Goal: Task Accomplishment & Management: Complete application form

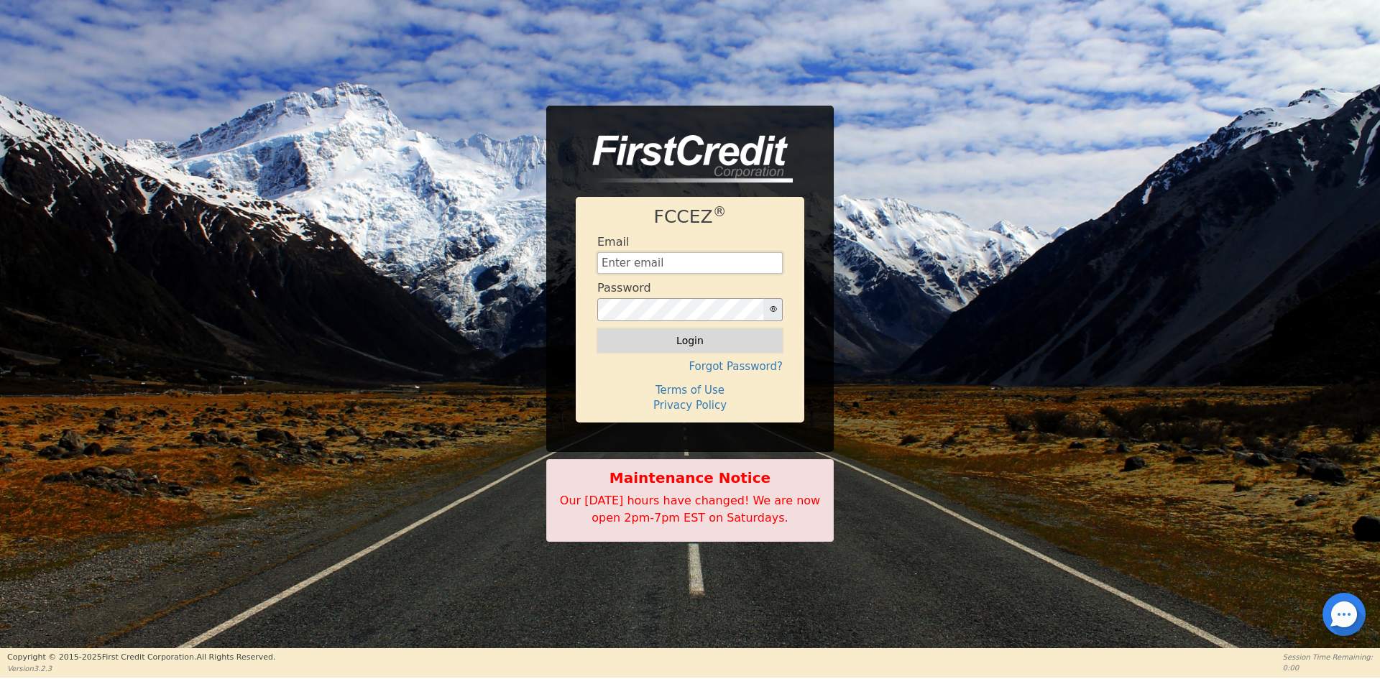
type input "[EMAIL_ADDRESS][DOMAIN_NAME]"
click at [676, 349] on button "Login" at bounding box center [689, 340] width 185 height 24
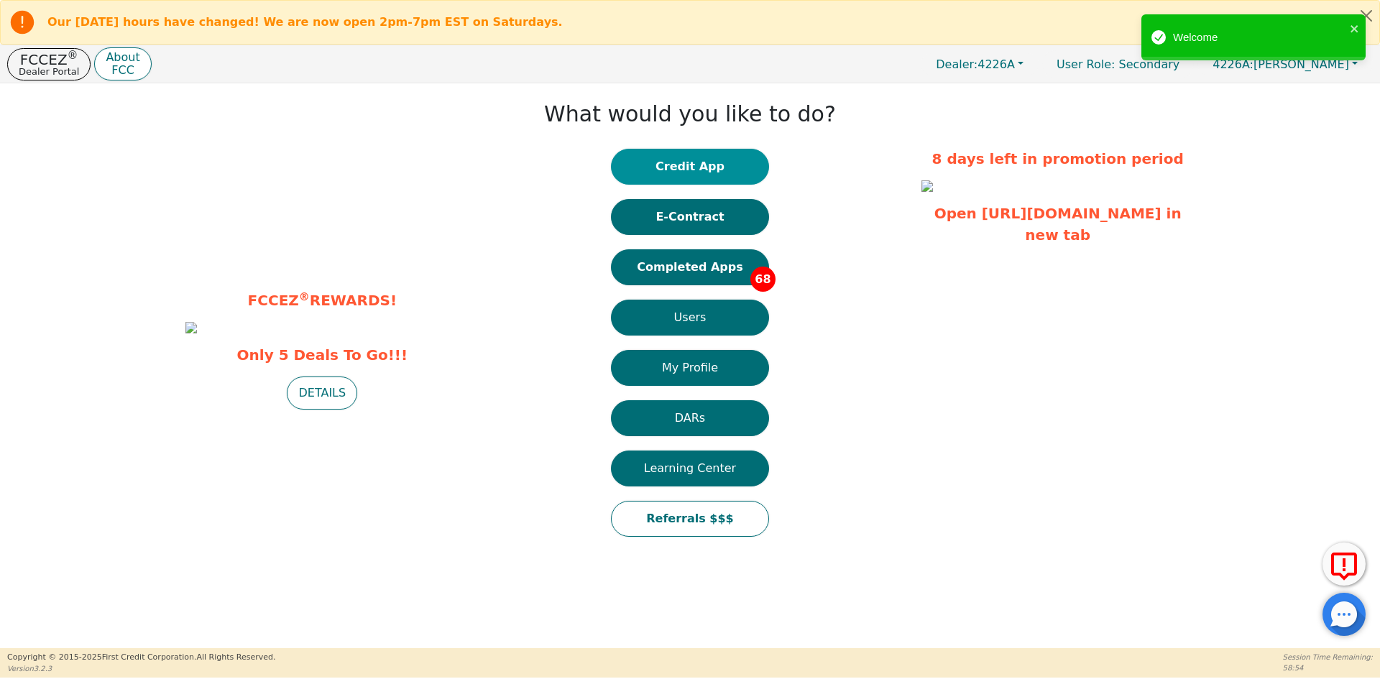
click at [678, 172] on button "Credit App" at bounding box center [690, 167] width 158 height 36
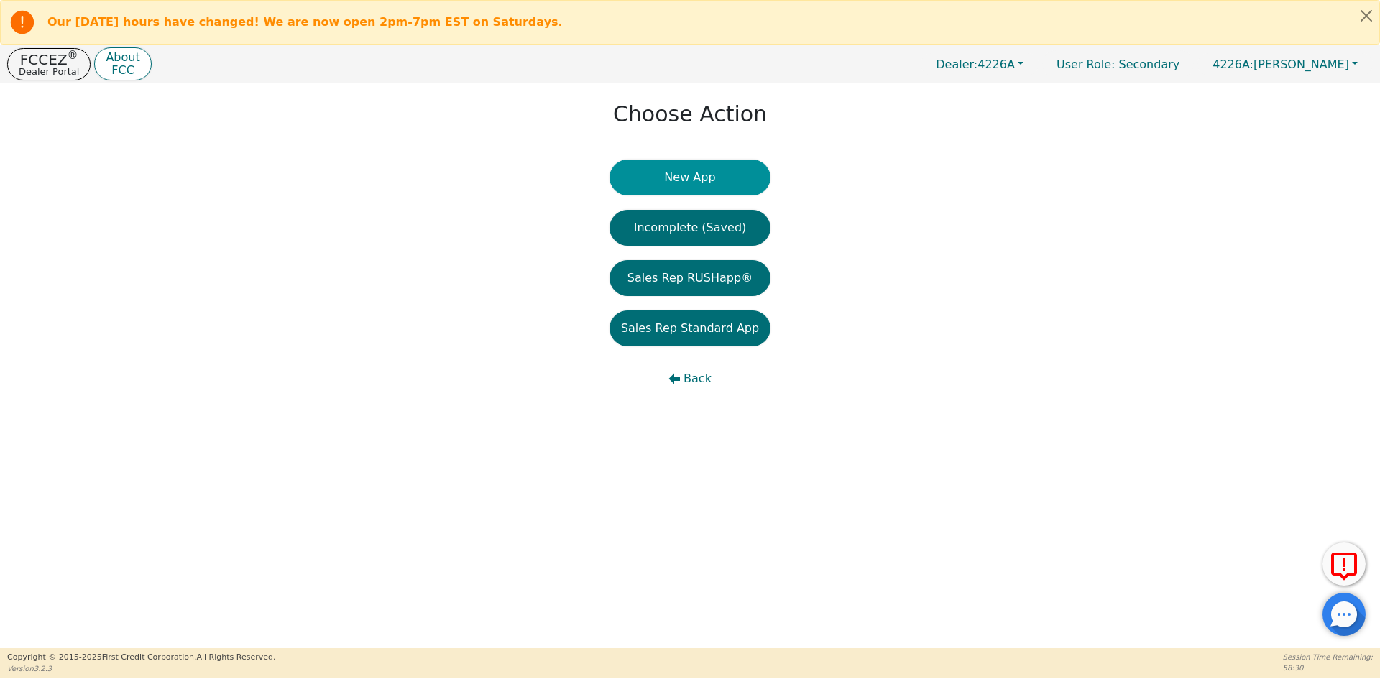
click at [667, 183] on button "New App" at bounding box center [689, 178] width 161 height 36
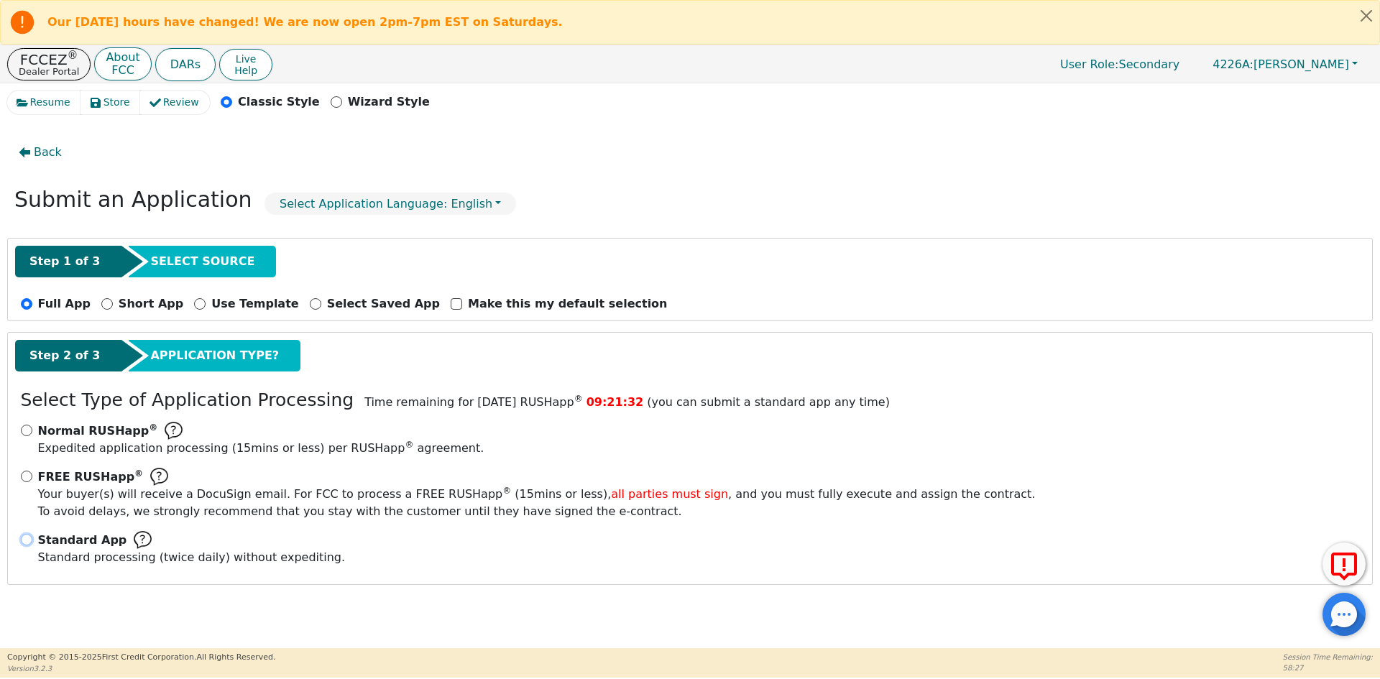
click at [24, 543] on input "Standard App Standard processing (twice daily) without expediting." at bounding box center [26, 539] width 11 height 11
radio input "true"
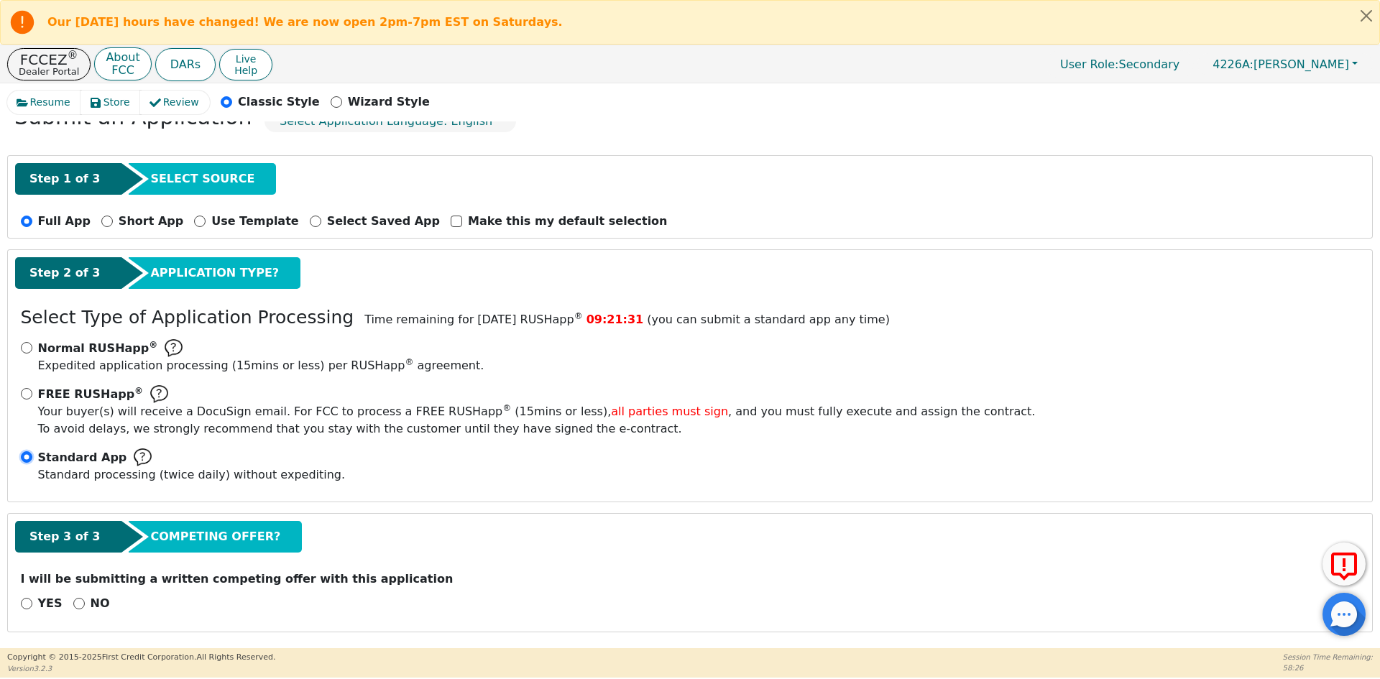
scroll to position [85, 0]
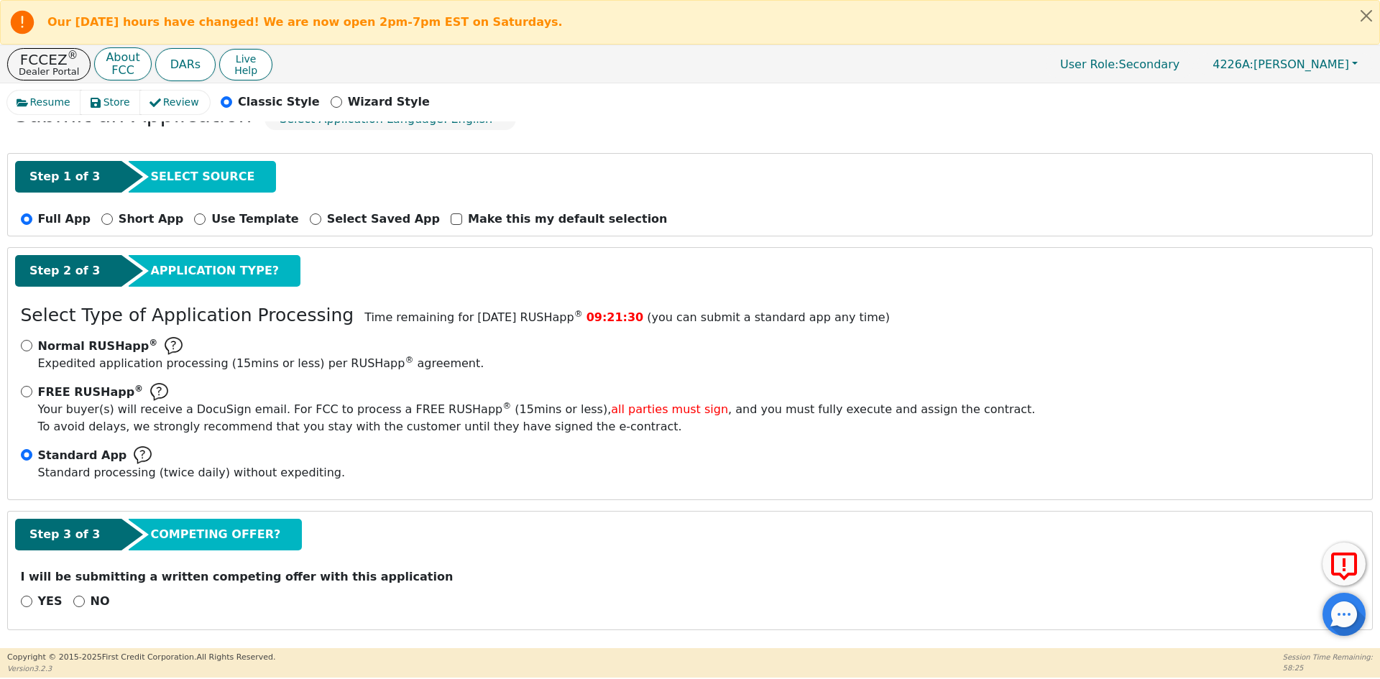
click at [73, 607] on div "NO" at bounding box center [91, 601] width 37 height 17
click at [74, 599] on input "NO" at bounding box center [78, 601] width 11 height 11
radio input "true"
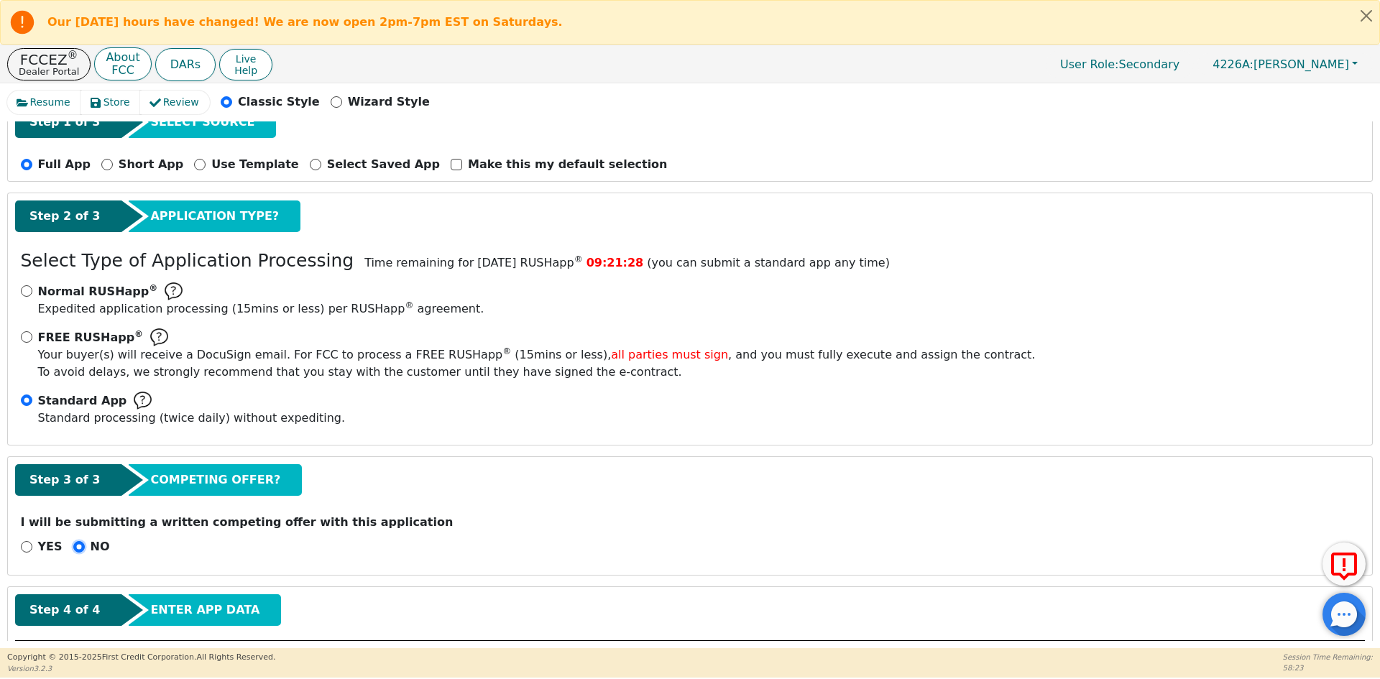
scroll to position [229, 0]
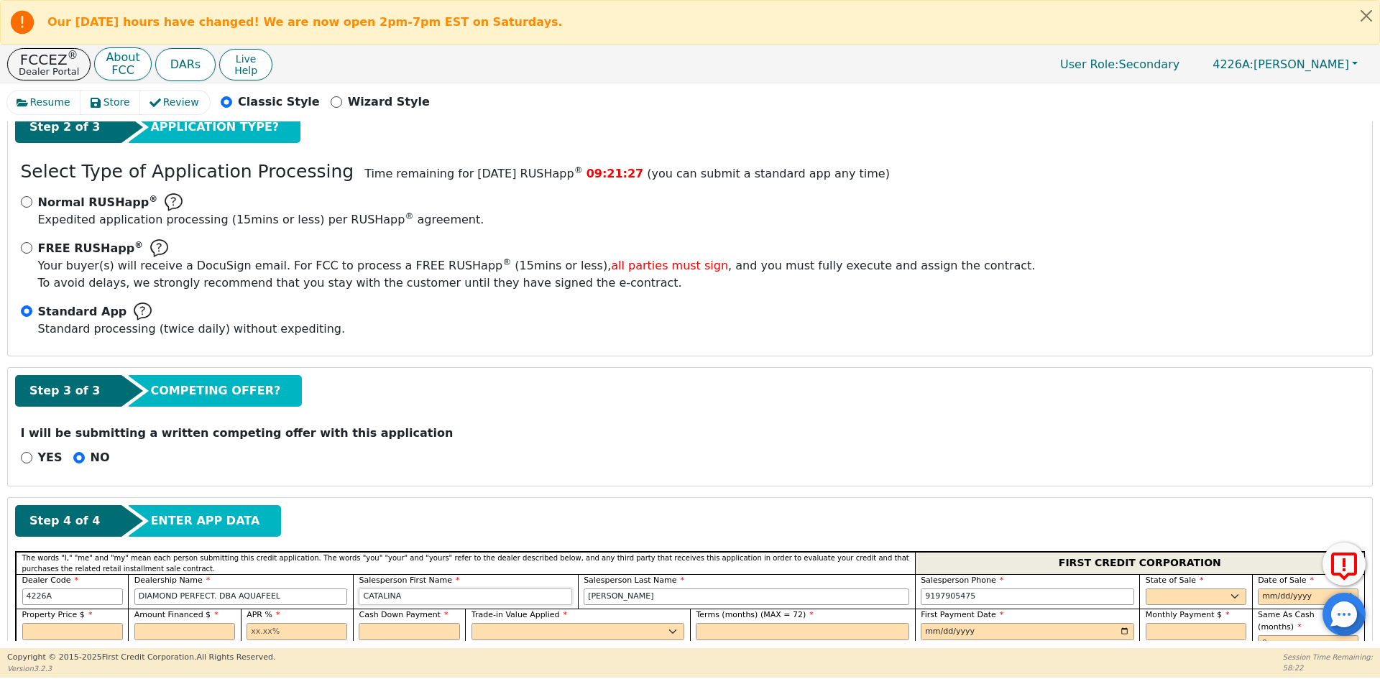
drag, startPoint x: 424, startPoint y: 598, endPoint x: 275, endPoint y: 607, distance: 149.0
click at [275, 607] on div "Dealer Code 4226A Dealership Name DIAMOND PERFECT. DBA AQUAFEEL Salesperson Fir…" at bounding box center [690, 591] width 1348 height 35
type input "[PERSON_NAME]"
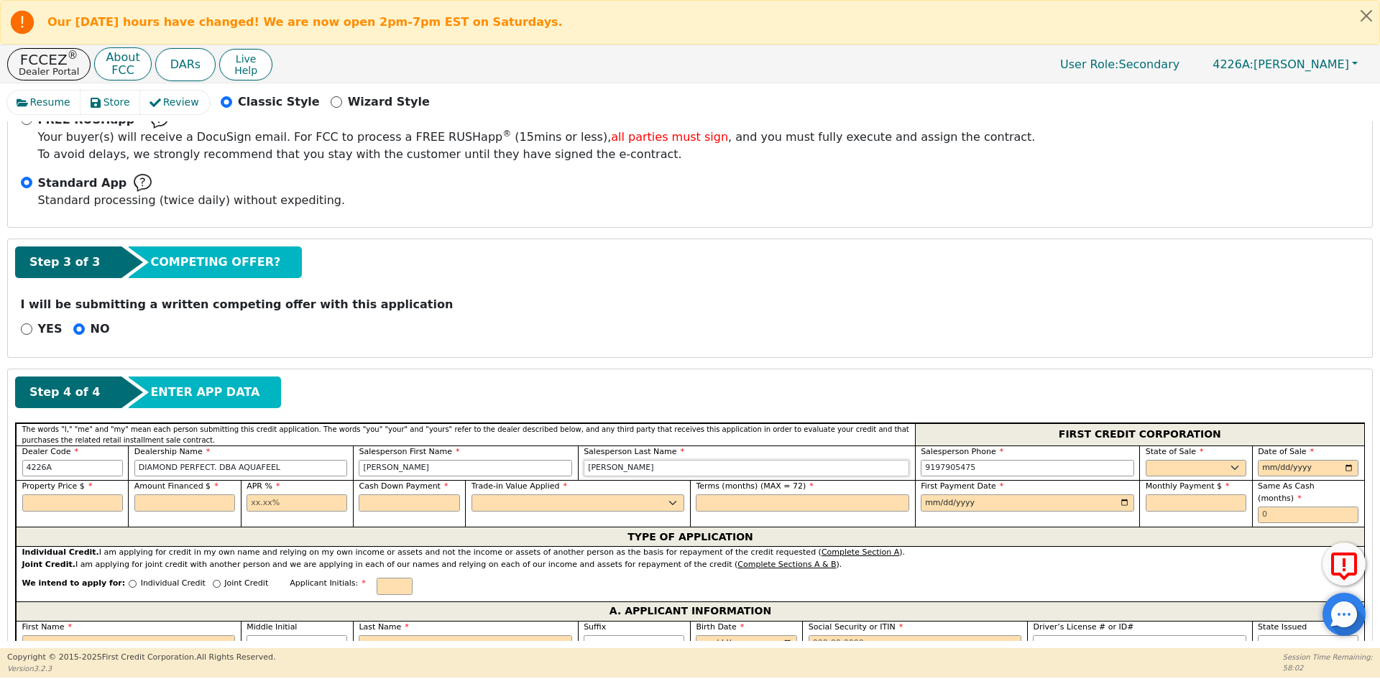
scroll to position [372, 0]
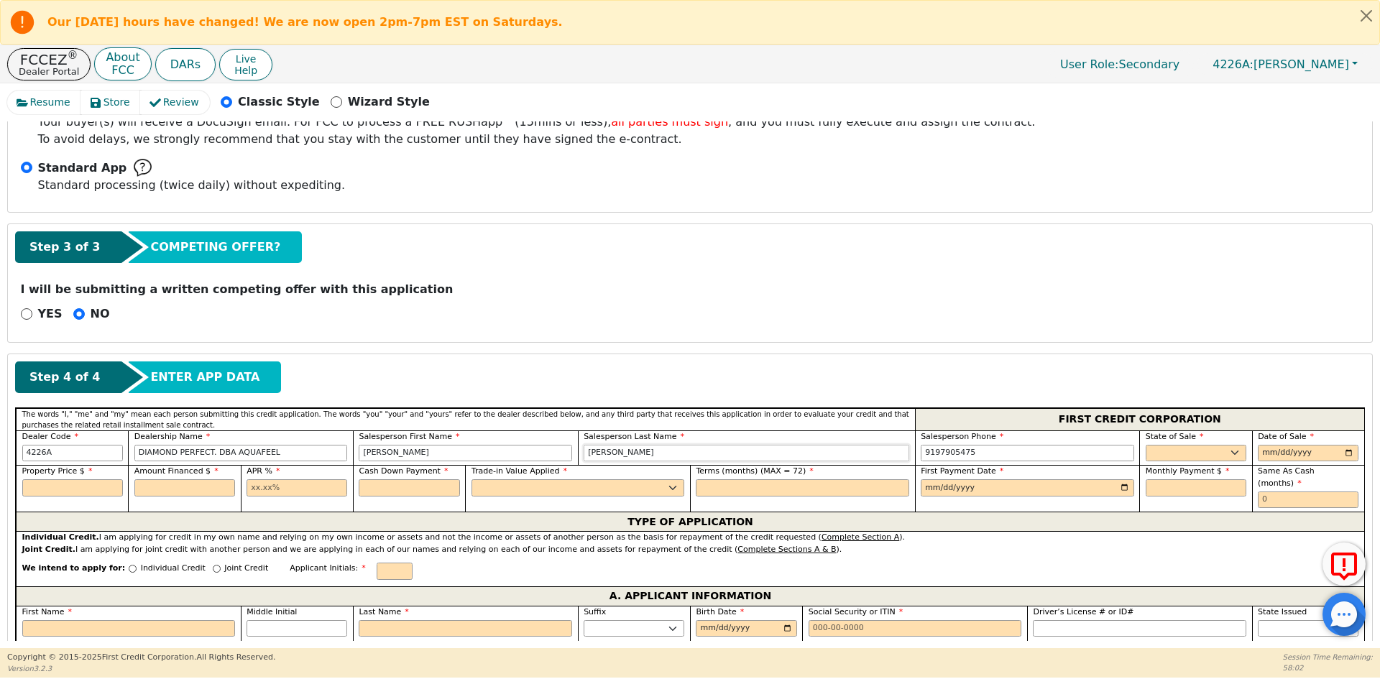
type input "[PERSON_NAME]"
click at [1174, 452] on select "AK AL AR AZ CA CO CT DC DE FL [GEOGRAPHIC_DATA] HI IA ID IL IN KS [GEOGRAPHIC_D…" at bounding box center [1196, 453] width 101 height 17
select select "PA"
click at [1174, 452] on select "AK AL AR AZ CA CO CT DC DE FL [GEOGRAPHIC_DATA] HI IA ID IL IN KS [GEOGRAPHIC_D…" at bounding box center [1196, 453] width 101 height 17
click at [1347, 450] on input "date" at bounding box center [1308, 453] width 101 height 17
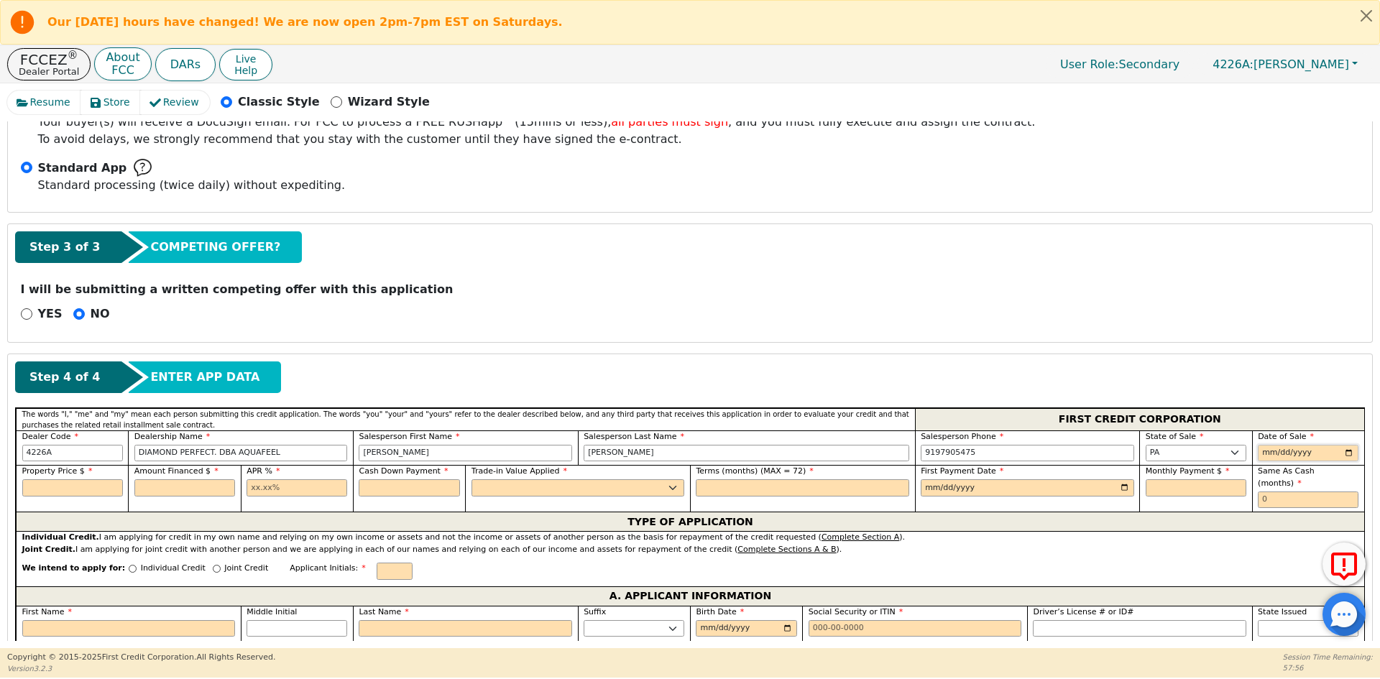
type input "[DATE]"
click at [89, 480] on input "text" at bounding box center [72, 487] width 101 height 17
type input "9990.00"
click at [290, 487] on input "text" at bounding box center [297, 487] width 101 height 17
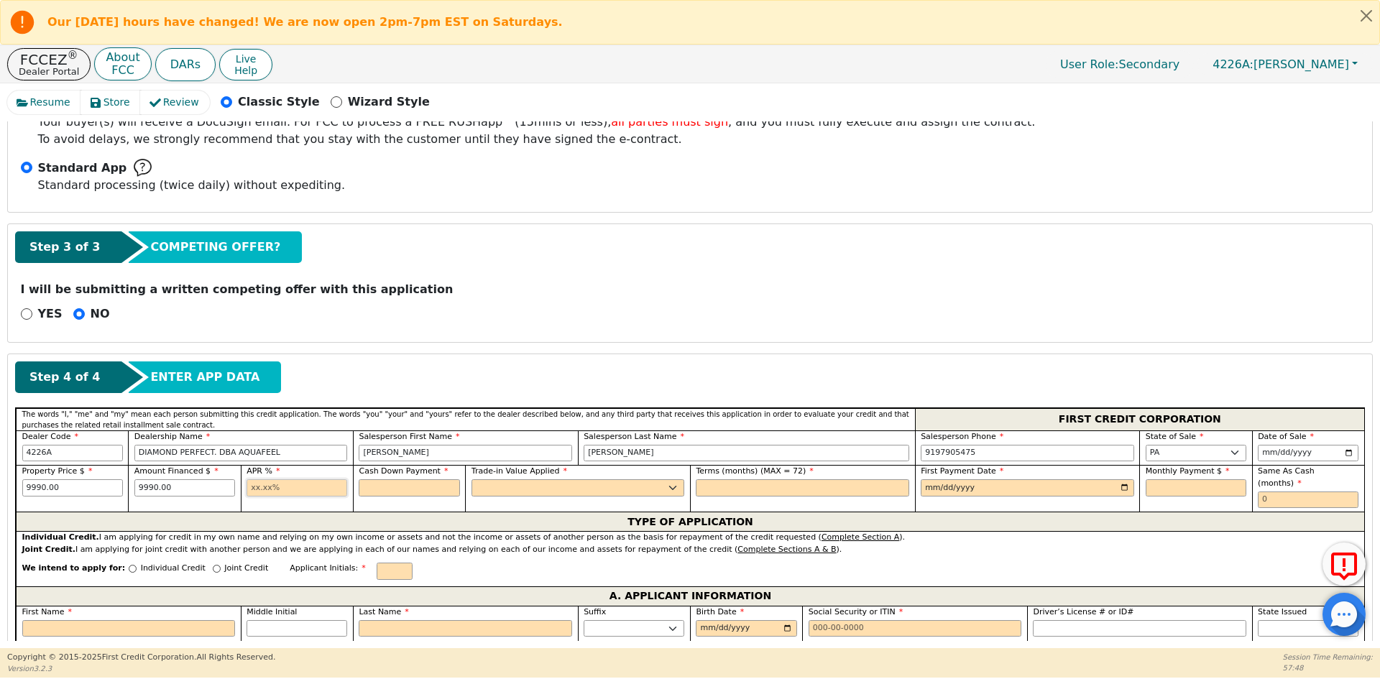
type input "10.99"
click at [376, 492] on input "text" at bounding box center [409, 487] width 101 height 17
type input "0.00"
click at [551, 493] on select "Yes No" at bounding box center [577, 487] width 213 height 17
select select "n"
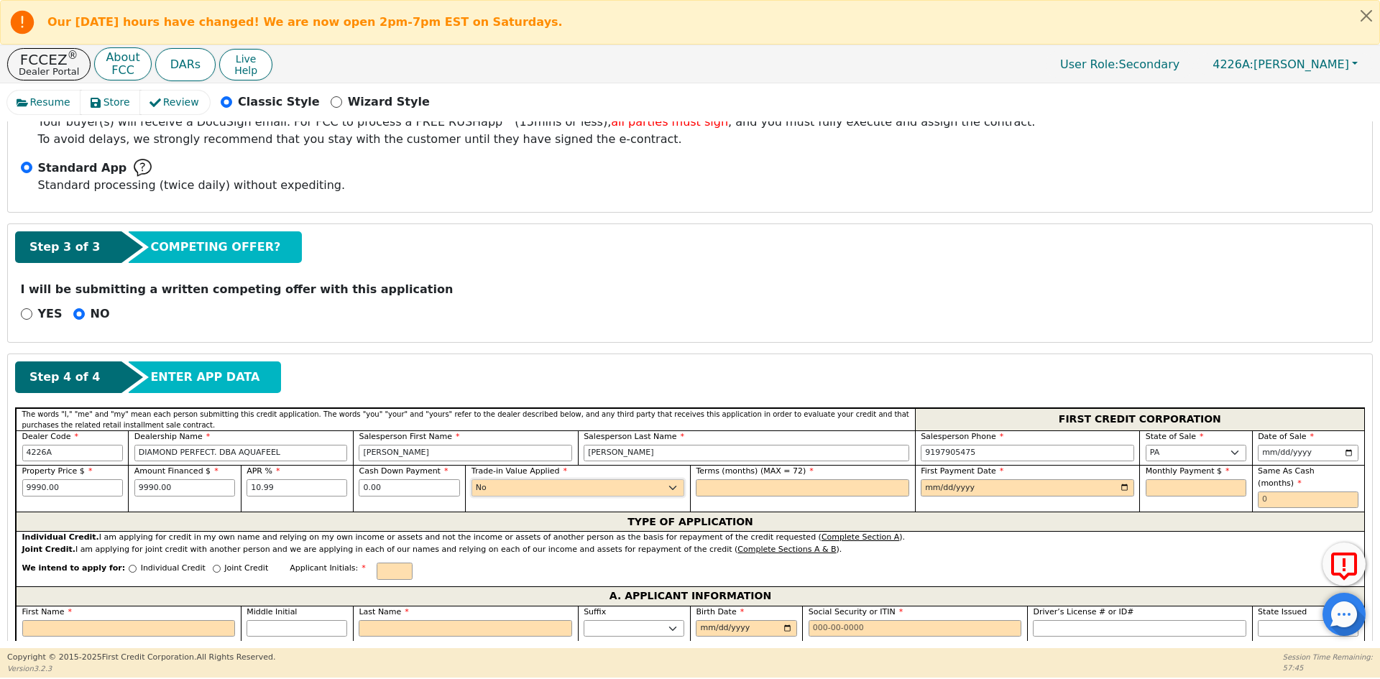
click at [471, 479] on select "Yes No" at bounding box center [577, 487] width 213 height 17
click at [803, 476] on label "Terms (months) (MAX = 72)" at bounding box center [802, 472] width 213 height 12
click at [801, 484] on input "text" at bounding box center [802, 487] width 213 height 17
type input "72"
click at [1125, 487] on input "date" at bounding box center [1027, 487] width 213 height 17
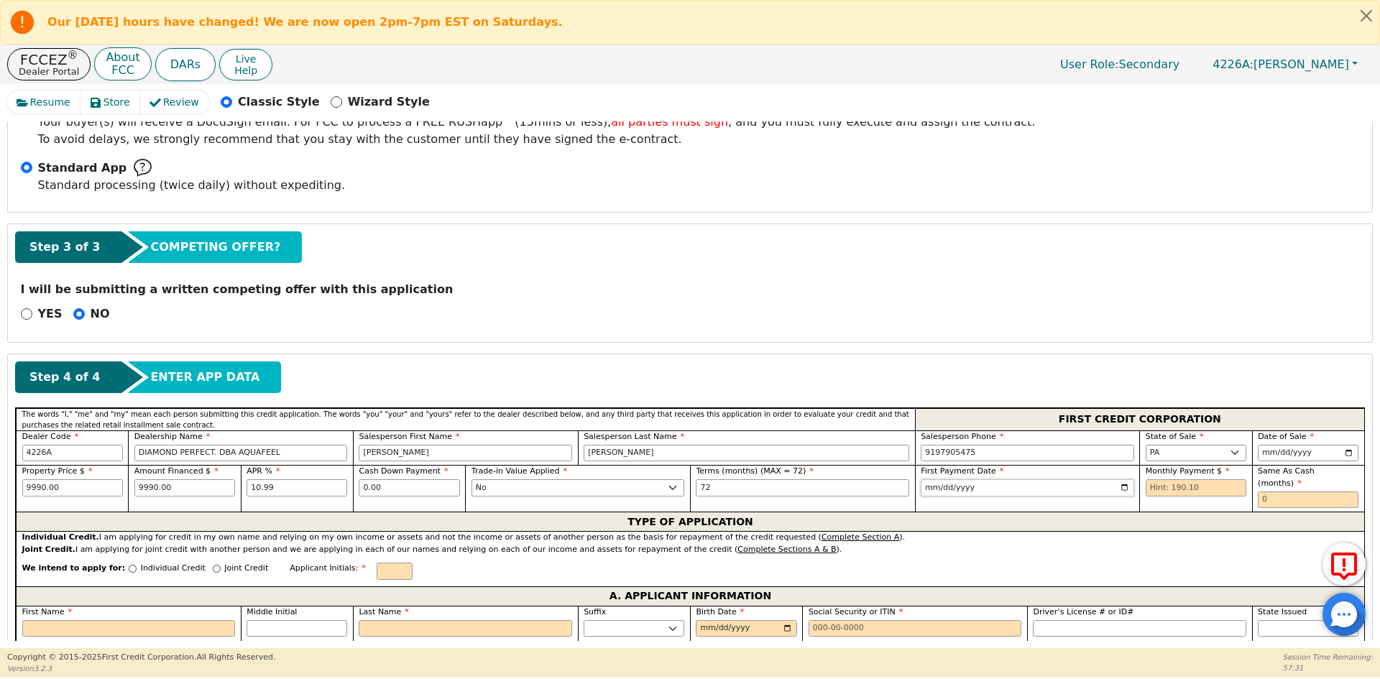
type input "[DATE]"
click at [1175, 485] on input "text" at bounding box center [1196, 487] width 101 height 17
type input "190.10"
click at [1317, 492] on input "text" at bounding box center [1308, 500] width 101 height 17
type input "0"
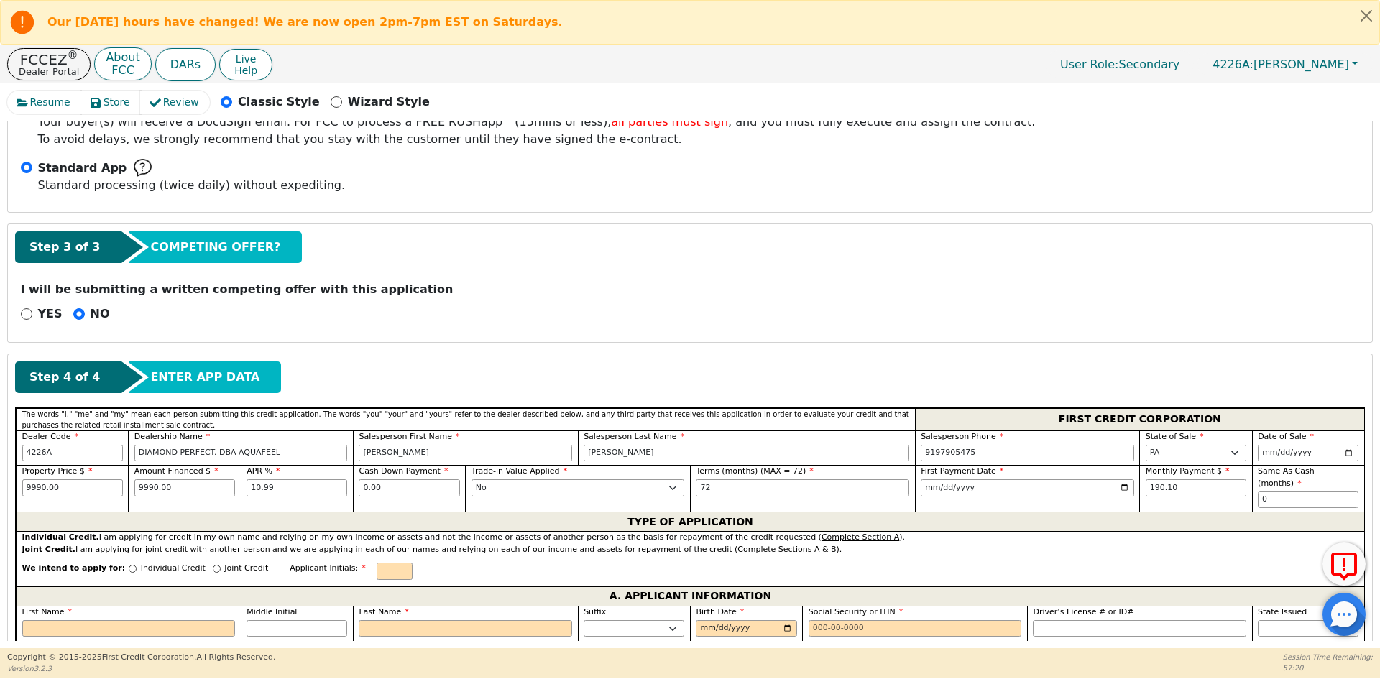
click at [141, 563] on p "Individual Credit" at bounding box center [173, 569] width 65 height 12
click at [134, 565] on input "Individual Credit" at bounding box center [133, 569] width 8 height 8
radio input "true"
click at [377, 563] on input "text" at bounding box center [395, 571] width 36 height 17
click at [157, 620] on input "First Name" at bounding box center [128, 628] width 213 height 17
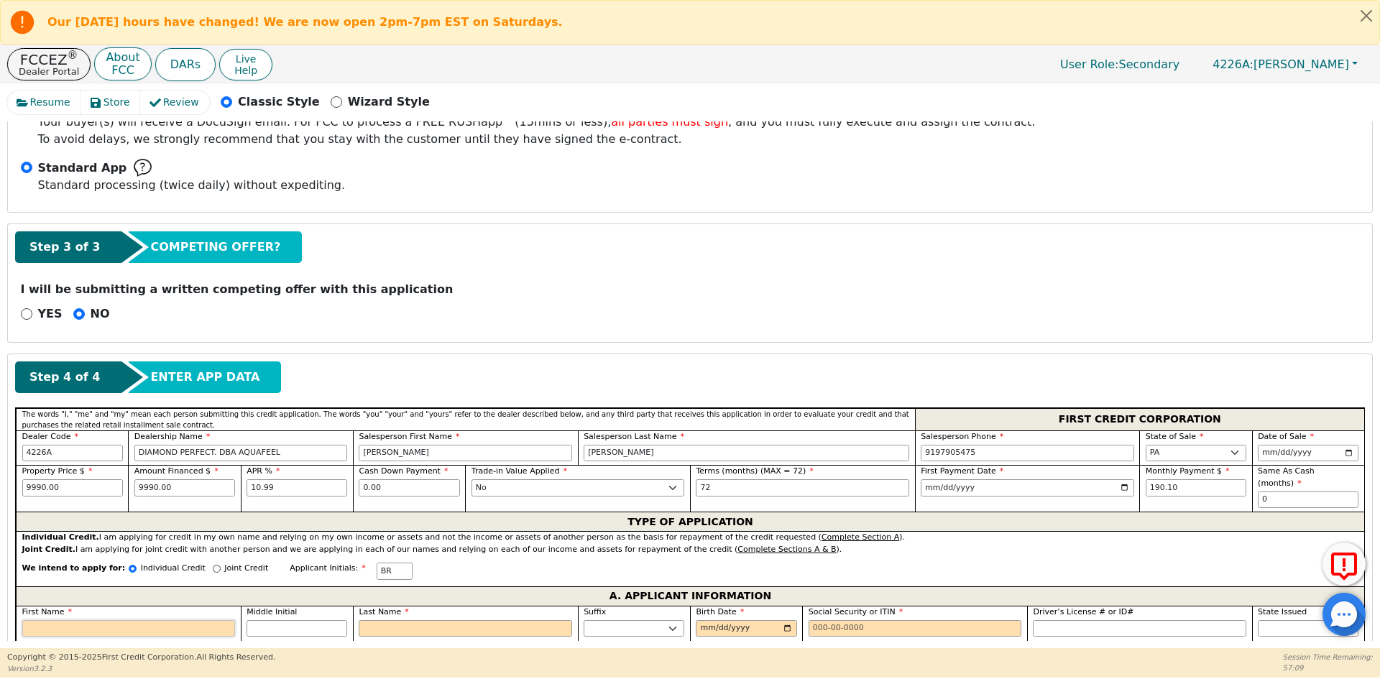
type input "B"
type input "BE"
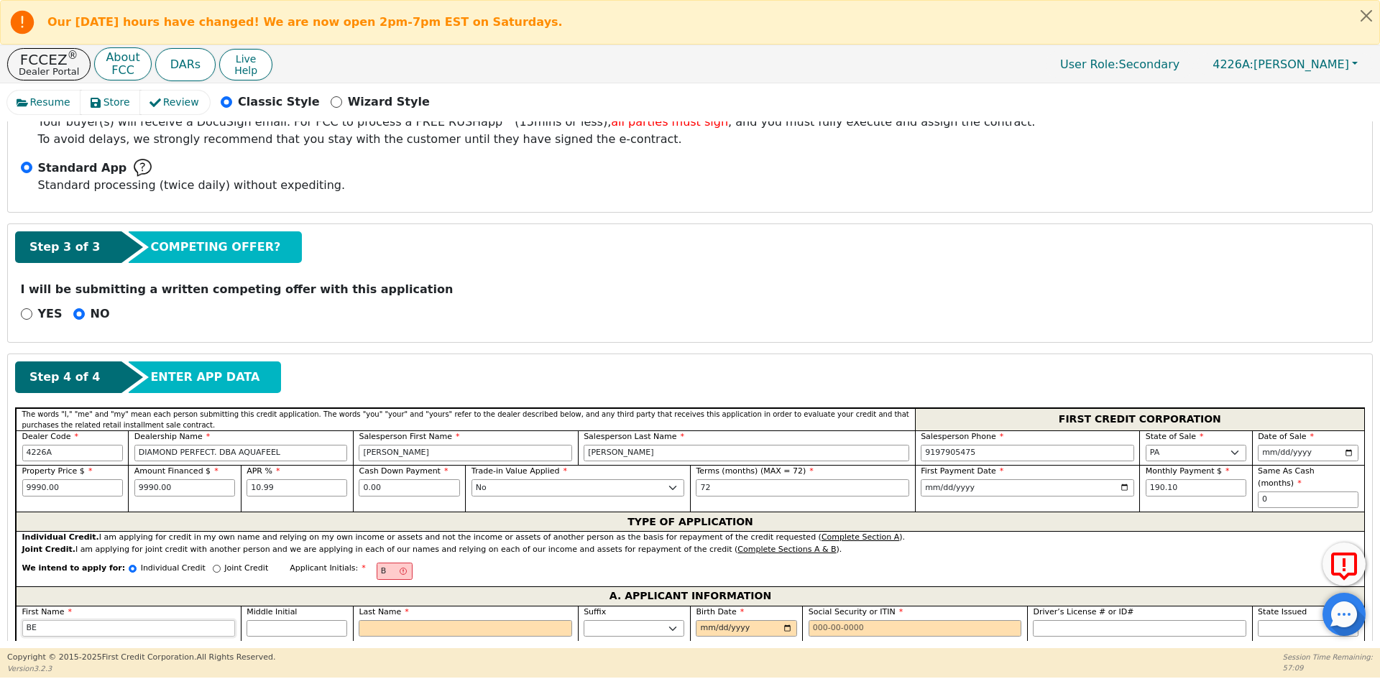
type input "BEL"
type input "[PERSON_NAME]"
type input "BELKI"
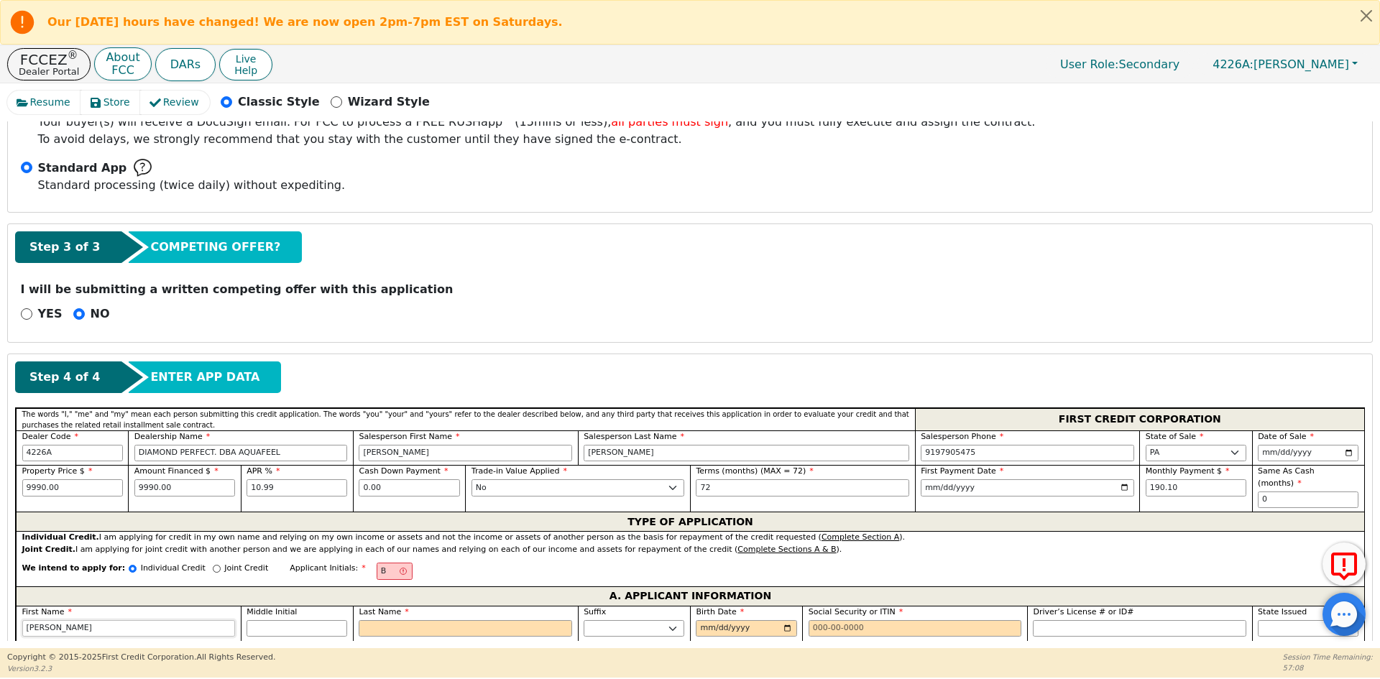
type input "BELKI"
type input "[PERSON_NAME]"
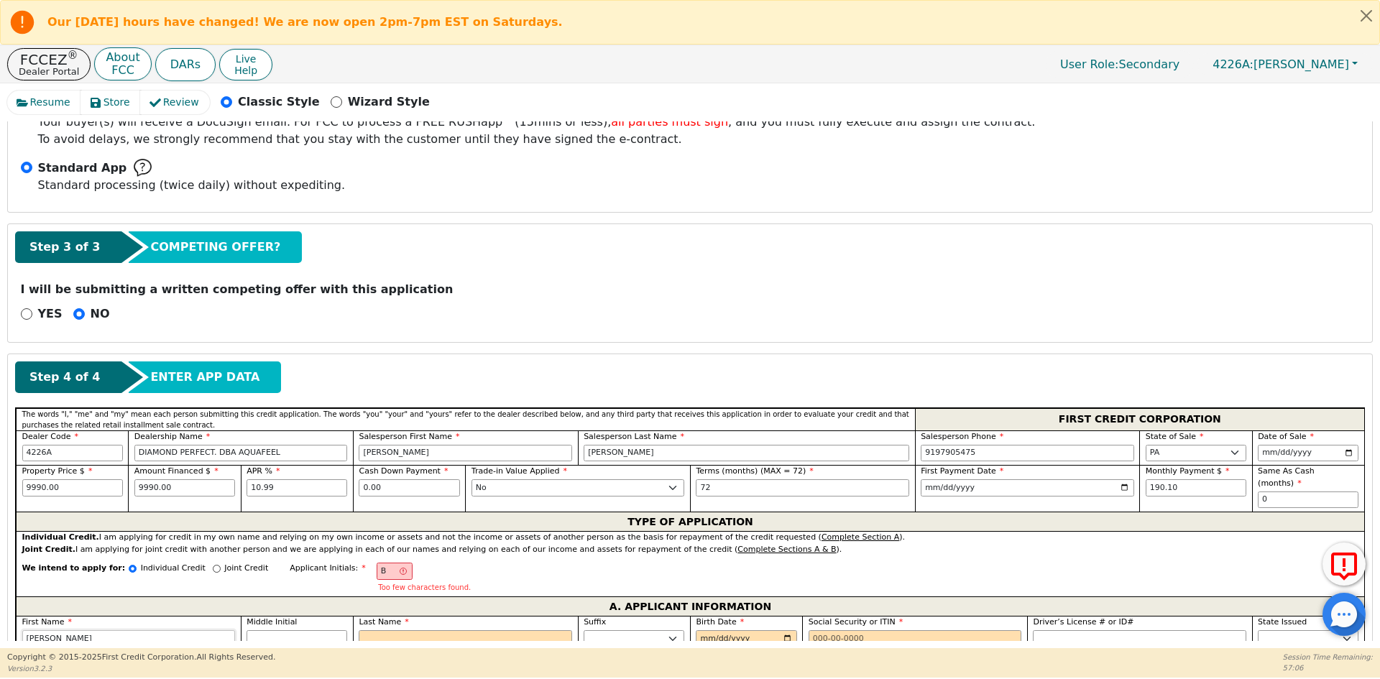
type input "[PERSON_NAME]"
type input "BR"
type input "R"
type input "[PERSON_NAME] R"
type input "RE"
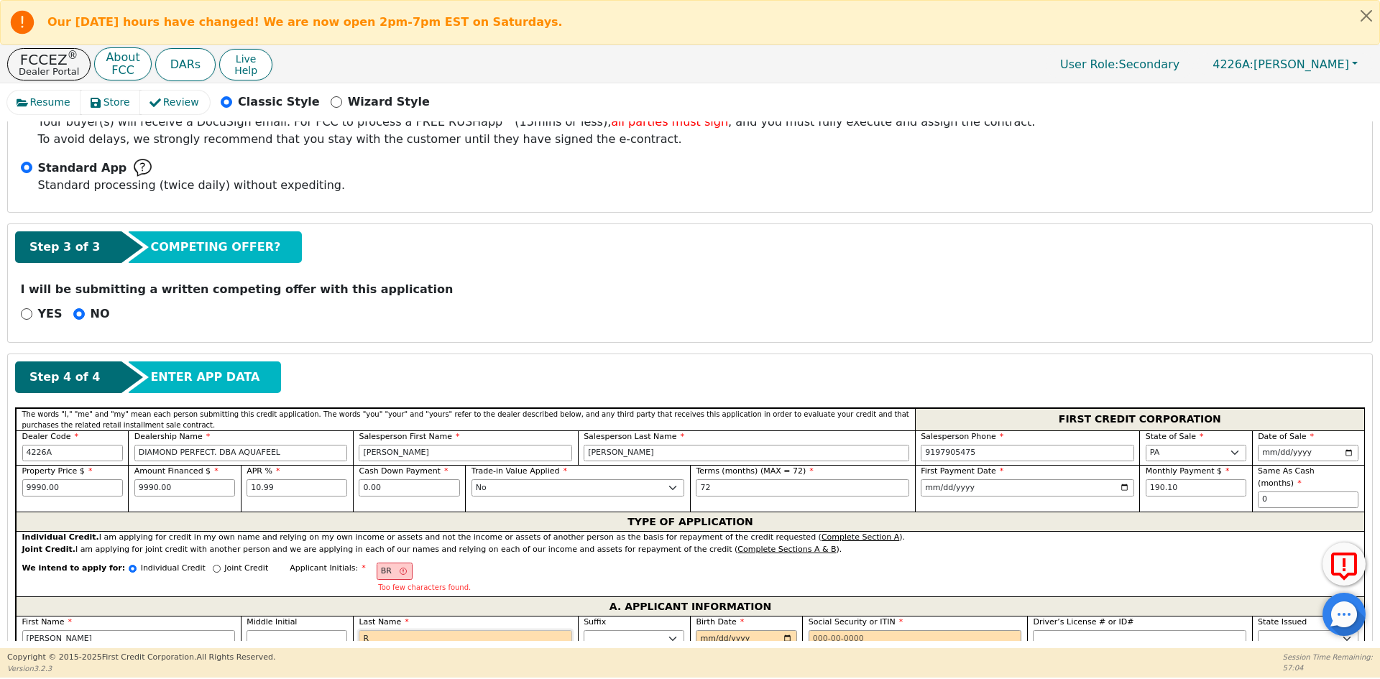
type input "[PERSON_NAME] RE"
type input "REY"
type input "[PERSON_NAME]"
type input "REYE"
type input "[PERSON_NAME]"
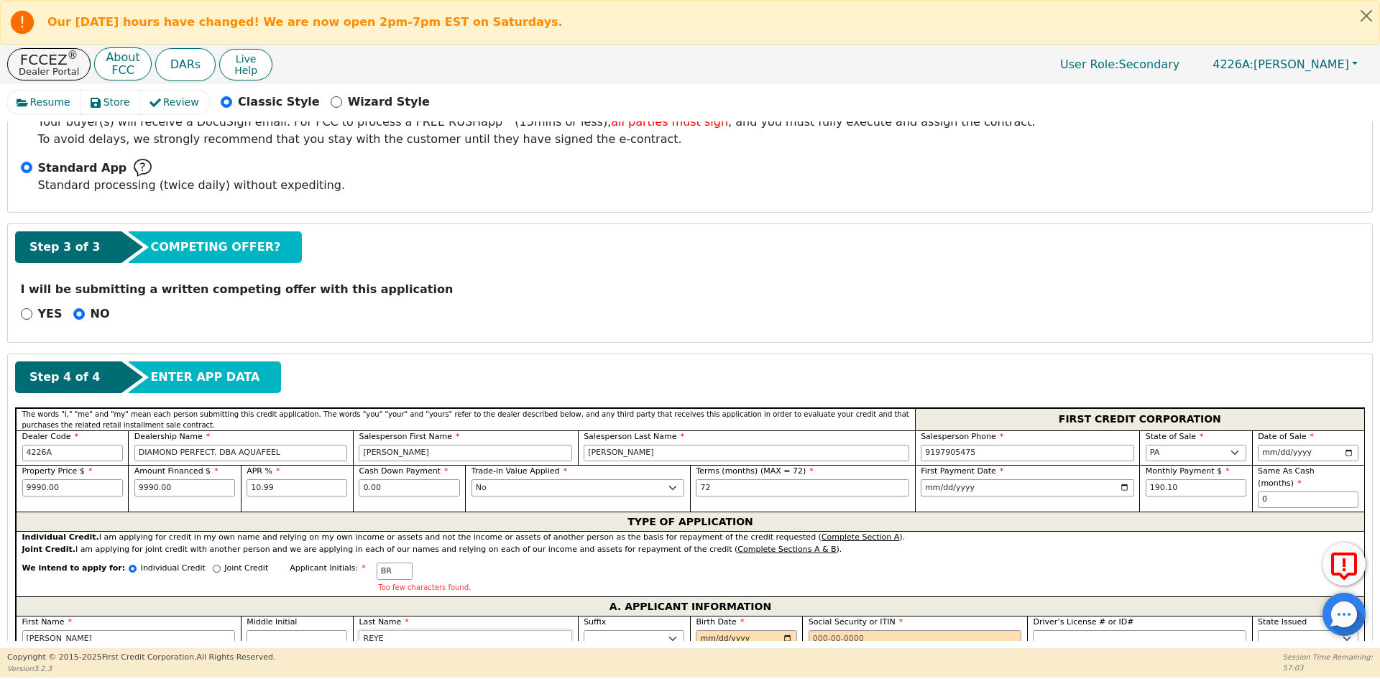
type input "[PERSON_NAME]"
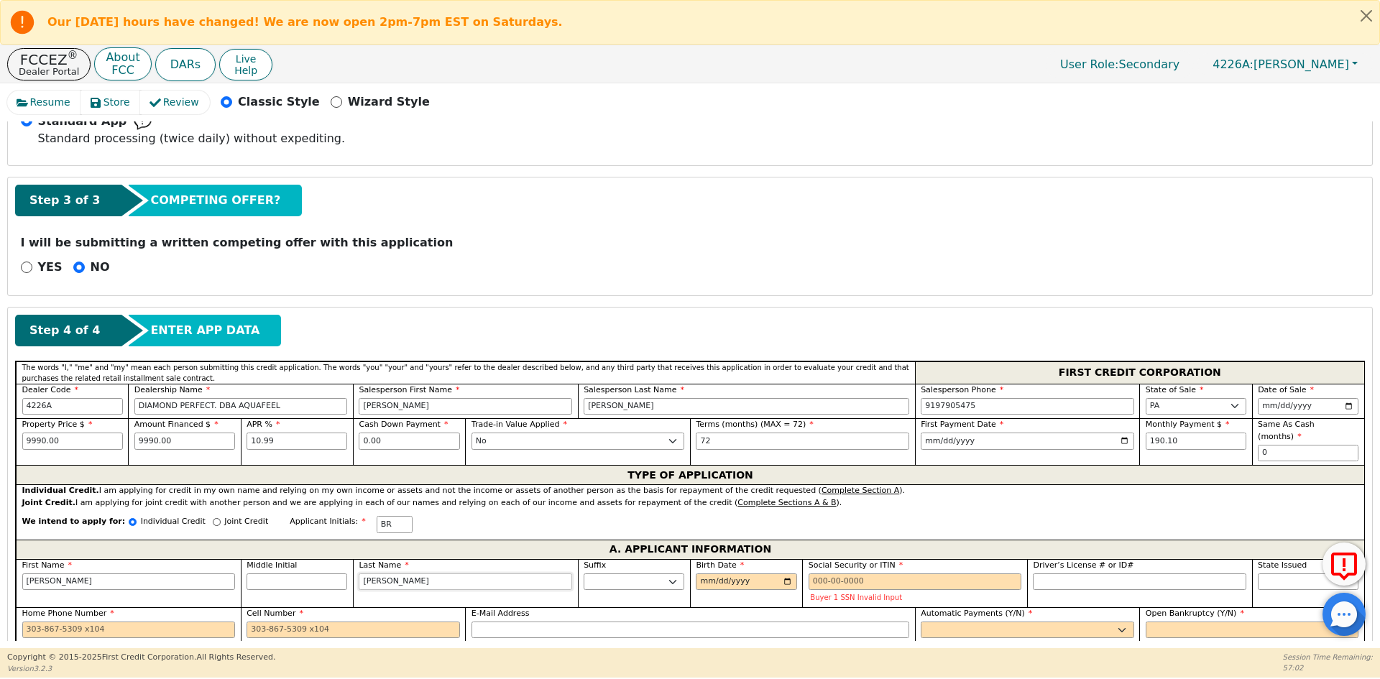
scroll to position [444, 0]
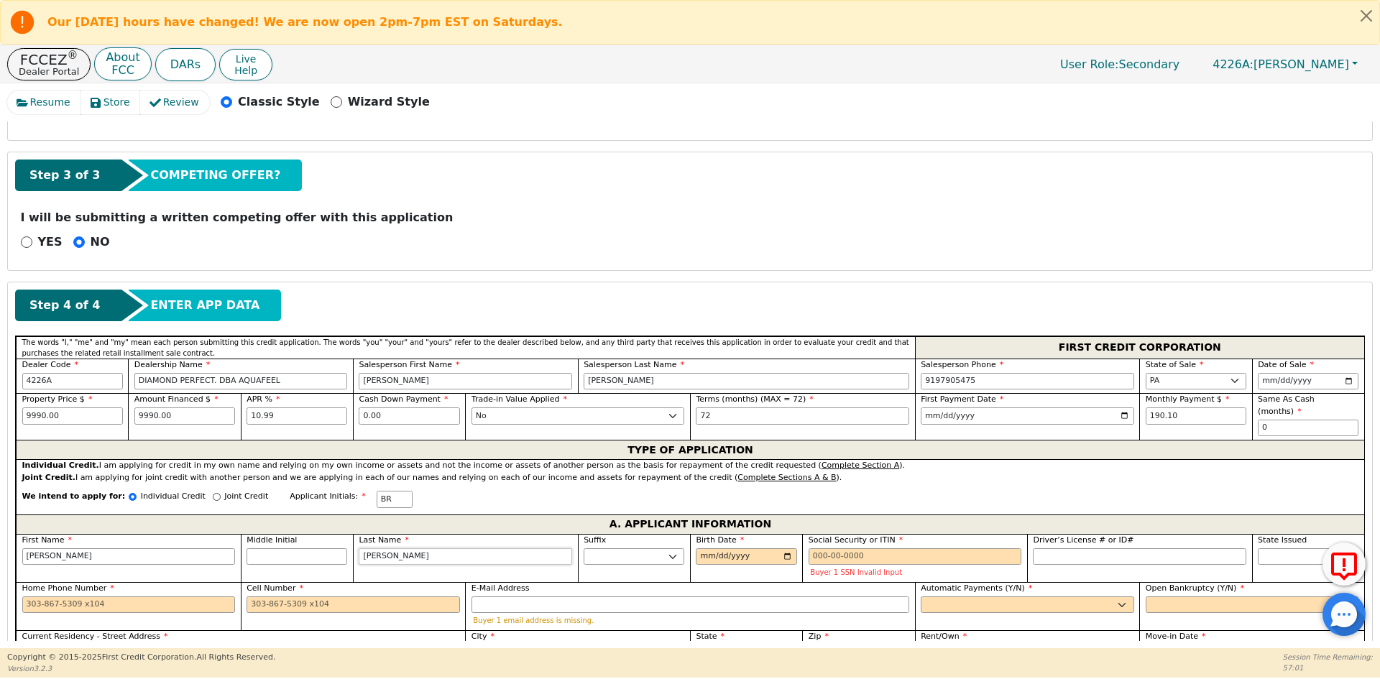
type input "[PERSON_NAME]"
click at [706, 548] on input "Birth Date" at bounding box center [746, 556] width 101 height 17
type input "[DATE]"
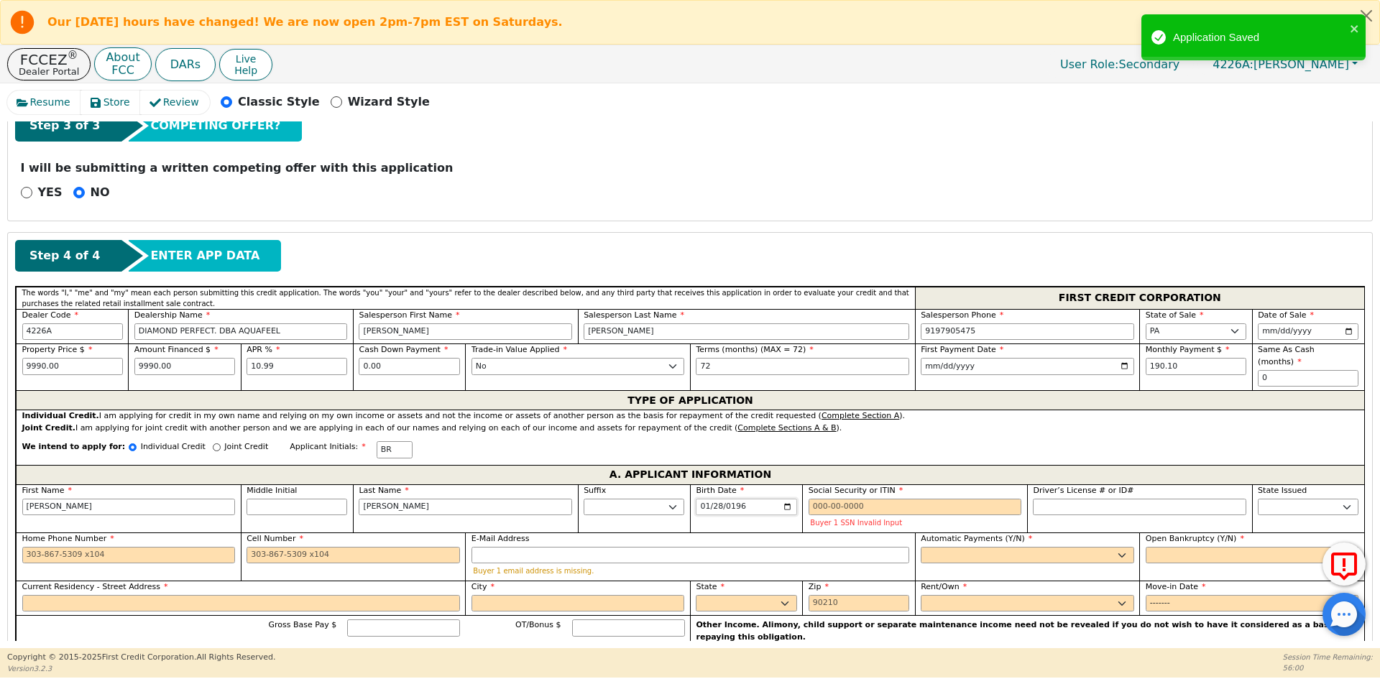
scroll to position [516, 0]
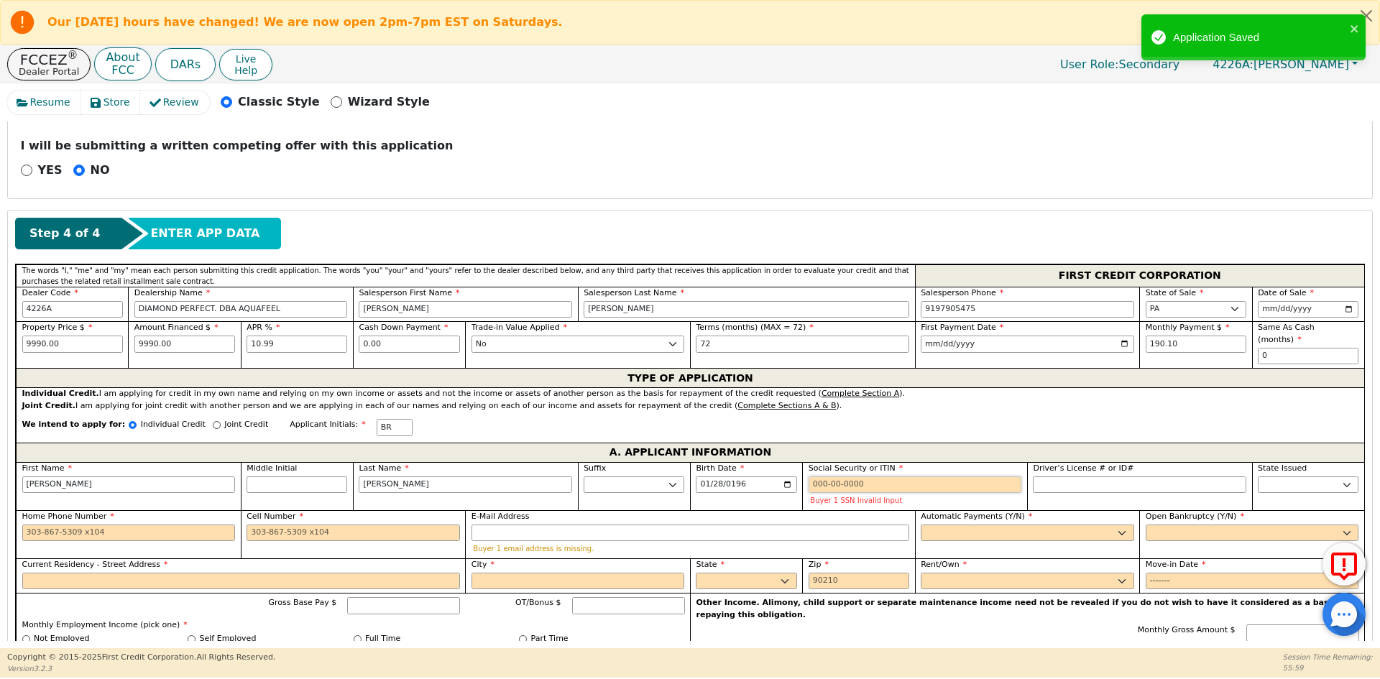
click at [824, 476] on input "Social Security or ITIN" at bounding box center [915, 484] width 213 height 17
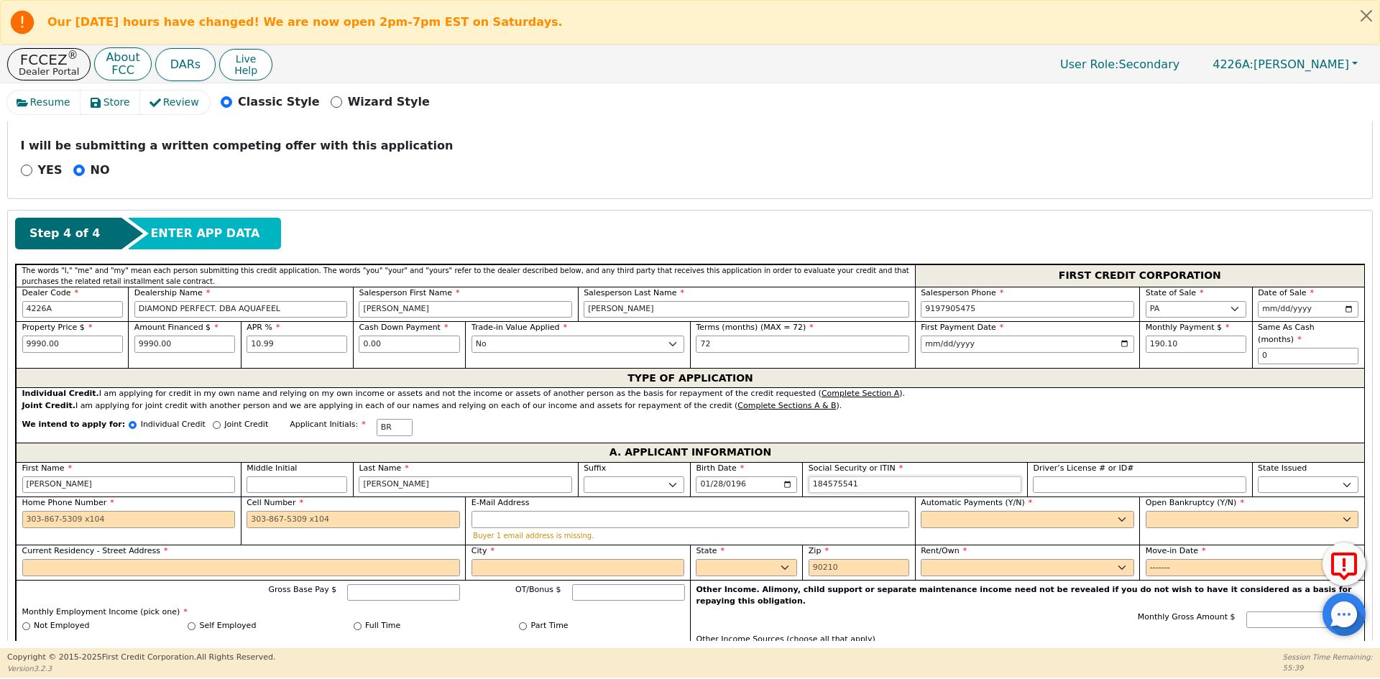
drag, startPoint x: 854, startPoint y: 474, endPoint x: 842, endPoint y: 474, distance: 12.2
click at [842, 476] on input "184575541" at bounding box center [915, 484] width 213 height 17
type input "***-**-5539"
click at [262, 511] on input "Cell Number" at bounding box center [353, 519] width 213 height 17
type input "[PHONE_NUMBER]"
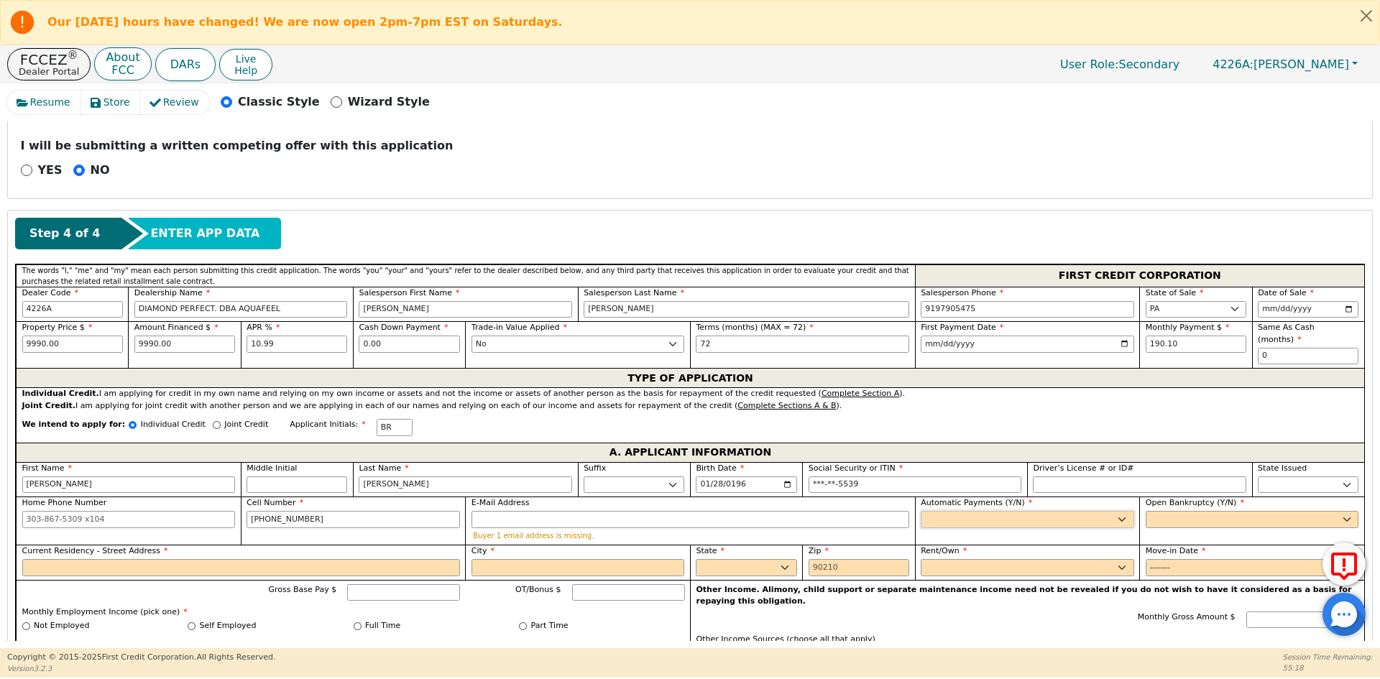
click at [921, 511] on select "Yes No" at bounding box center [1027, 519] width 213 height 17
select select "y"
click at [921, 511] on select "Yes No" at bounding box center [1027, 519] width 213 height 17
type input "[PERSON_NAME]"
click at [1153, 514] on select "Yes No" at bounding box center [1252, 519] width 213 height 17
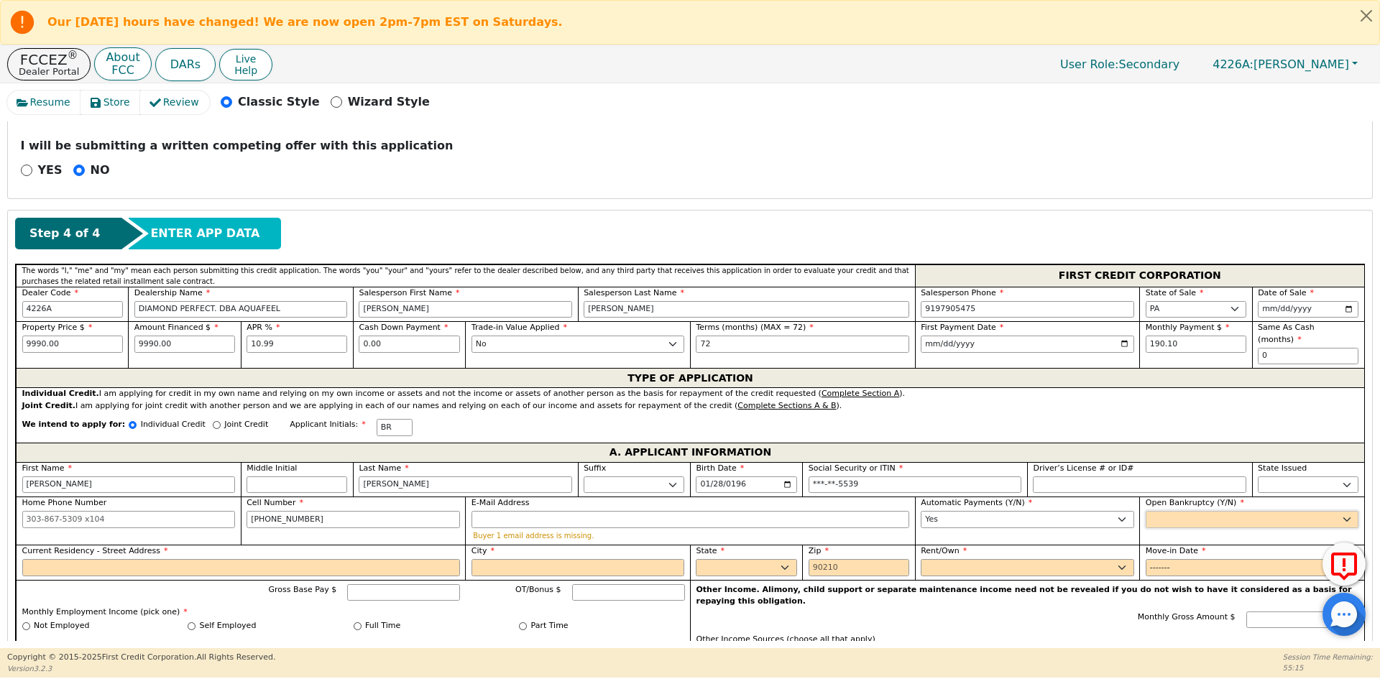
select select "n"
click at [1146, 511] on select "Yes No" at bounding box center [1252, 519] width 213 height 17
click at [84, 559] on input "Current Residency - Street Address" at bounding box center [241, 567] width 438 height 17
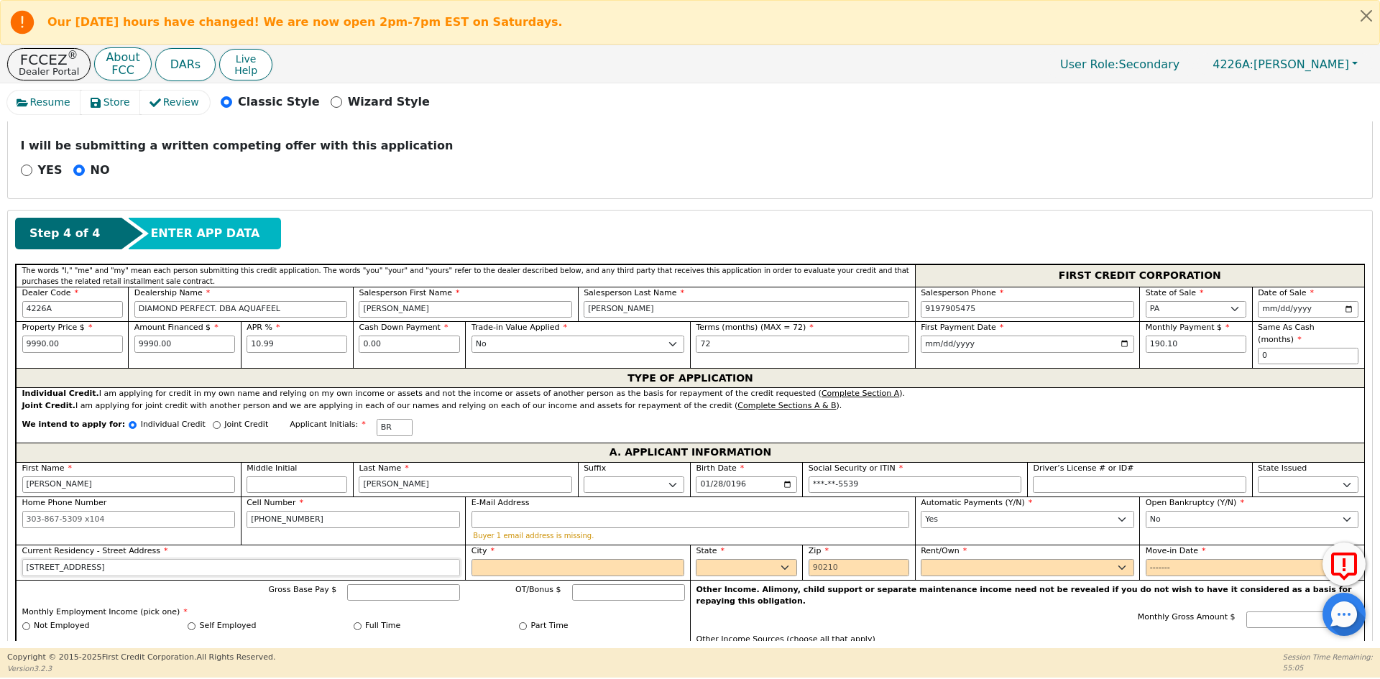
type input "[STREET_ADDRESS]"
type input "LAURENDEL"
click at [726, 559] on select "AK AL AR AZ CA CO CT DC DE FL [GEOGRAPHIC_DATA] HI IA ID IL IN KS [GEOGRAPHIC_D…" at bounding box center [746, 567] width 101 height 17
select select "PA"
click at [696, 559] on select "AK AL AR AZ CA CO CT DC DE FL [GEOGRAPHIC_DATA] HI IA ID IL IN KS [GEOGRAPHIC_D…" at bounding box center [746, 567] width 101 height 17
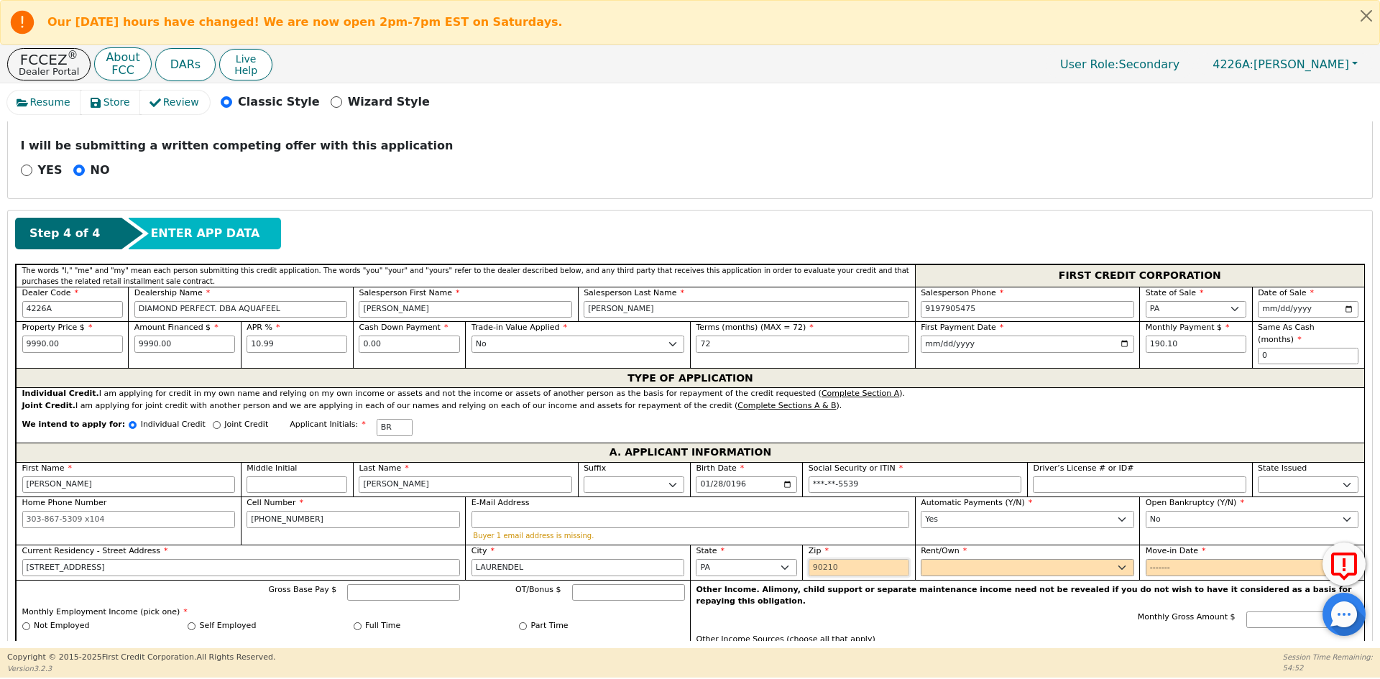
click at [834, 559] on input "Zip" at bounding box center [859, 567] width 101 height 17
type input "19604"
click at [1006, 560] on select "Rent Own" at bounding box center [1027, 567] width 213 height 17
select select "Rent"
click at [921, 559] on select "Rent Own" at bounding box center [1027, 567] width 213 height 17
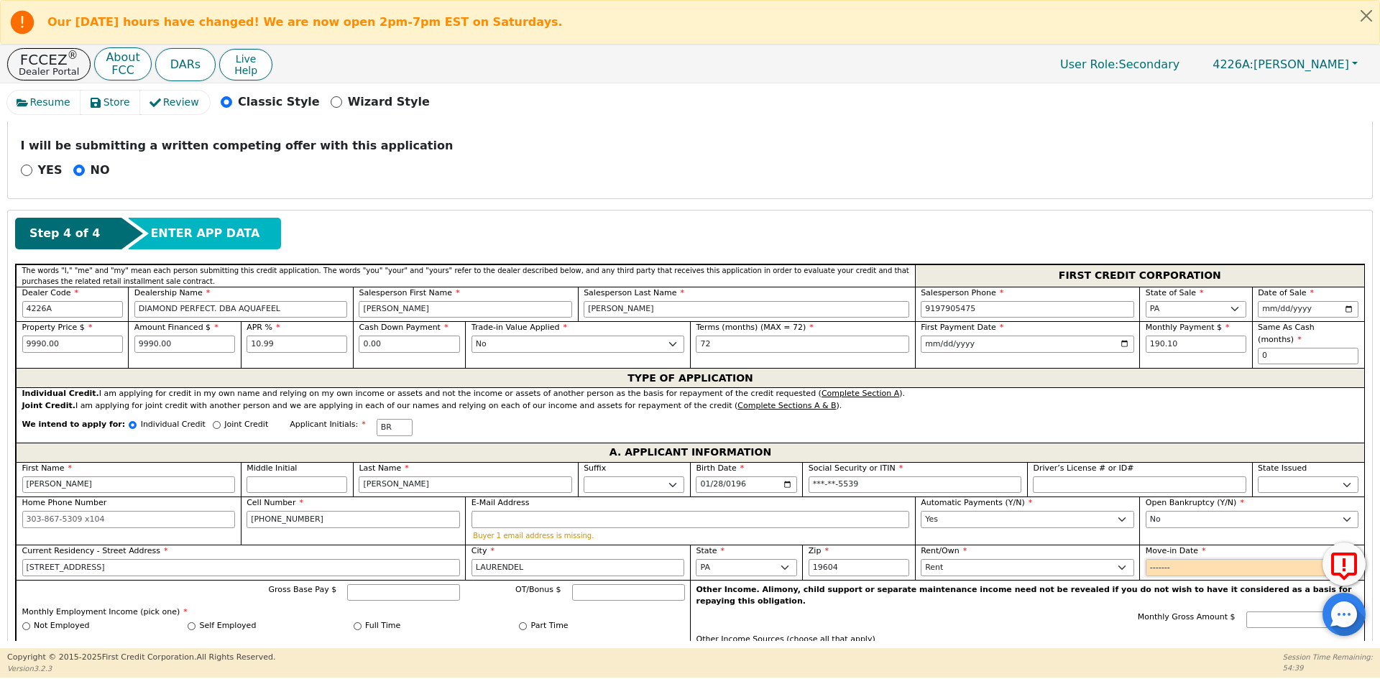
click at [1160, 559] on input "Move-in Date" at bounding box center [1252, 567] width 213 height 17
type input "2021-09"
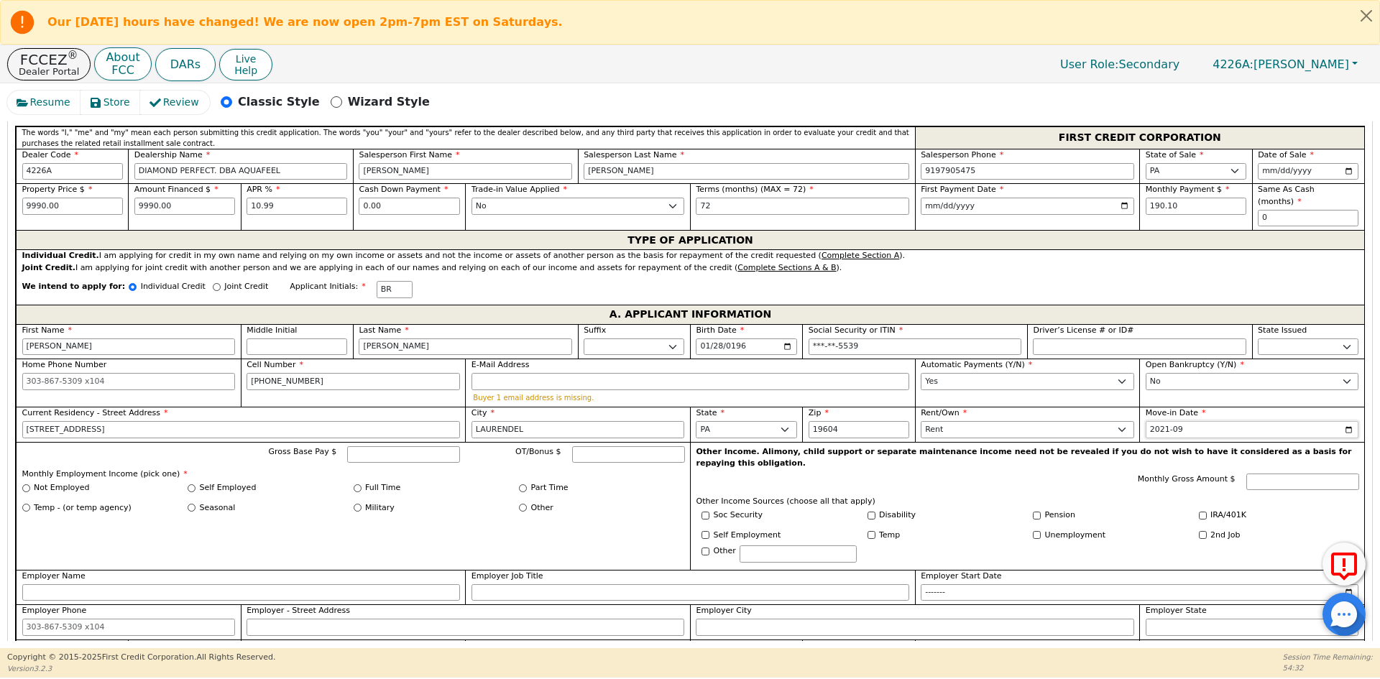
scroll to position [660, 0]
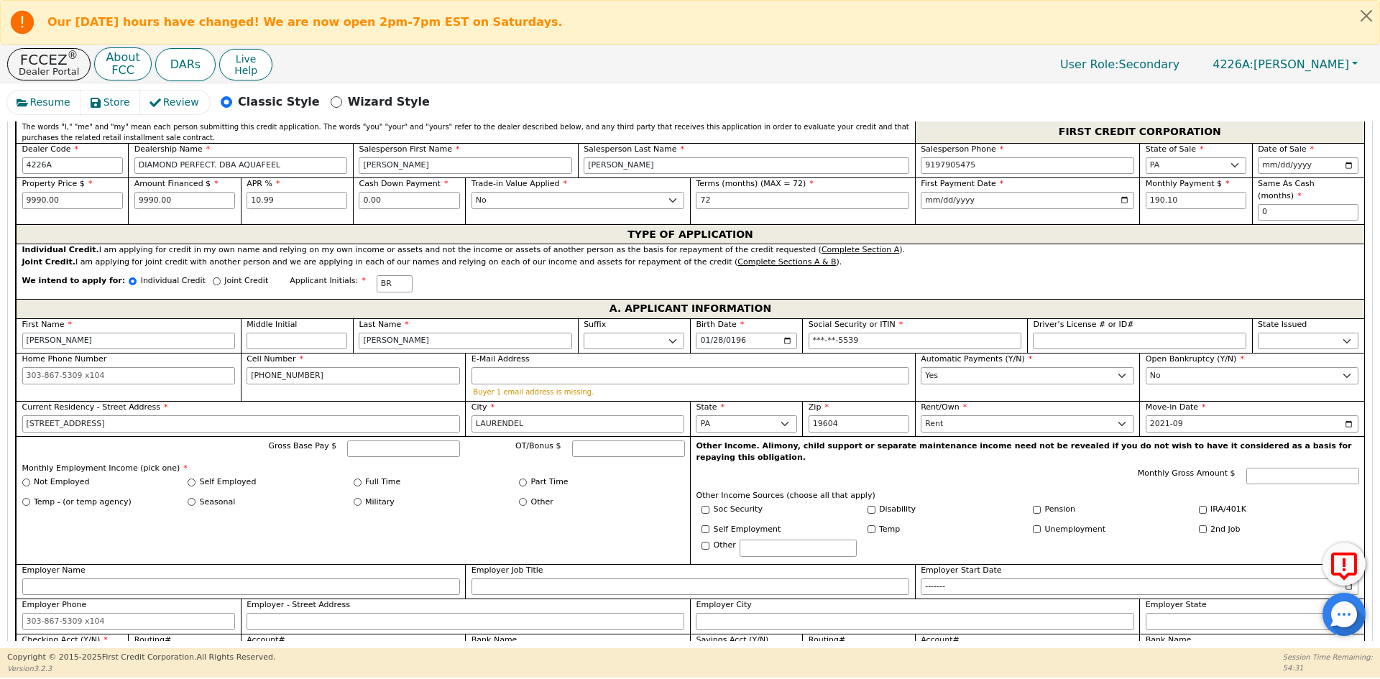
click at [231, 476] on label "Self Employed" at bounding box center [228, 482] width 57 height 12
click at [195, 479] on input "Self Employed" at bounding box center [192, 483] width 8 height 8
radio input "true"
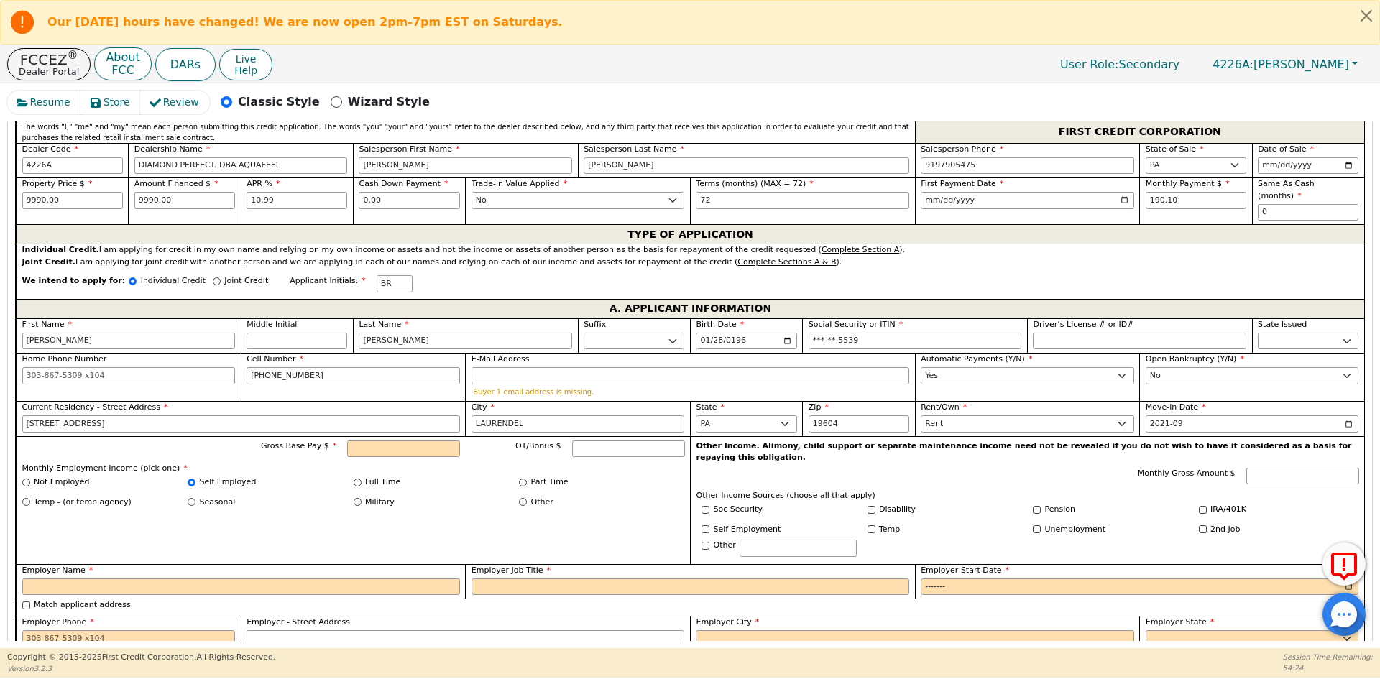
click at [234, 476] on label "Self Employed" at bounding box center [228, 482] width 57 height 12
click at [195, 479] on input "Self Employed" at bounding box center [192, 483] width 8 height 8
click at [356, 476] on div "Full Time" at bounding box center [437, 482] width 166 height 12
click at [390, 463] on div "Gross Base Pay $ OT/Bonus $ Monthly Employment Income (pick one) * Not Employed…" at bounding box center [353, 500] width 674 height 128
click at [372, 476] on label "Full Time" at bounding box center [382, 482] width 35 height 12
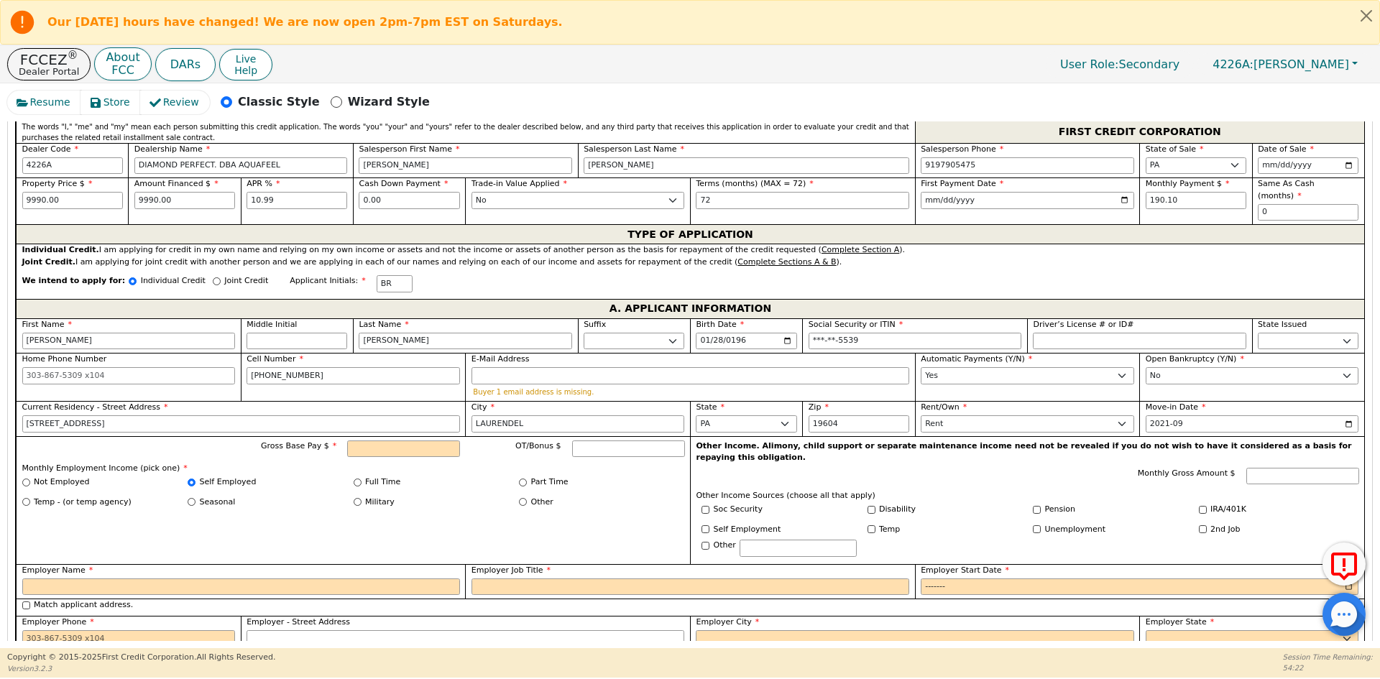
click at [361, 479] on input "Full Time" at bounding box center [358, 483] width 8 height 8
radio input "true"
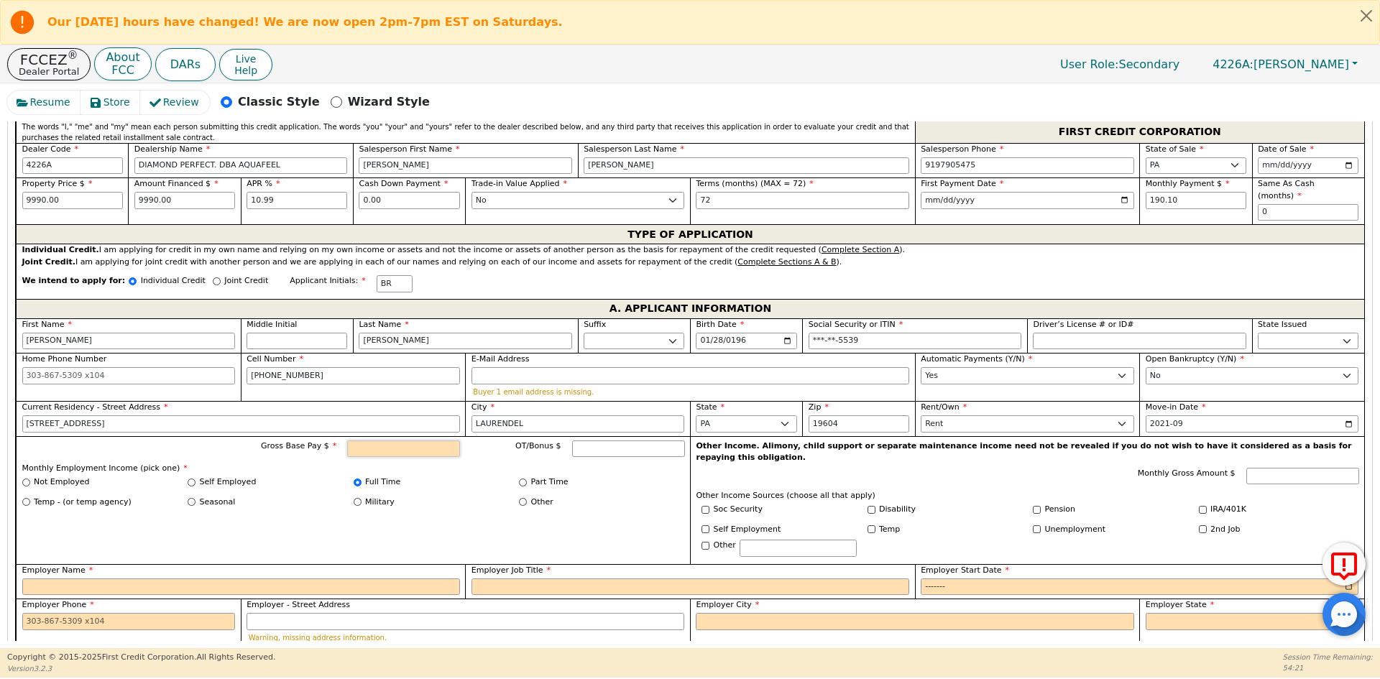
click at [398, 441] on input "Gross Base Pay $" at bounding box center [403, 449] width 113 height 17
type input "9990.00"
click at [462, 476] on div "Full Time" at bounding box center [437, 482] width 166 height 12
click at [167, 579] on input "Employer Name" at bounding box center [241, 587] width 438 height 17
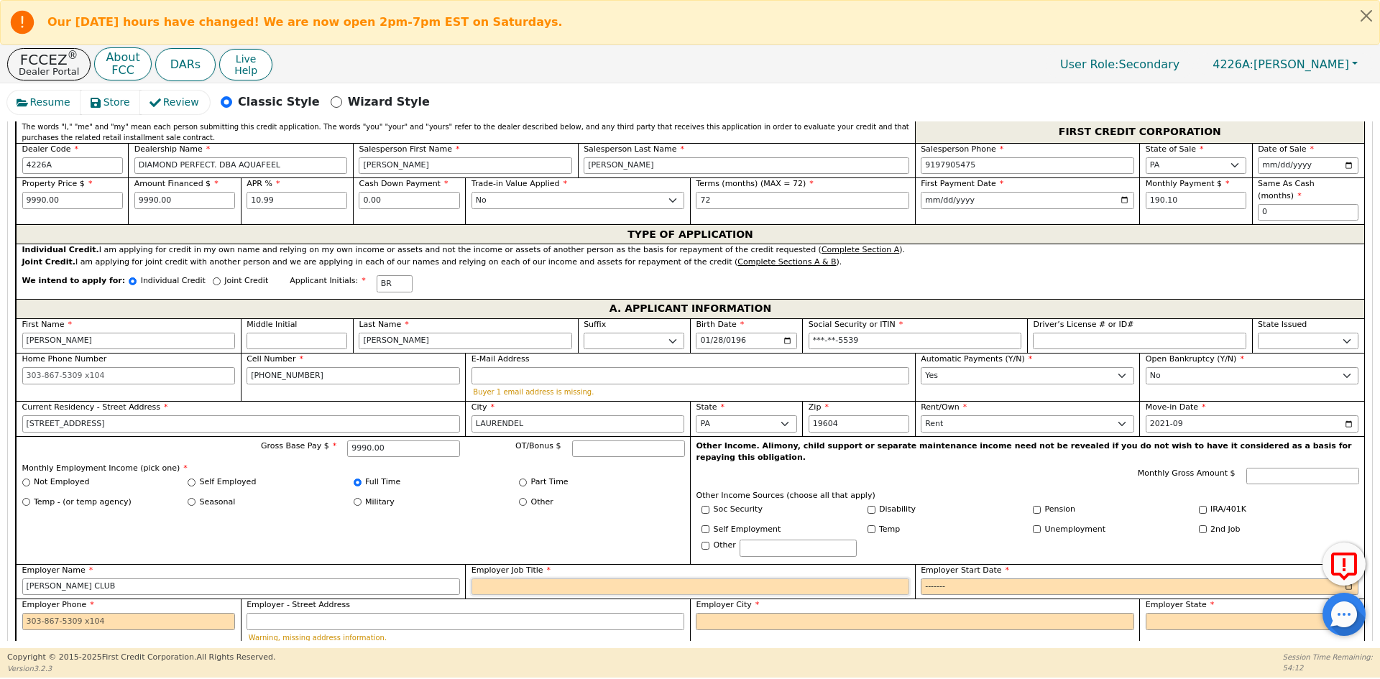
type input "[PERSON_NAME] CLUB"
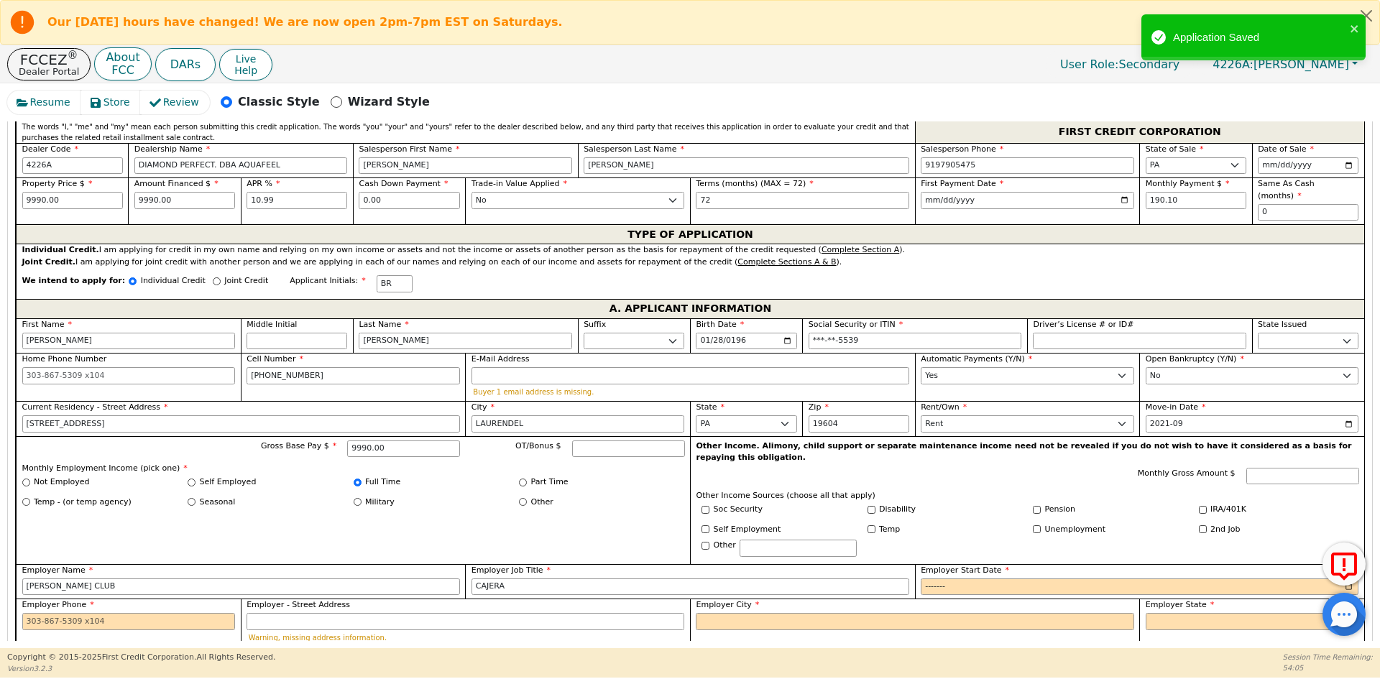
type input "CAJERA"
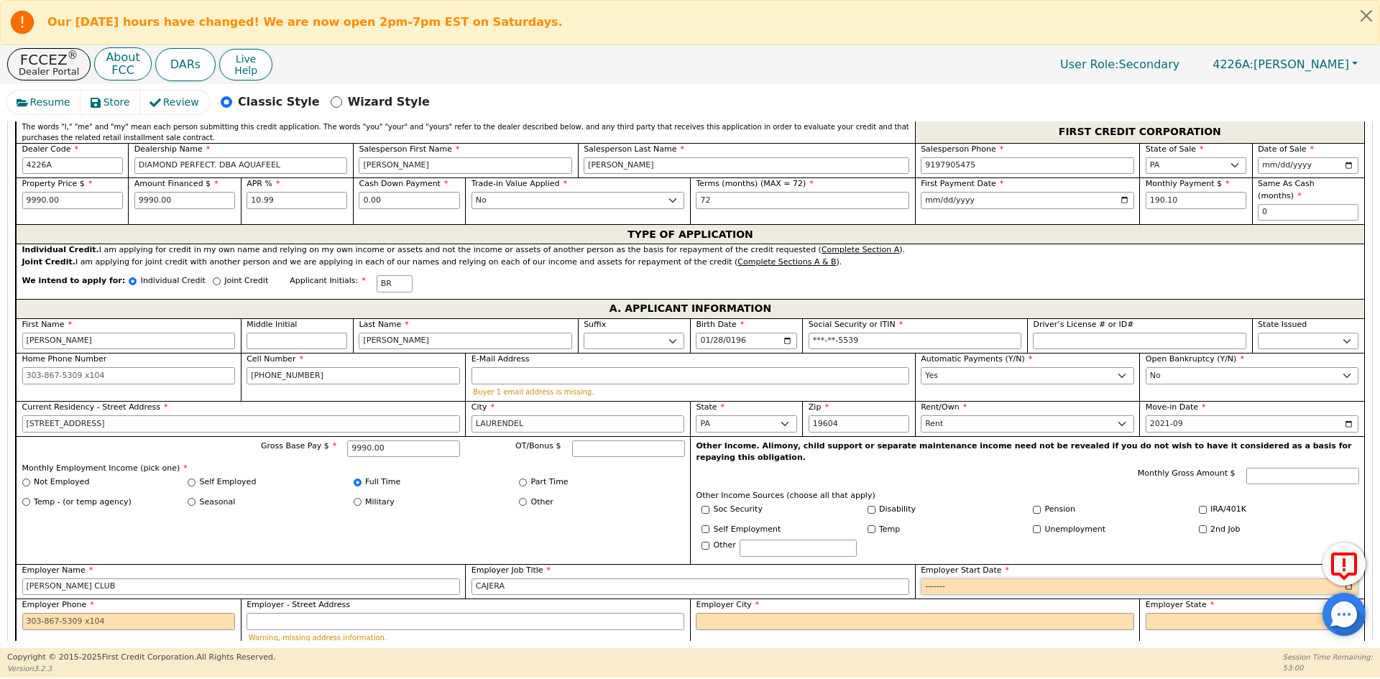
click at [943, 579] on input "Employer Start Date" at bounding box center [1140, 587] width 438 height 17
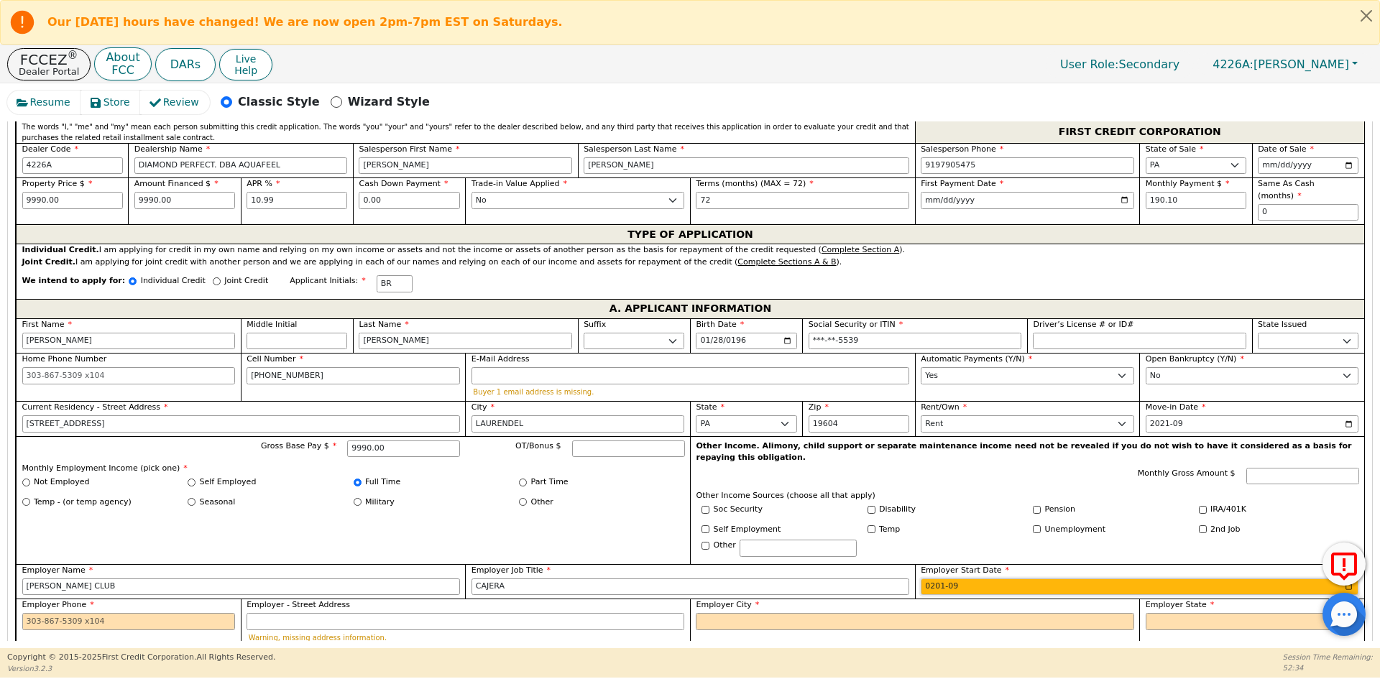
type input "2017-09"
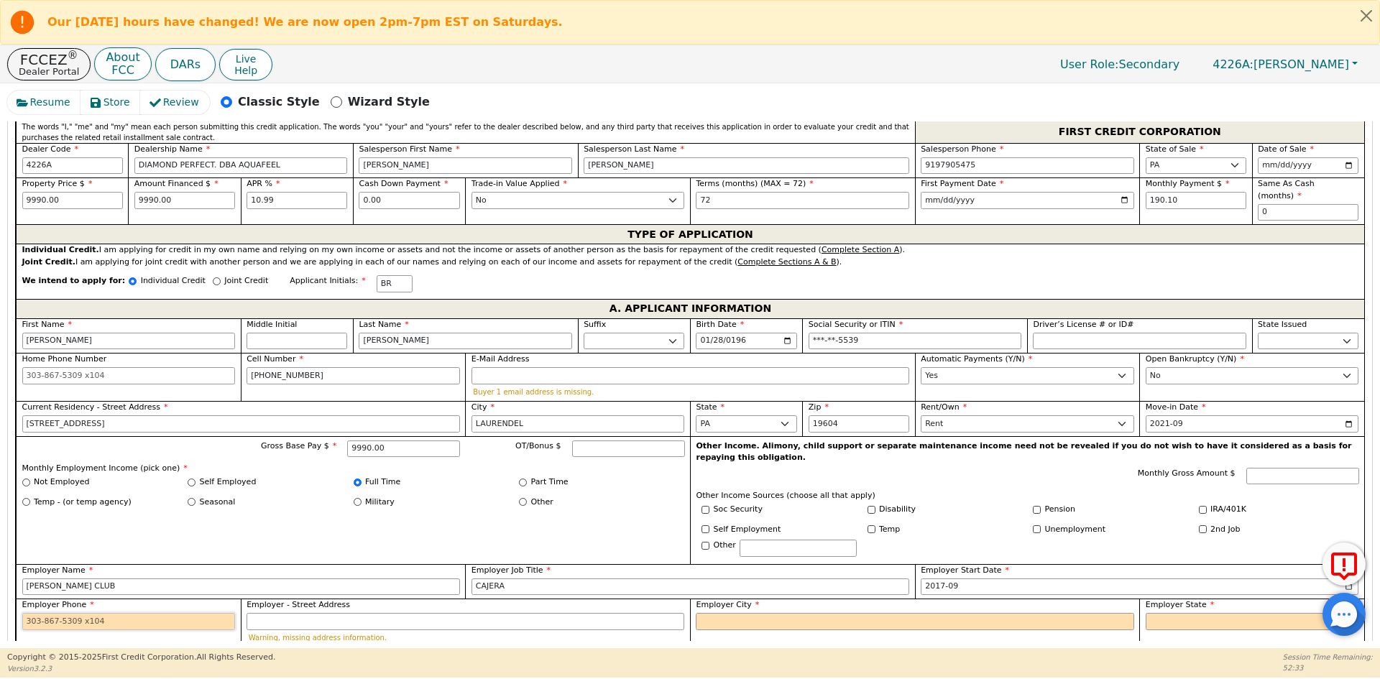
click at [135, 613] on input "Employer Phone" at bounding box center [128, 621] width 213 height 17
type input "5"
type input "[PHONE_NUMBER]"
click at [783, 599] on label "Employer City" at bounding box center [915, 605] width 438 height 12
click at [783, 613] on input "Employer City" at bounding box center [915, 621] width 438 height 17
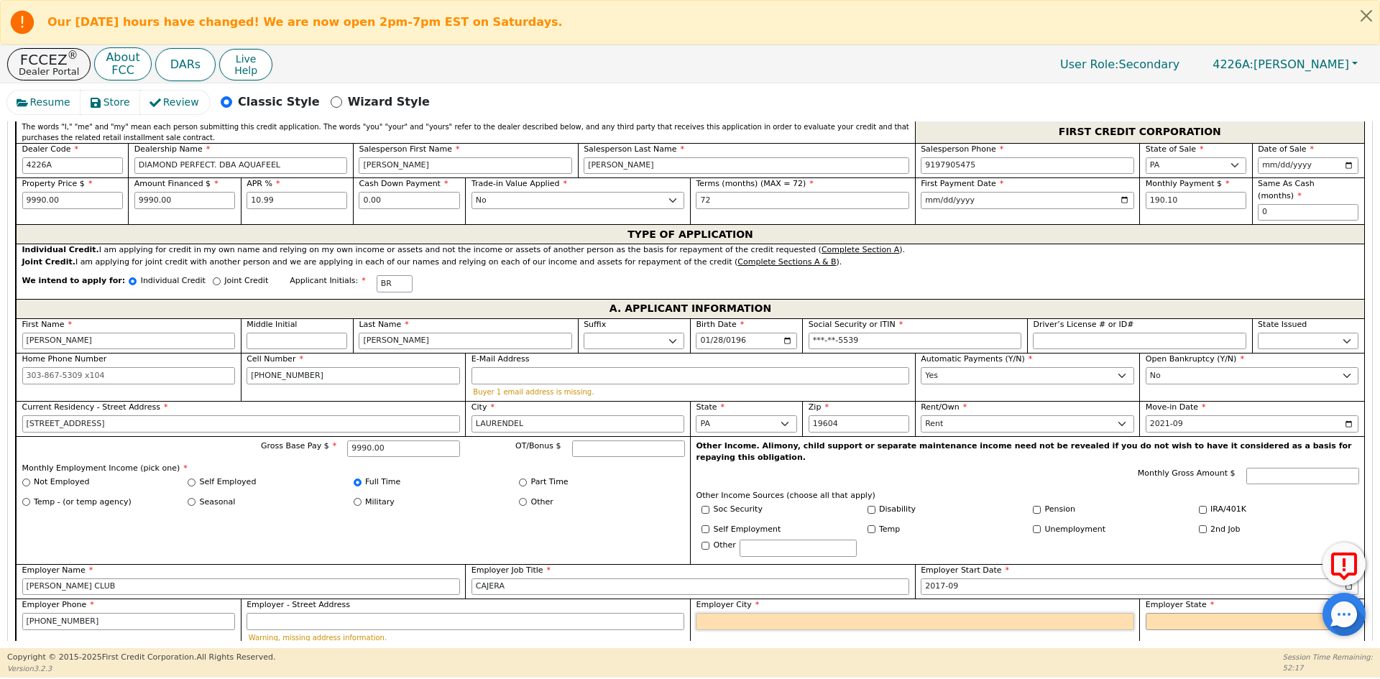
click at [780, 613] on input "Employer City" at bounding box center [915, 621] width 438 height 17
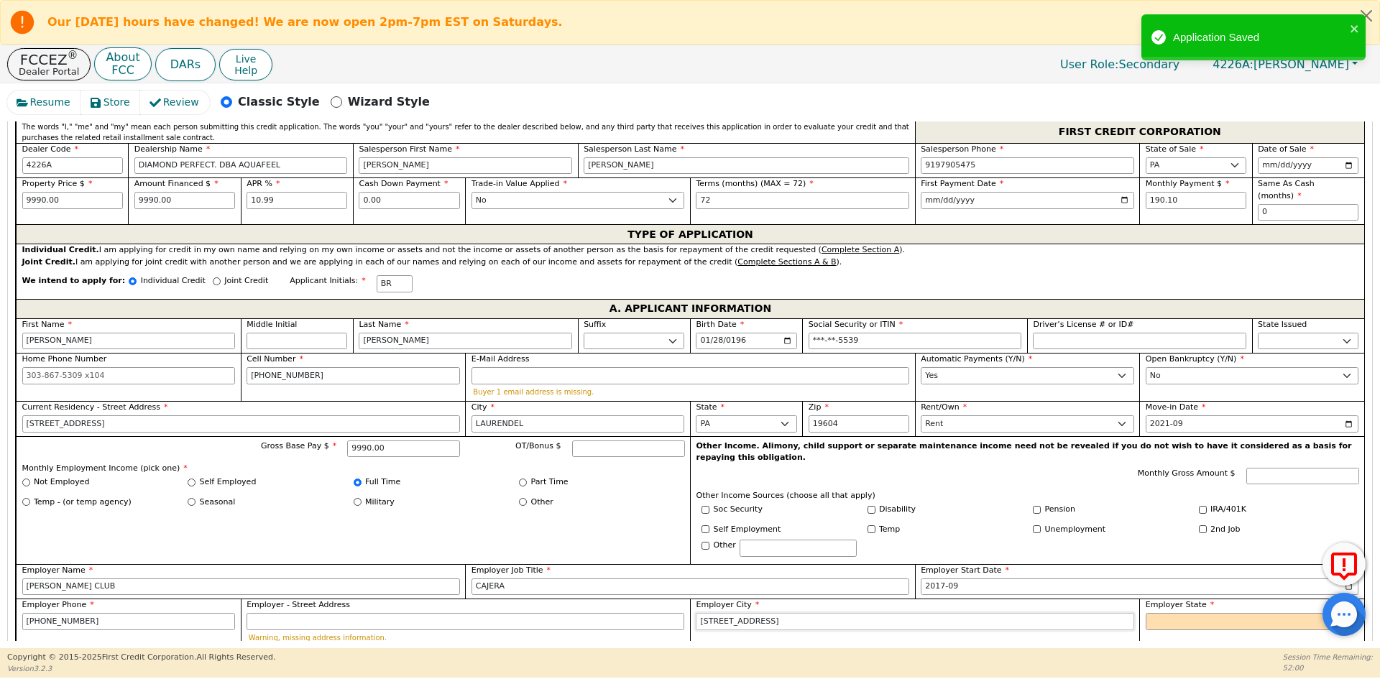
type input "[STREET_ADDRESS]"
select select "PA"
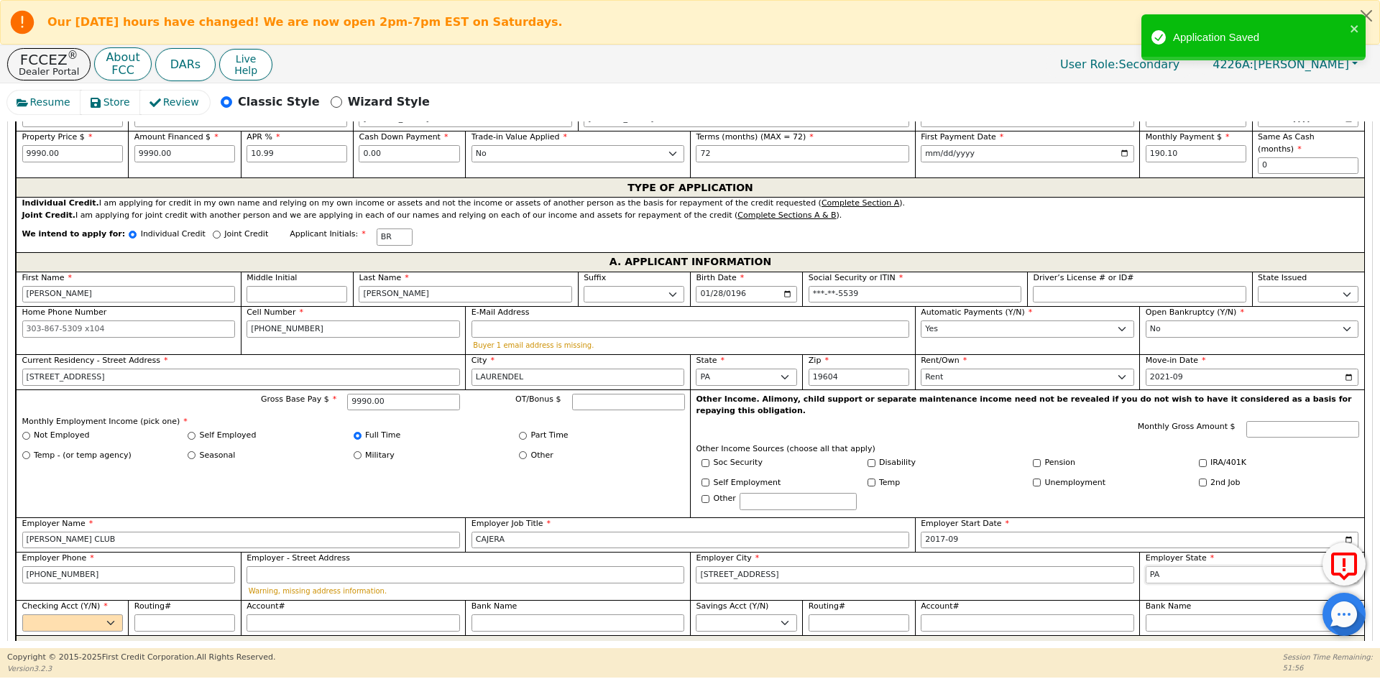
scroll to position [803, 0]
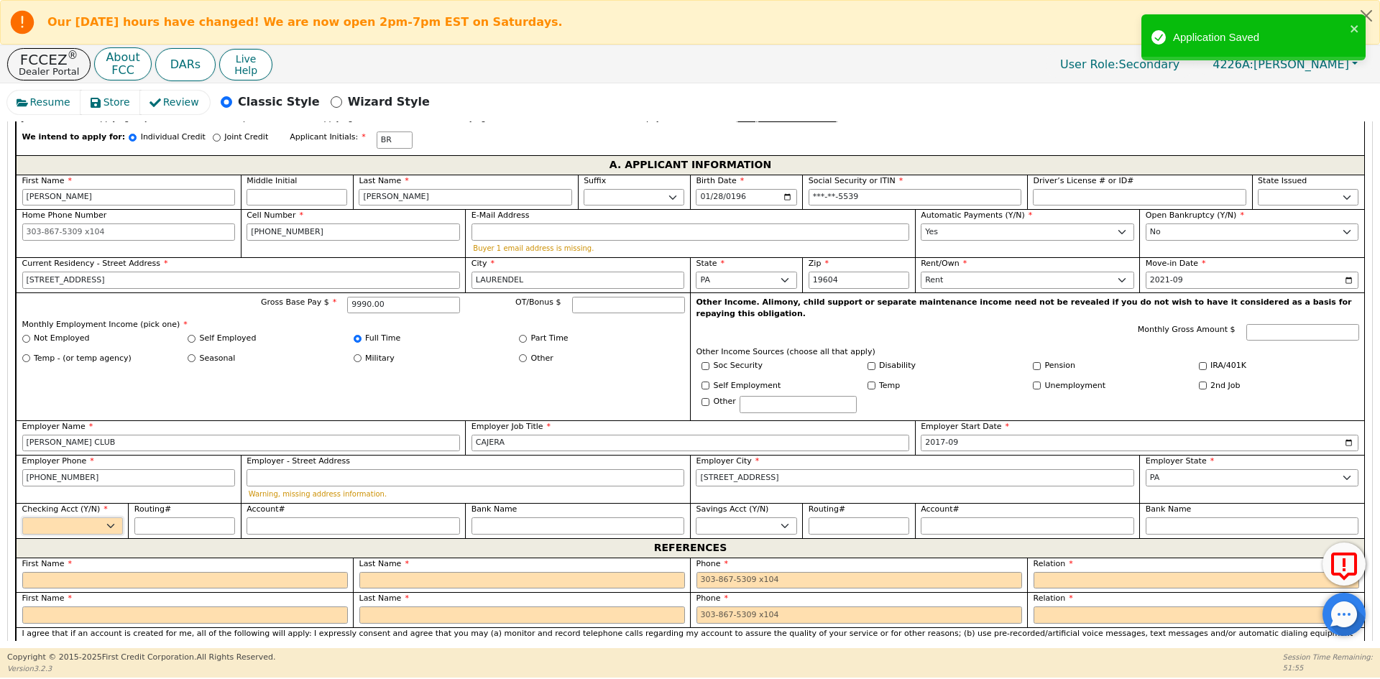
click at [83, 517] on select "Yes No" at bounding box center [72, 525] width 101 height 17
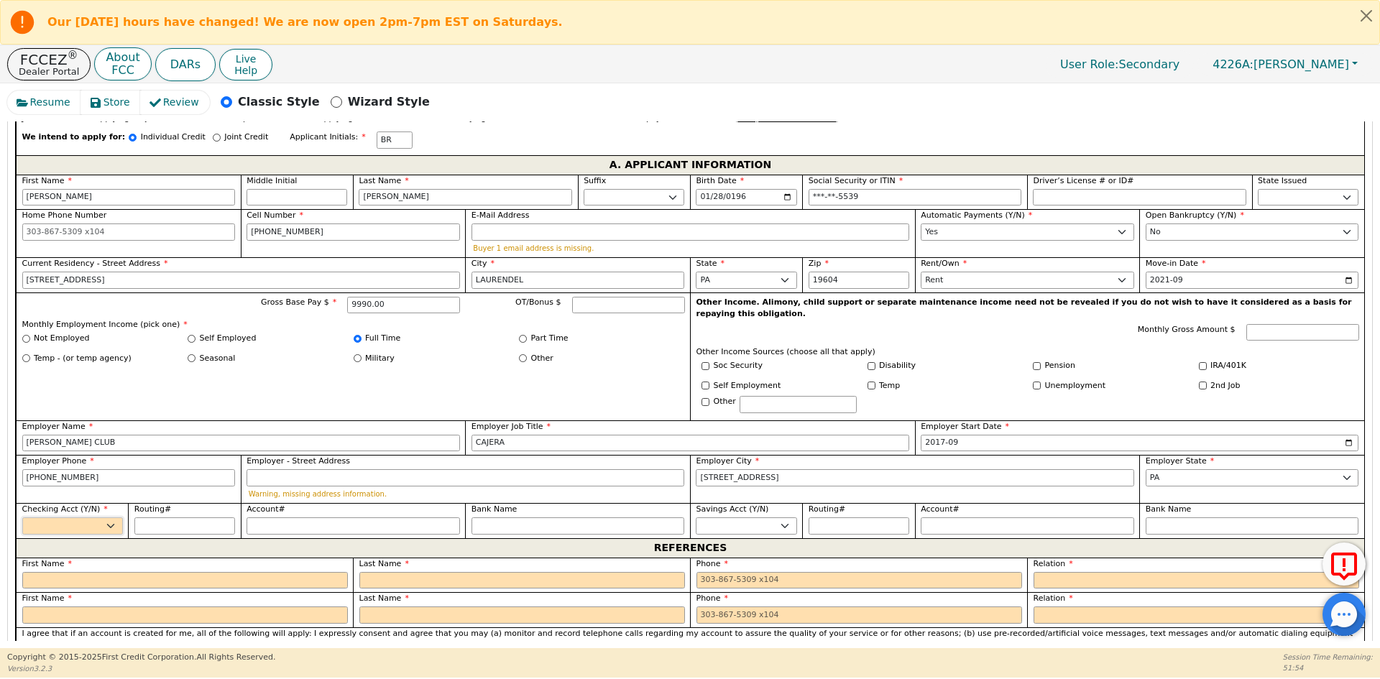
select select "y"
click at [22, 517] on select "Yes No" at bounding box center [72, 525] width 101 height 17
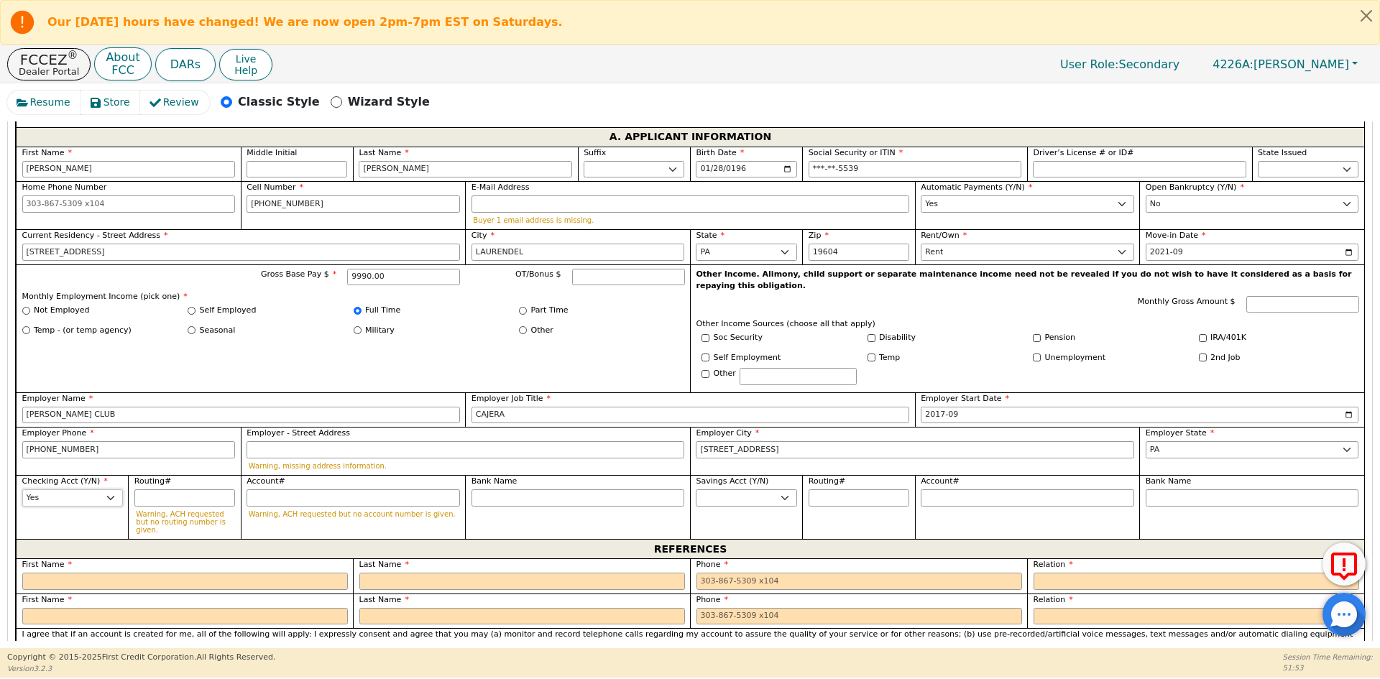
scroll to position [875, 0]
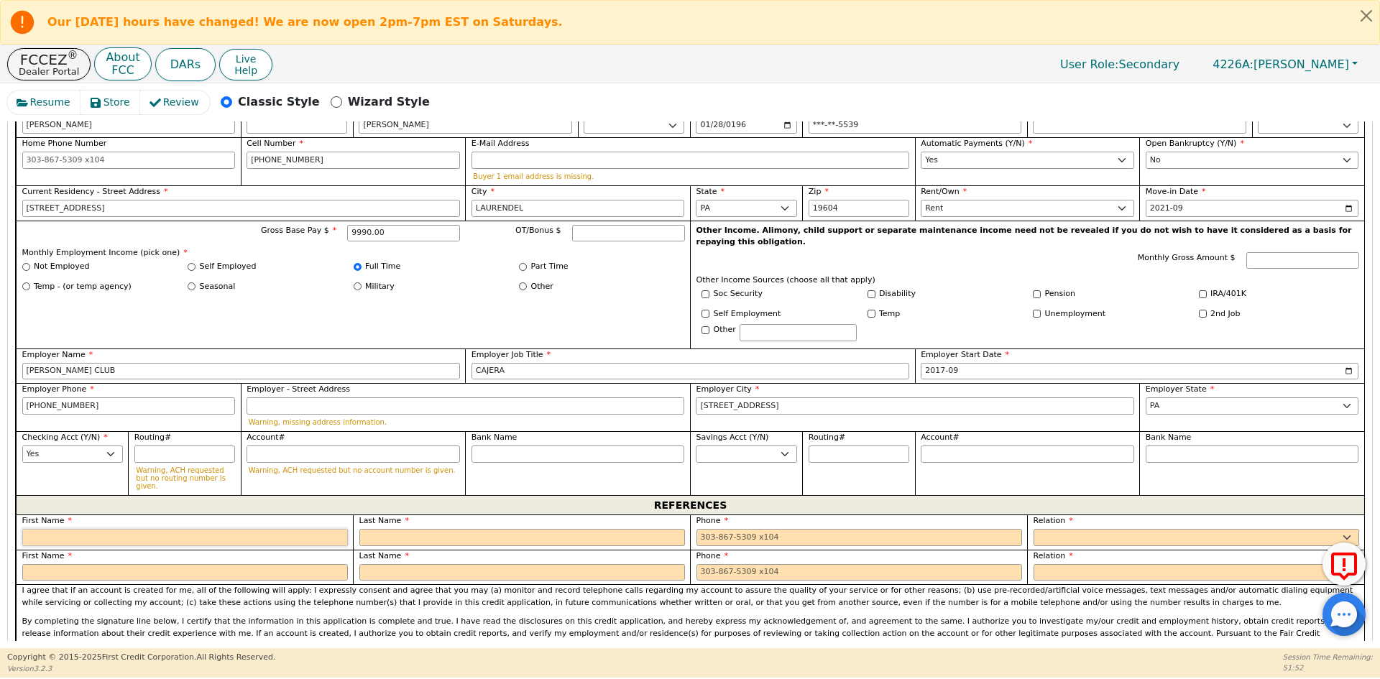
click at [144, 529] on input "text" at bounding box center [185, 537] width 326 height 17
click at [171, 466] on p "Warning, ACH requested but no routing number is given." at bounding box center [184, 478] width 97 height 24
click at [171, 446] on input "Routing#" at bounding box center [184, 454] width 101 height 17
type input "0"
type input "*"
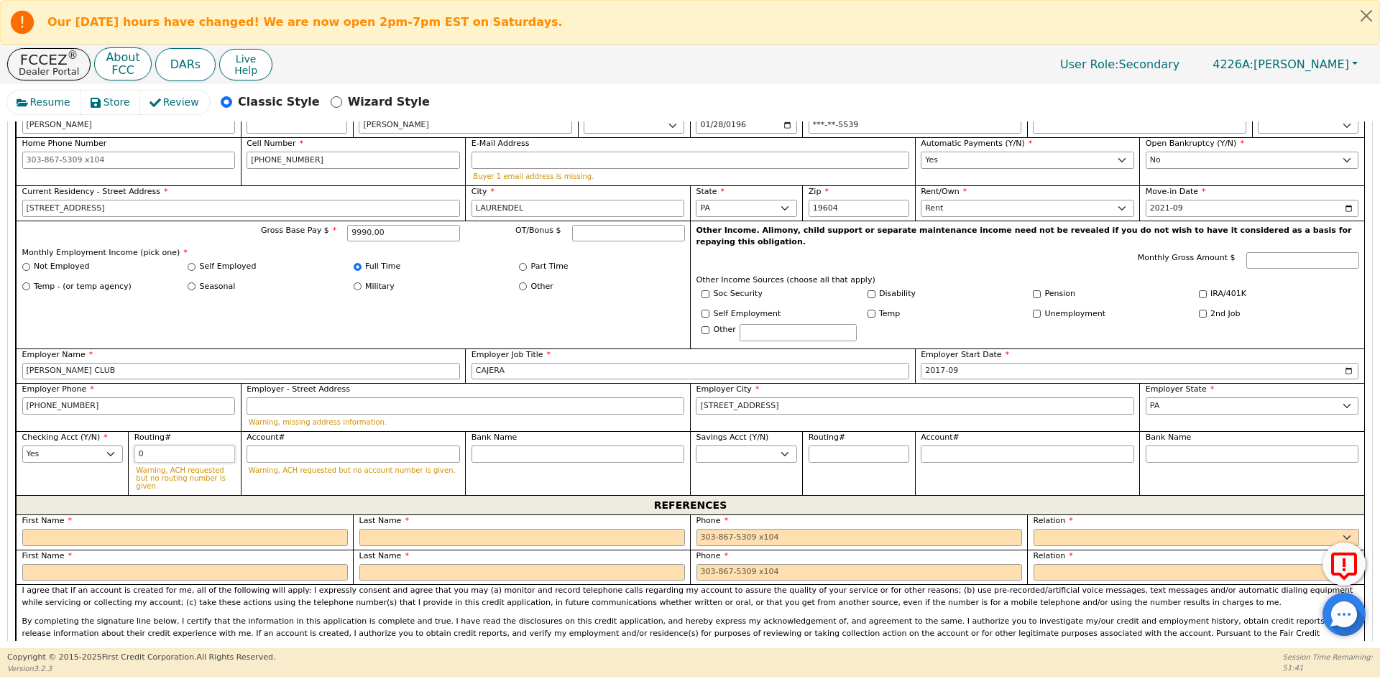
type input "03"
type input "**"
type input "031"
type input "***"
type input "0310"
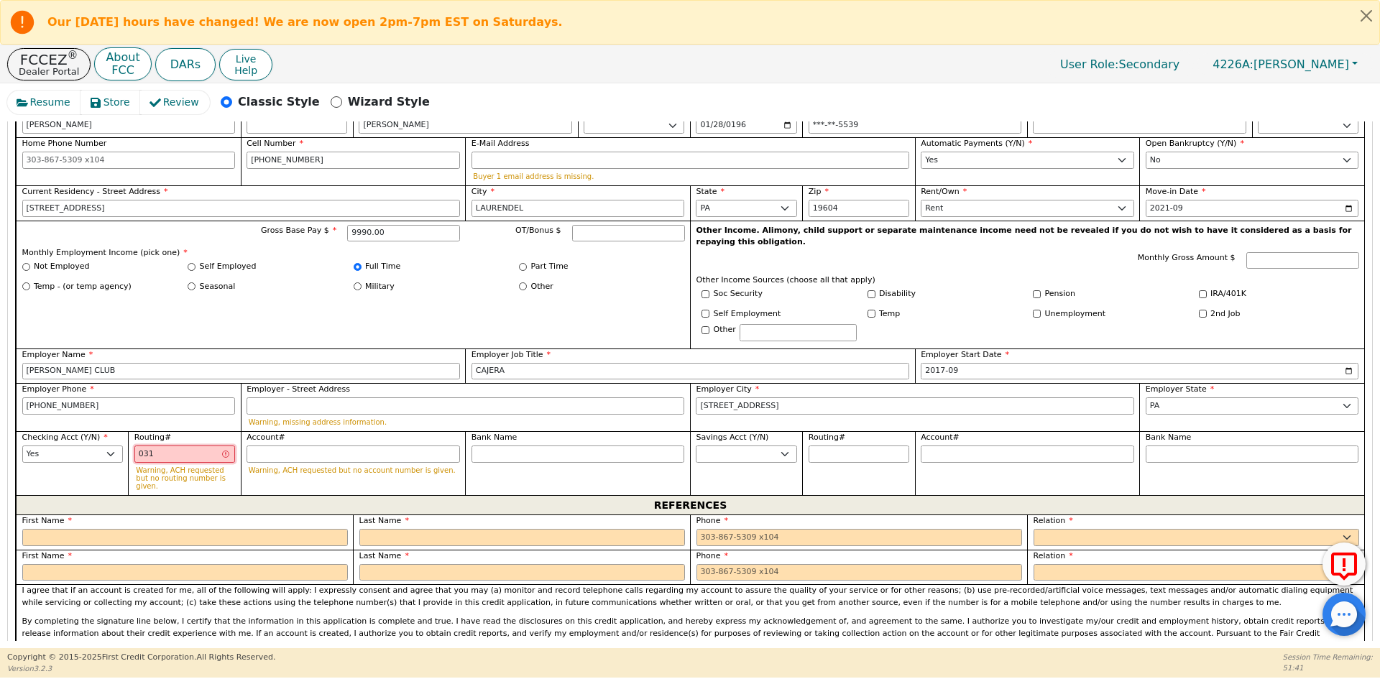
type input "****"
type input "03100"
type input "*****"
type input "031000"
type input "******"
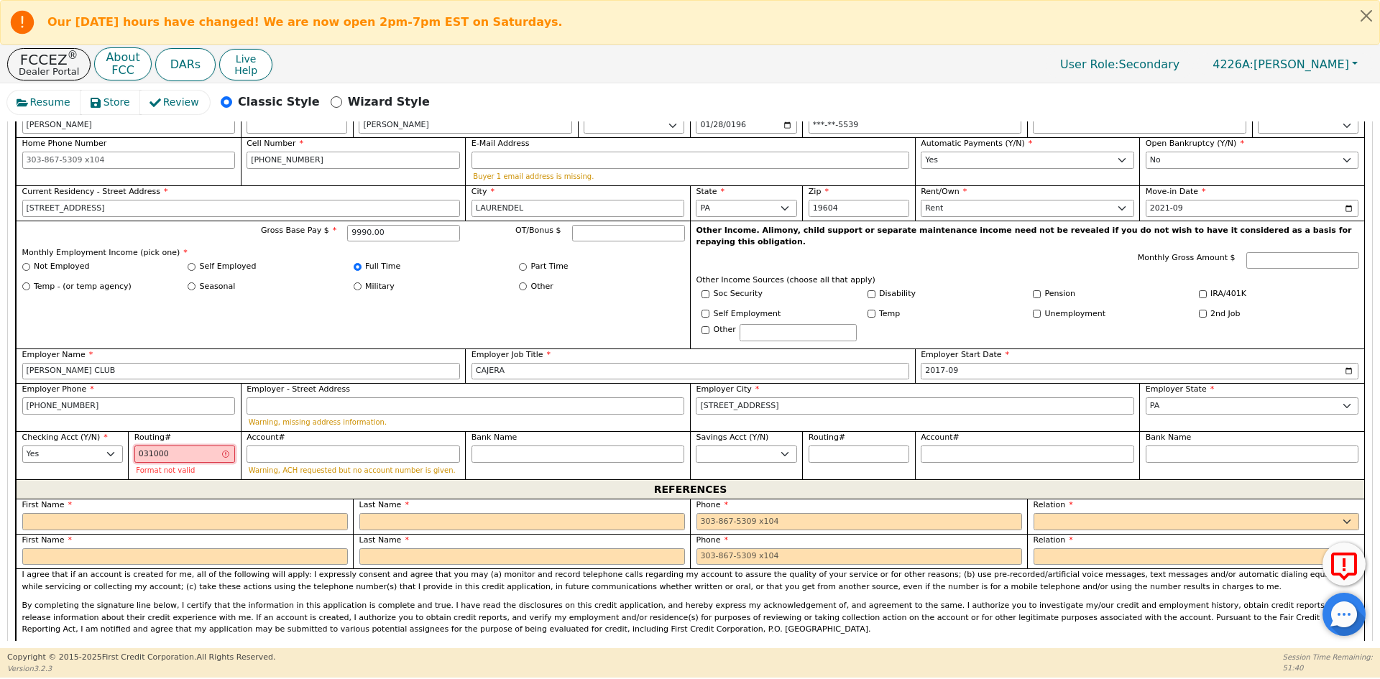
type input "0310003"
type input "*******"
type input "03100030"
type input "********"
type input "031000301"
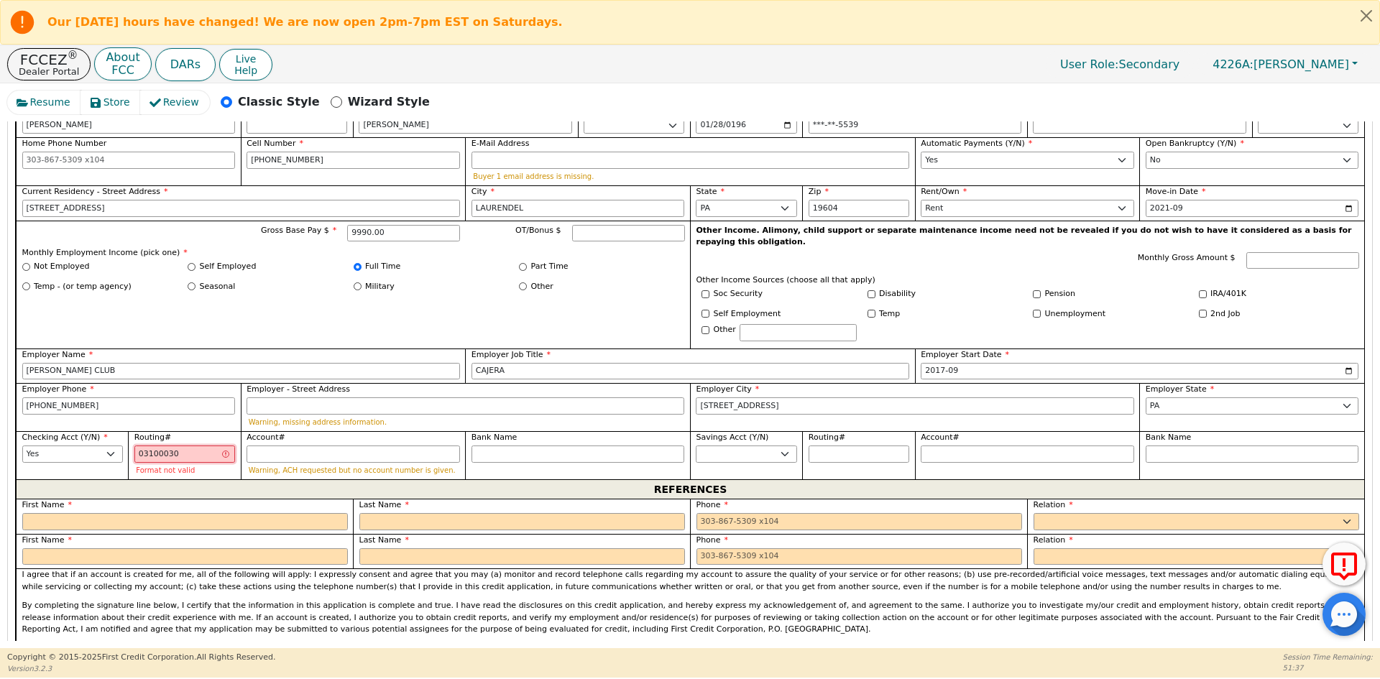
type input "*********"
drag, startPoint x: 180, startPoint y: 425, endPoint x: 164, endPoint y: 427, distance: 15.9
click at [164, 446] on input "031000301" at bounding box center [184, 454] width 101 height 17
type input "0310005"
type input "*******"
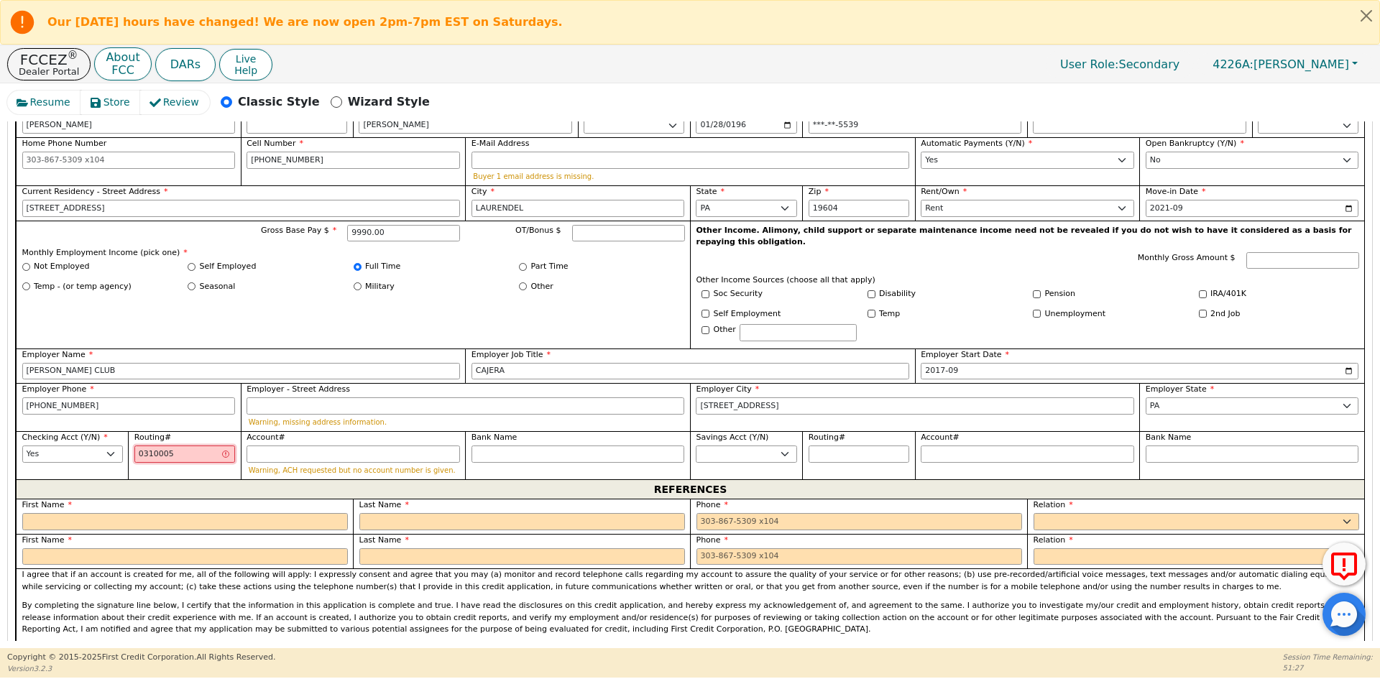
type input "03100050"
type input "********"
type input "031000503"
type input "*********"
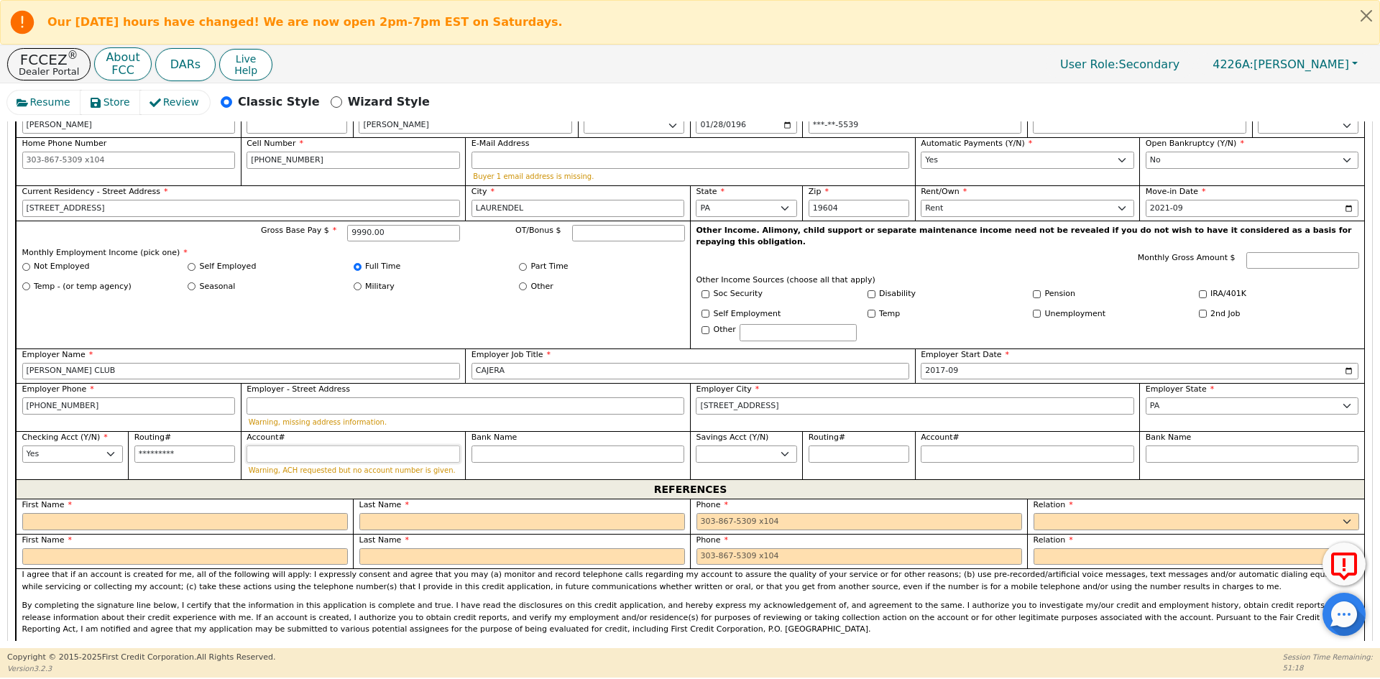
click at [360, 446] on input "Account#" at bounding box center [353, 454] width 213 height 17
type input "3"
type input "*"
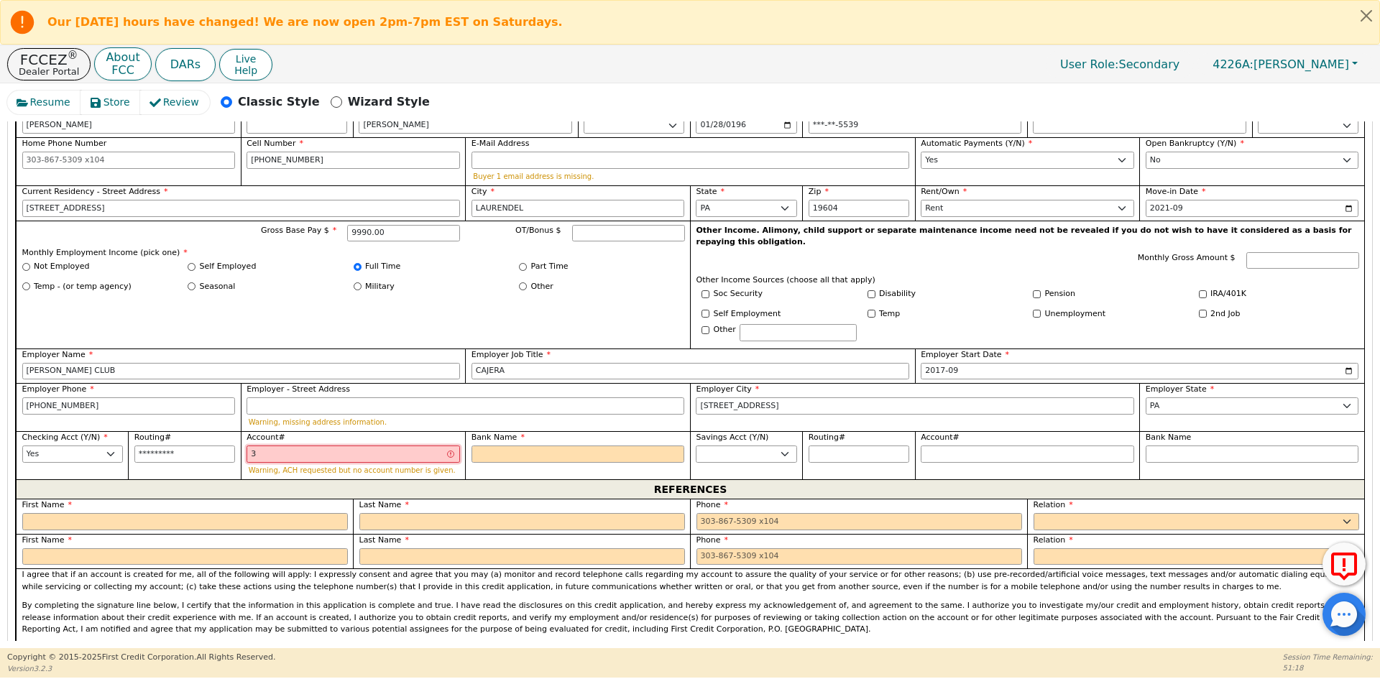
type input "33"
type input "**"
type input "334"
type input "***"
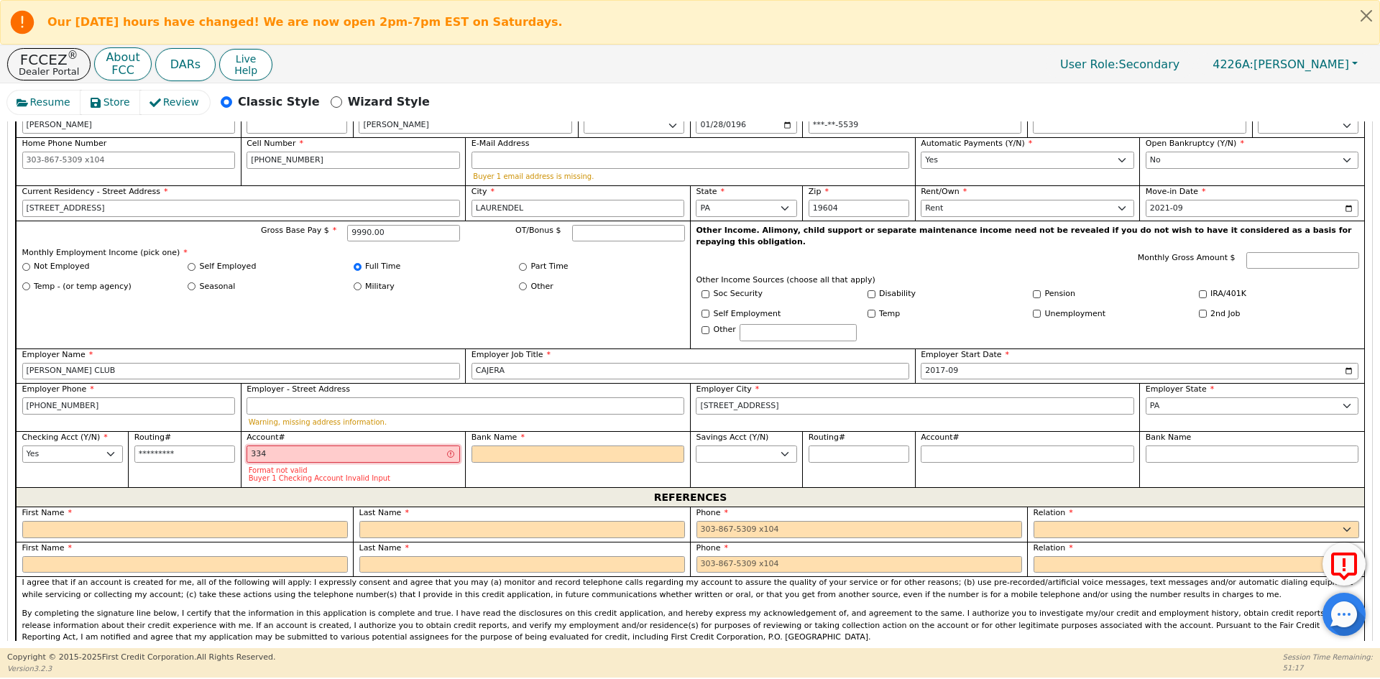
type input "3349"
type input "****"
type input "33494"
type input "*****"
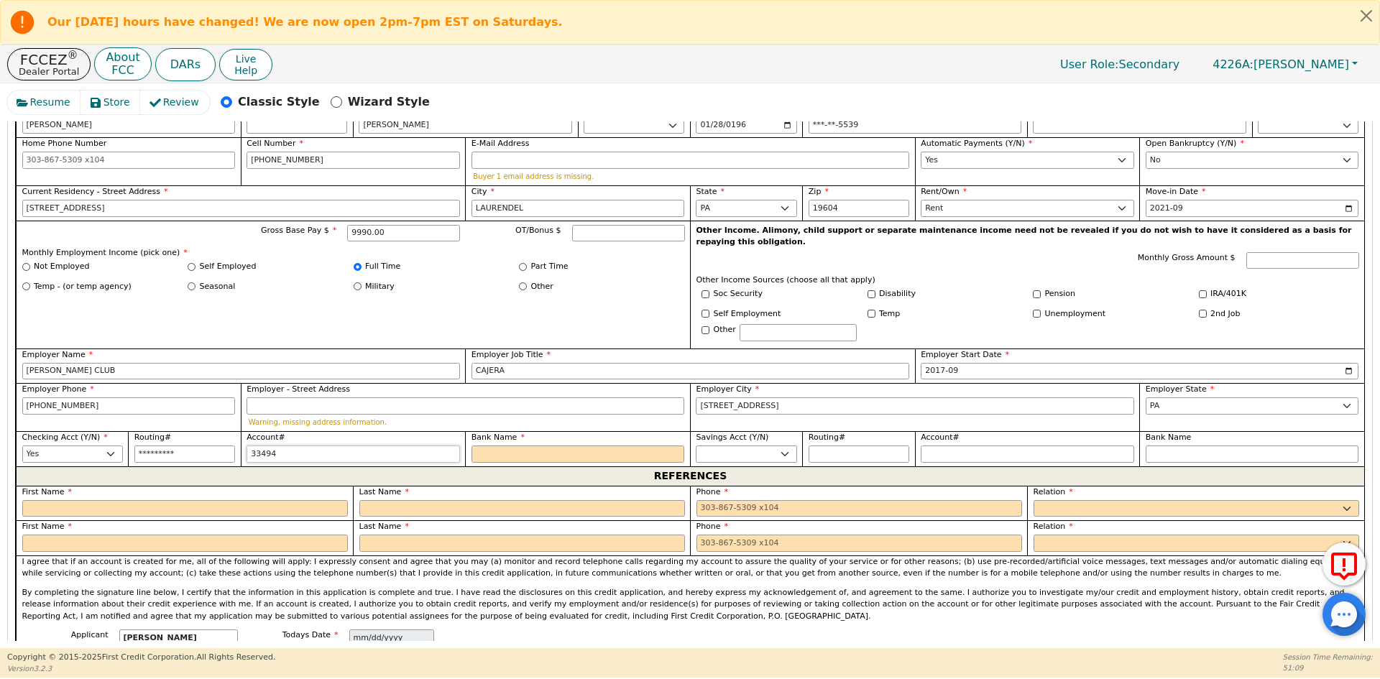
click at [393, 446] on input "33494" at bounding box center [353, 454] width 213 height 17
type input "334943"
type input "******"
type input "3349430"
type input "*******"
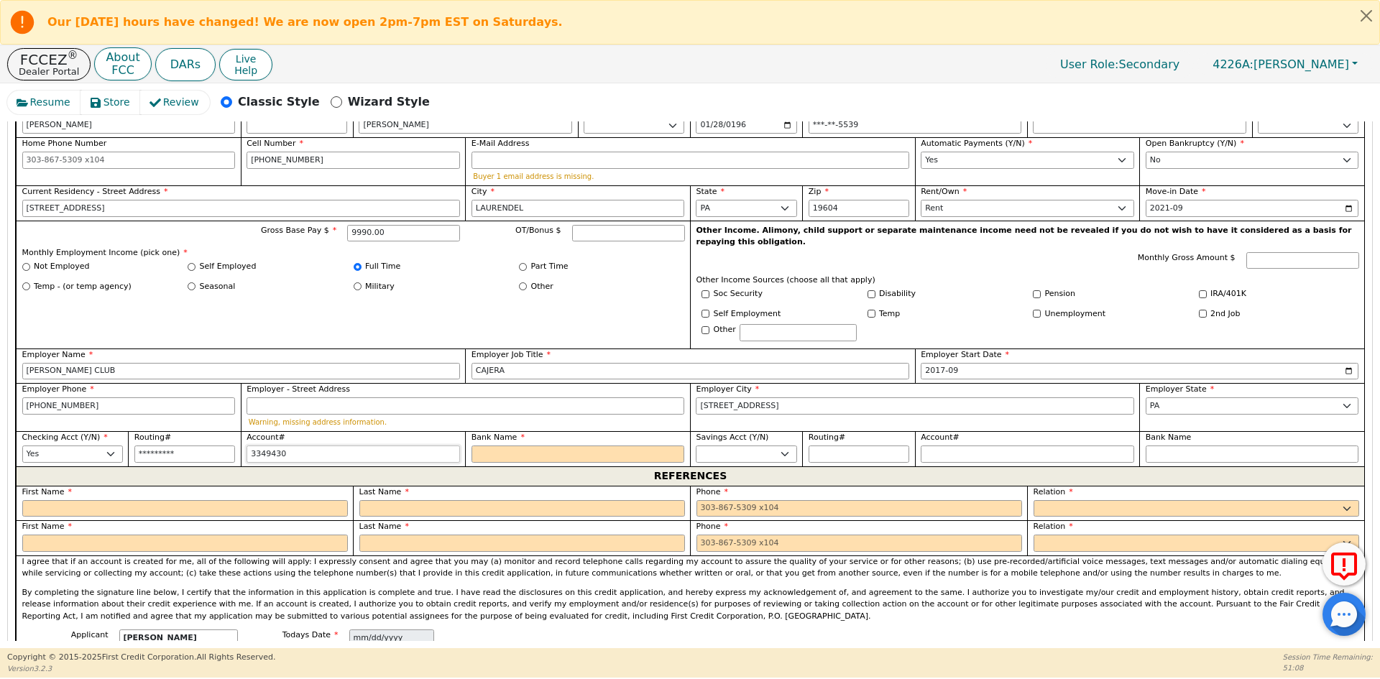
type input "33494309"
type input "********"
type input "334943098"
type input "*********"
type input "3349430987"
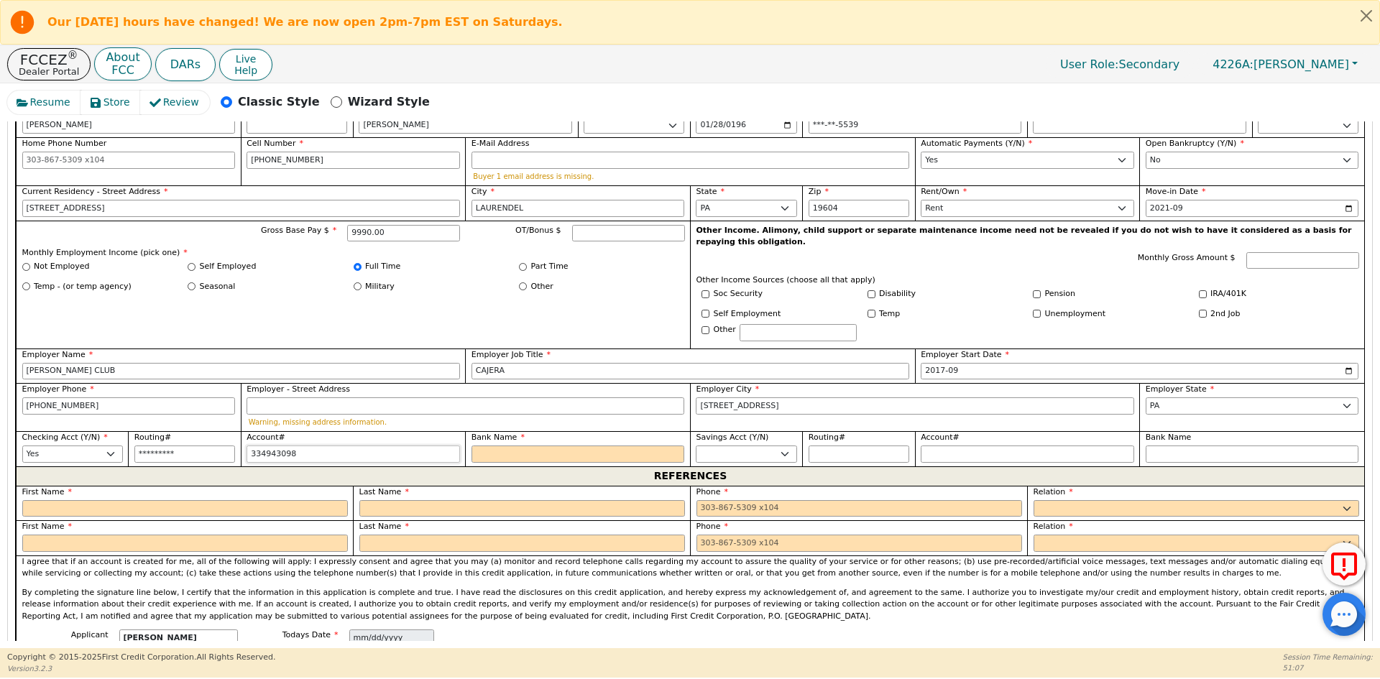
type input "**********"
click at [500, 446] on input "Bank Name" at bounding box center [577, 454] width 213 height 17
type input "[PERSON_NAME] FARGO"
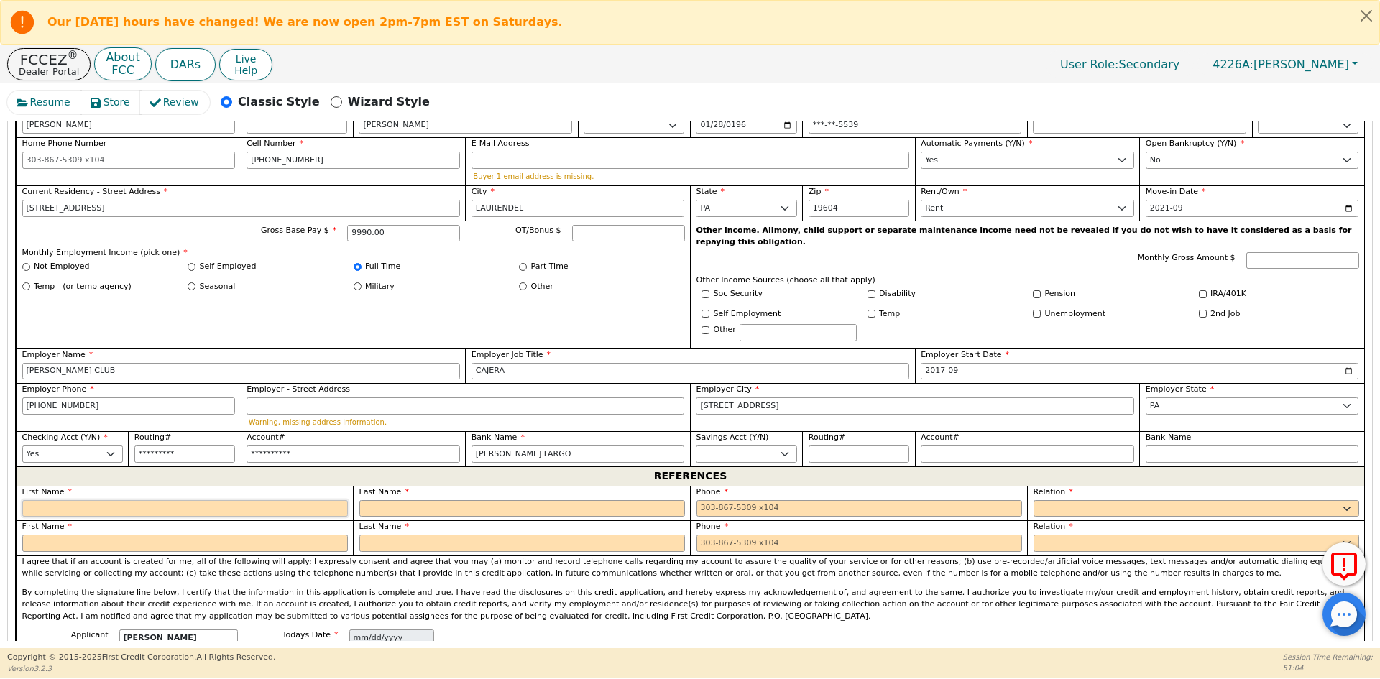
click at [129, 500] on input "text" at bounding box center [185, 508] width 326 height 17
click at [221, 500] on input "text" at bounding box center [185, 508] width 326 height 17
type input "[PERSON_NAME]"
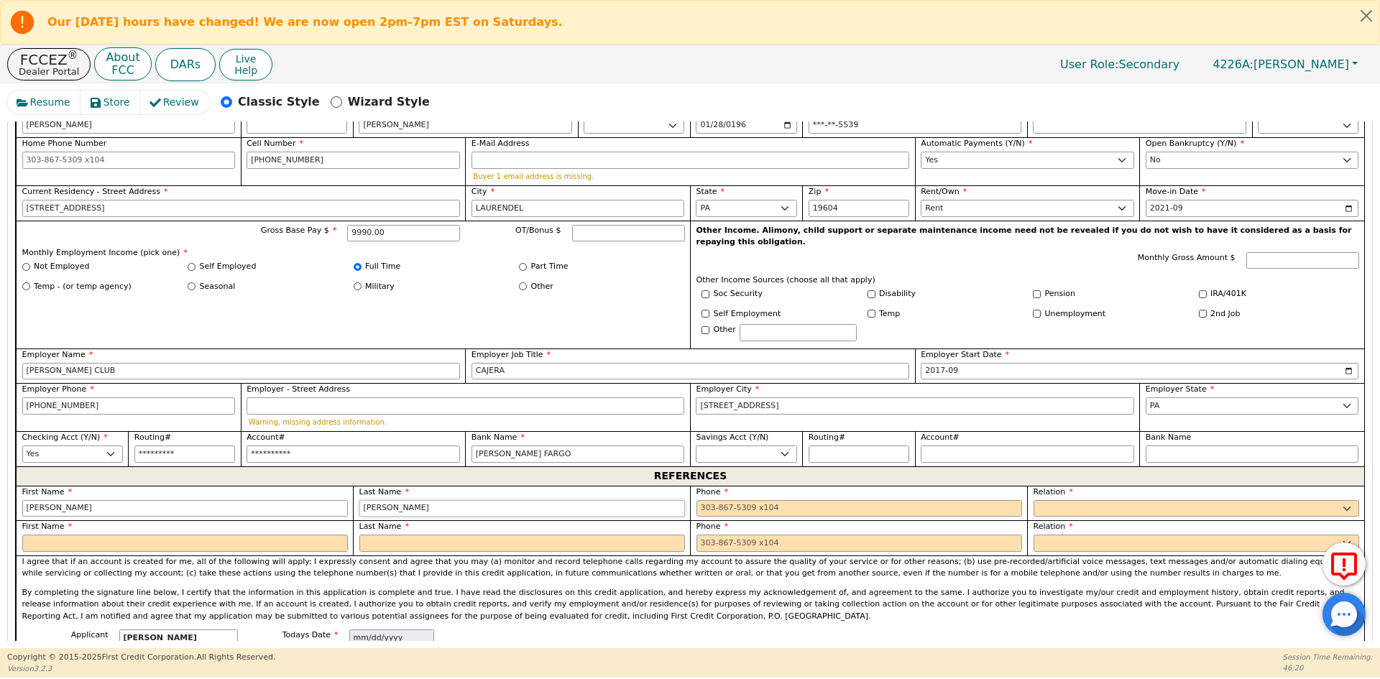
type input "[PERSON_NAME]"
type input "[PHONE_NUMBER]"
click at [1086, 500] on select "FATHER MOTHER SISTER BROTHER DAUGHTER SON CO-WORKER NEIGHBOR FRIEND COUSIN G-MO…" at bounding box center [1196, 508] width 326 height 17
select select "OTHER"
click at [1086, 500] on select "FATHER MOTHER SISTER BROTHER DAUGHTER SON CO-WORKER NEIGHBOR FRIEND COUSIN G-MO…" at bounding box center [1196, 508] width 326 height 17
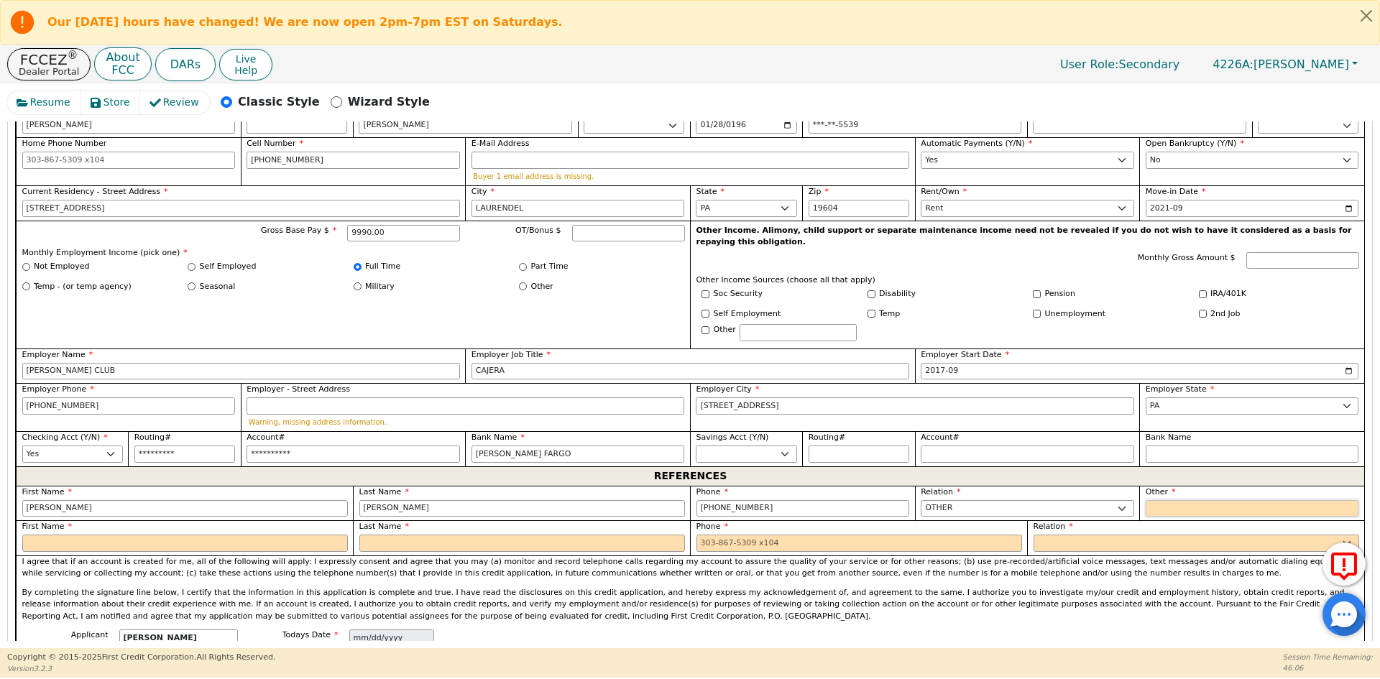
click at [1177, 500] on input "text" at bounding box center [1252, 508] width 213 height 17
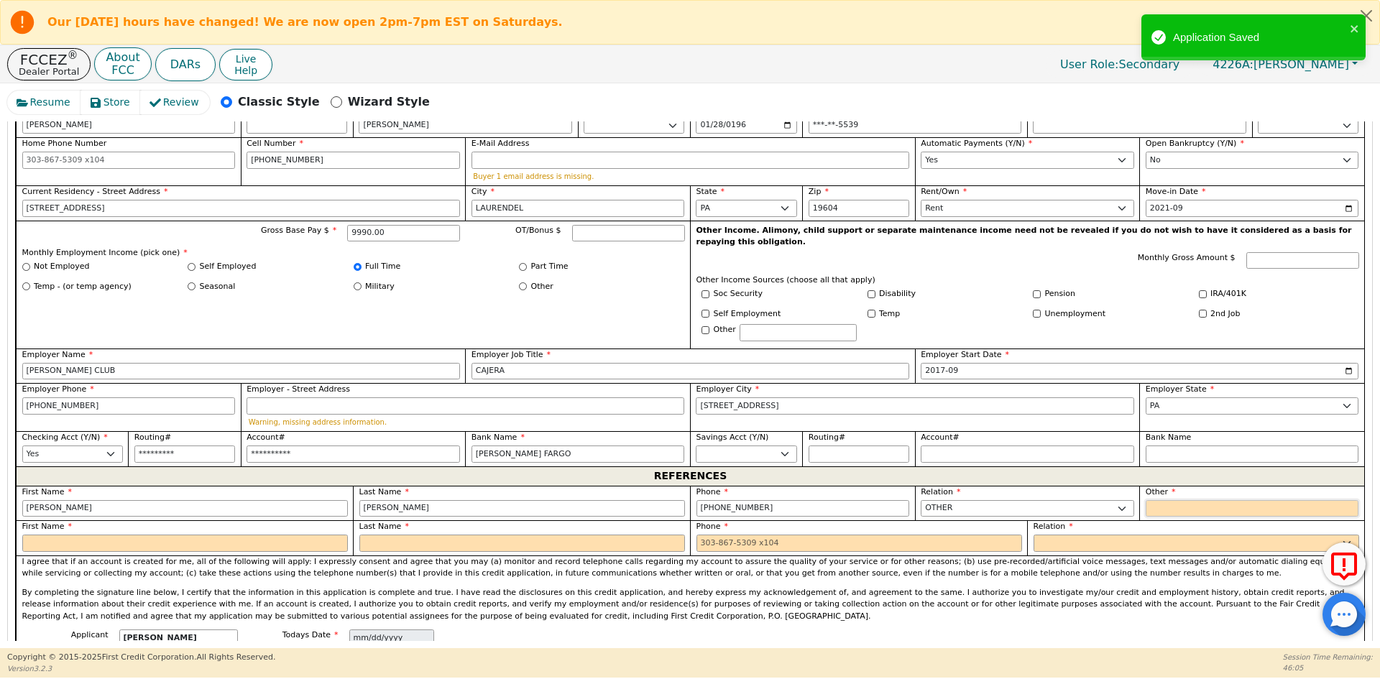
type input "FAMILY"
click at [1197, 535] on select "FATHER MOTHER SISTER BROTHER DAUGHTER SON CO-WORKER NEIGHBOR FRIEND COUSIN G-MO…" at bounding box center [1196, 543] width 326 height 17
select select "OTHER"
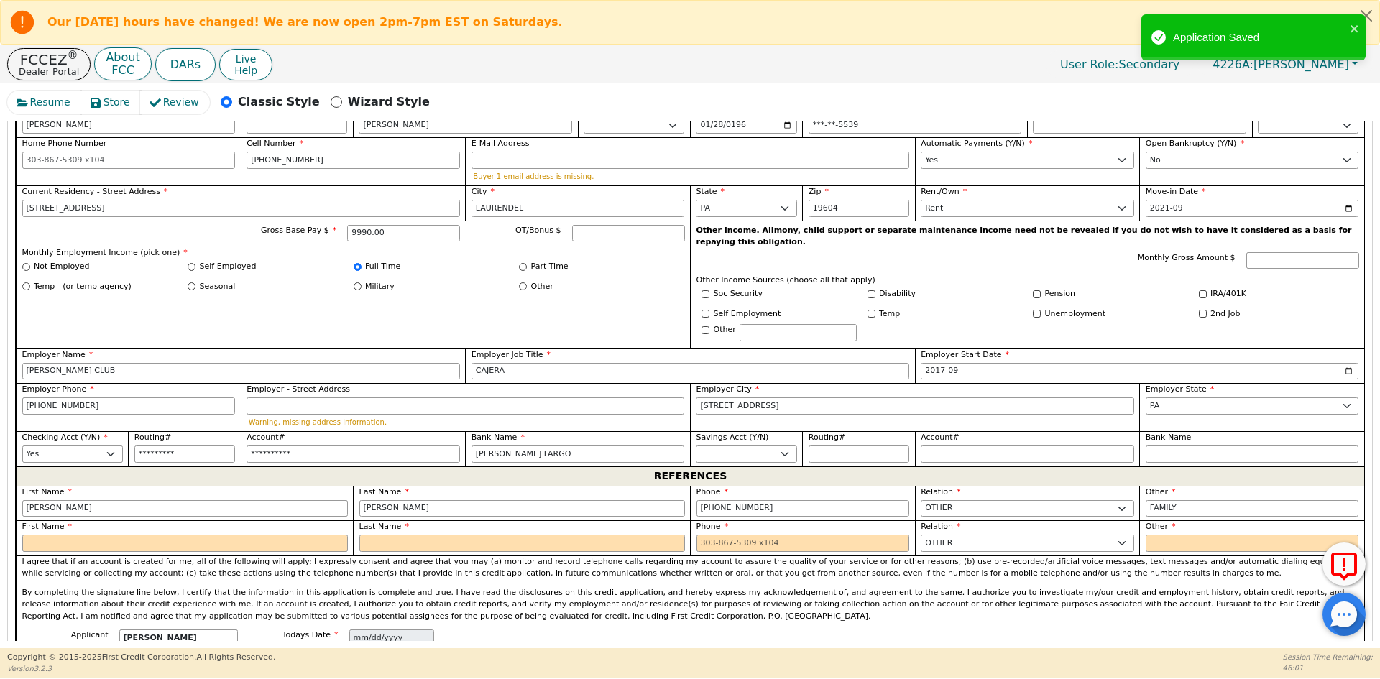
click at [1197, 535] on input "text" at bounding box center [1252, 543] width 213 height 17
type input "FAMILY"
click at [175, 521] on label "First Name" at bounding box center [185, 527] width 326 height 12
click at [172, 535] on input "text" at bounding box center [185, 543] width 326 height 17
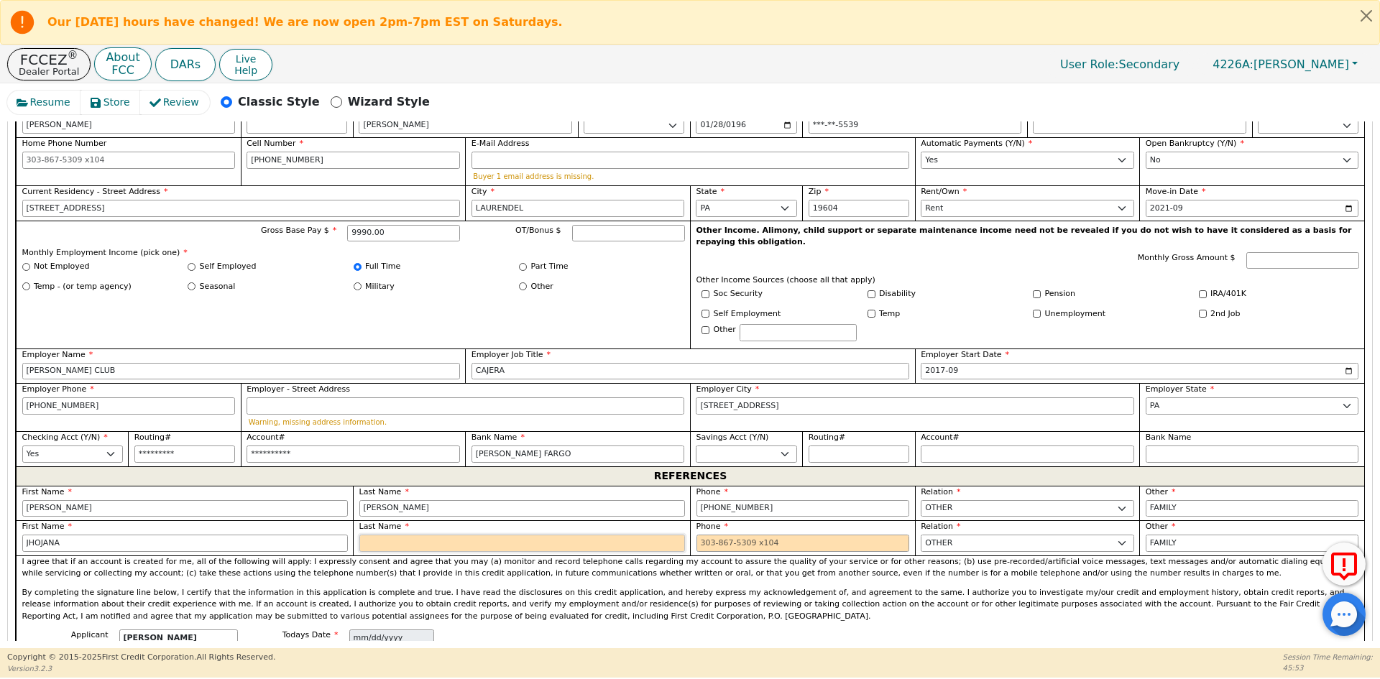
type input "JHOJANA"
type input "[PERSON_NAME]"
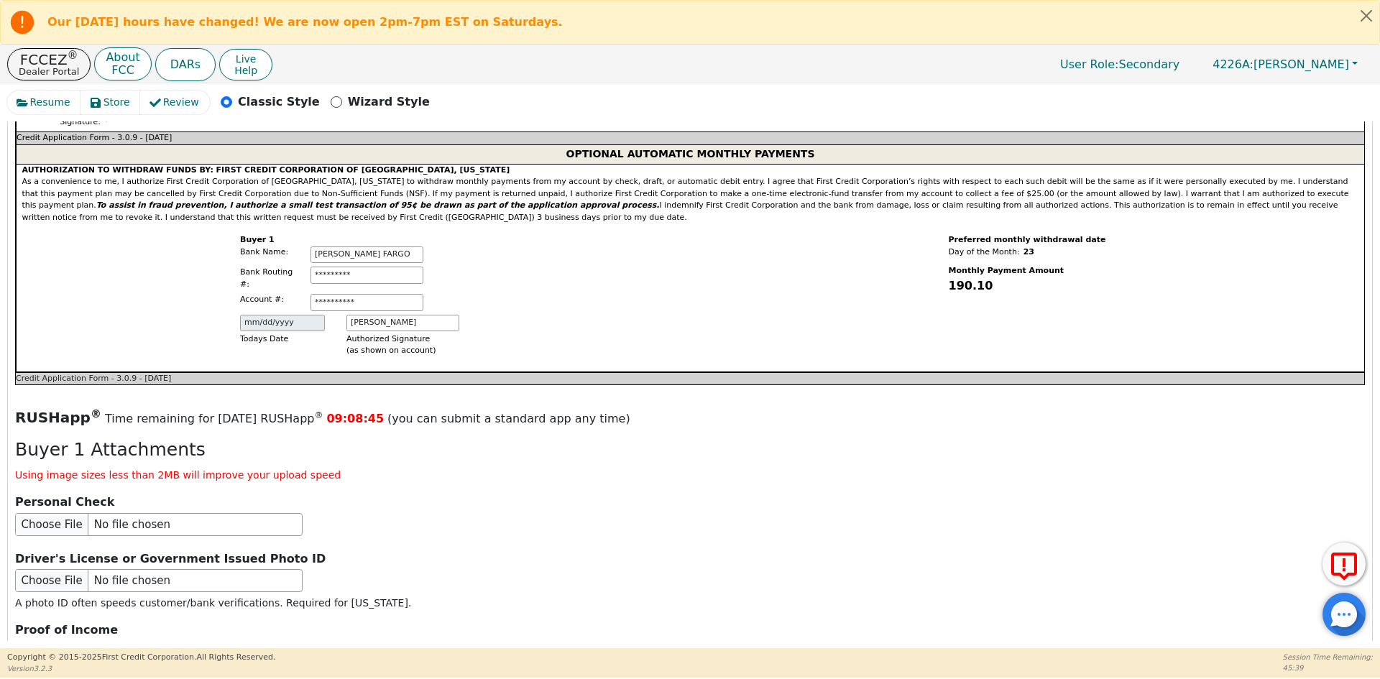
scroll to position [1450, 0]
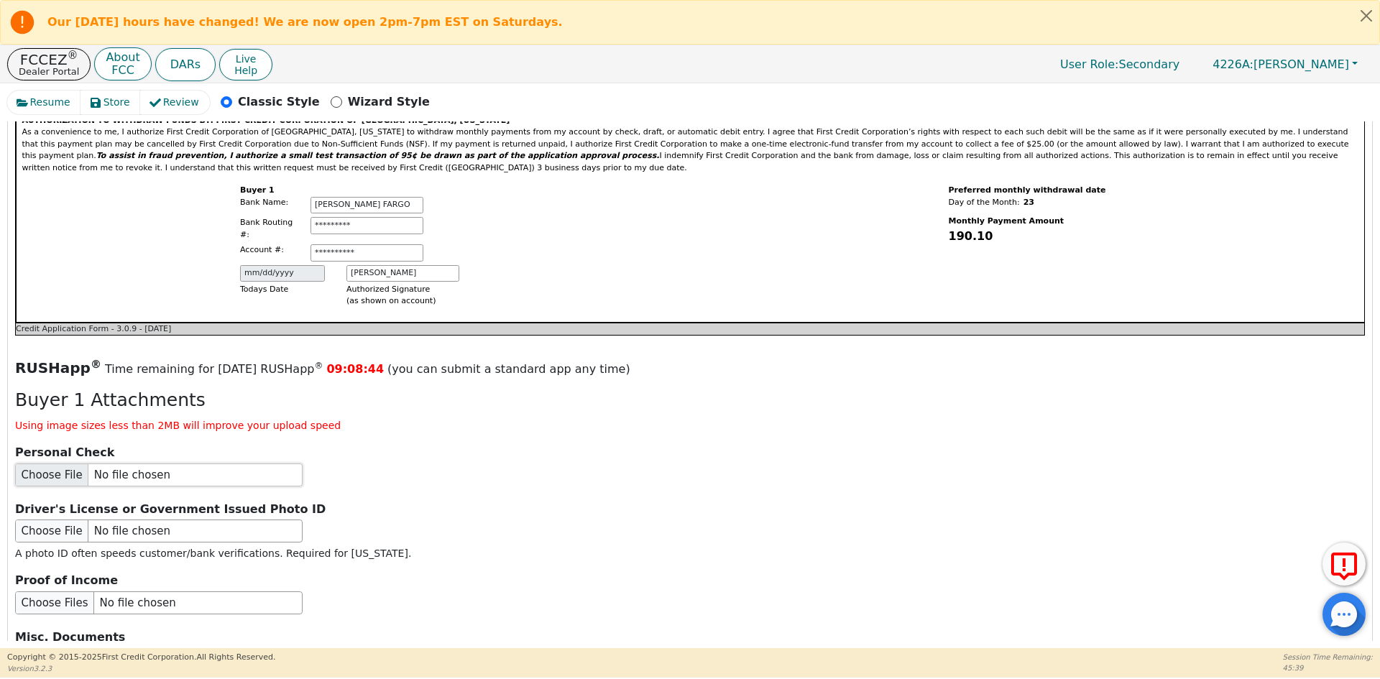
type input "[PHONE_NUMBER]"
click at [84, 464] on input "file" at bounding box center [158, 475] width 287 height 23
type input "C:\fakepath\[PERSON_NAME] CHEQUE.pdf"
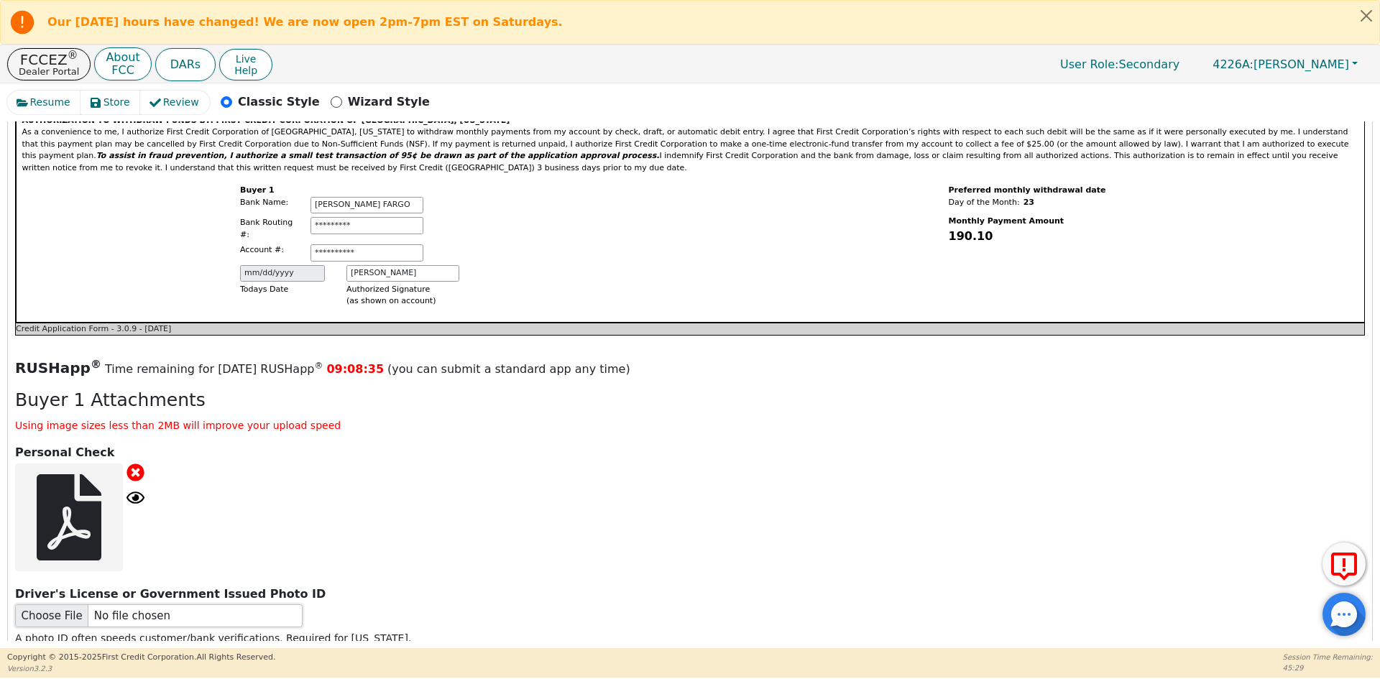
click at [106, 604] on input "file" at bounding box center [158, 615] width 287 height 23
type input "C:\fakepath\ID [PERSON_NAME].pdf"
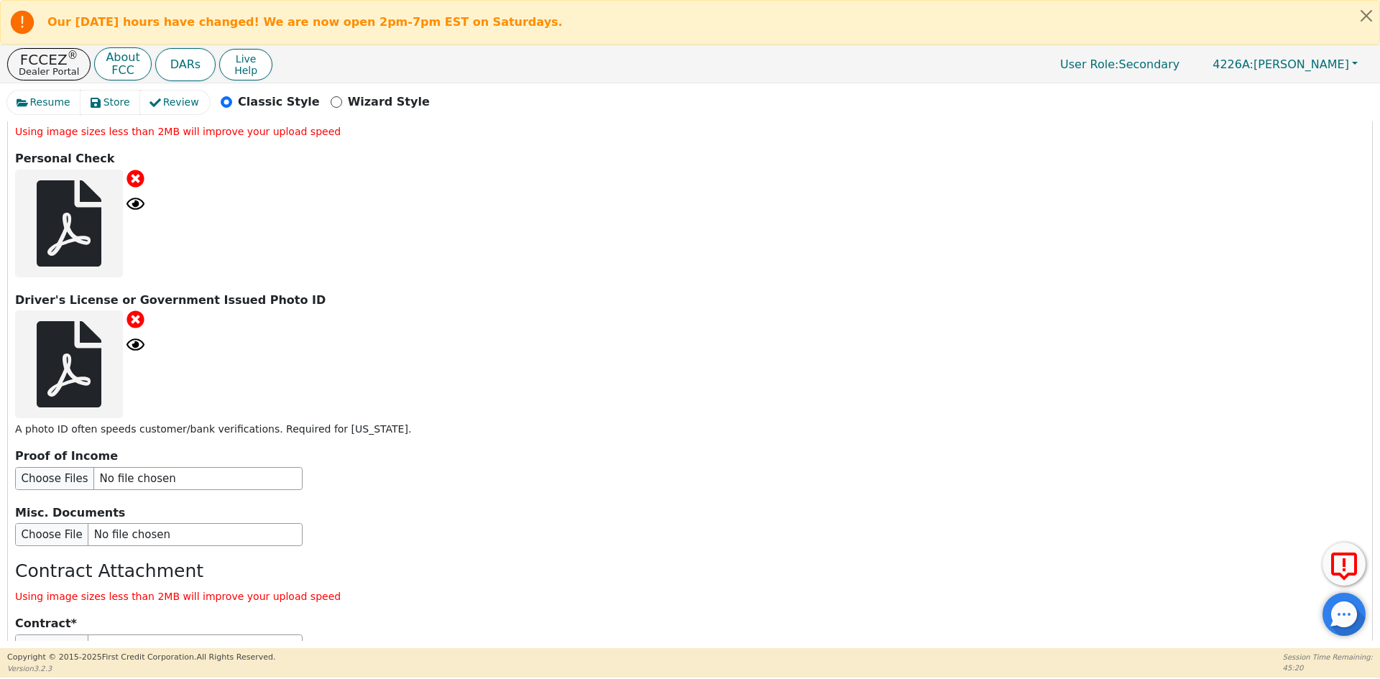
scroll to position [1837, 0]
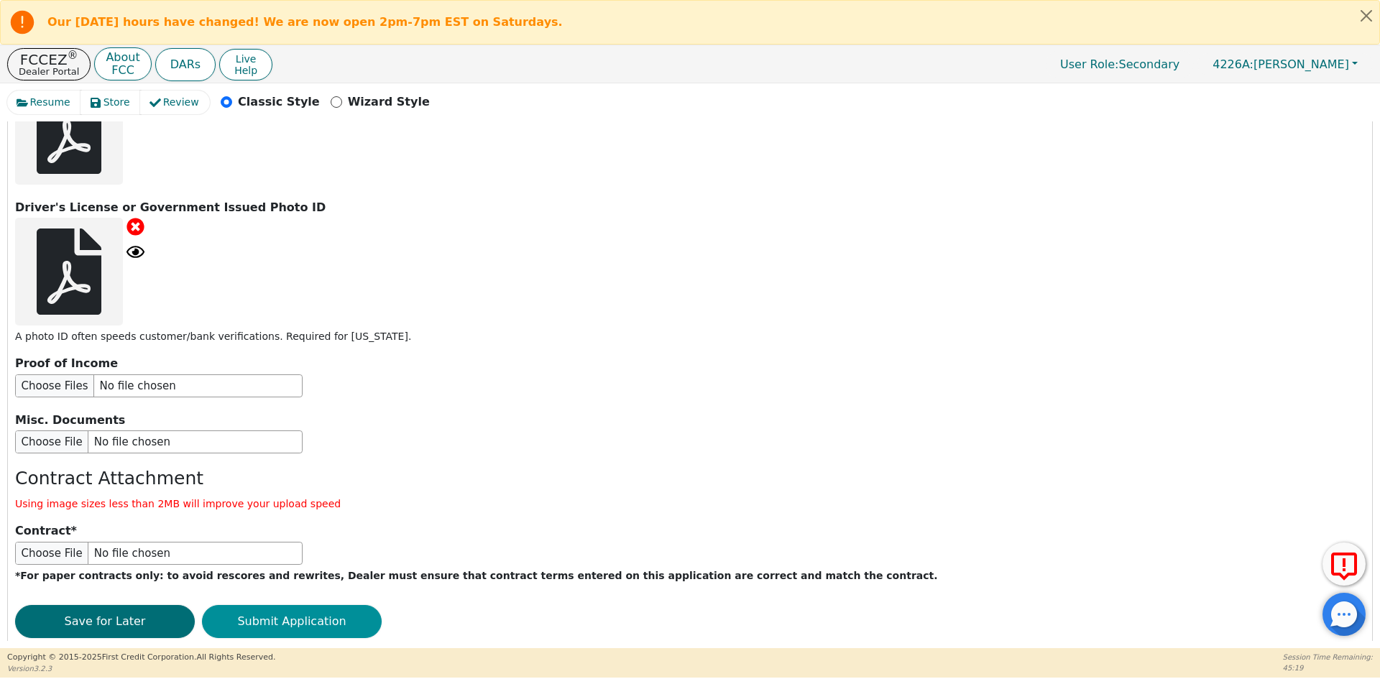
click at [338, 605] on button "Submit Application" at bounding box center [292, 621] width 180 height 33
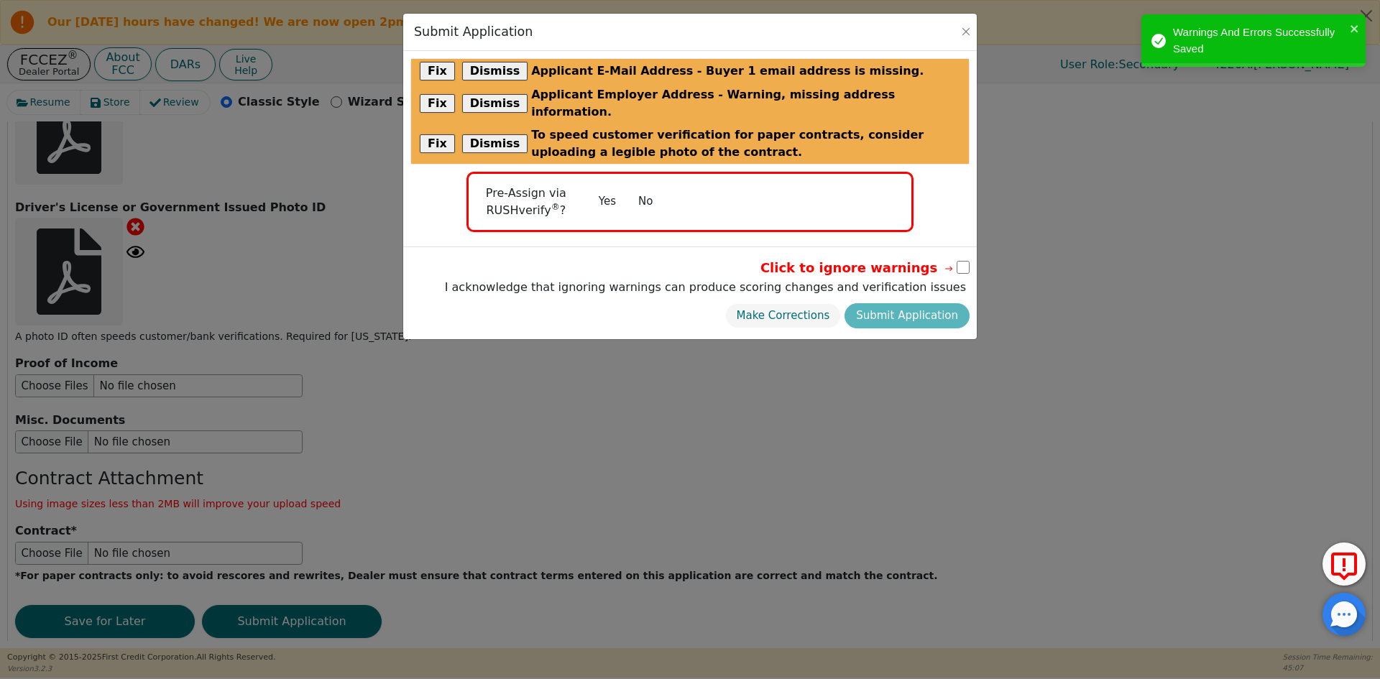
click at [651, 189] on button "No" at bounding box center [645, 201] width 37 height 25
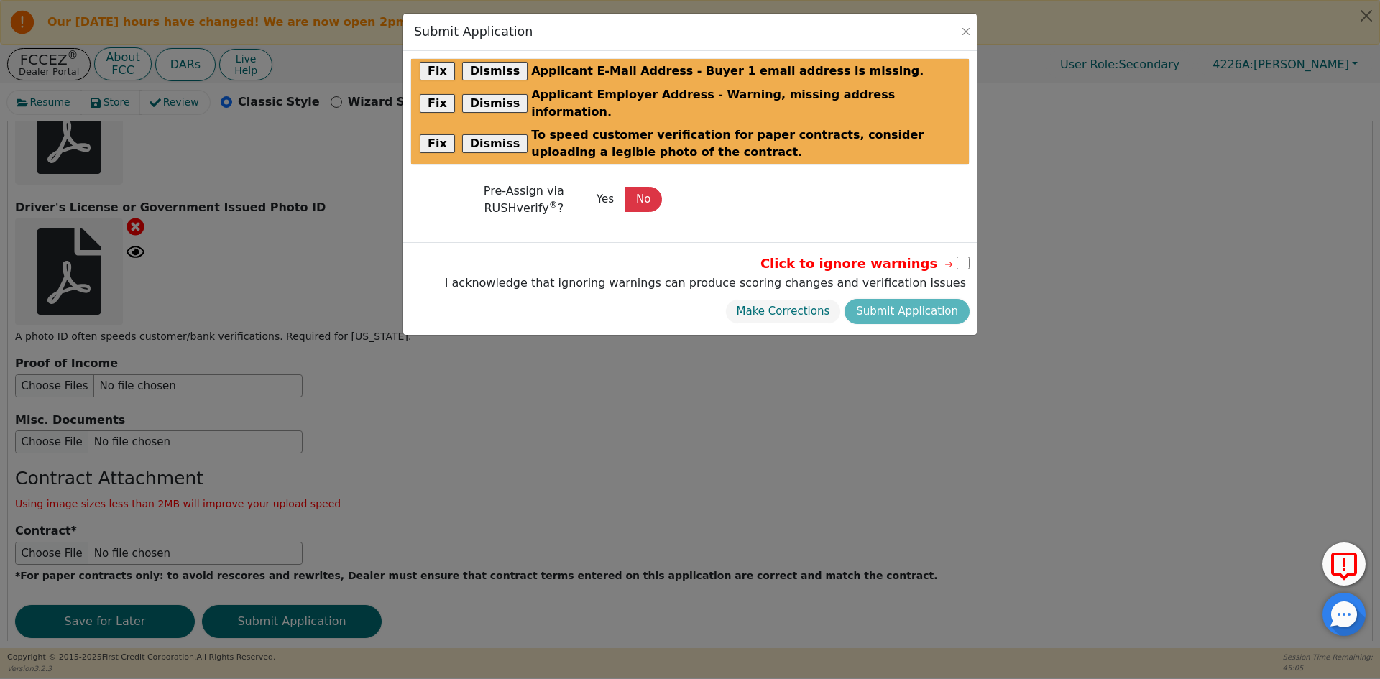
click at [965, 257] on input "checkbox" at bounding box center [963, 263] width 13 height 13
checkbox input "true"
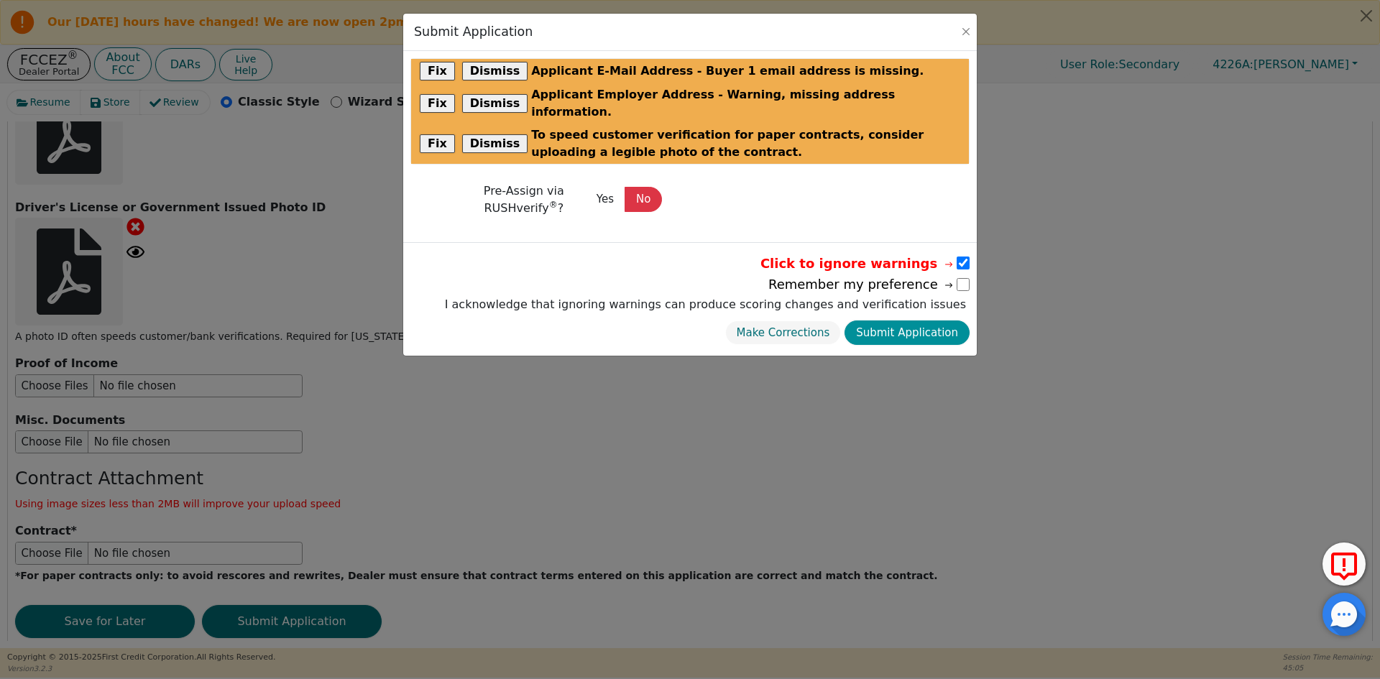
click at [892, 321] on button "Submit Application" at bounding box center [906, 333] width 125 height 25
select select
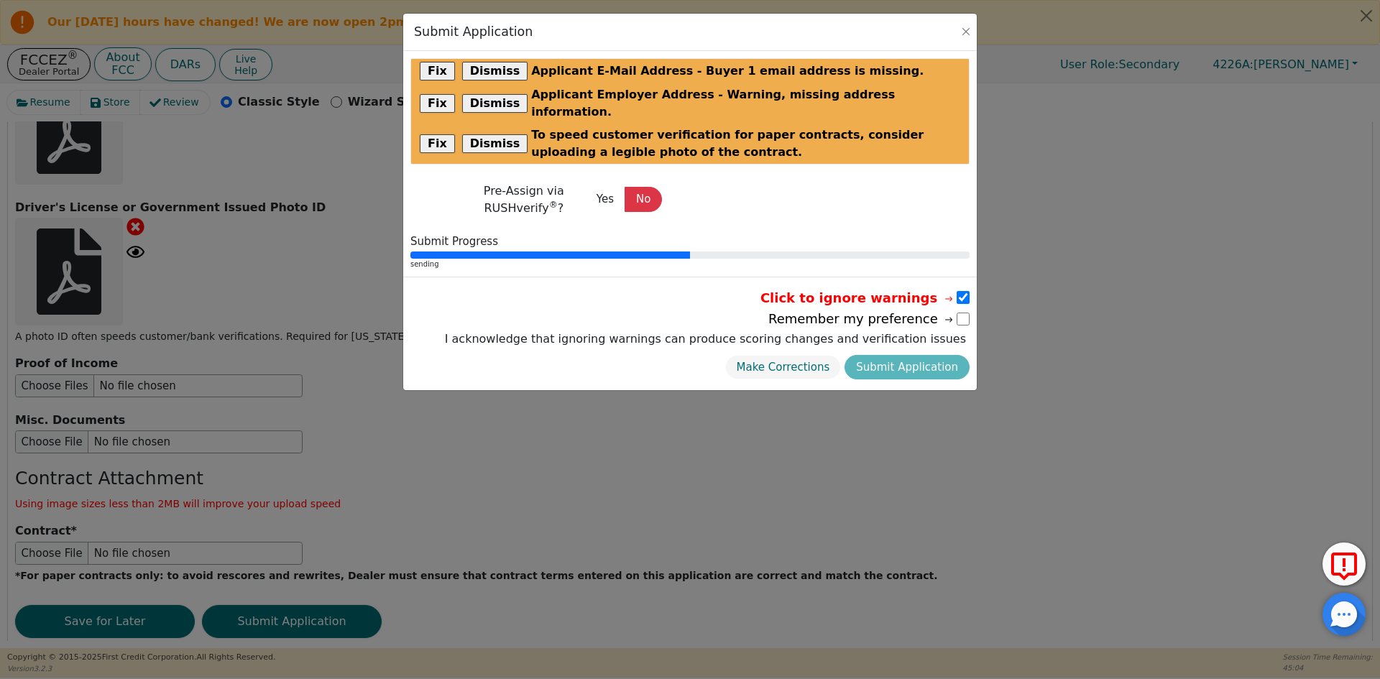
scroll to position [0, 0]
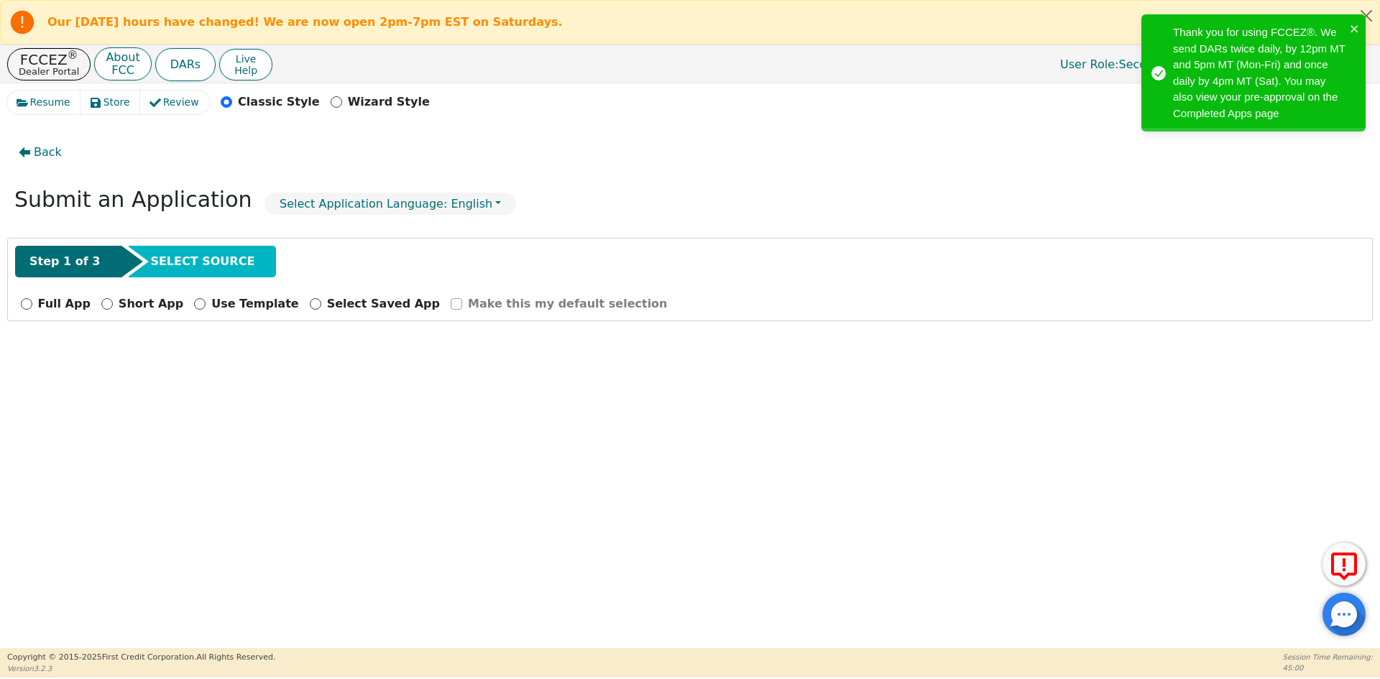
click at [42, 303] on p "Full App" at bounding box center [64, 303] width 52 height 17
click at [32, 303] on input "Full App" at bounding box center [26, 303] width 11 height 11
radio input "true"
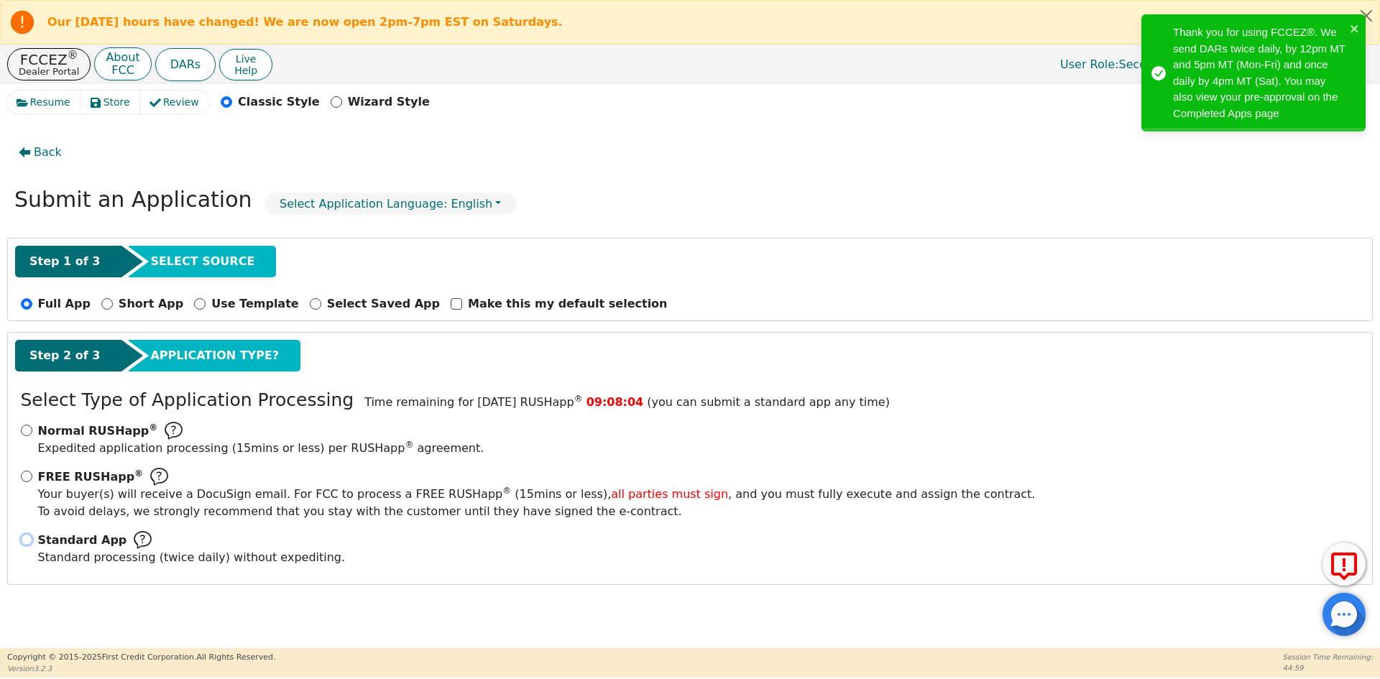
click at [22, 538] on input "Standard App Standard processing (twice daily) without expediting." at bounding box center [26, 539] width 11 height 11
radio input "true"
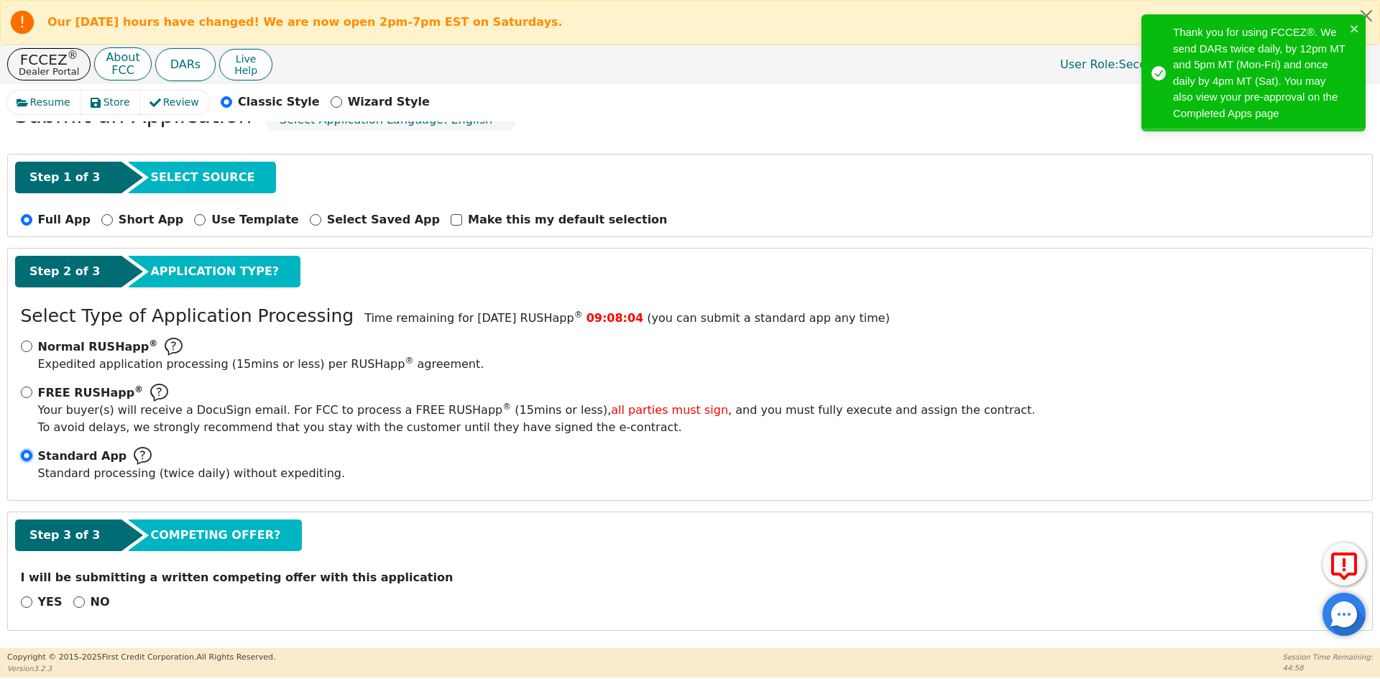
scroll to position [85, 0]
click at [73, 603] on input "NO" at bounding box center [78, 601] width 11 height 11
radio input "true"
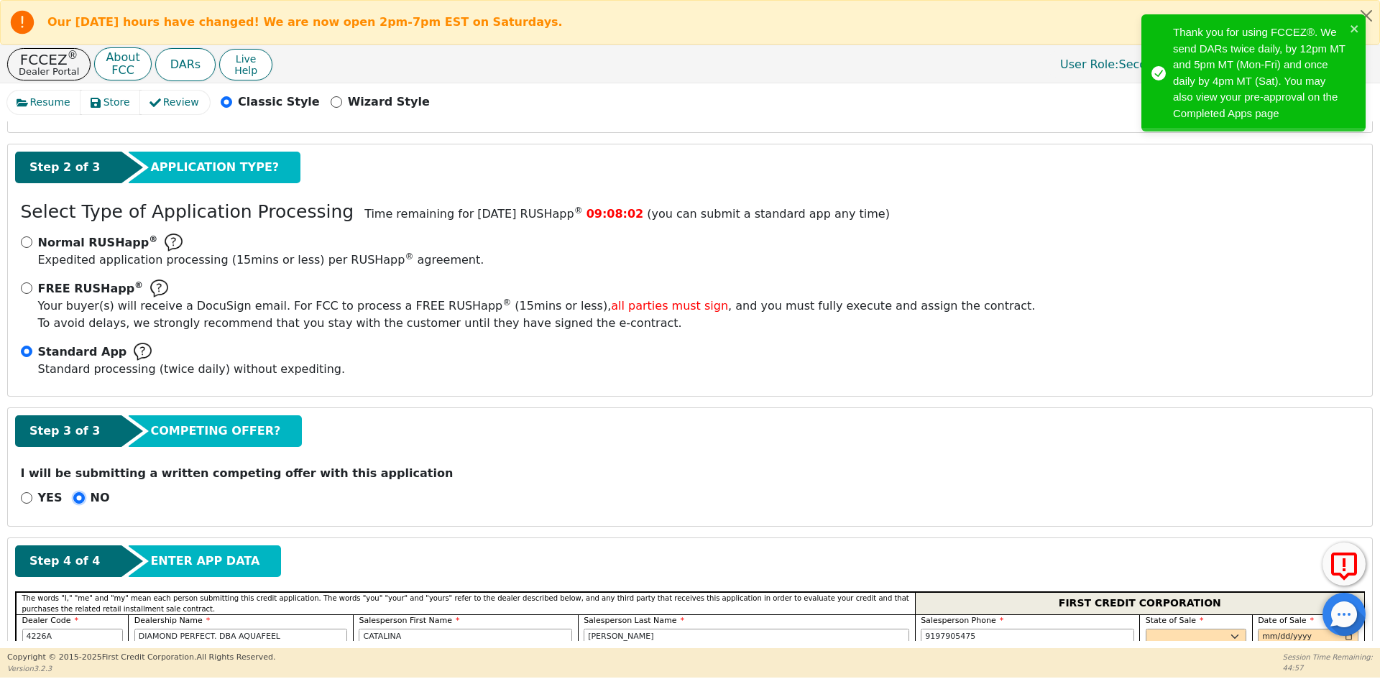
scroll to position [372, 0]
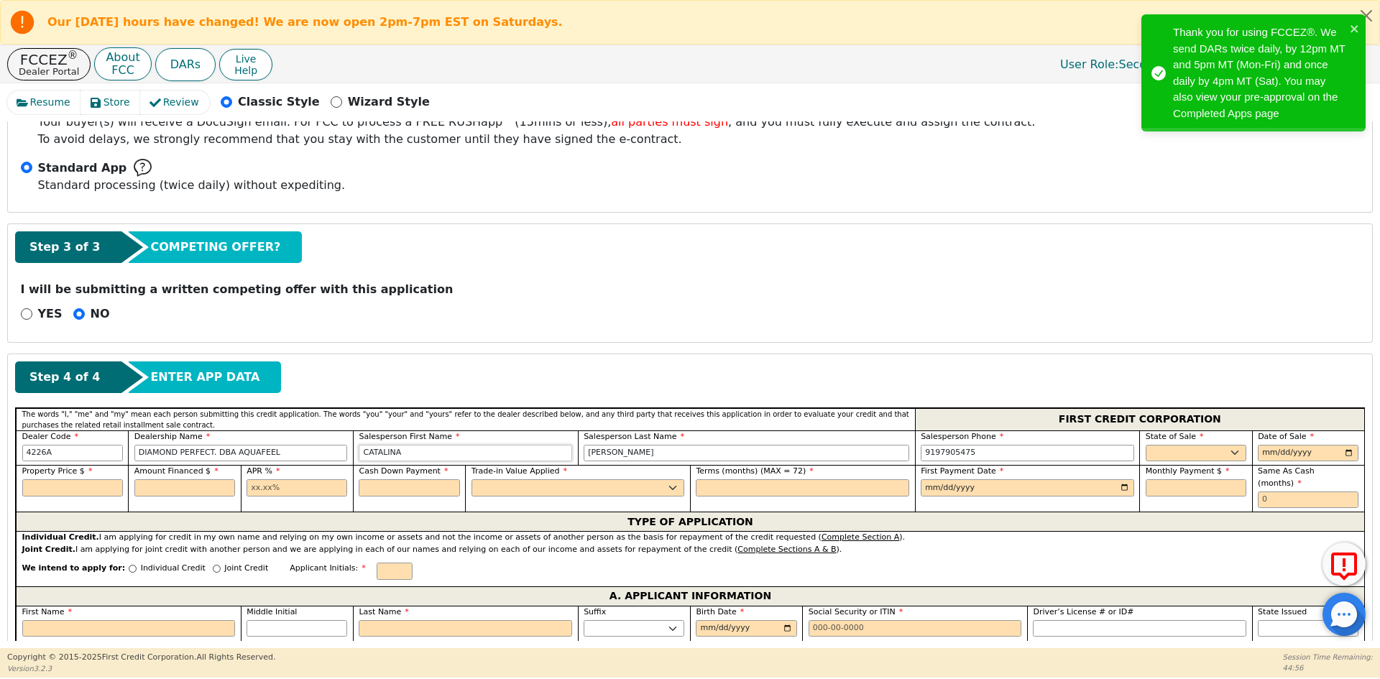
drag, startPoint x: 413, startPoint y: 453, endPoint x: 305, endPoint y: 449, distance: 107.9
click at [305, 449] on div "Dealer Code 4226A Dealership Name DIAMOND PERFECT. DBA AQUAFEEL Salesperson Fir…" at bounding box center [690, 447] width 1348 height 35
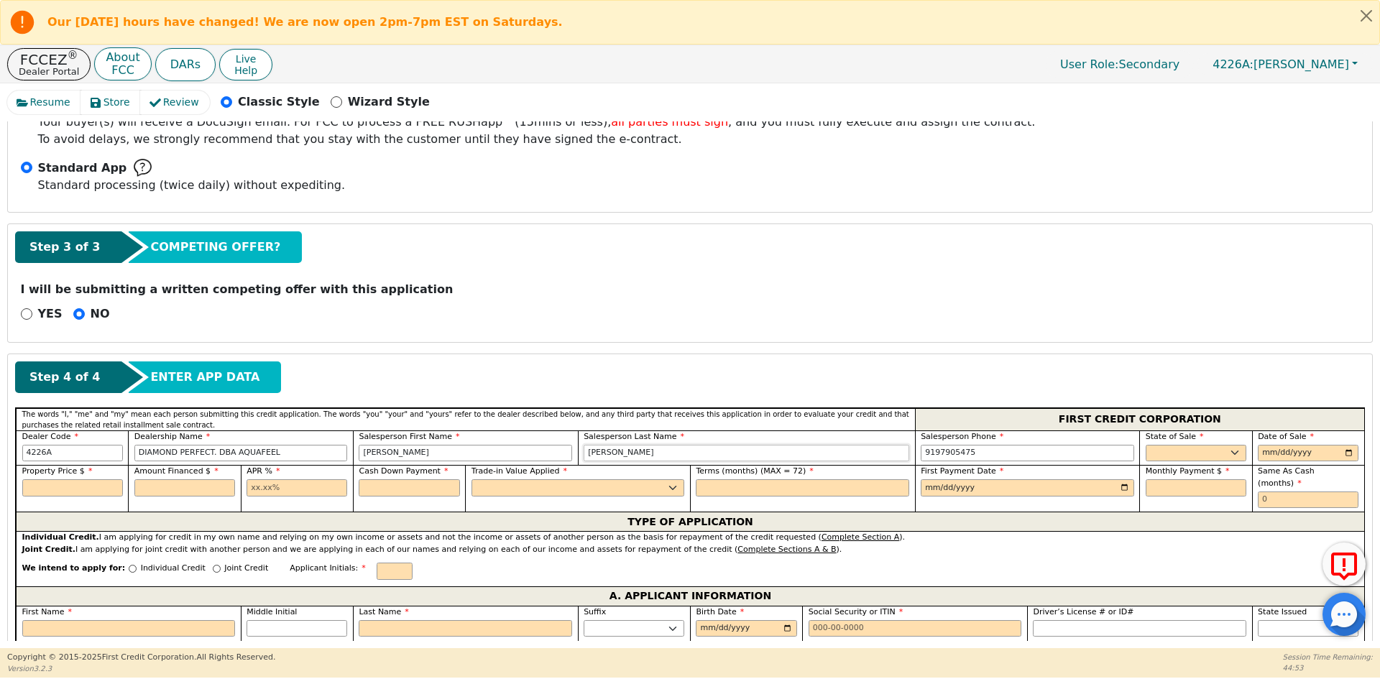
type input "[PERSON_NAME]"
click at [1192, 457] on select "AK AL AR AZ CA CO CT DC DE FL [GEOGRAPHIC_DATA] HI IA ID IL IN KS [GEOGRAPHIC_D…" at bounding box center [1196, 453] width 101 height 17
select select "SC"
click at [1197, 449] on select "AK AL AR AZ CA CO CT DC DE FL [GEOGRAPHIC_DATA] HI IA ID IL IN KS [GEOGRAPHIC_D…" at bounding box center [1196, 453] width 101 height 17
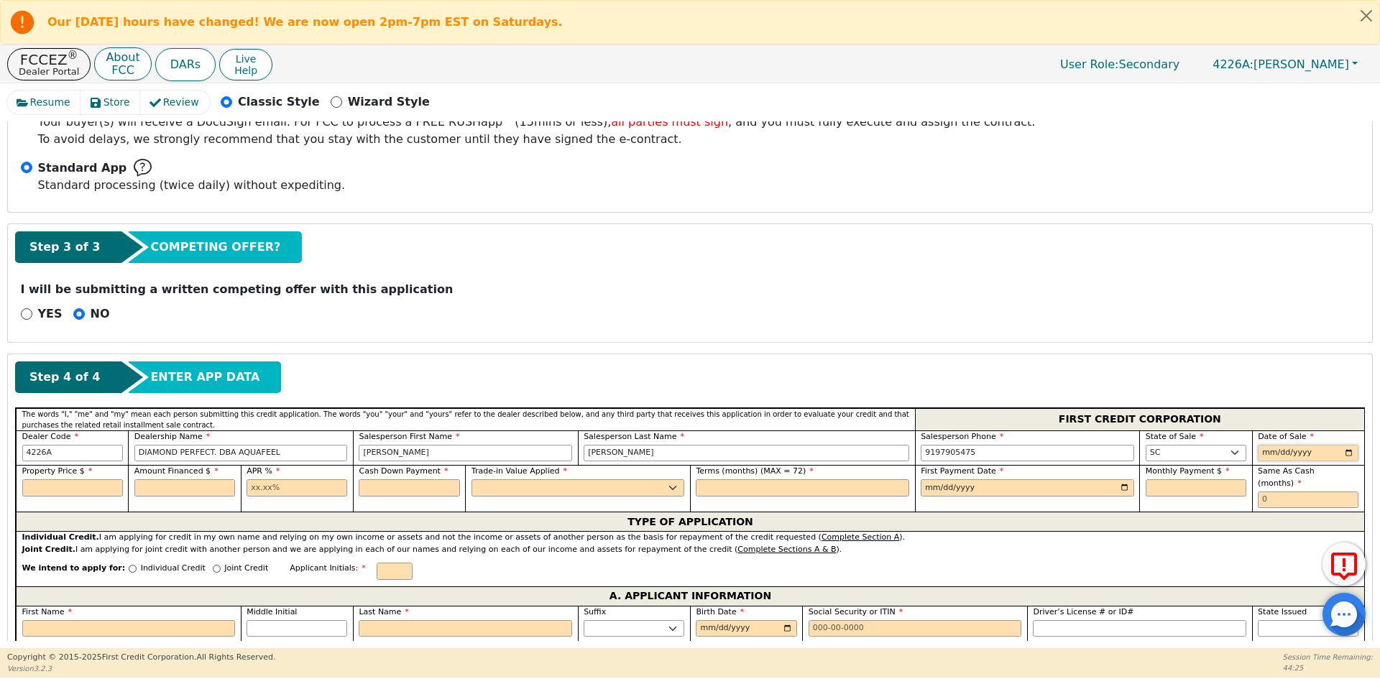
click at [1343, 453] on input "date" at bounding box center [1308, 453] width 101 height 17
type input "[DATE]"
click at [80, 487] on input "text" at bounding box center [72, 487] width 101 height 17
type input "7990.00"
click at [220, 487] on input "text" at bounding box center [184, 487] width 101 height 17
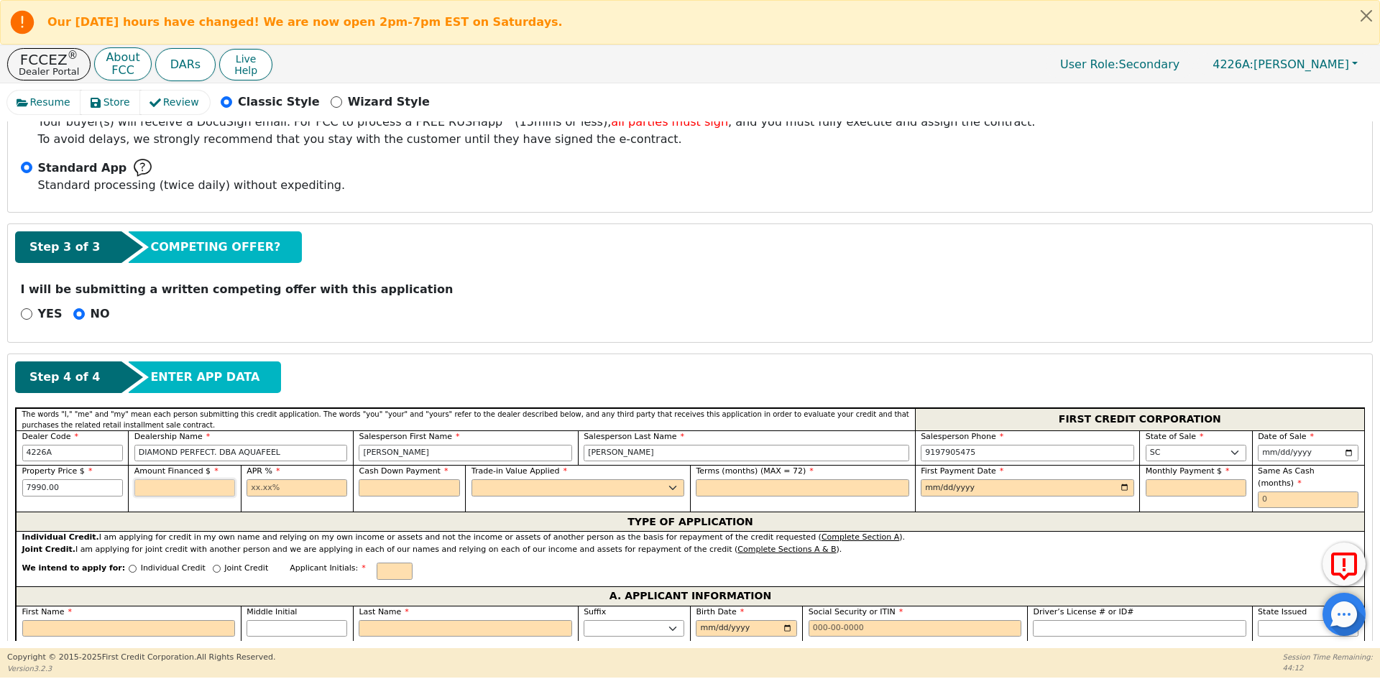
type input "7990.00"
click at [280, 491] on input "text" at bounding box center [297, 487] width 101 height 17
type input "10.99"
click at [415, 489] on input "text" at bounding box center [409, 487] width 101 height 17
type input "0.00"
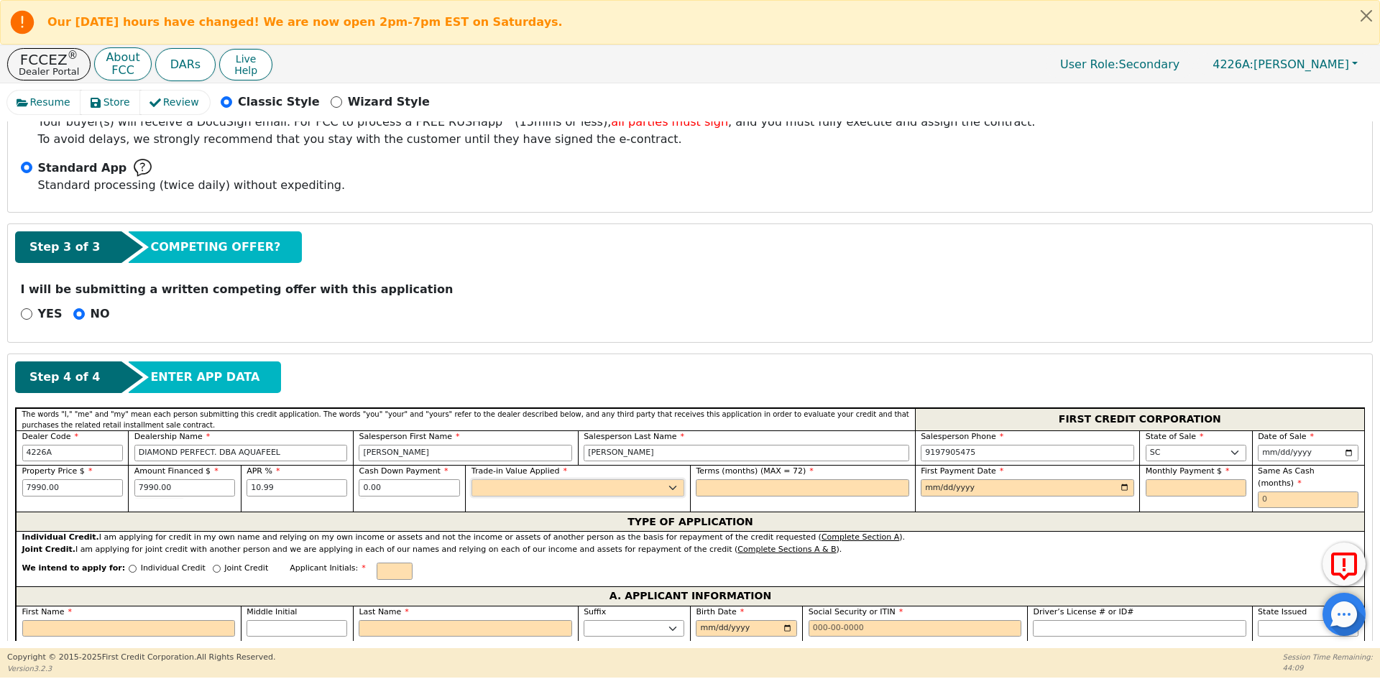
click at [524, 493] on select "Yes No" at bounding box center [577, 487] width 213 height 17
select select "n"
click at [471, 479] on select "Yes No" at bounding box center [577, 487] width 213 height 17
click at [763, 482] on input "text" at bounding box center [802, 487] width 213 height 17
type input "72"
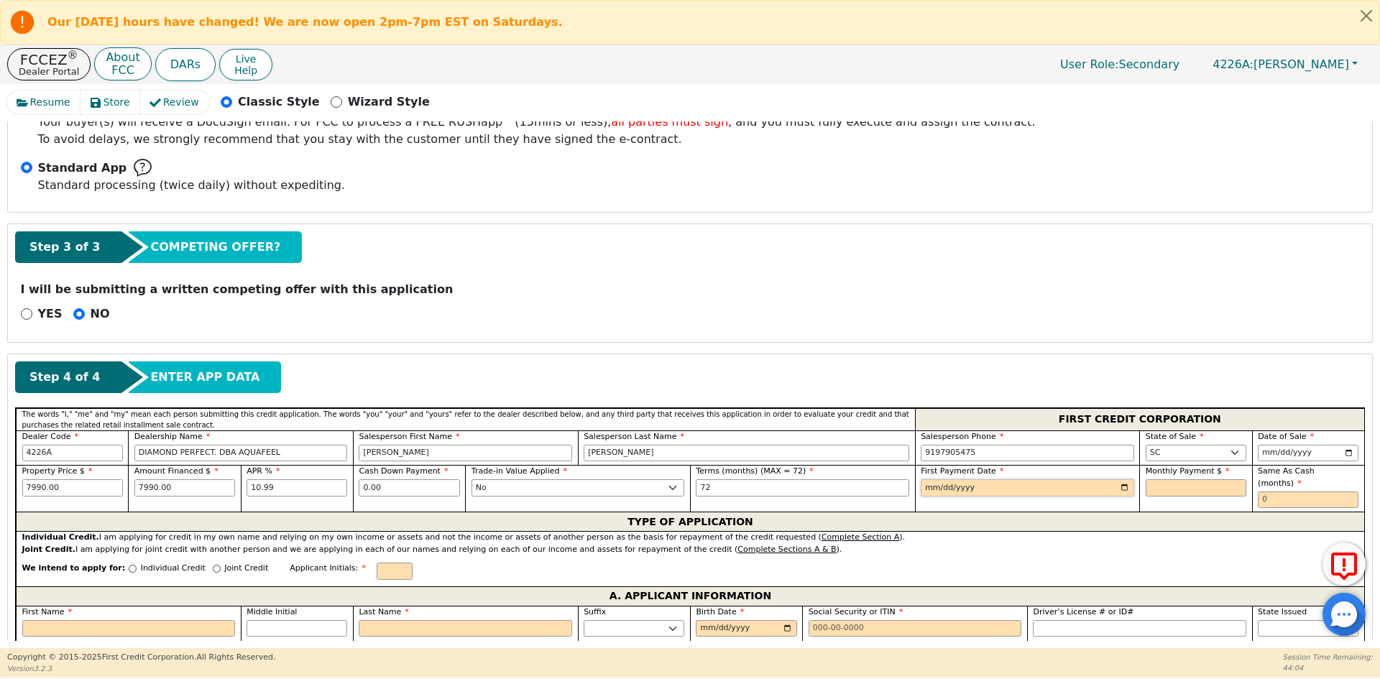
click at [1122, 485] on input "date" at bounding box center [1027, 487] width 213 height 17
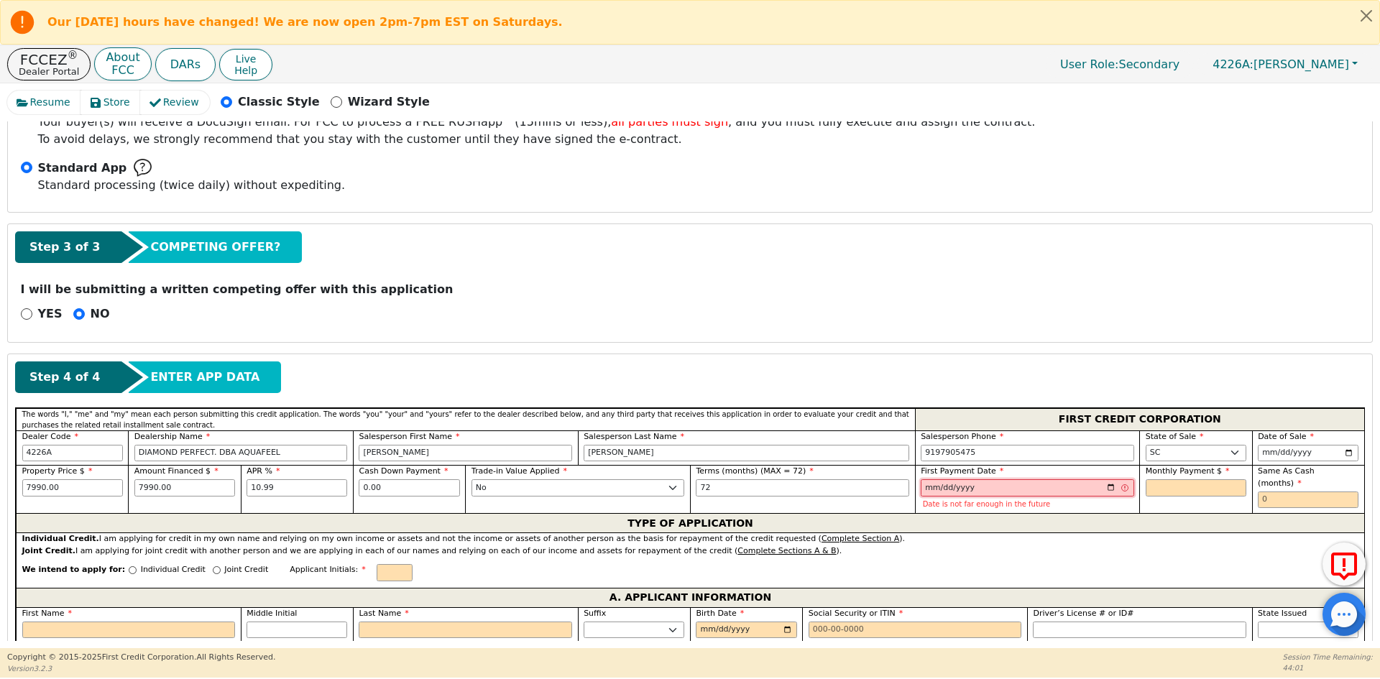
click at [1110, 489] on input "[DATE]" at bounding box center [1027, 487] width 213 height 17
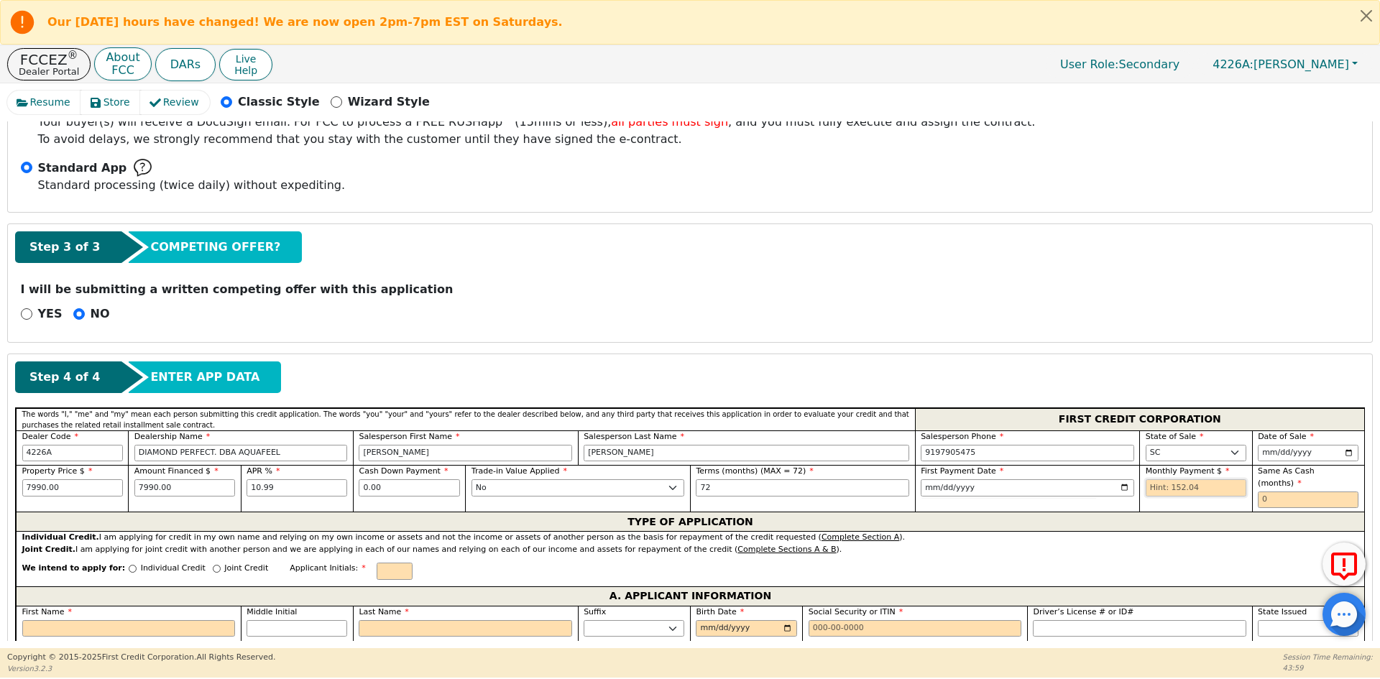
type input "[DATE]"
click at [1152, 488] on input "text" at bounding box center [1196, 487] width 101 height 17
type input "152.04"
click at [1281, 492] on input "text" at bounding box center [1308, 500] width 101 height 17
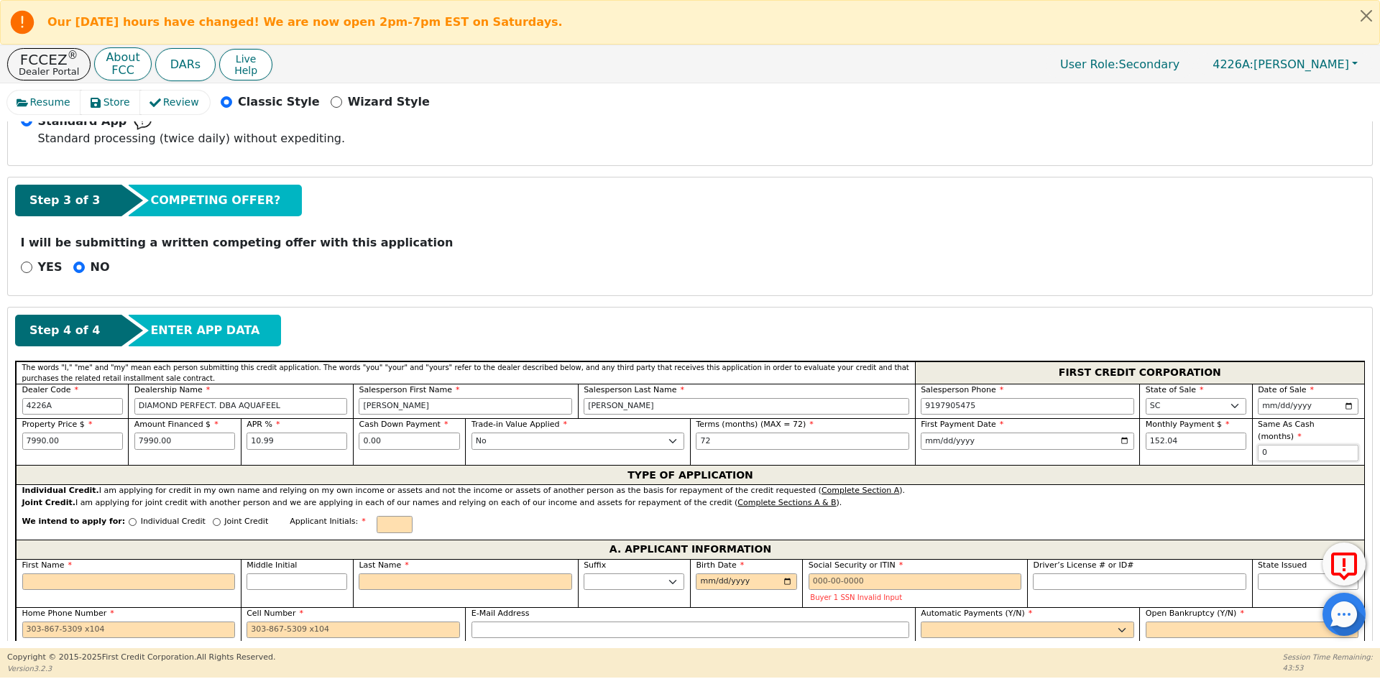
scroll to position [444, 0]
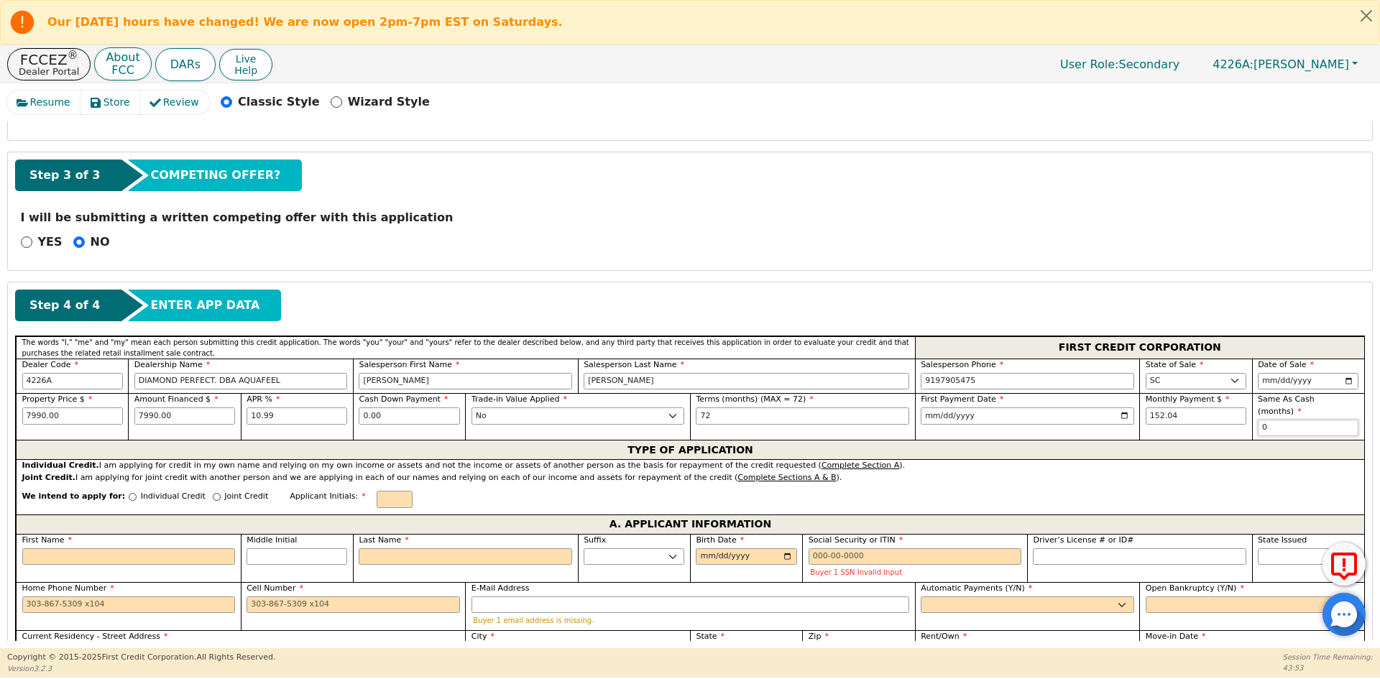
type input "0"
click at [142, 491] on p "Individual Credit" at bounding box center [173, 497] width 65 height 12
click at [137, 493] on input "Individual Credit" at bounding box center [133, 497] width 8 height 8
radio input "true"
click at [377, 491] on input "text" at bounding box center [395, 499] width 36 height 17
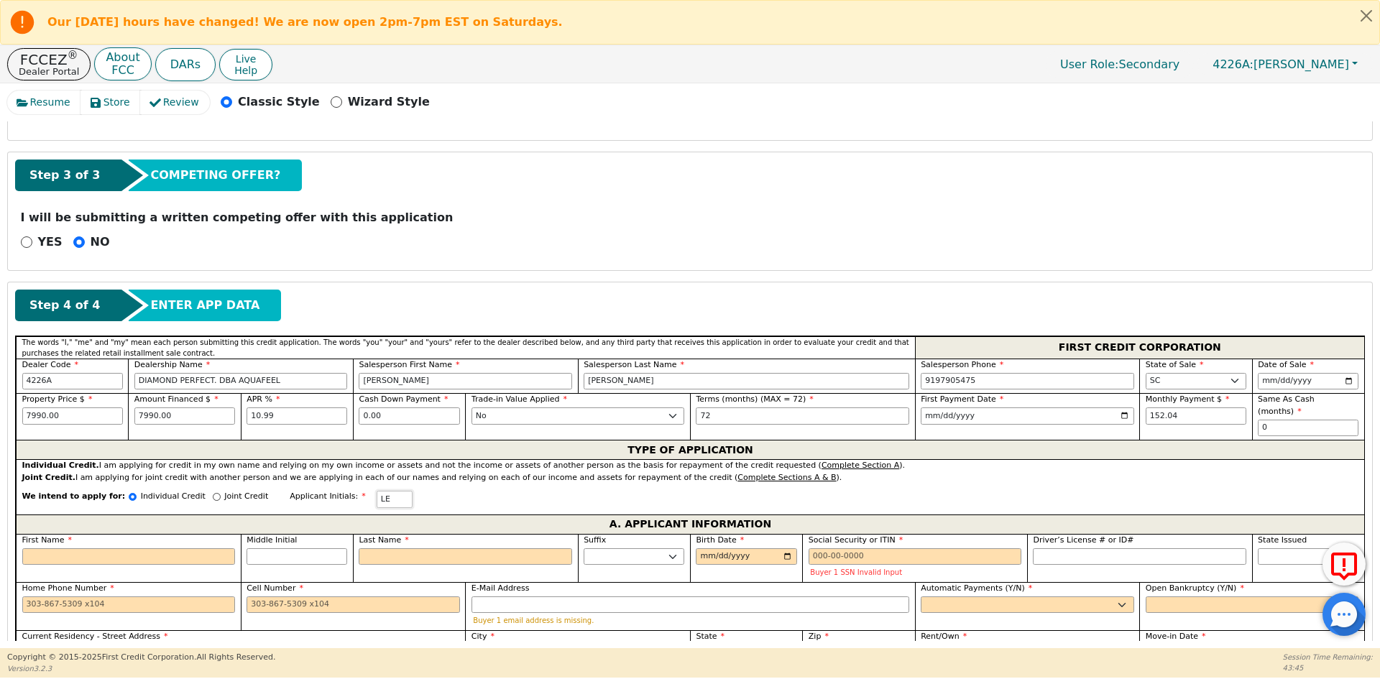
type input "LE"
click at [224, 491] on p "Joint Credit" at bounding box center [246, 497] width 44 height 12
click at [213, 493] on input "Joint Credit" at bounding box center [217, 497] width 8 height 8
radio input "true"
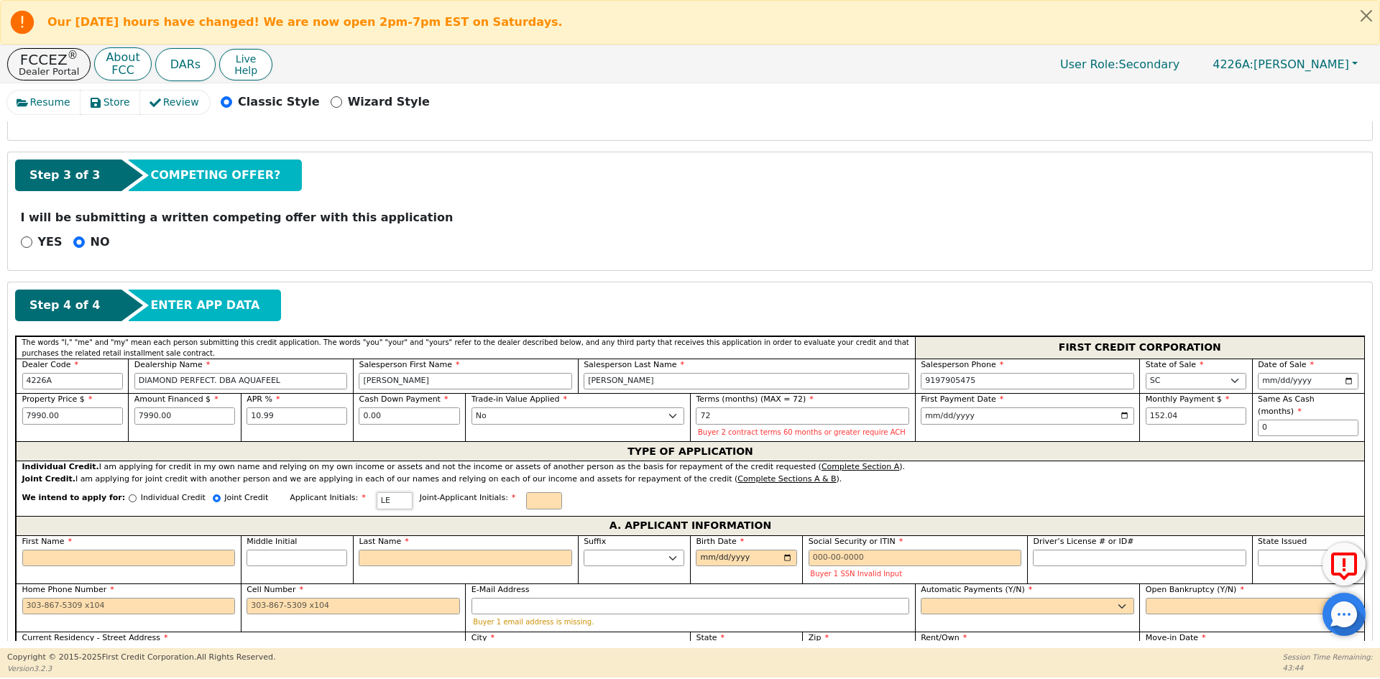
click at [377, 500] on input "LE" at bounding box center [395, 500] width 36 height 17
type input "LB"
click at [526, 505] on input "text" at bounding box center [544, 500] width 36 height 17
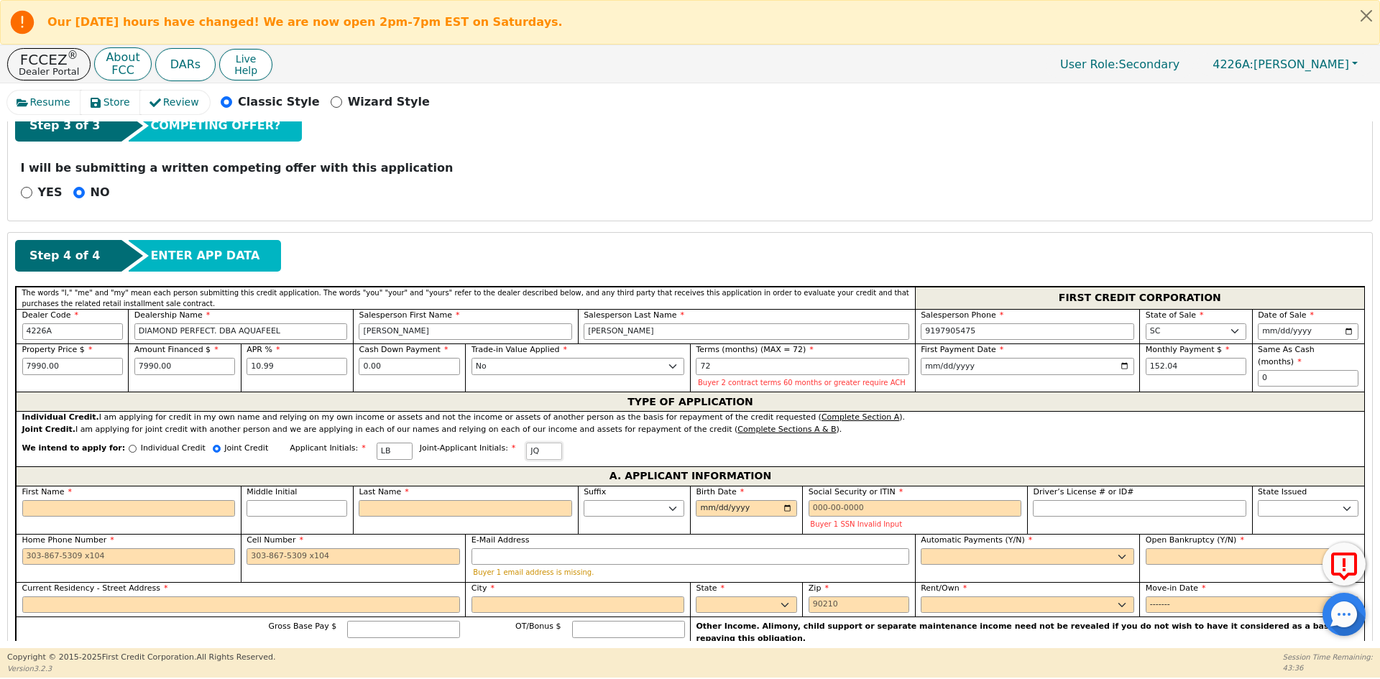
scroll to position [516, 0]
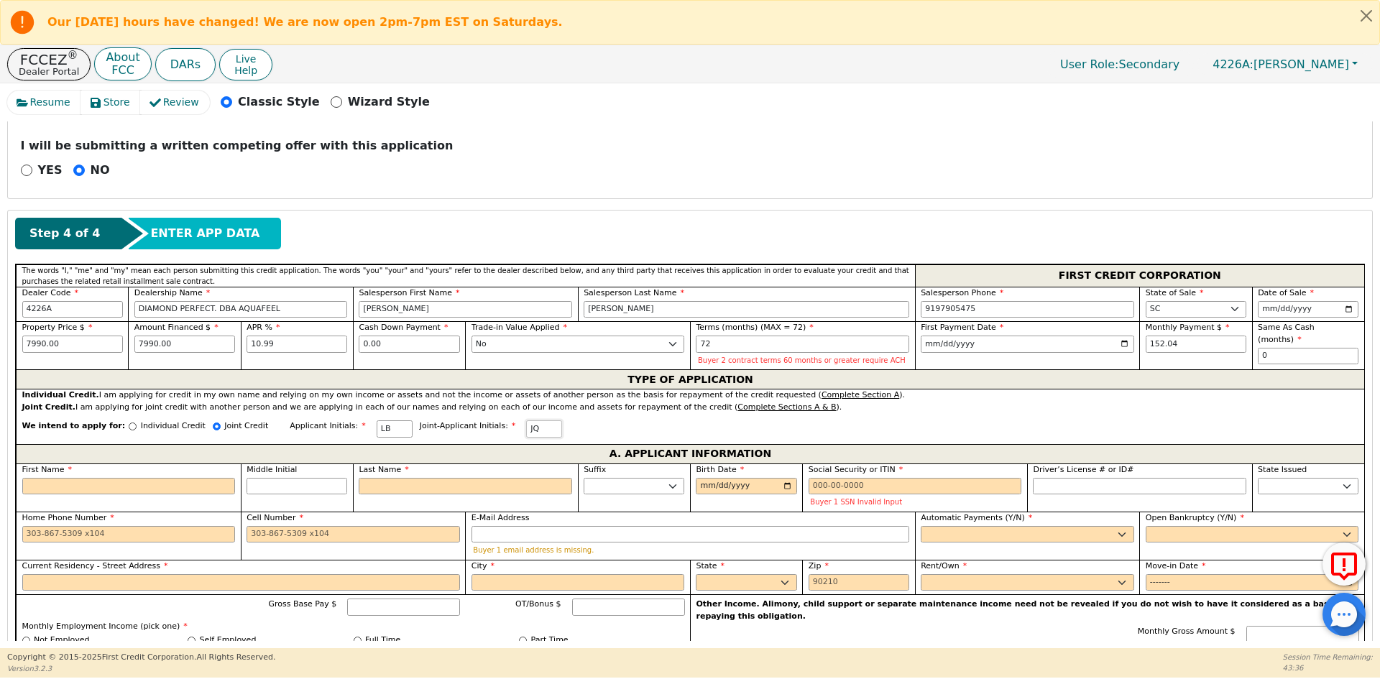
type input "JQ"
click at [144, 484] on input "First Name" at bounding box center [128, 486] width 213 height 17
type input "L"
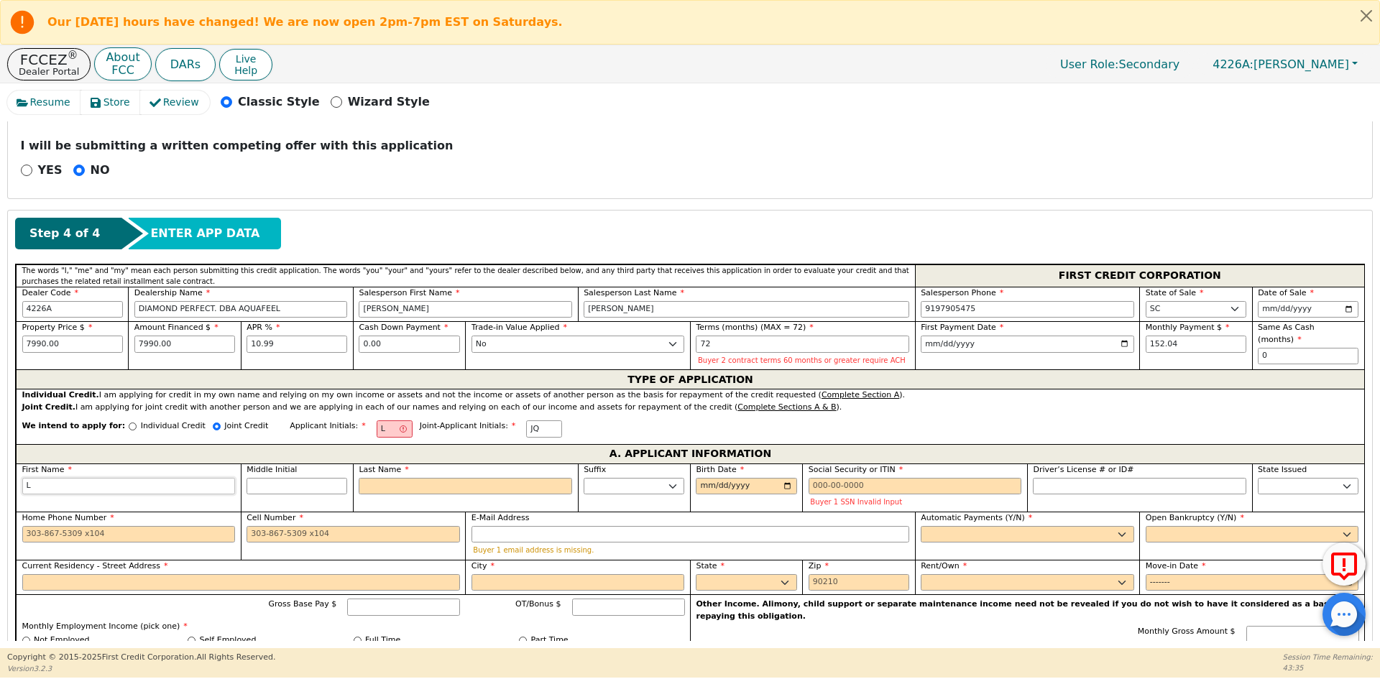
type input "LO"
type input "LOR"
type input "LORE"
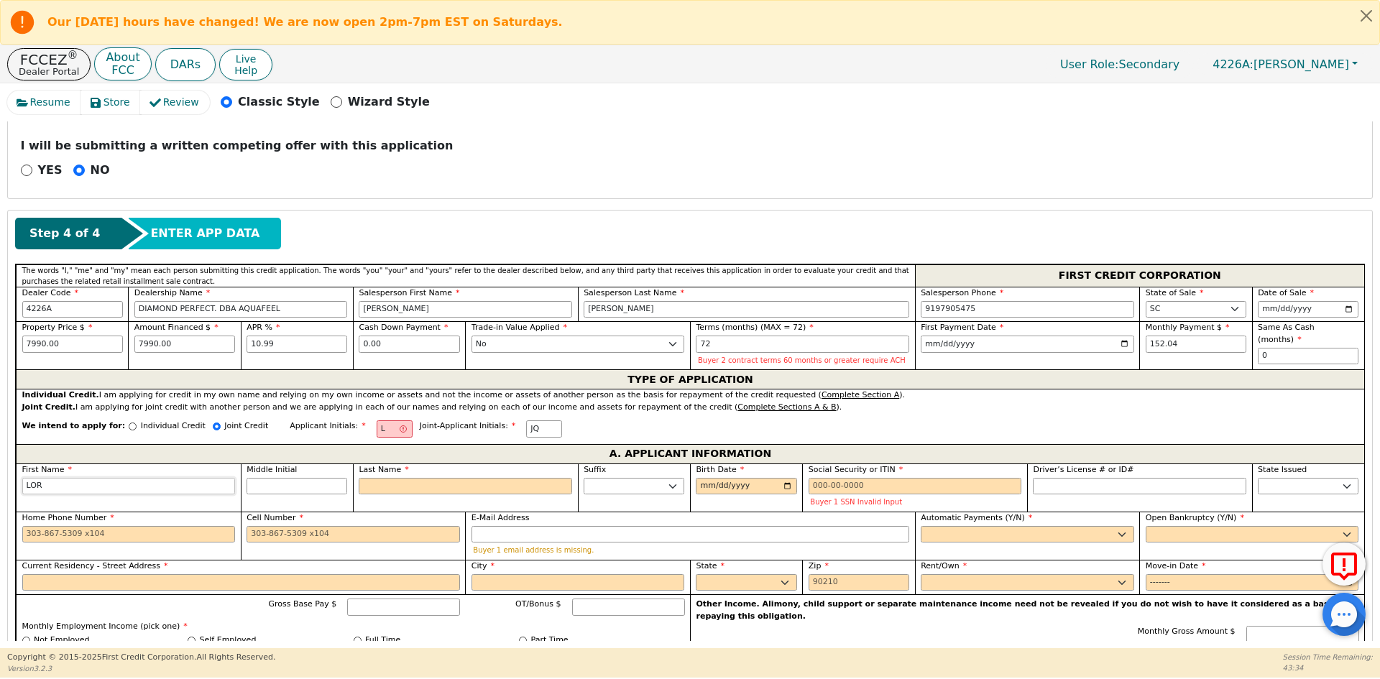
type input "LORE"
type input "[PERSON_NAME]"
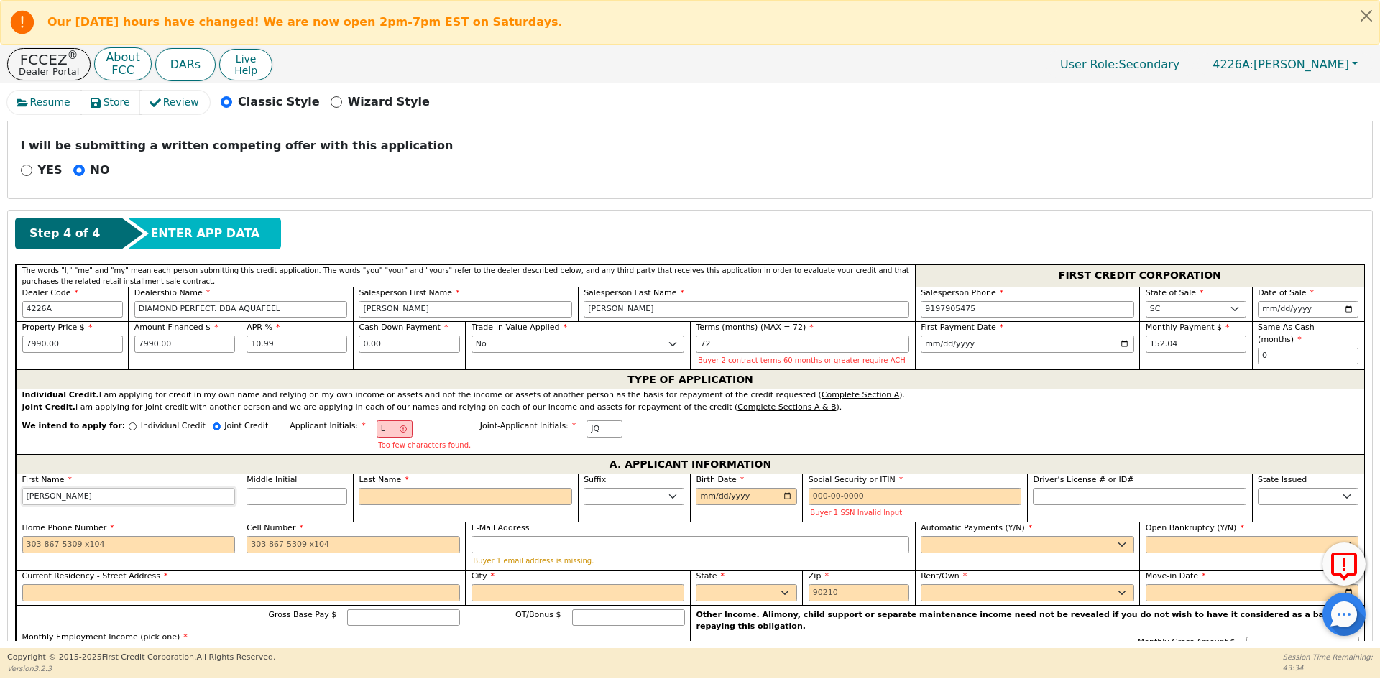
type input "[PERSON_NAME]"
type input "LB"
type input "B"
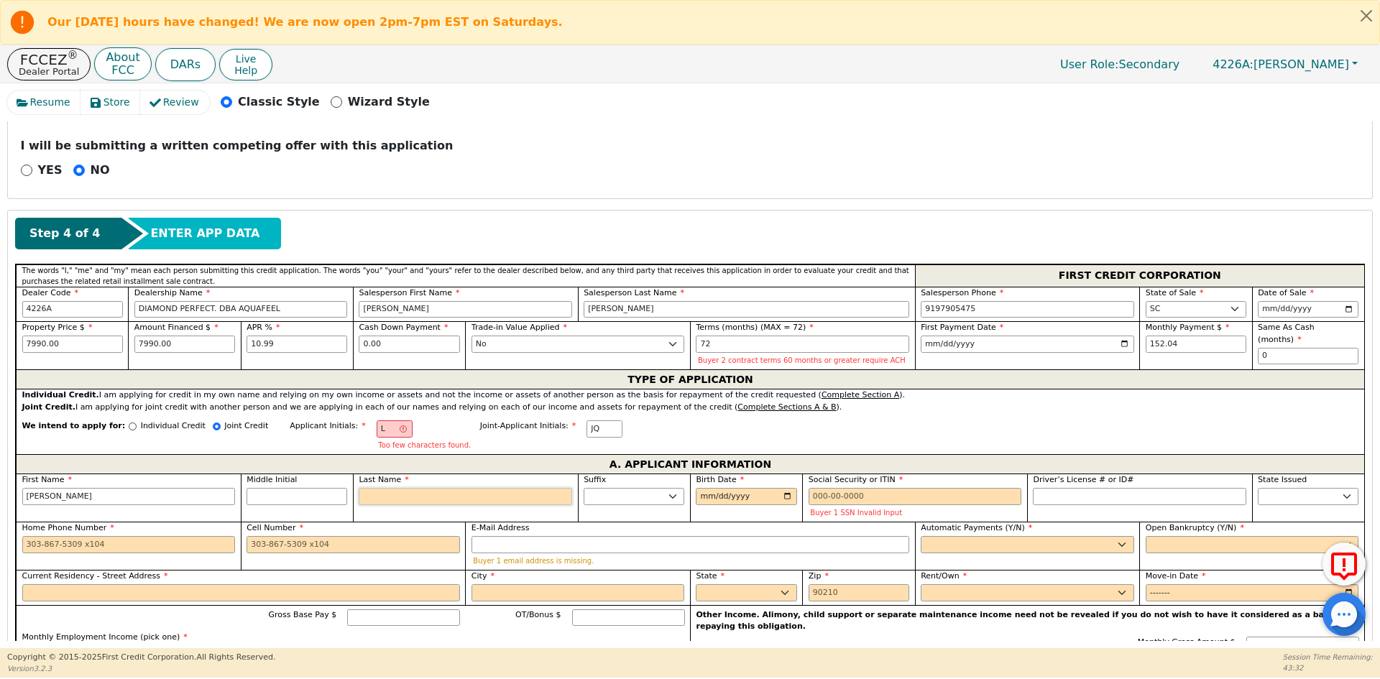
type input "[PERSON_NAME]"
type input "BE"
type input "[PERSON_NAME] BE"
type input "BEN"
type input "[PERSON_NAME] [PERSON_NAME]"
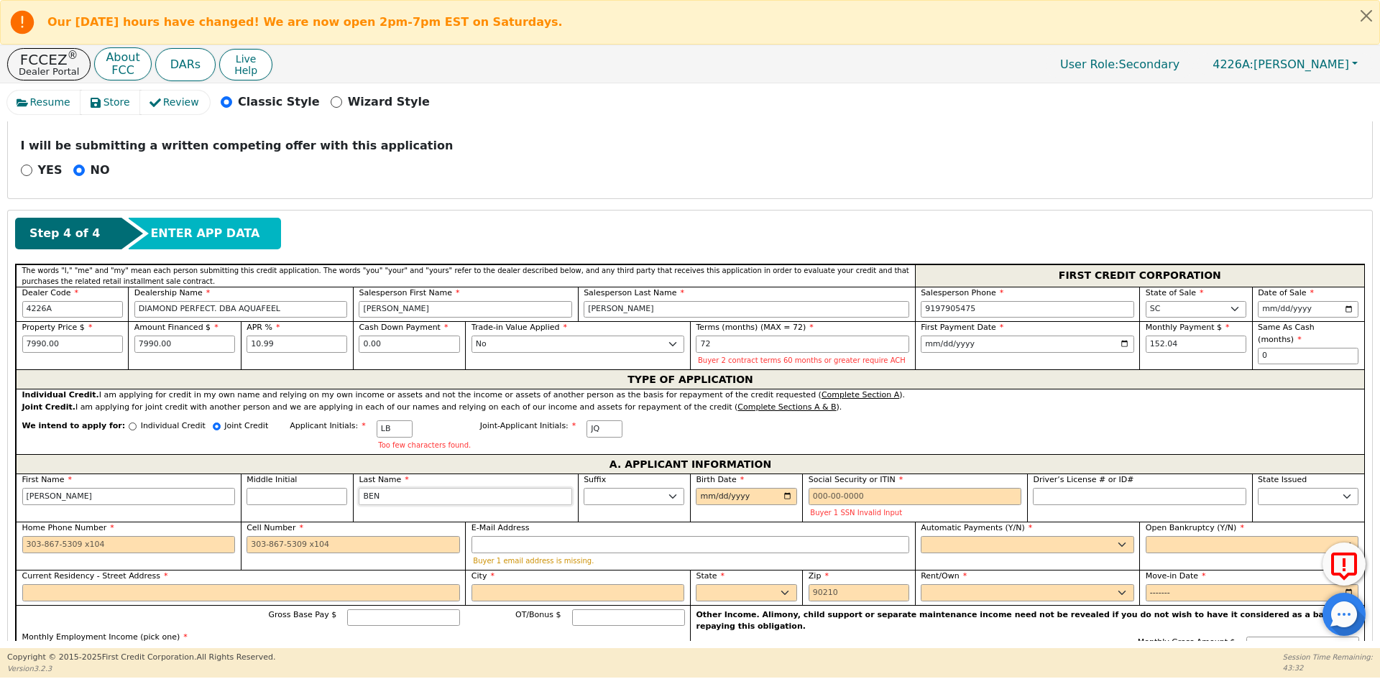
type input "BENI"
type input "[PERSON_NAME]"
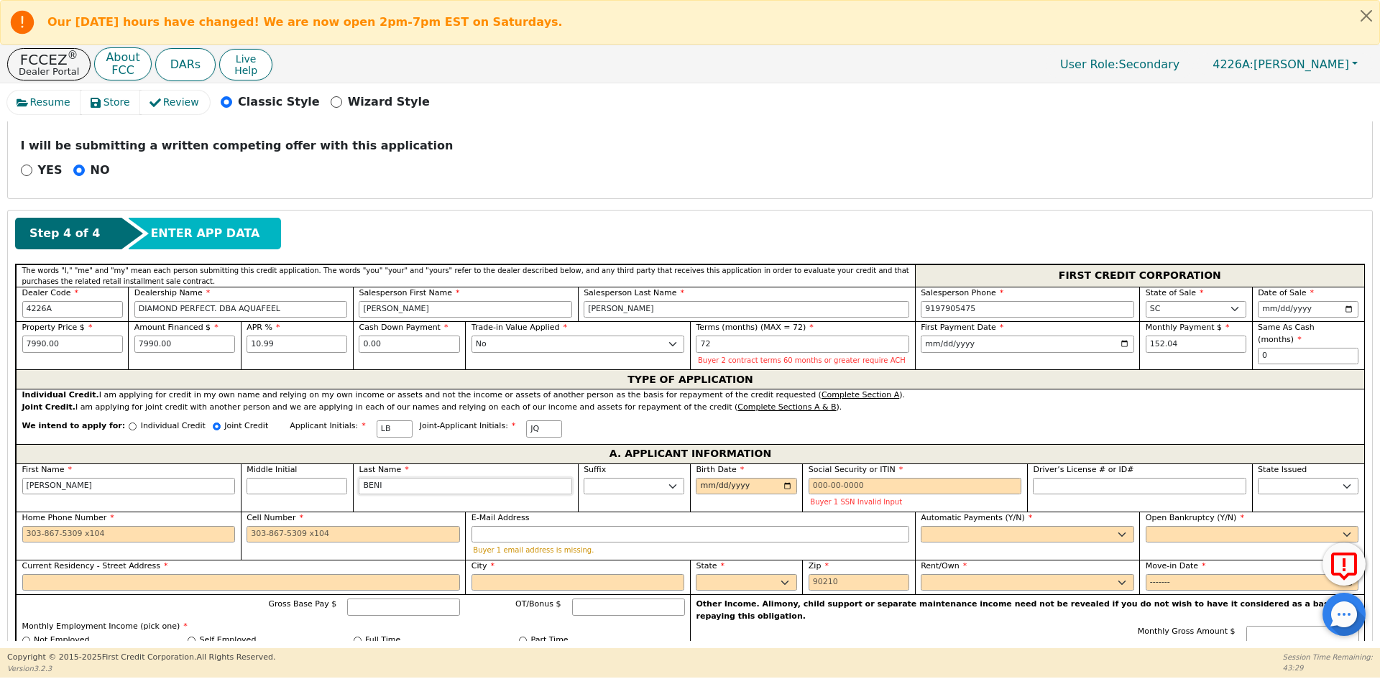
type input "BENIT"
type input "[PERSON_NAME]"
type input "BENITE"
type input "[PERSON_NAME]"
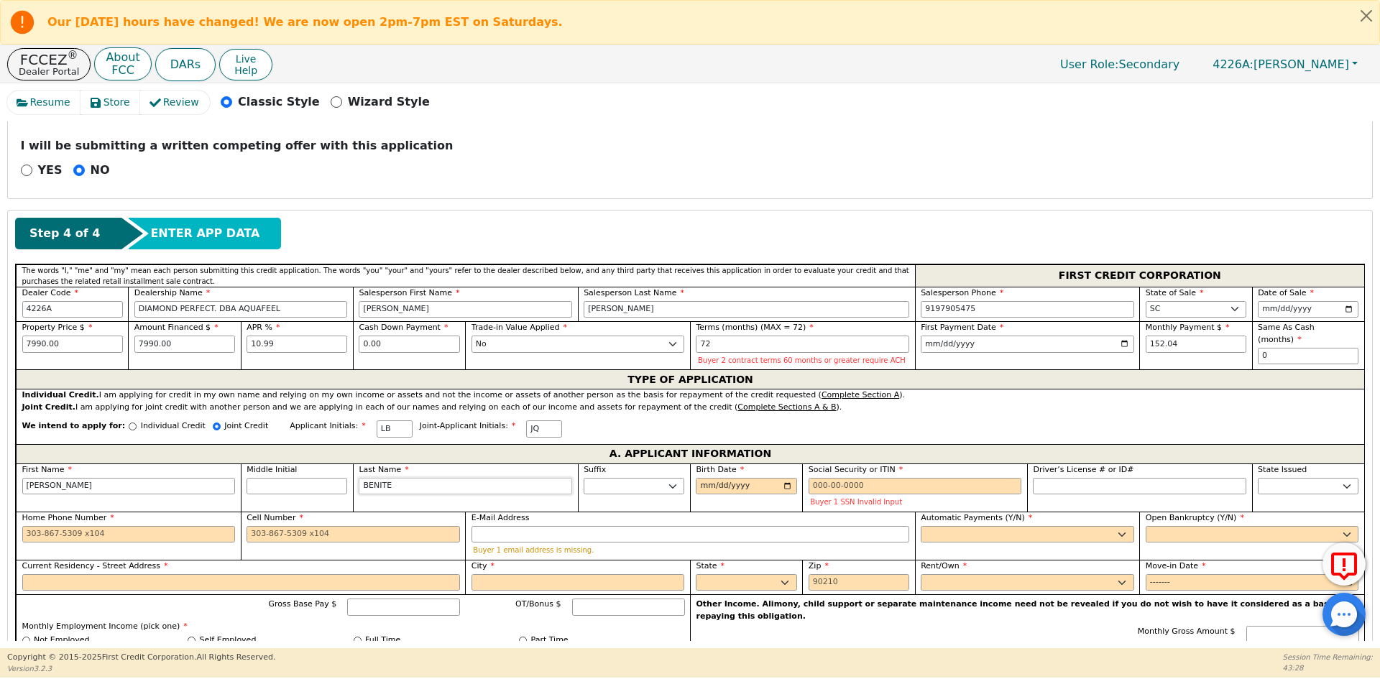
type input "[PERSON_NAME]"
click at [707, 486] on input "Birth Date" at bounding box center [746, 486] width 101 height 17
type input "[DATE]"
click at [875, 483] on input "Social Security or ITIN" at bounding box center [915, 486] width 213 height 17
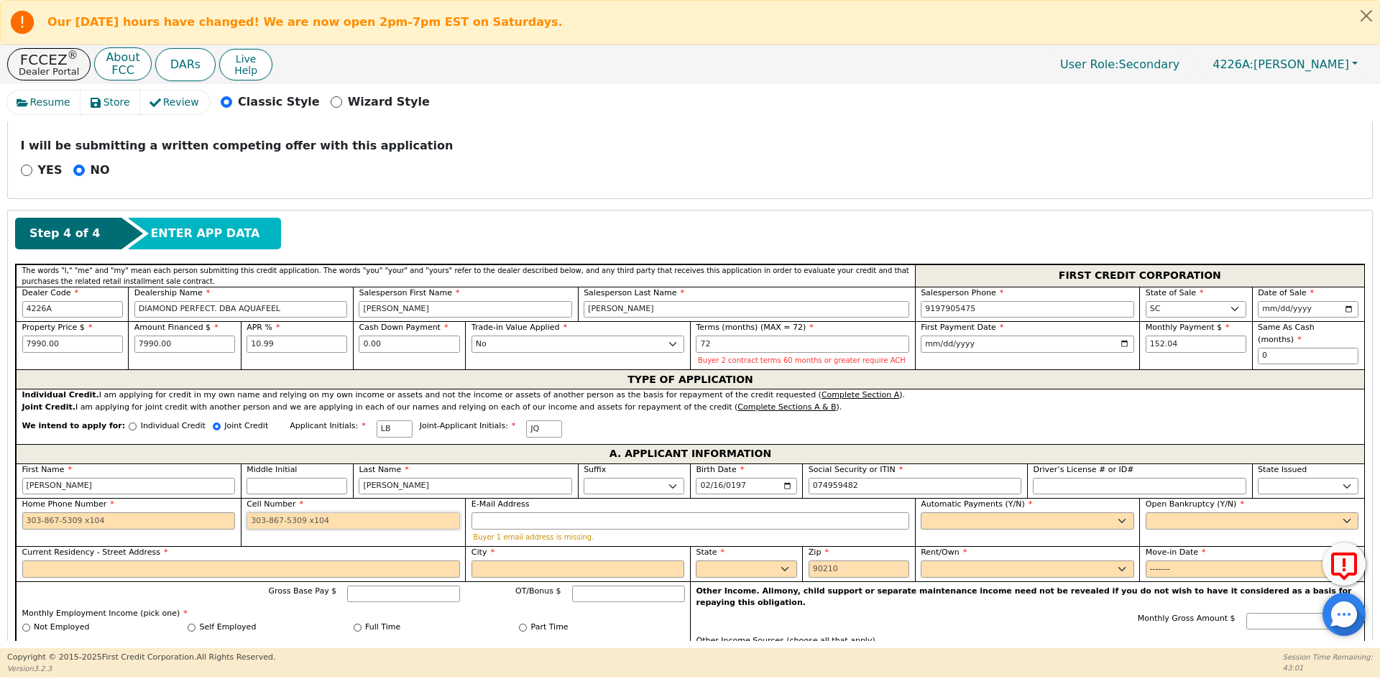
type input "***-**-9482"
click at [270, 521] on input "Cell Number" at bounding box center [353, 520] width 213 height 17
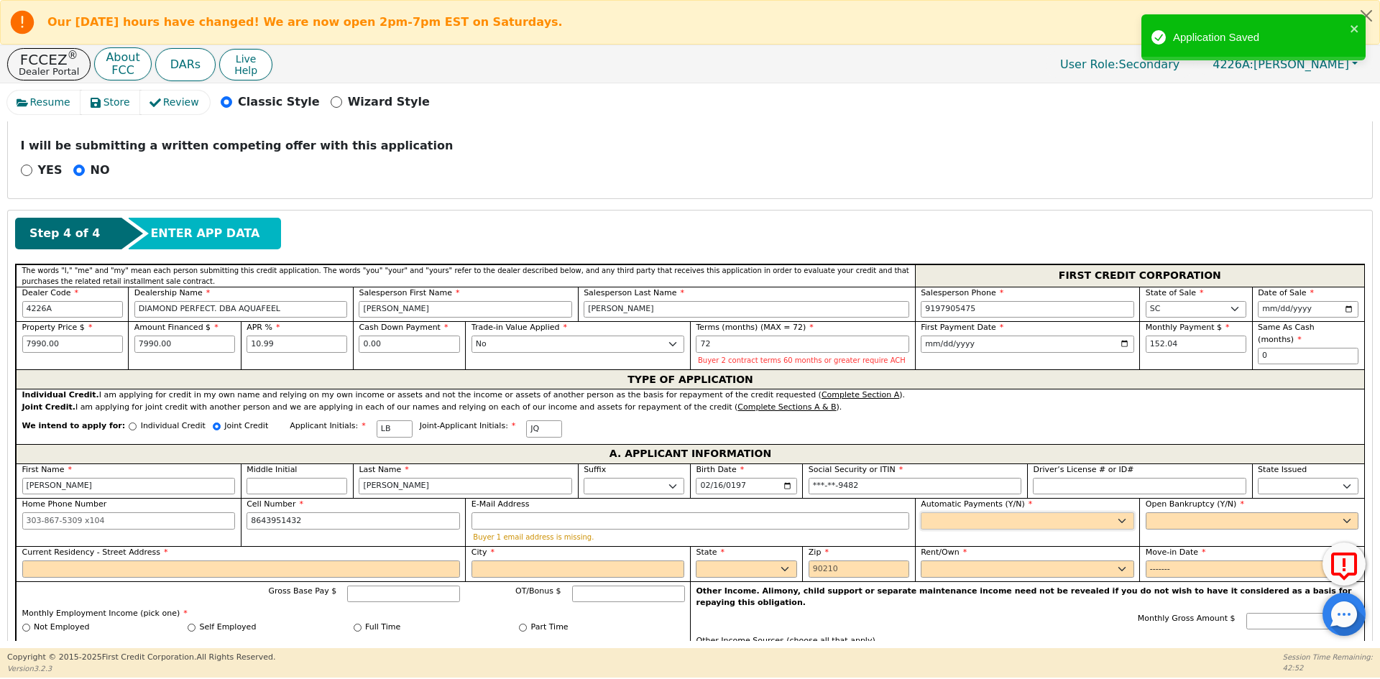
type input "[PHONE_NUMBER]"
click at [938, 527] on select "Yes No" at bounding box center [1027, 520] width 213 height 17
select select "y"
click at [921, 512] on select "Yes No" at bounding box center [1027, 520] width 213 height 17
type input "[PERSON_NAME]"
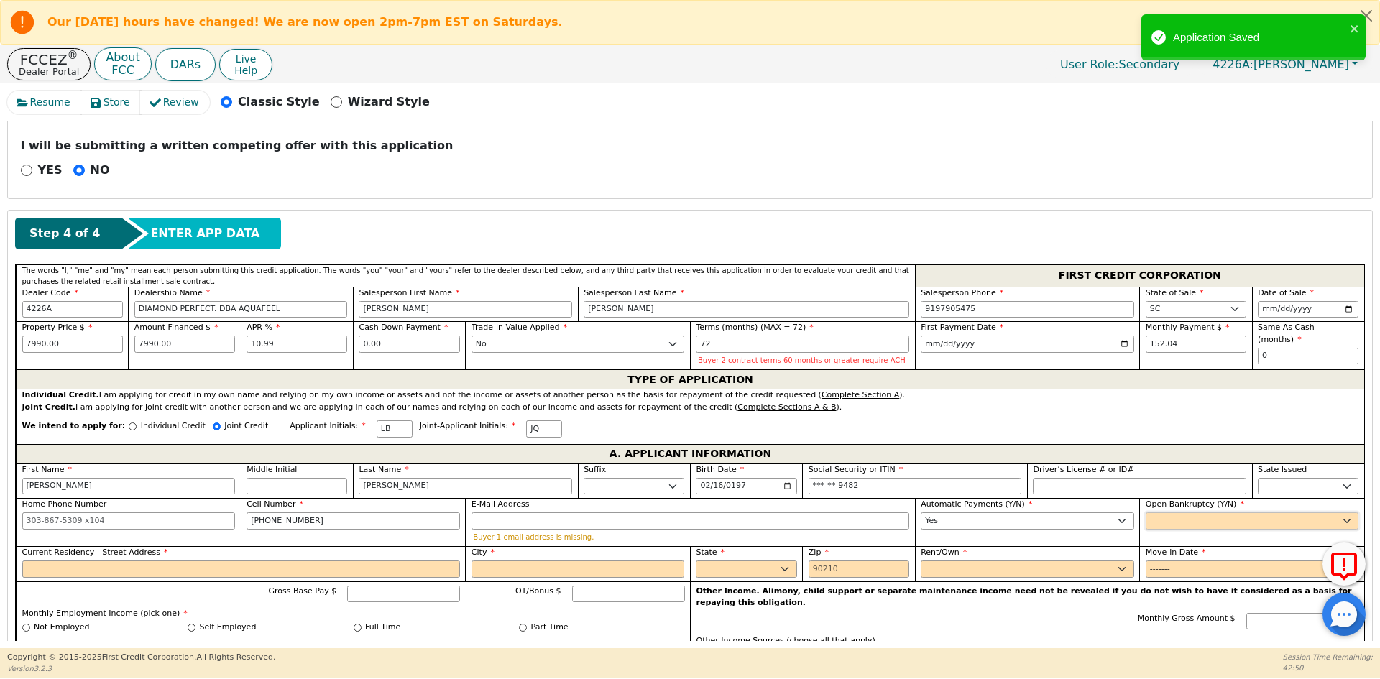
click at [1192, 518] on select "Yes No" at bounding box center [1252, 520] width 213 height 17
select select "n"
click at [1146, 512] on select "Yes No" at bounding box center [1252, 520] width 213 height 17
click at [105, 571] on input "Current Residency - Street Address" at bounding box center [241, 569] width 438 height 17
click at [109, 568] on input "Current Residency - Street Address" at bounding box center [241, 569] width 438 height 17
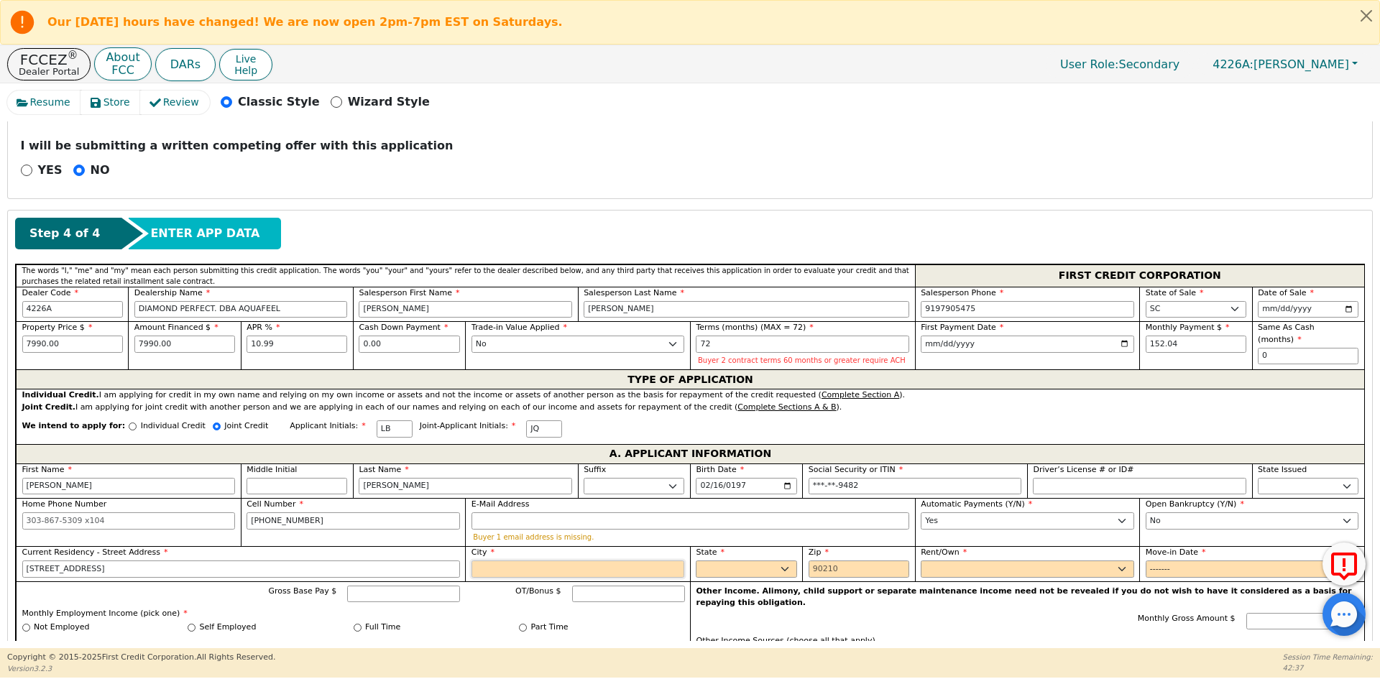
type input "[STREET_ADDRESS]"
type input "[PERSON_NAME]"
select select "SC"
type input "29642"
click at [1070, 565] on select "Rent Own" at bounding box center [1027, 569] width 213 height 17
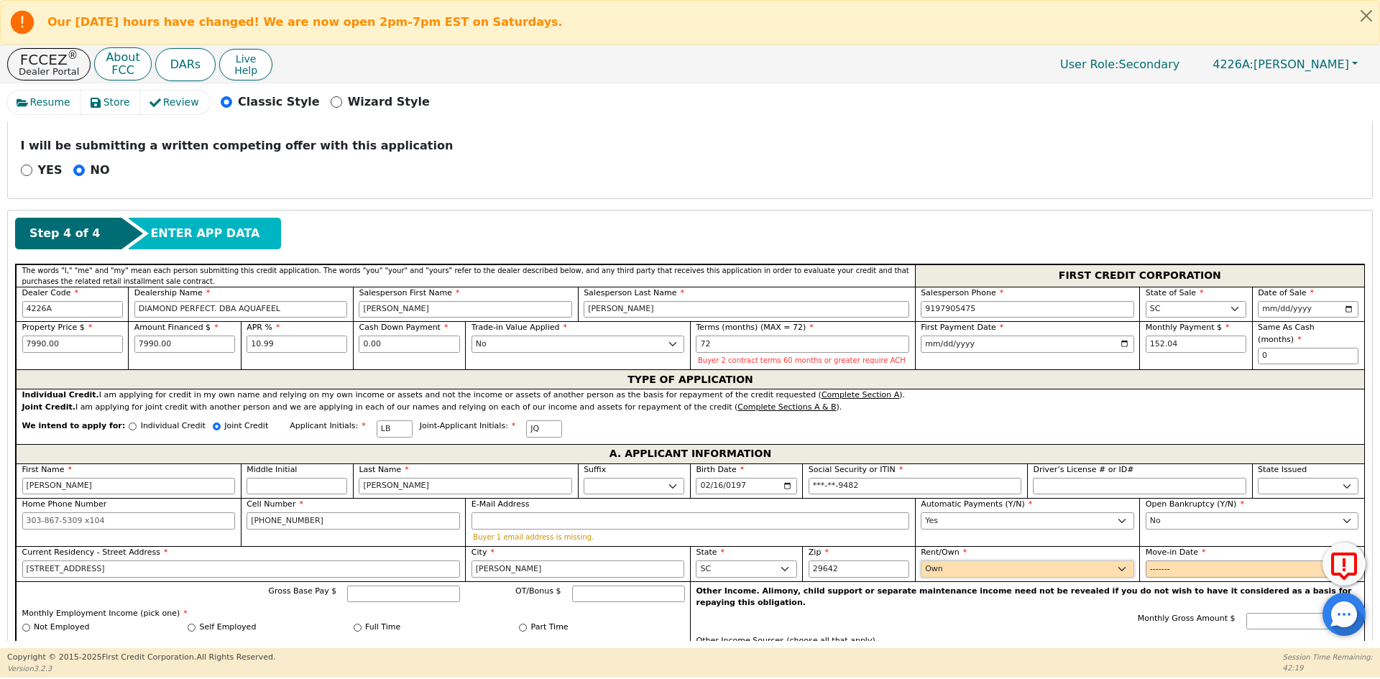
click at [921, 561] on select "Rent Own" at bounding box center [1027, 569] width 213 height 17
click at [954, 568] on select "Rent Own" at bounding box center [1027, 569] width 213 height 17
select select "Rent"
click at [921, 561] on select "Rent Own" at bounding box center [1027, 569] width 213 height 17
click at [1158, 568] on input "Move-in Date" at bounding box center [1252, 569] width 213 height 17
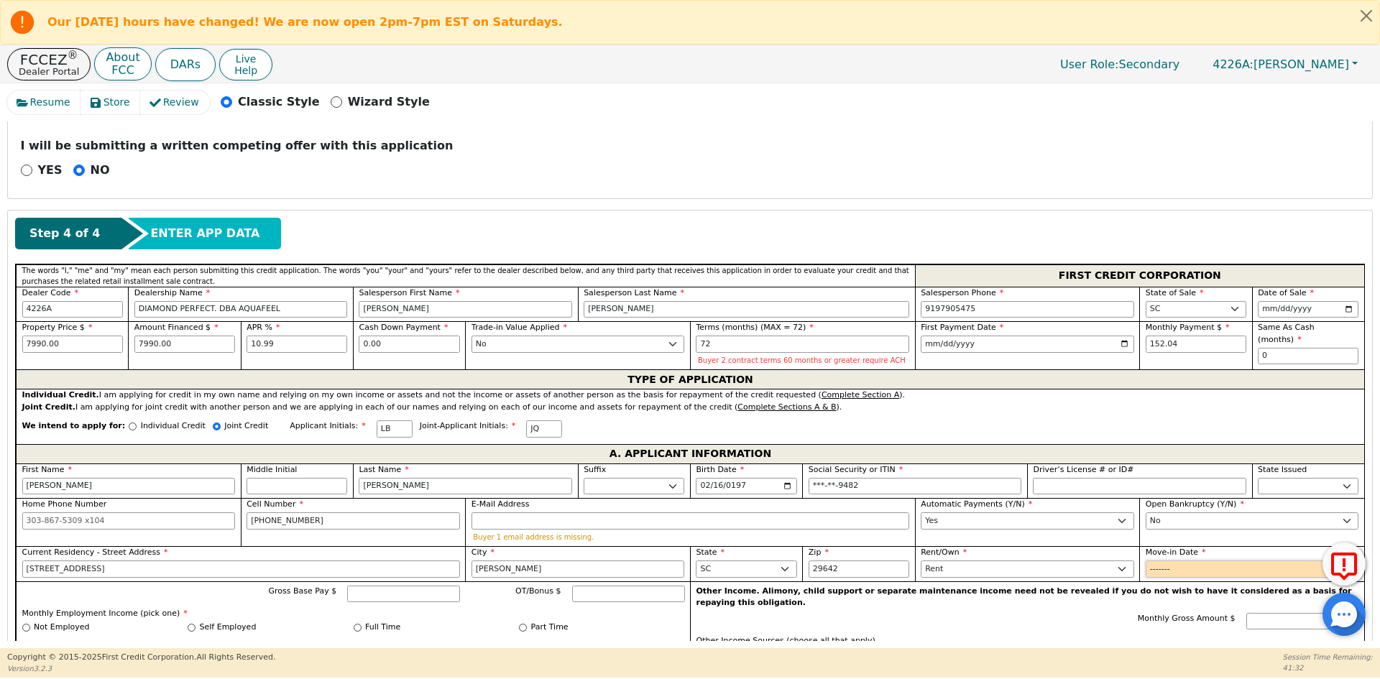
click at [1159, 570] on input "Move-in Date" at bounding box center [1252, 569] width 213 height 17
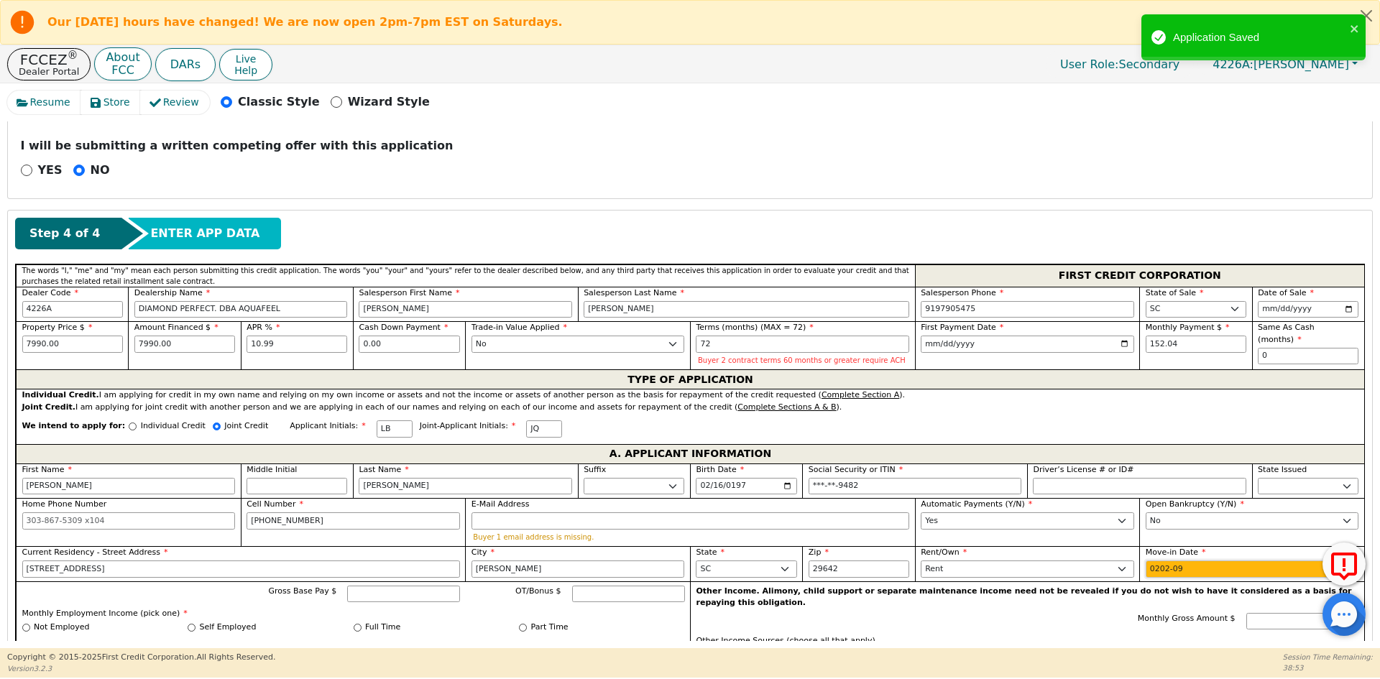
type input "2024-09"
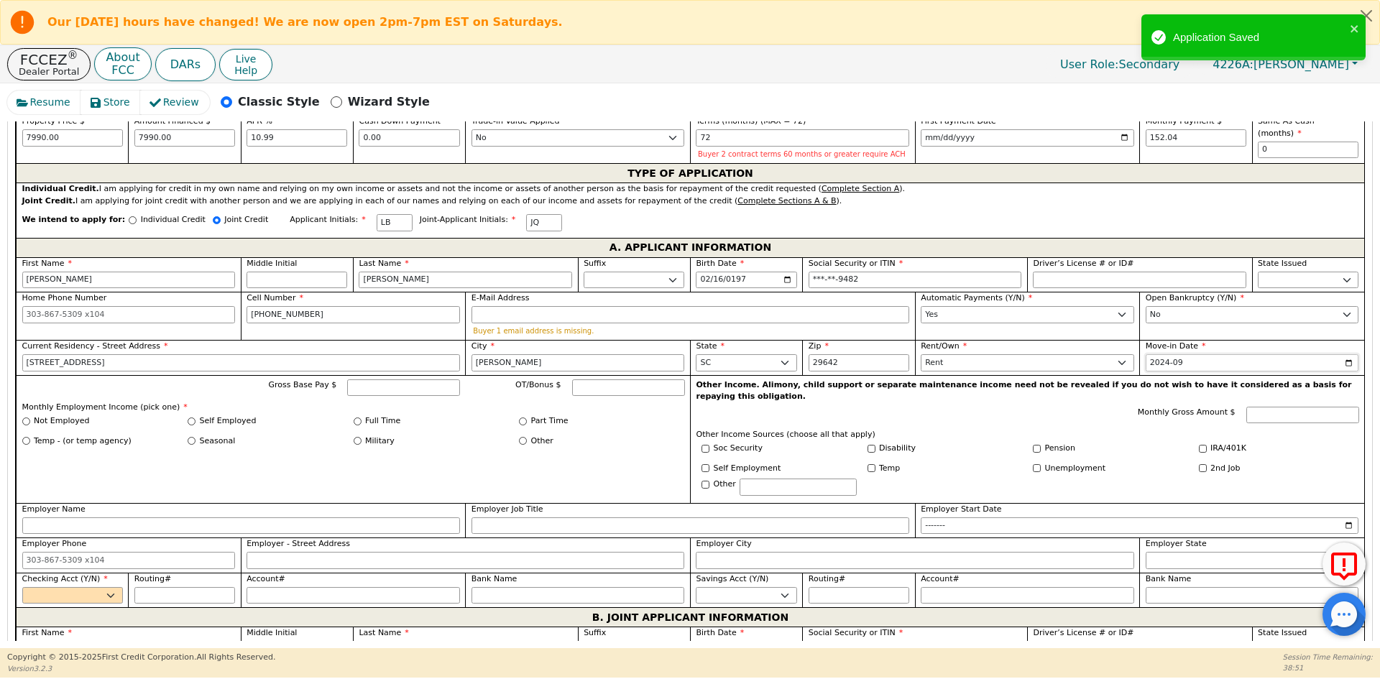
scroll to position [732, 0]
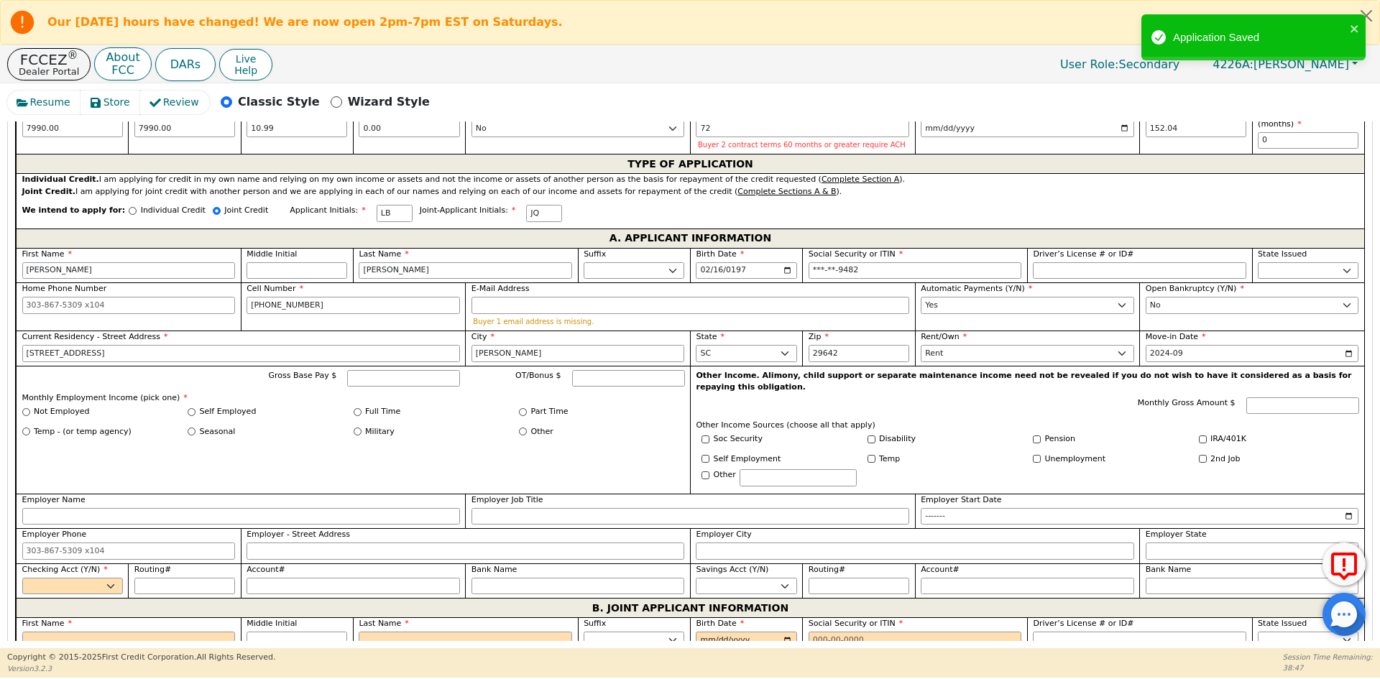
click at [365, 410] on label "Full Time" at bounding box center [382, 412] width 35 height 12
click at [361, 410] on input "Full Time" at bounding box center [358, 412] width 8 height 8
radio input "true"
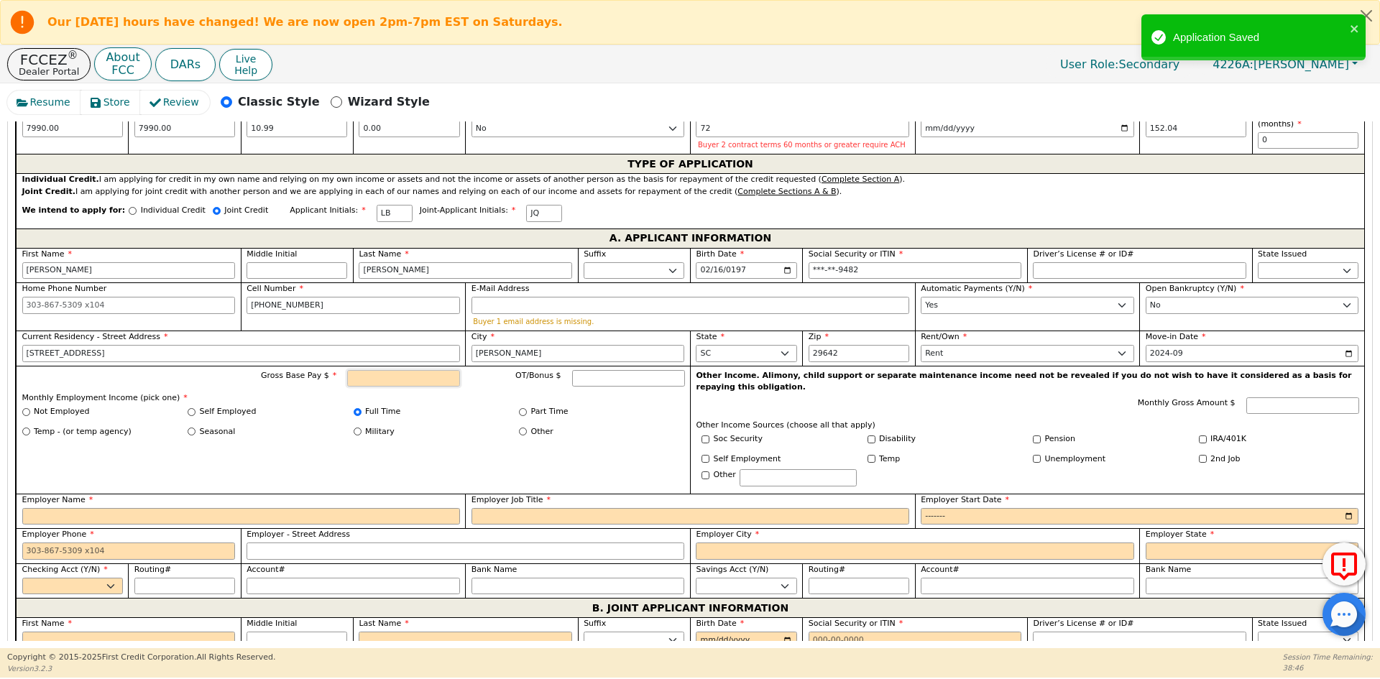
click at [400, 377] on input "Gross Base Pay $" at bounding box center [403, 378] width 113 height 17
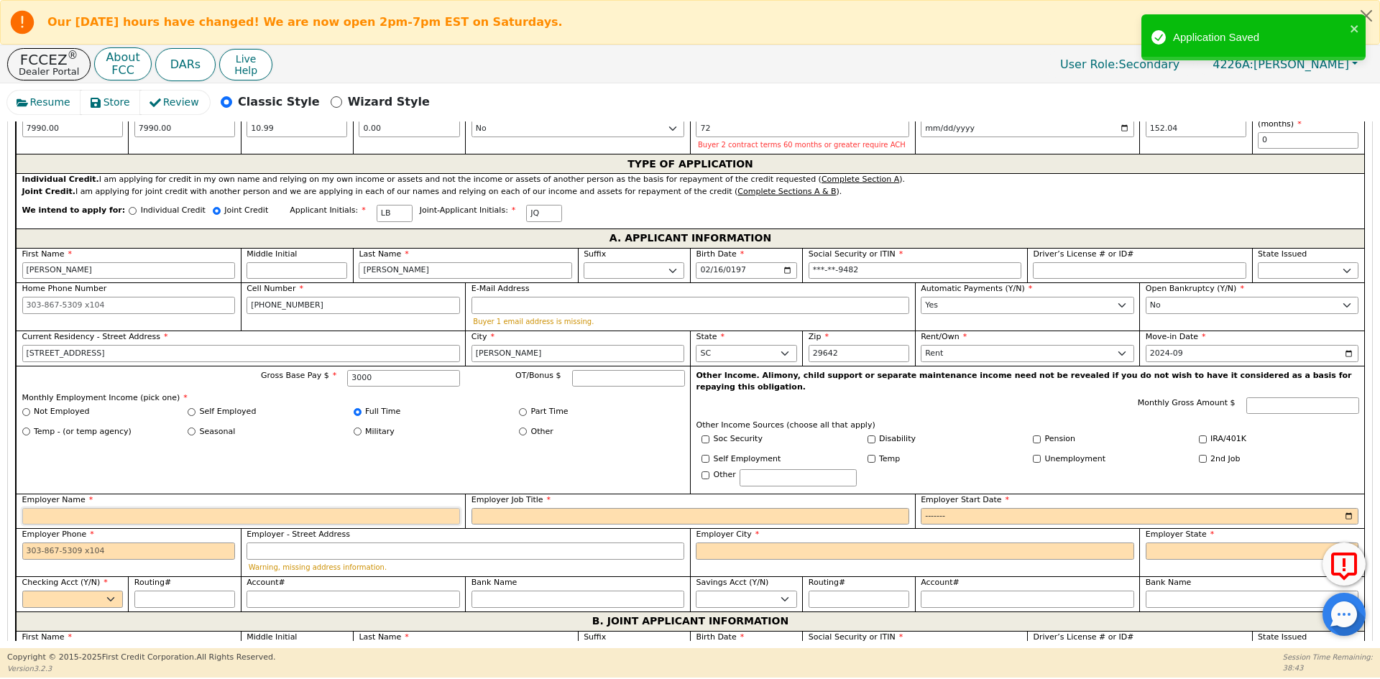
type input "3000.00"
click at [218, 508] on input "Employer Name" at bounding box center [241, 516] width 438 height 17
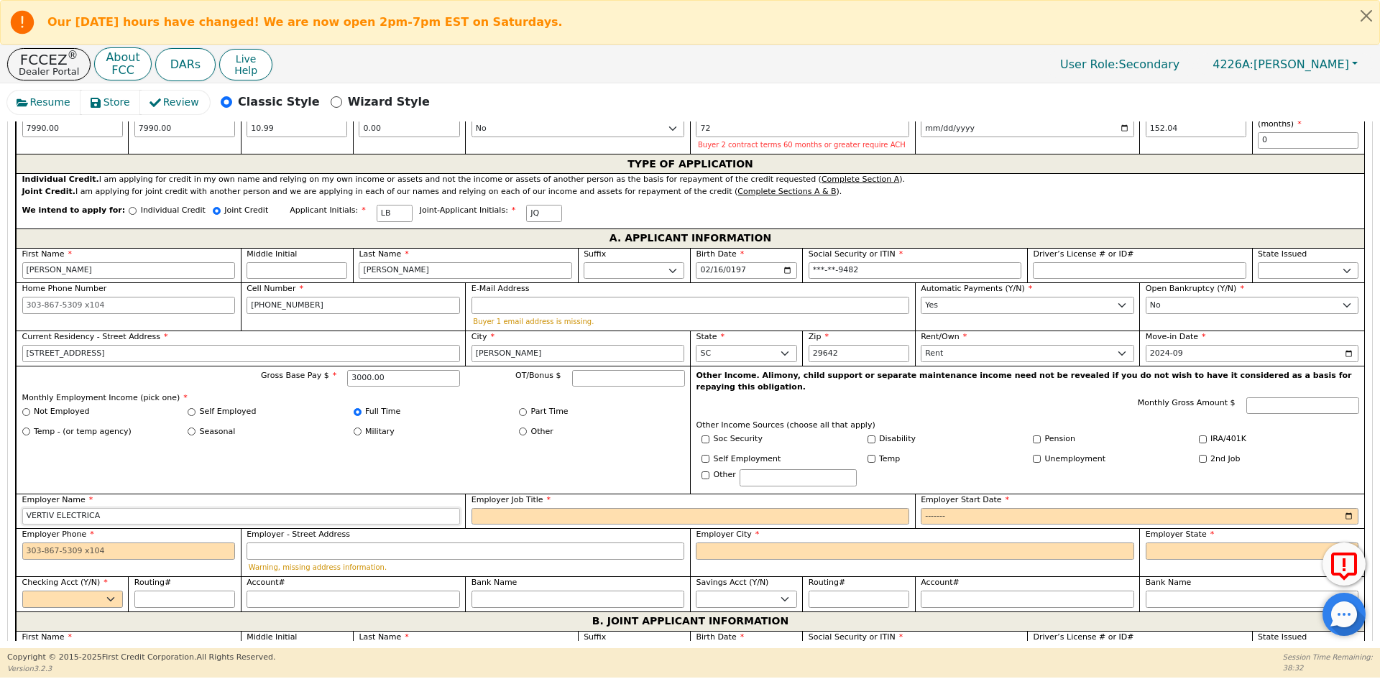
type input "VERTIV ELECTRICA"
click at [538, 508] on input "Employer Job Title" at bounding box center [690, 516] width 438 height 17
type input "OPERARIA"
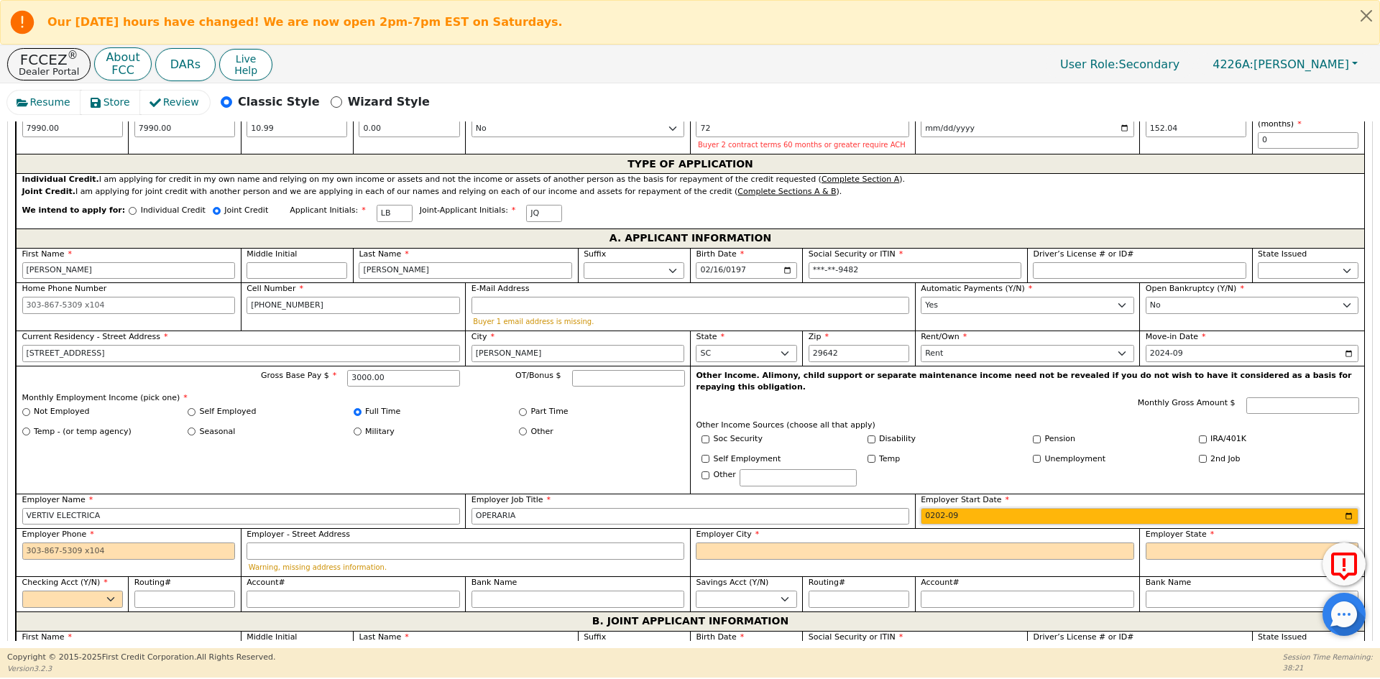
type input "2024-09"
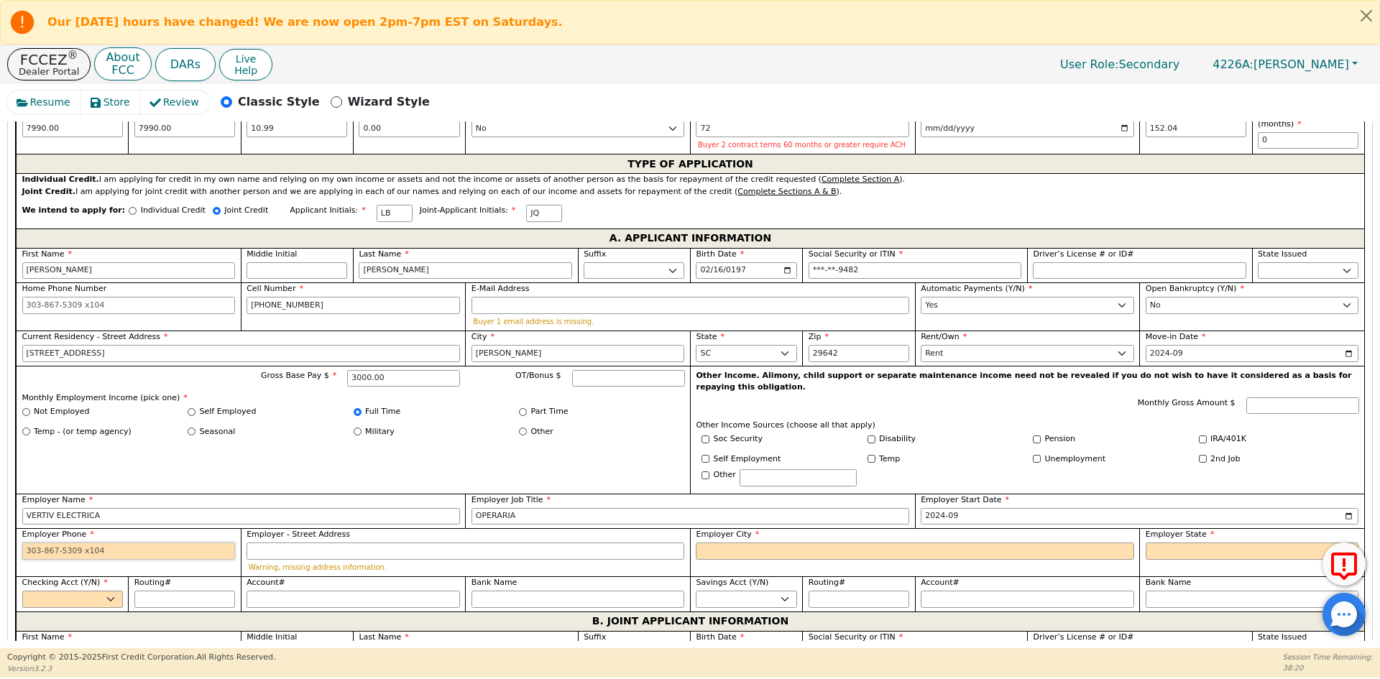
click at [113, 543] on input "Employer Phone" at bounding box center [128, 551] width 213 height 17
click at [182, 543] on input "Employer Phone" at bounding box center [128, 551] width 213 height 17
type input "[PHONE_NUMBER]"
click at [760, 543] on input "Employer City" at bounding box center [915, 551] width 438 height 17
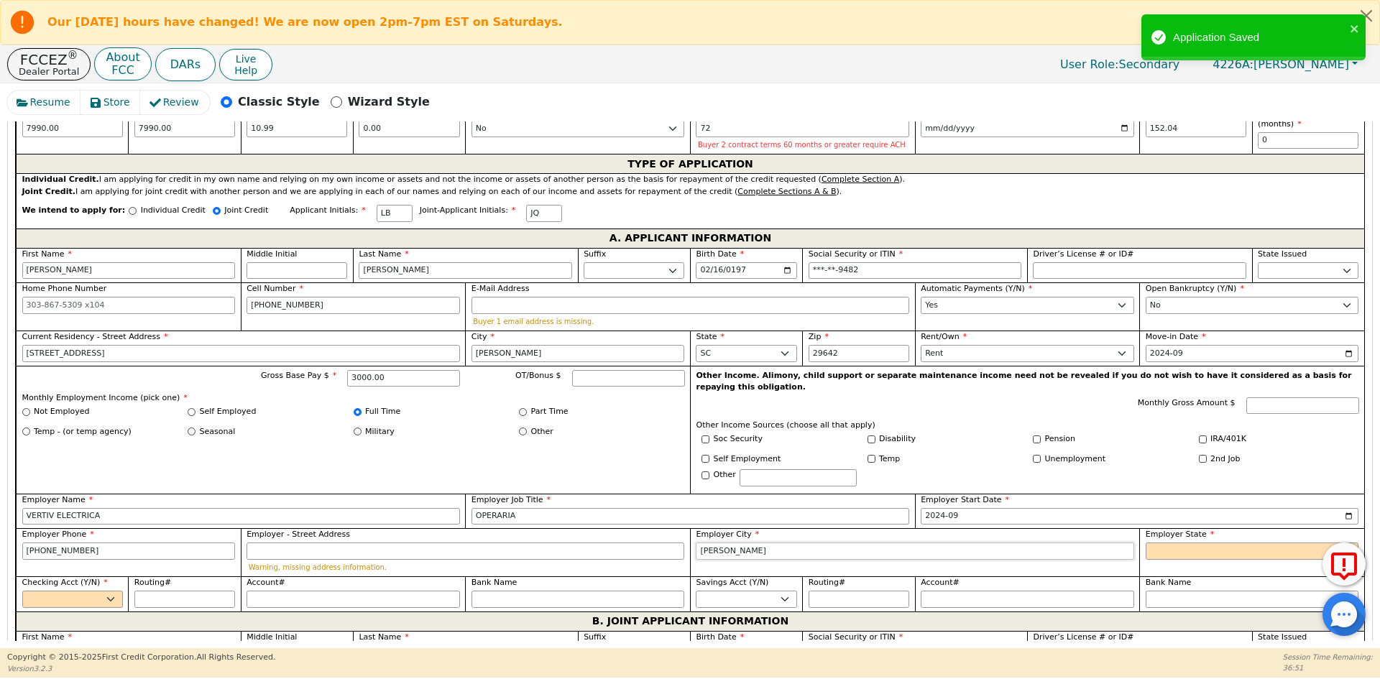
type input "[PERSON_NAME]"
click at [1171, 543] on select "AK AL AR AZ CA CO CT DC DE FL [GEOGRAPHIC_DATA] HI IA ID [GEOGRAPHIC_DATA] IN K…" at bounding box center [1252, 551] width 213 height 17
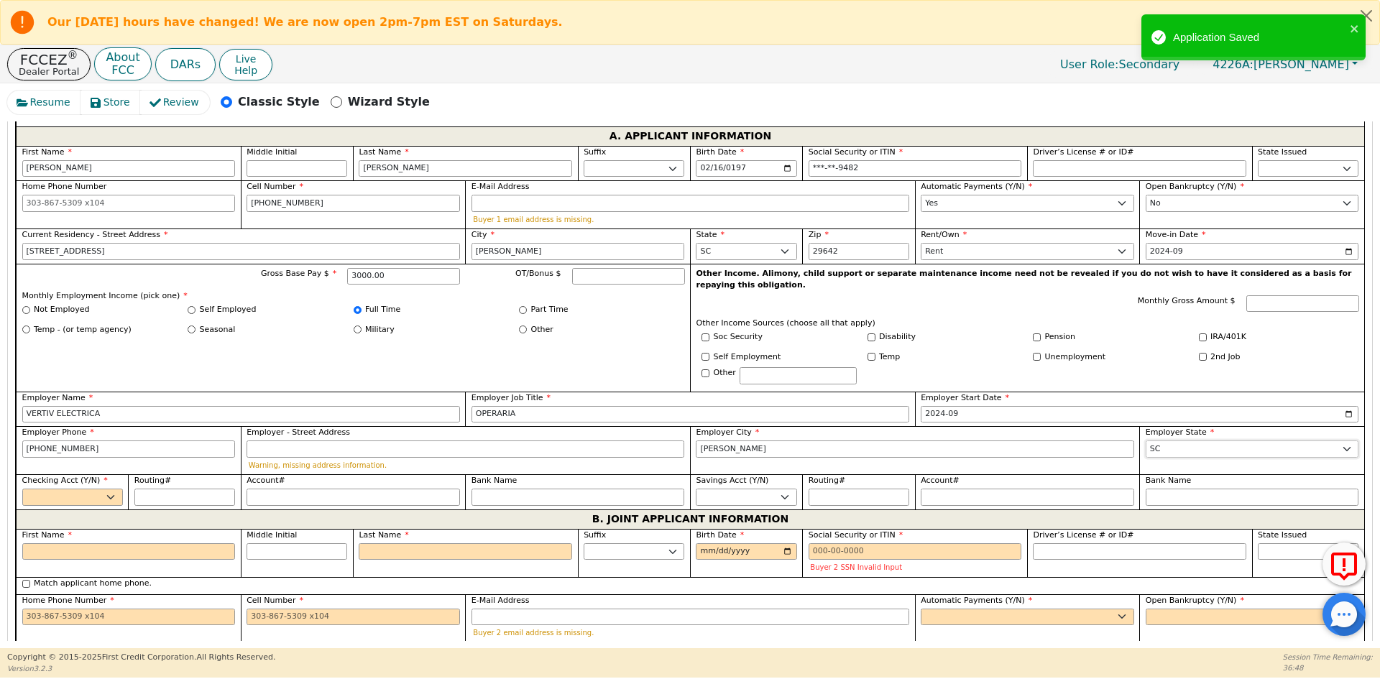
scroll to position [875, 0]
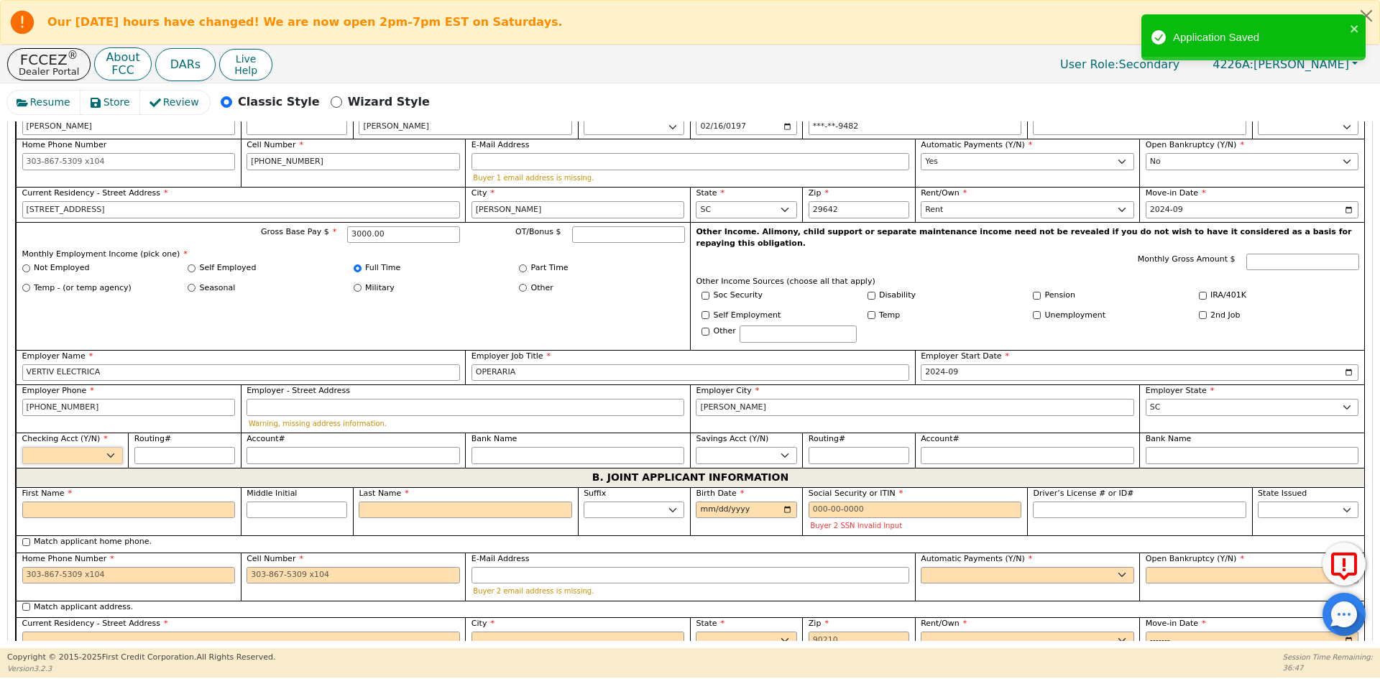
drag, startPoint x: 50, startPoint y: 440, endPoint x: 52, endPoint y: 448, distance: 8.2
click at [50, 447] on select "Yes No" at bounding box center [72, 455] width 101 height 17
click at [22, 447] on select "Yes No" at bounding box center [72, 455] width 101 height 17
click at [176, 447] on input "Routing#" at bounding box center [184, 455] width 101 height 17
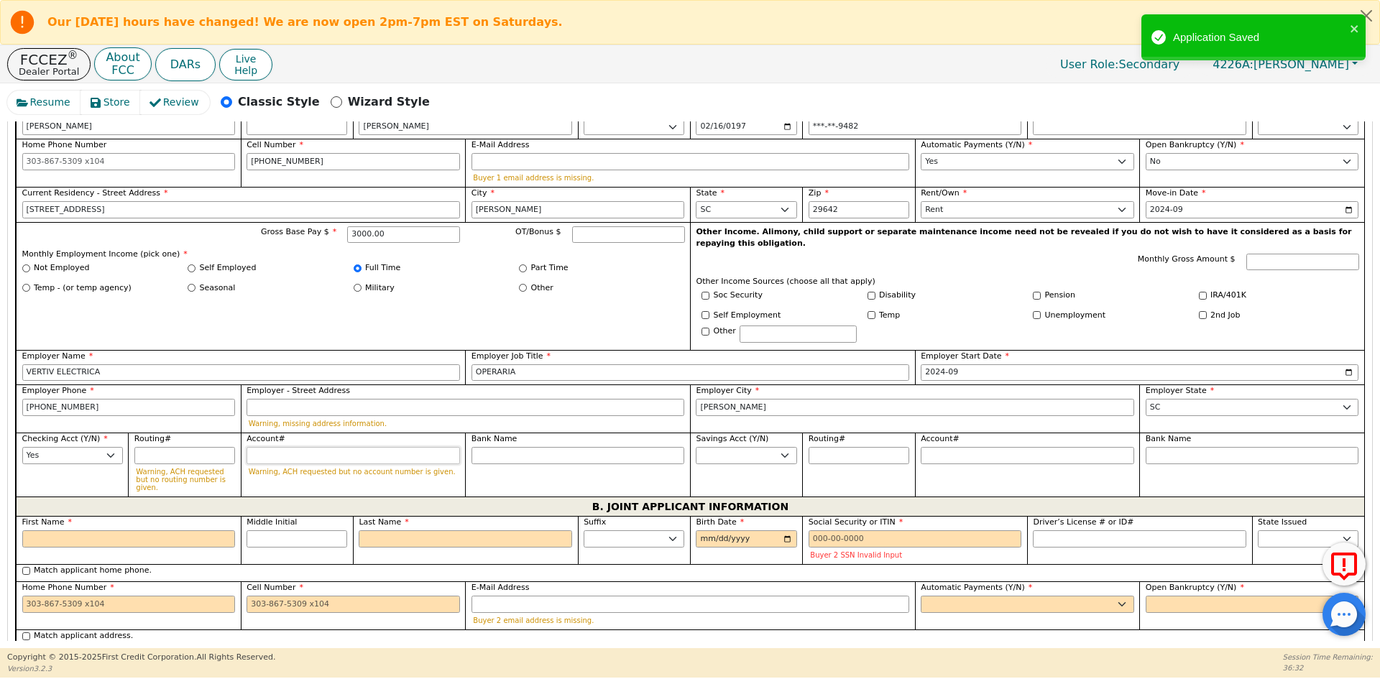
click at [297, 447] on input "Account#" at bounding box center [353, 455] width 213 height 17
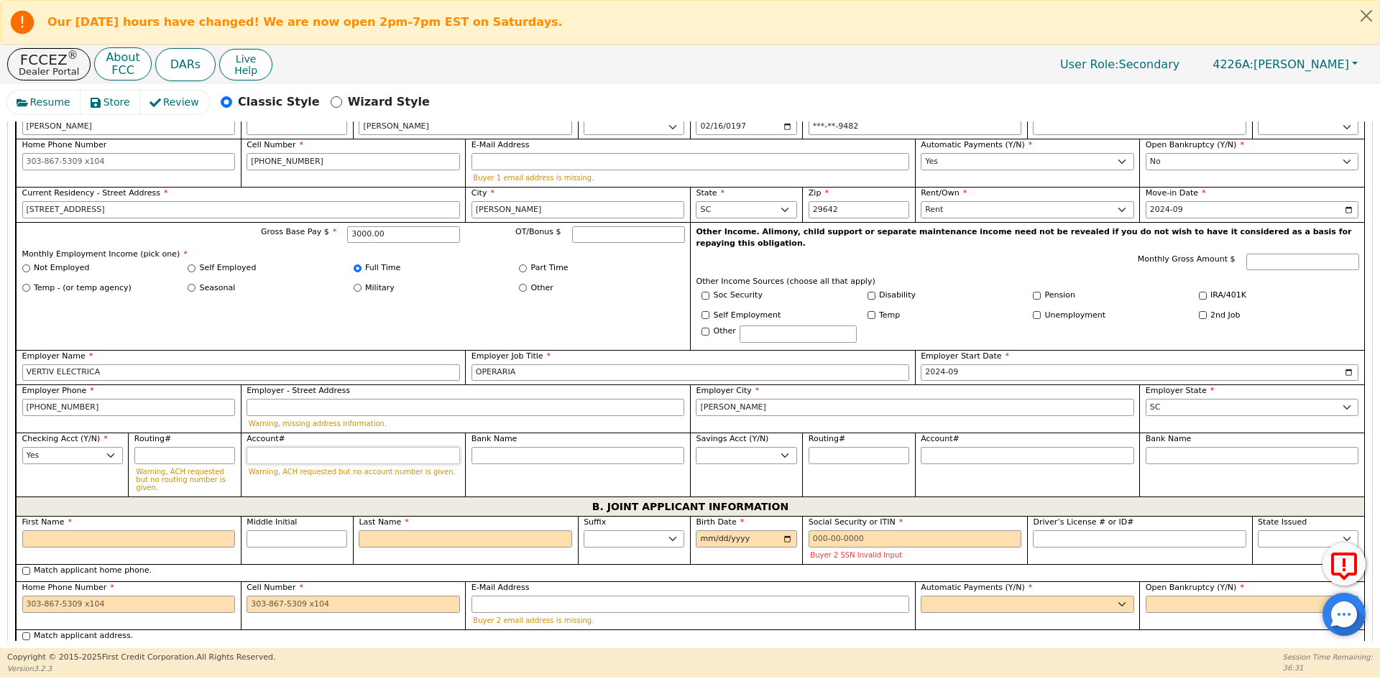
paste input "447081088798"
click at [184, 447] on input "Routing#" at bounding box center [184, 455] width 101 height 17
paste input "053009087"
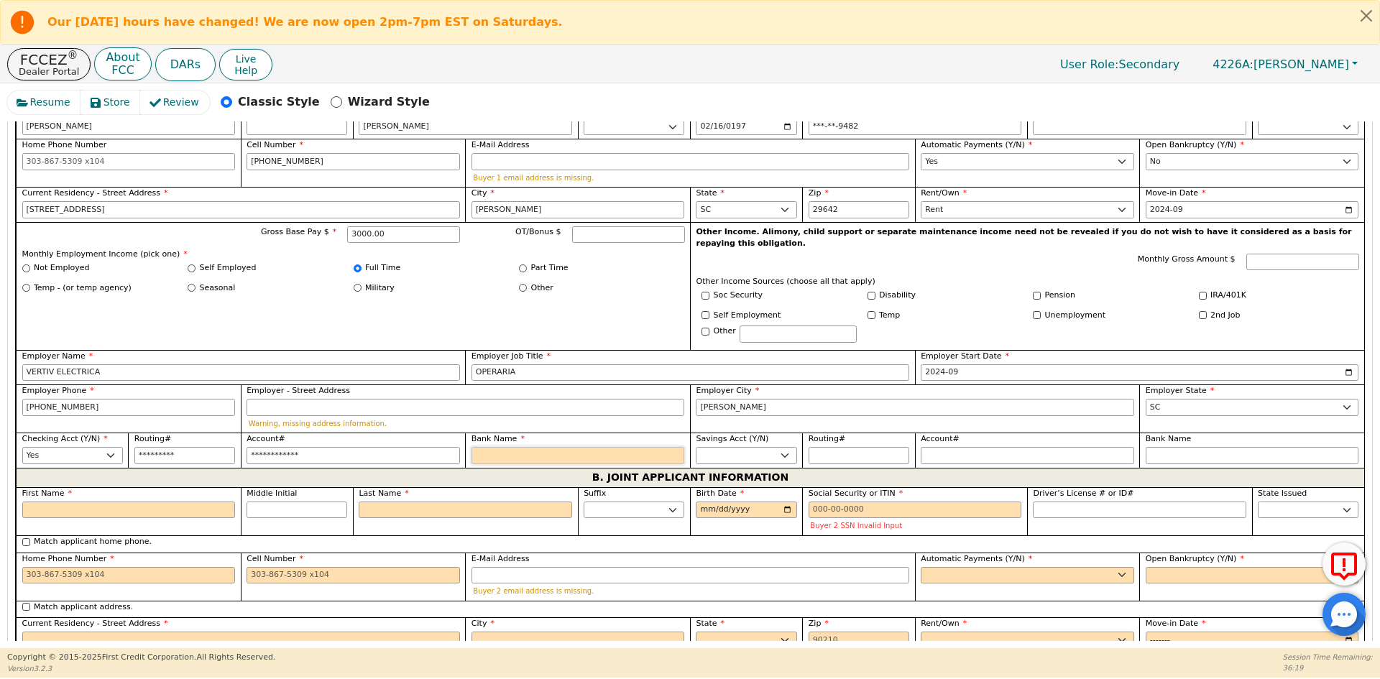
click at [486, 447] on input "Bank Name" at bounding box center [577, 455] width 213 height 17
click at [88, 502] on input "First Name" at bounding box center [128, 510] width 213 height 17
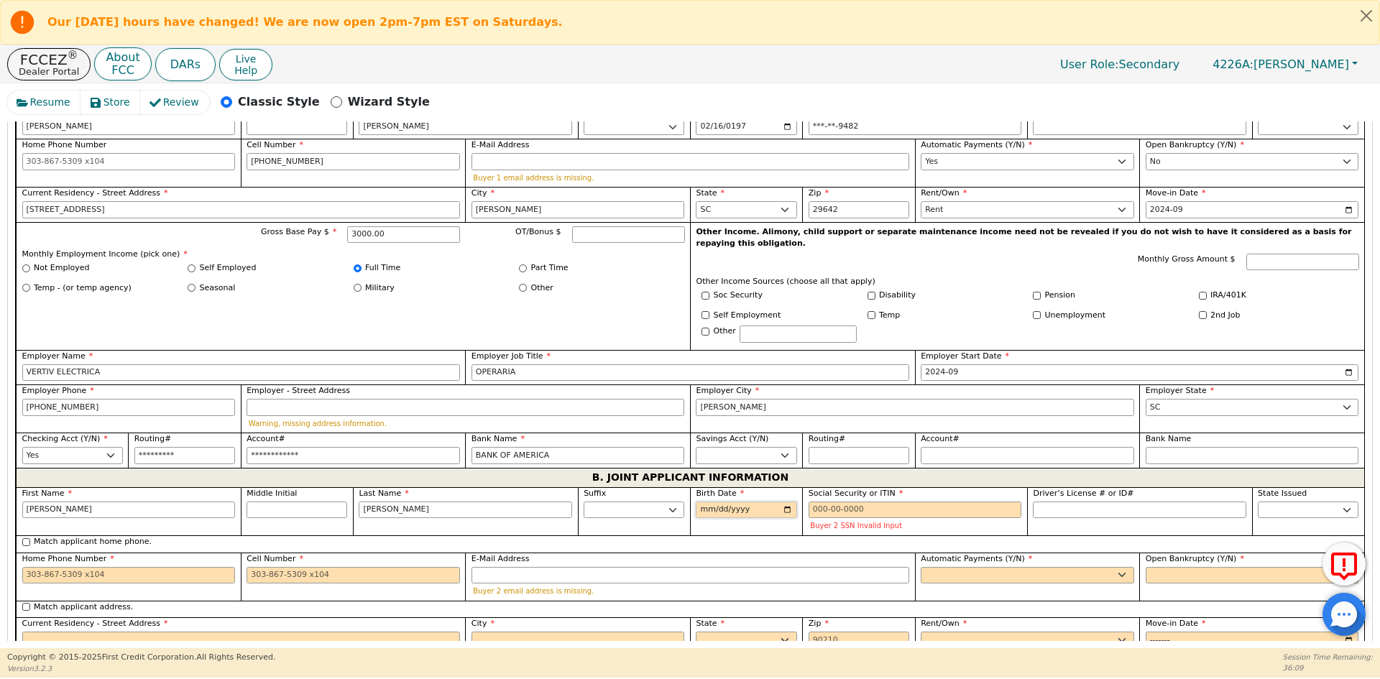
click at [714, 502] on input "Birth Date" at bounding box center [746, 510] width 101 height 17
click at [942, 489] on div "Social Security or ITIN Buyer 2 SSN Invalid Input" at bounding box center [915, 510] width 213 height 44
click at [942, 502] on input "Social Security or ITIN" at bounding box center [915, 510] width 213 height 17
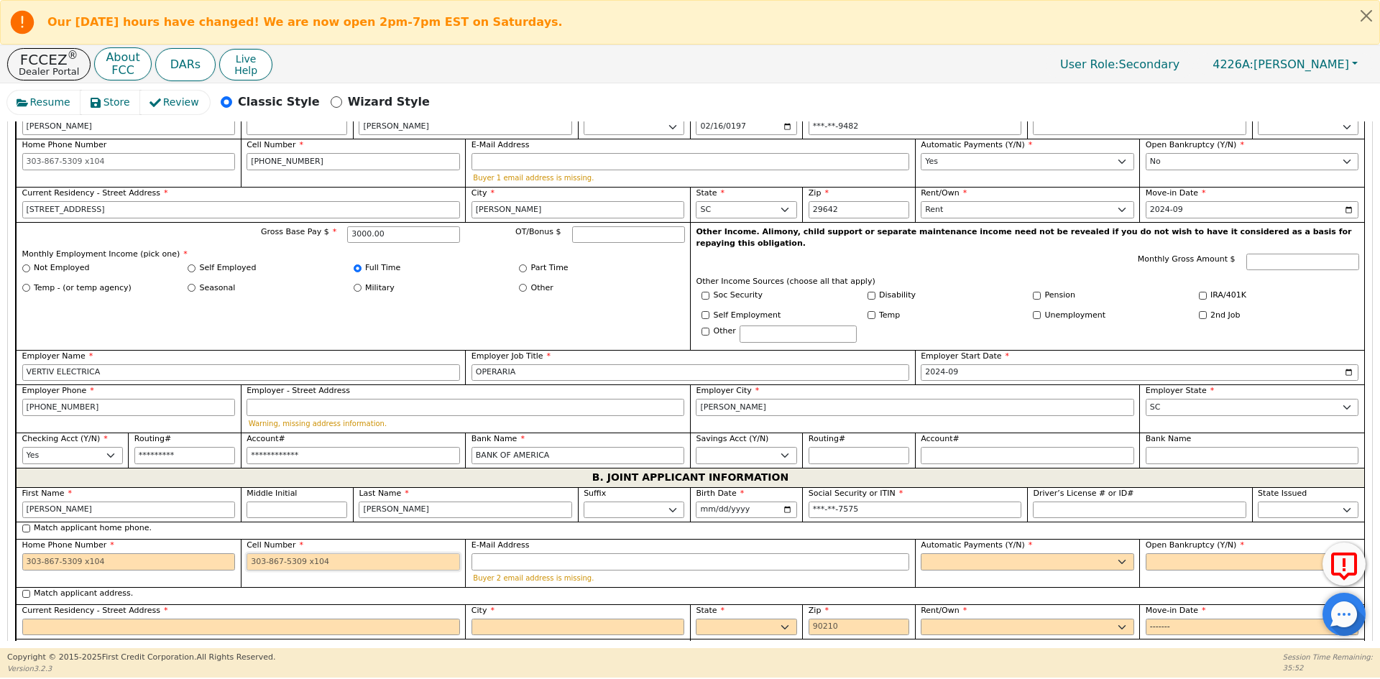
click at [309, 553] on input "Cell Number" at bounding box center [353, 561] width 213 height 17
click at [948, 553] on select "Yes No" at bounding box center [1027, 561] width 213 height 17
click at [921, 553] on select "Yes No" at bounding box center [1027, 561] width 213 height 17
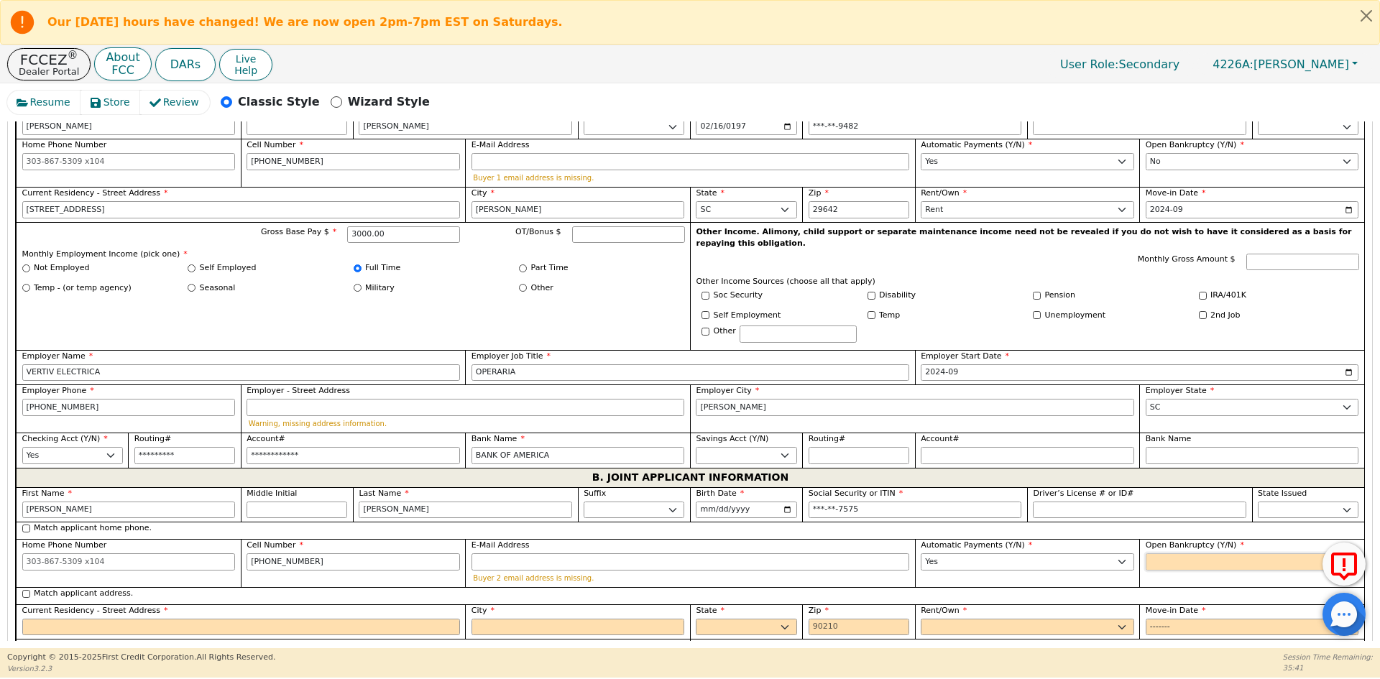
click at [1176, 553] on select "Yes No" at bounding box center [1252, 561] width 213 height 17
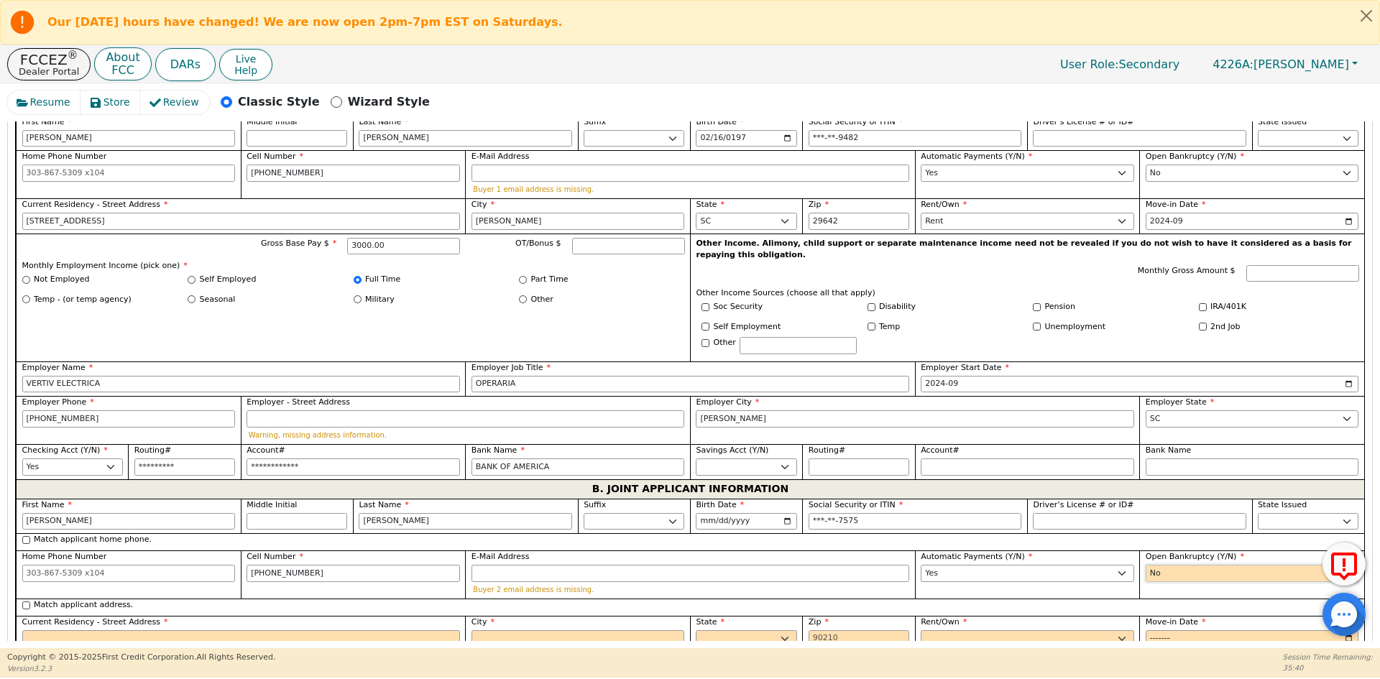
click at [1146, 565] on select "Yes No" at bounding box center [1252, 573] width 213 height 17
click at [65, 599] on label "Match applicant address." at bounding box center [83, 605] width 99 height 12
click at [30, 602] on input "Match applicant address." at bounding box center [26, 606] width 8 height 8
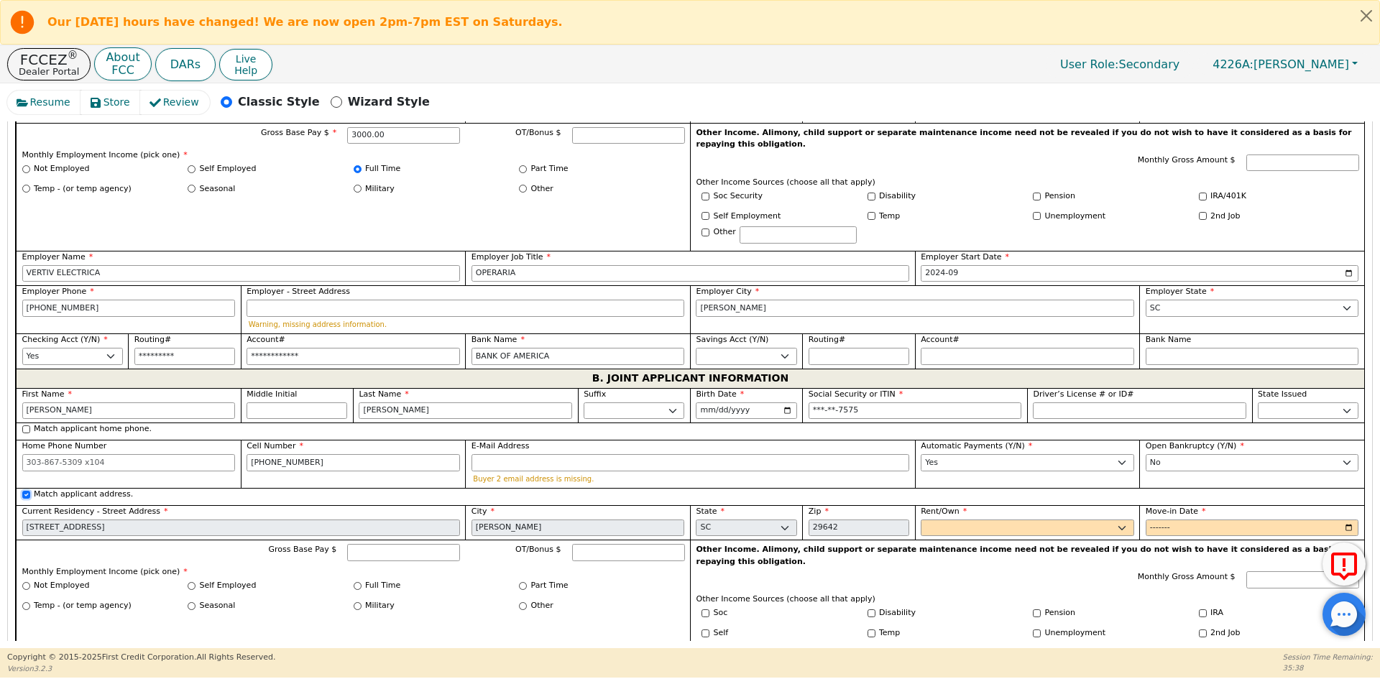
scroll to position [1006, 0]
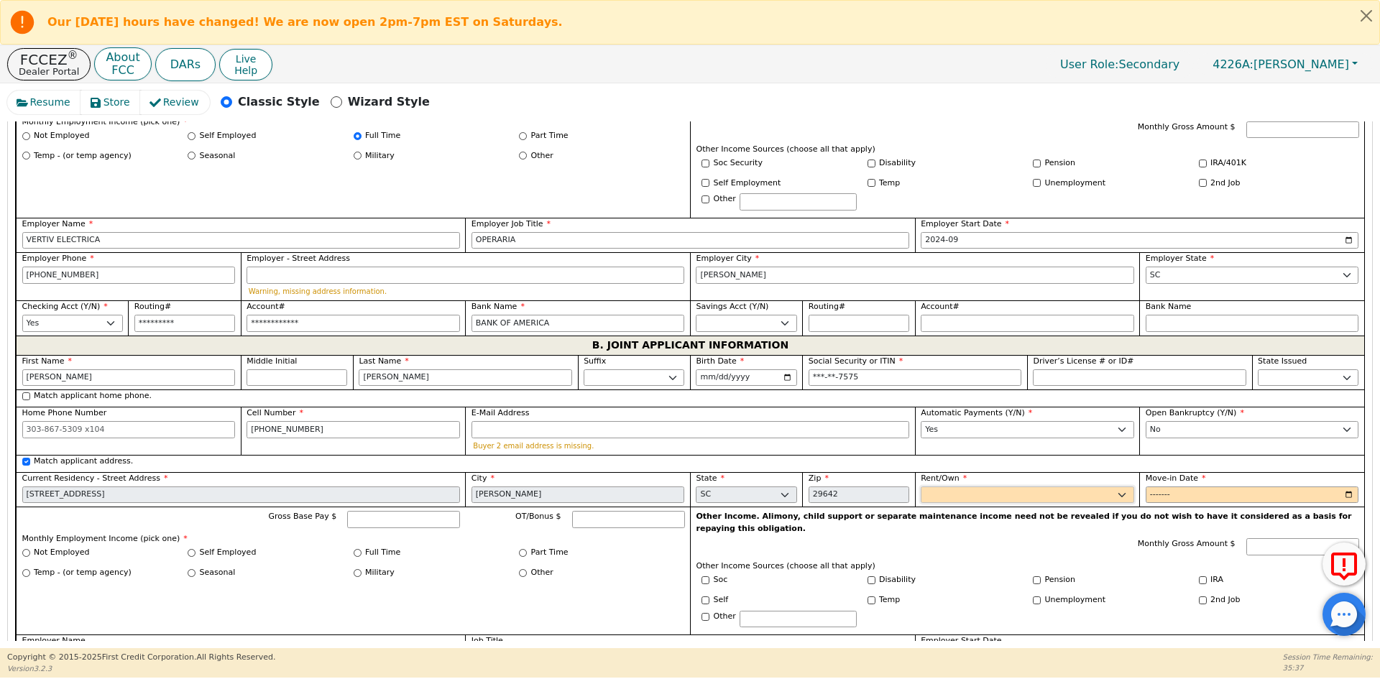
click at [929, 487] on select "Rent Own" at bounding box center [1027, 495] width 213 height 17
click at [921, 487] on select "Rent Own" at bounding box center [1027, 495] width 213 height 17
click at [1157, 487] on input "Move-in Date" at bounding box center [1252, 495] width 213 height 17
click at [377, 547] on label "Full Time" at bounding box center [382, 553] width 35 height 12
click at [361, 549] on input "Full Time" at bounding box center [358, 553] width 8 height 8
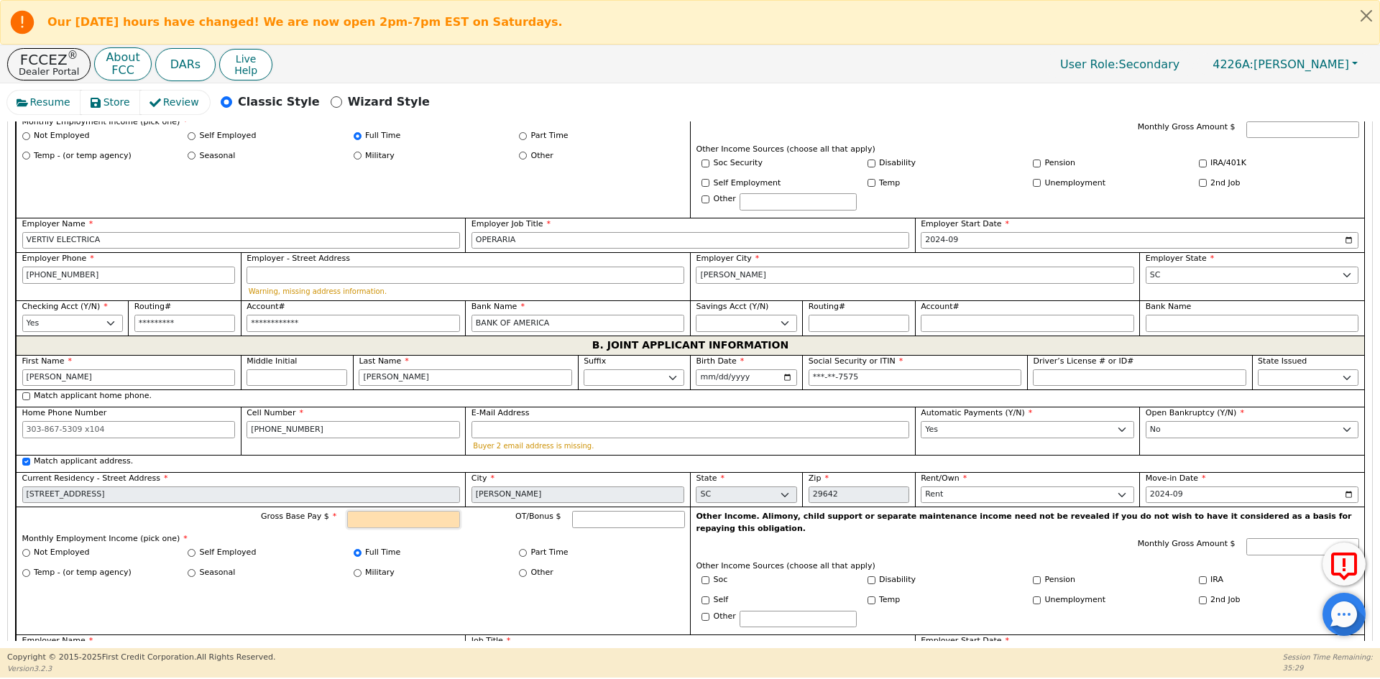
click at [404, 511] on input "Gross Base Pay $" at bounding box center [403, 519] width 113 height 17
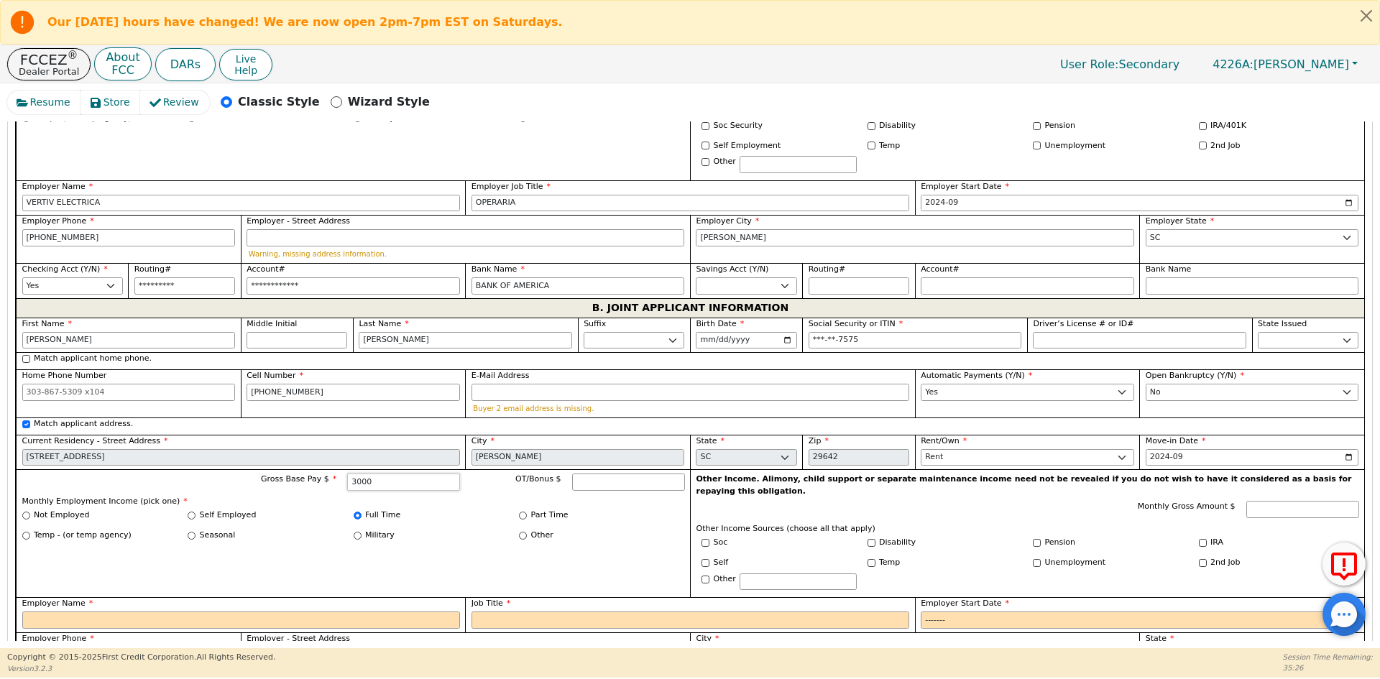
scroll to position [1078, 0]
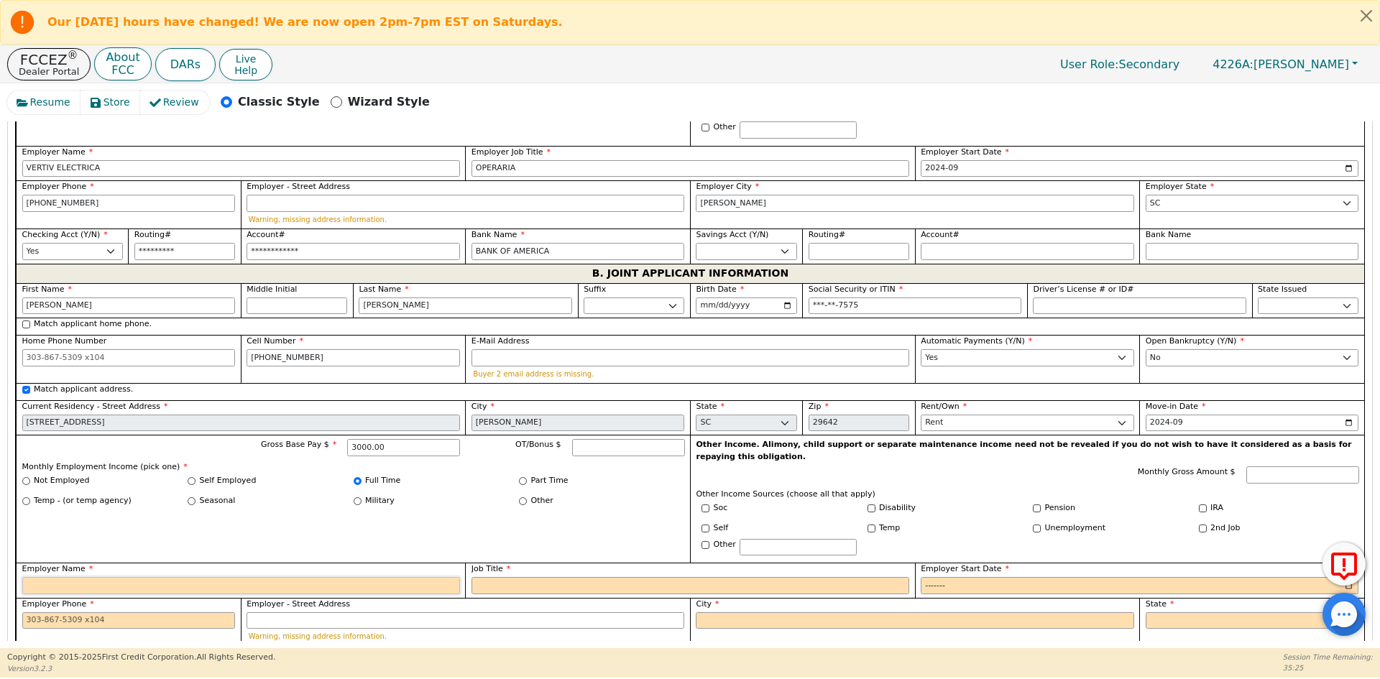
click at [74, 577] on input "Employer Name" at bounding box center [241, 585] width 438 height 17
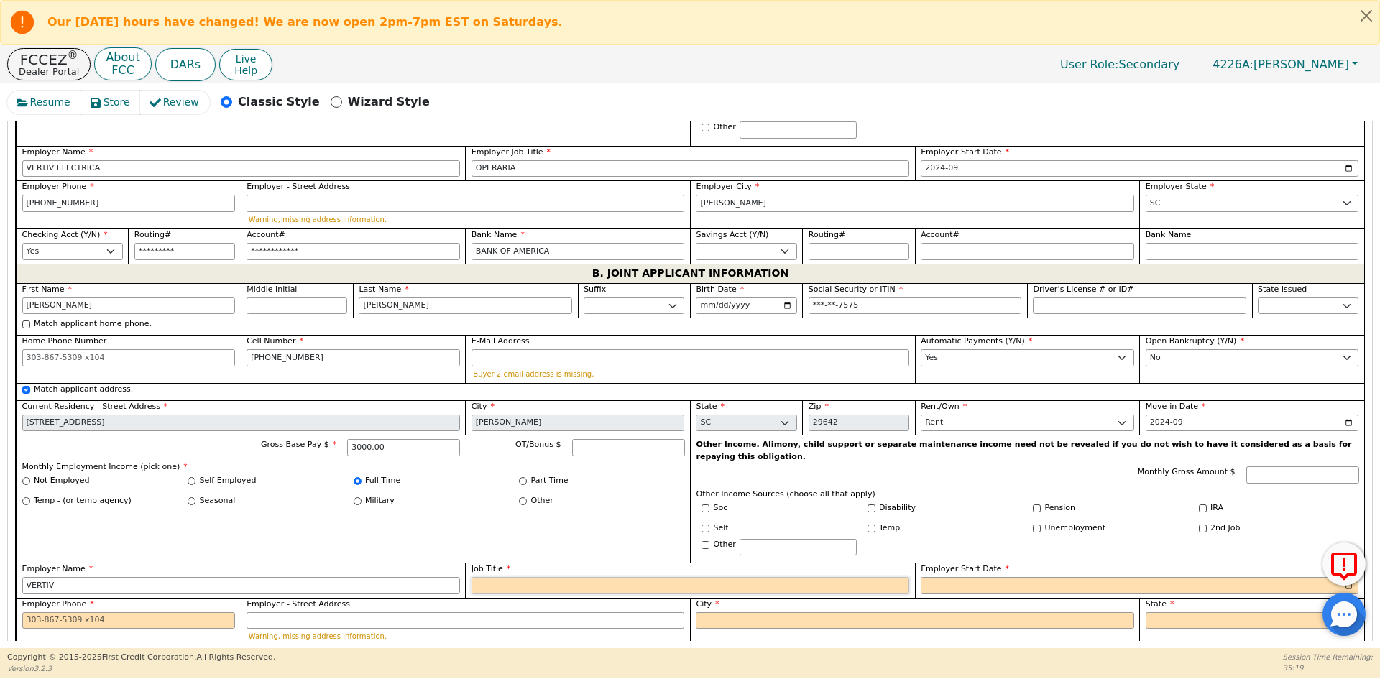
click at [500, 577] on input "Job Title" at bounding box center [690, 585] width 438 height 17
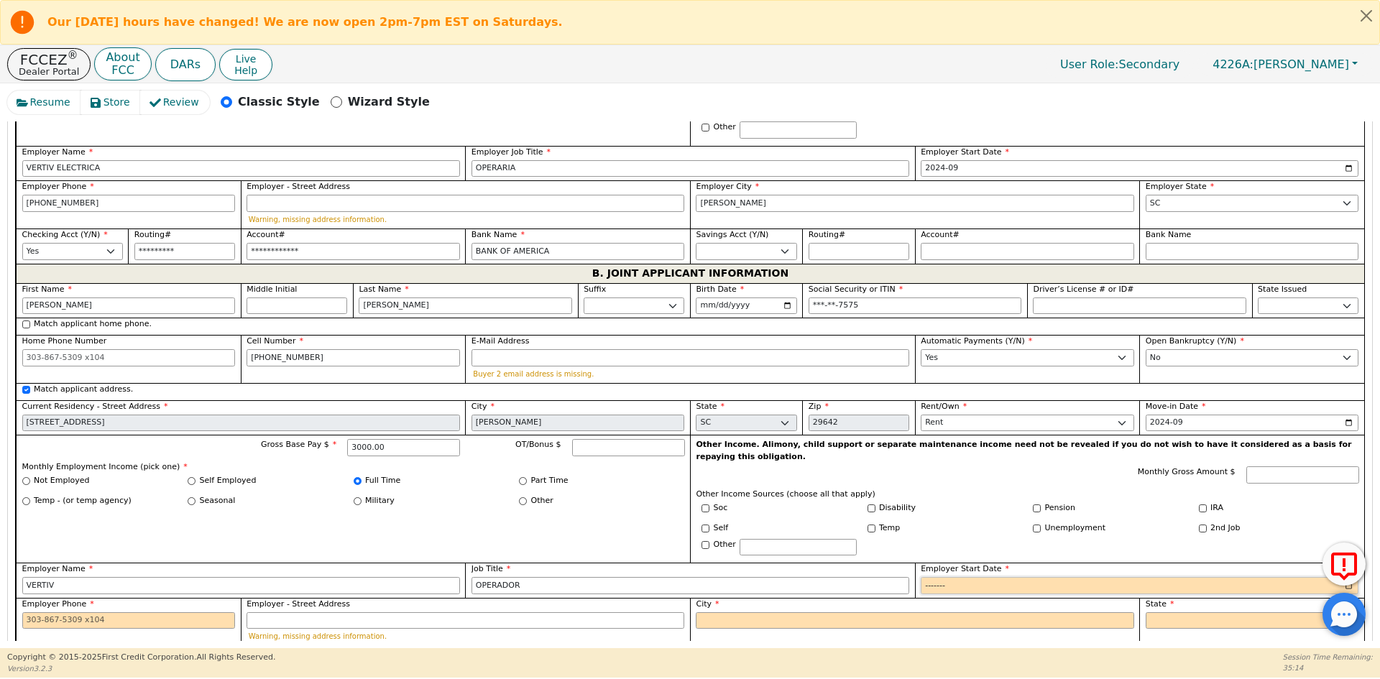
click at [947, 577] on input "Employer Start Date" at bounding box center [1140, 585] width 438 height 17
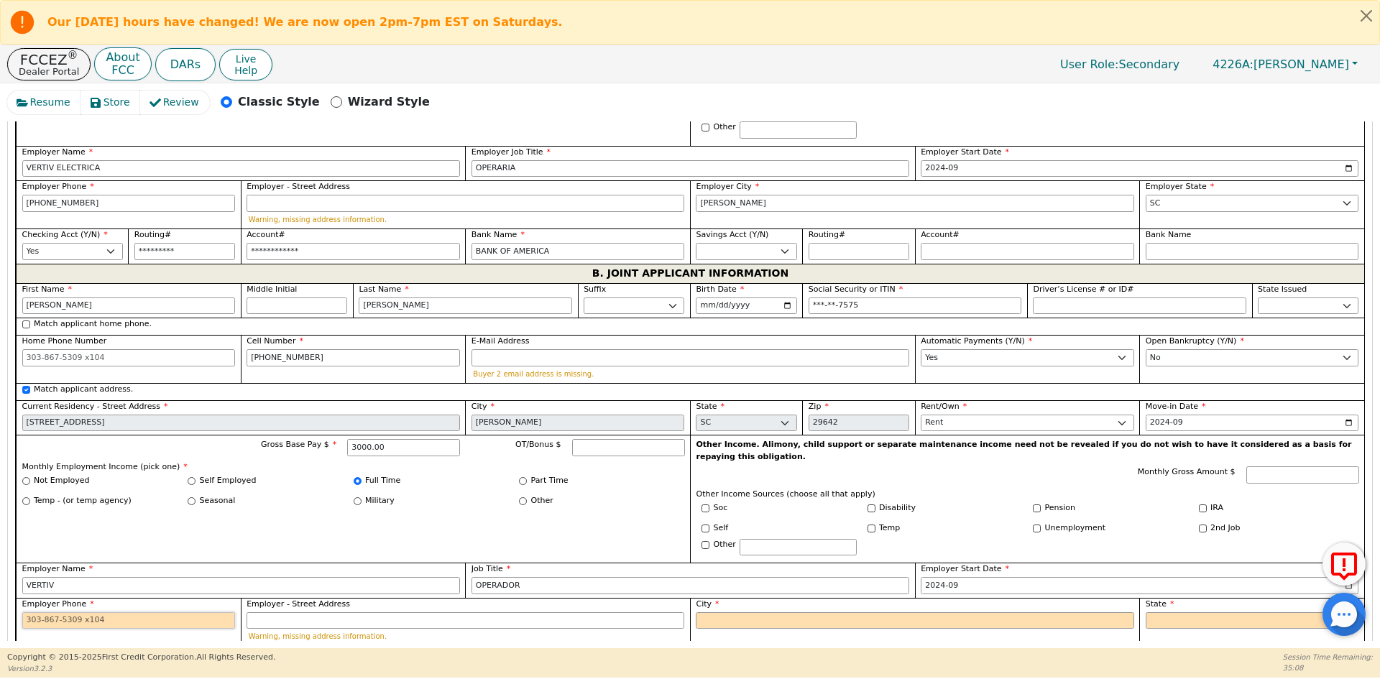
click at [95, 612] on input "Employer Phone" at bounding box center [128, 620] width 213 height 17
drag, startPoint x: 86, startPoint y: 181, endPoint x: 2, endPoint y: 175, distance: 84.3
click at [2, 175] on div "Resume Store Review Classic Style Wizard Style Back Submit an Application Selec…" at bounding box center [690, 365] width 1380 height 565
click at [57, 612] on input "Employer Phone" at bounding box center [128, 620] width 213 height 17
paste input "[PHONE_NUMBER]"
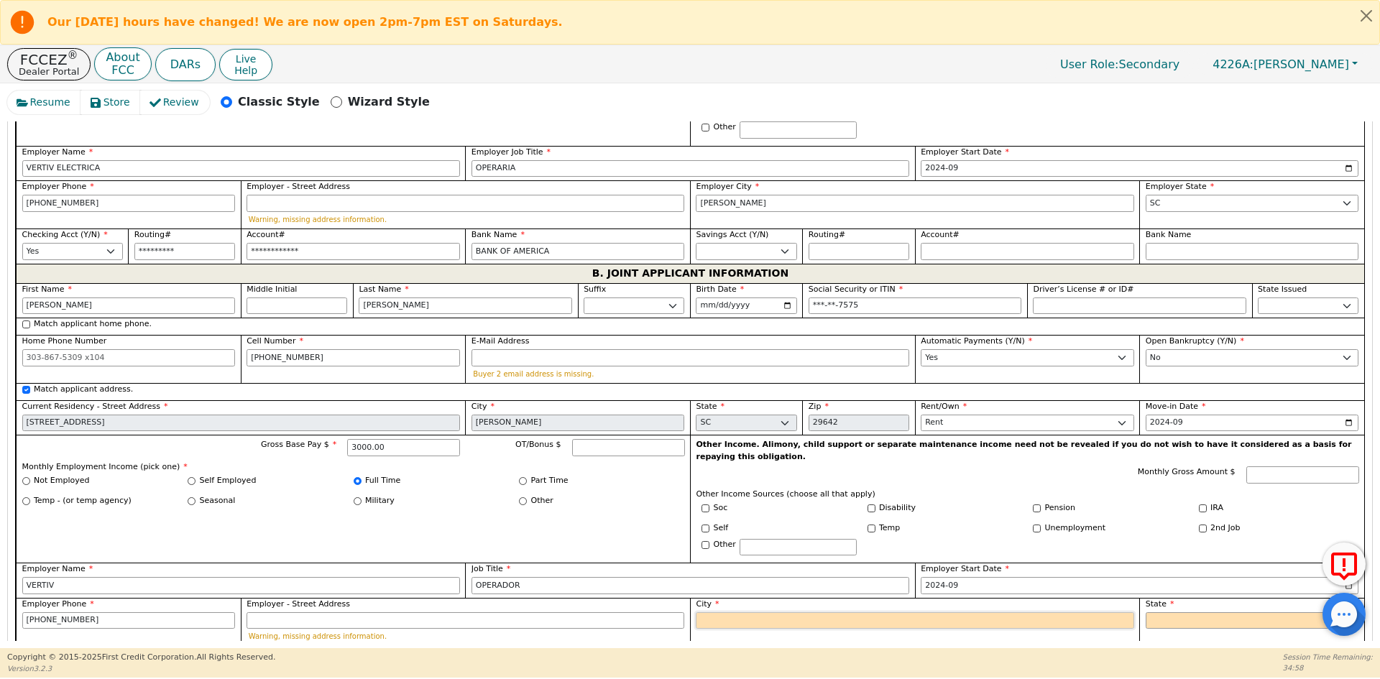
click at [729, 612] on input "City" at bounding box center [915, 620] width 438 height 17
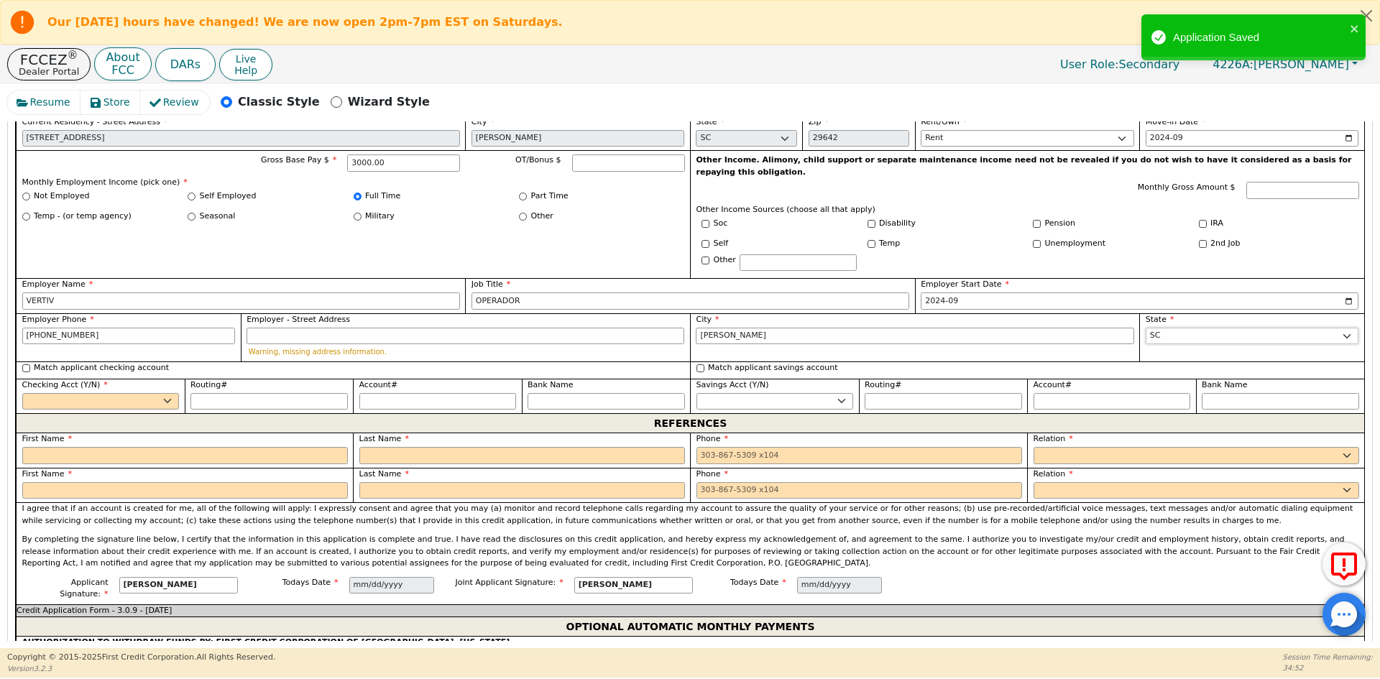
scroll to position [1366, 0]
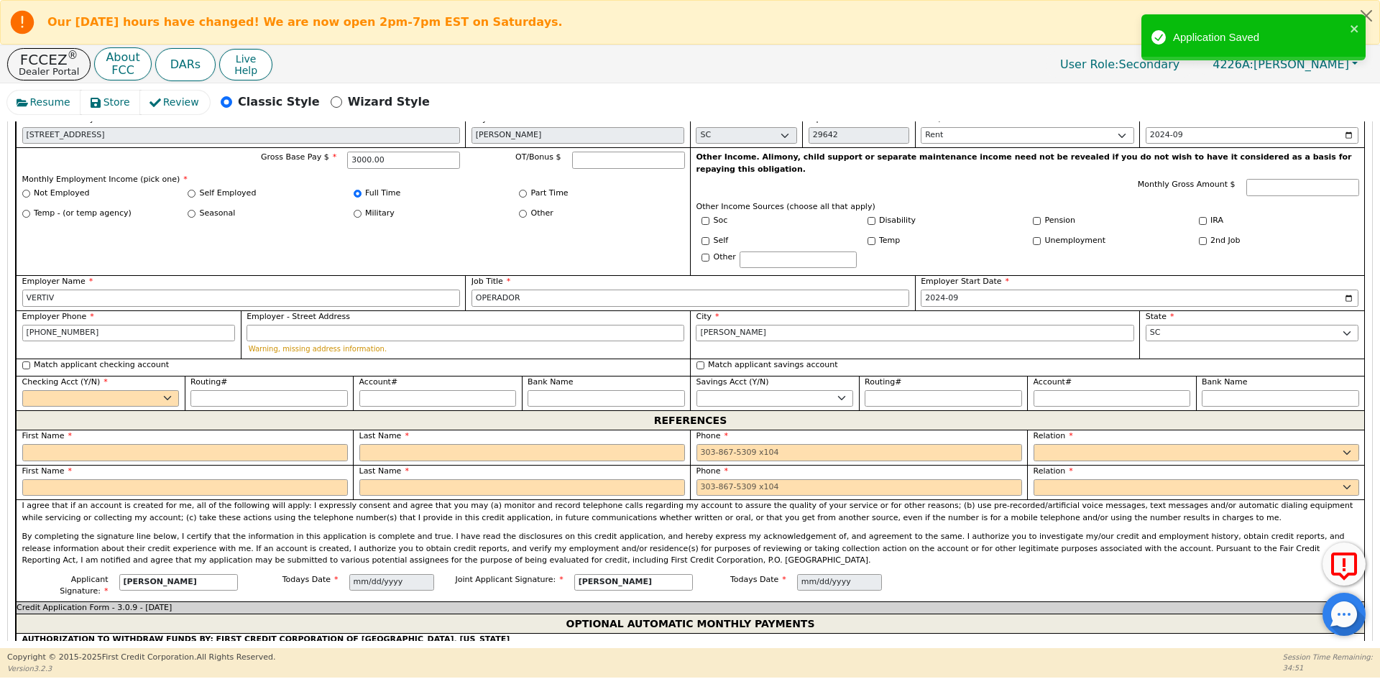
click at [42, 359] on label "Match applicant checking account" at bounding box center [101, 365] width 135 height 12
click at [30, 361] on input "Match applicant checking account" at bounding box center [26, 365] width 8 height 8
click at [78, 444] on input "text" at bounding box center [185, 452] width 326 height 17
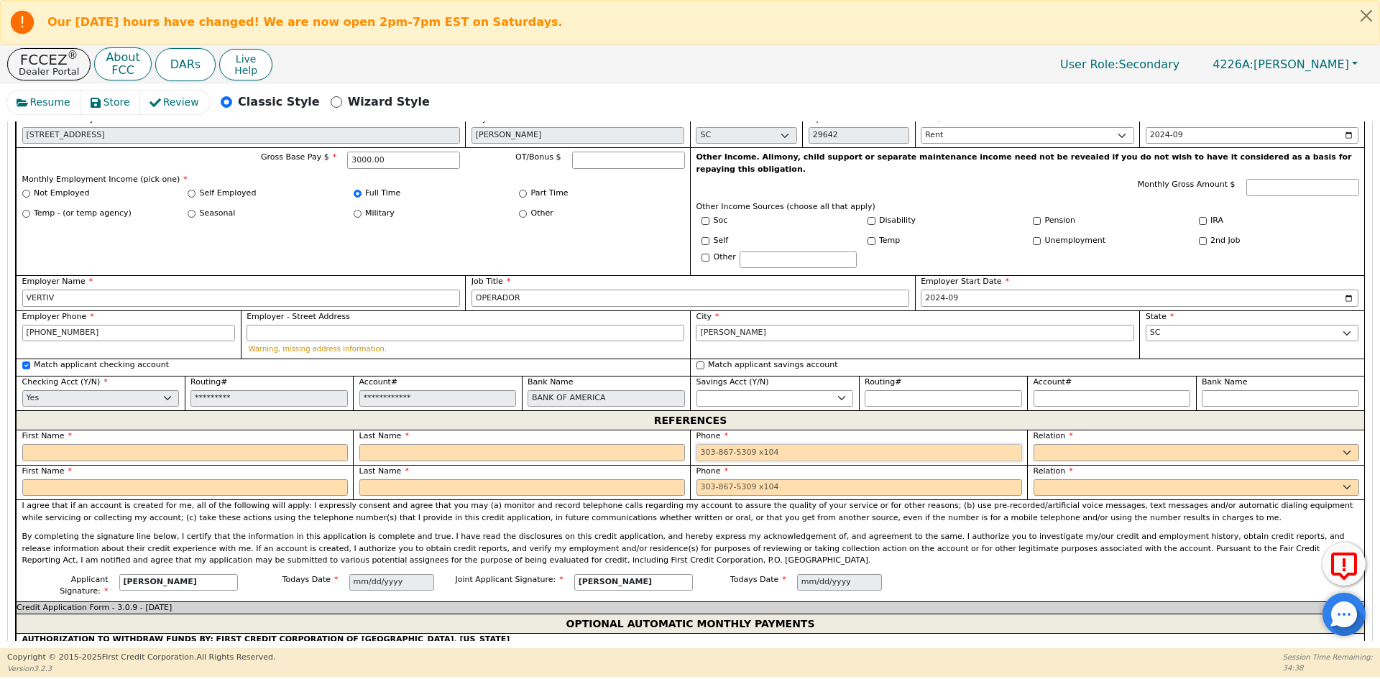
click at [801, 444] on input "tel" at bounding box center [859, 452] width 326 height 17
paste input "8549067898"
click at [192, 444] on input "text" at bounding box center [185, 452] width 326 height 17
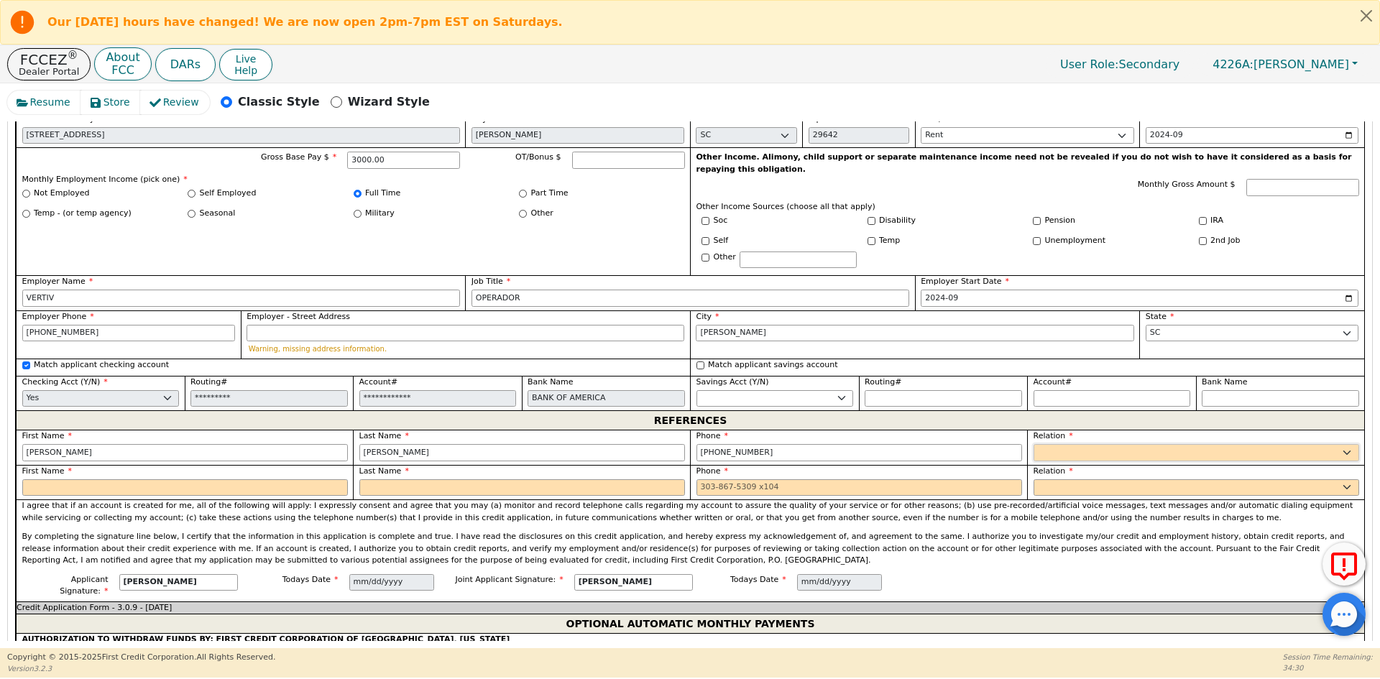
click at [1087, 444] on select "FATHER MOTHER SISTER BROTHER DAUGHTER SON CO-WORKER NEIGHBOR FRIEND COUSIN G-MO…" at bounding box center [1196, 452] width 326 height 17
click at [1069, 479] on select "FATHER MOTHER SISTER BROTHER DAUGHTER SON CO-WORKER NEIGHBOR FRIEND COUSIN G-MO…" at bounding box center [1196, 487] width 326 height 17
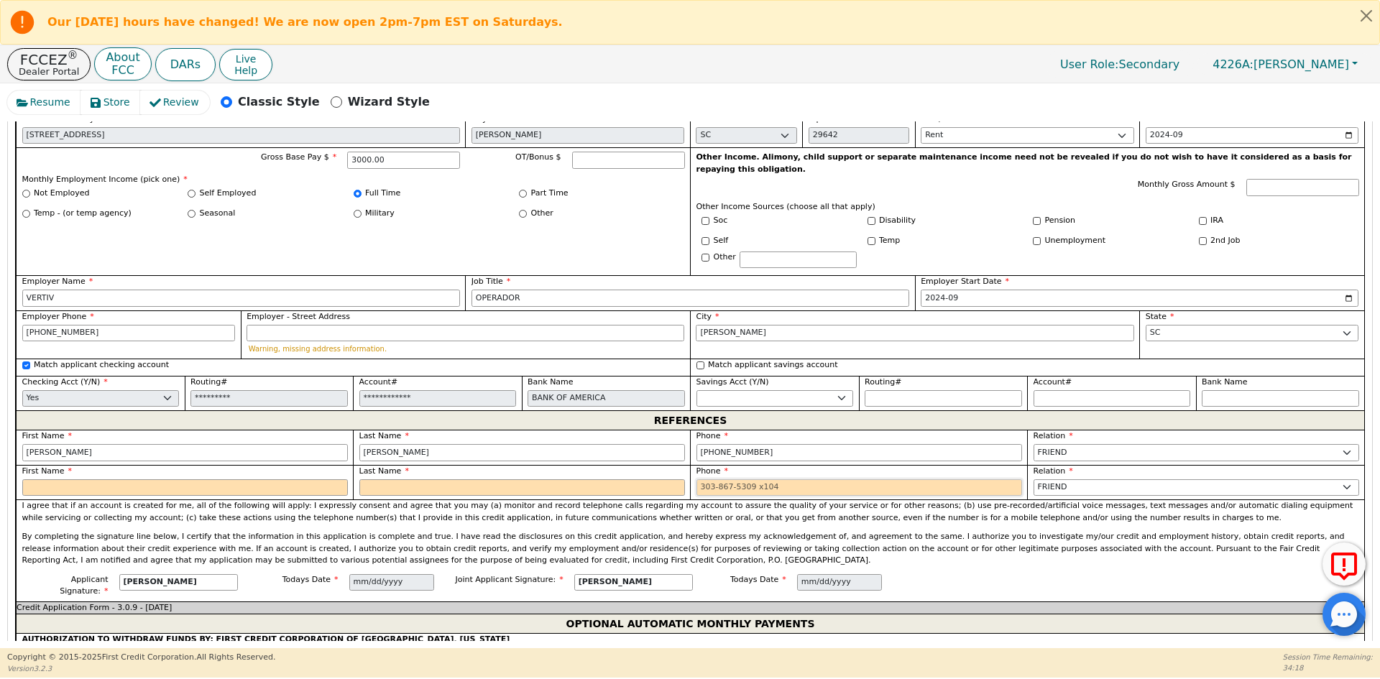
click at [801, 479] on input "tel" at bounding box center [859, 487] width 326 height 17
paste input "8925674357"
click at [247, 479] on input "text" at bounding box center [185, 487] width 326 height 17
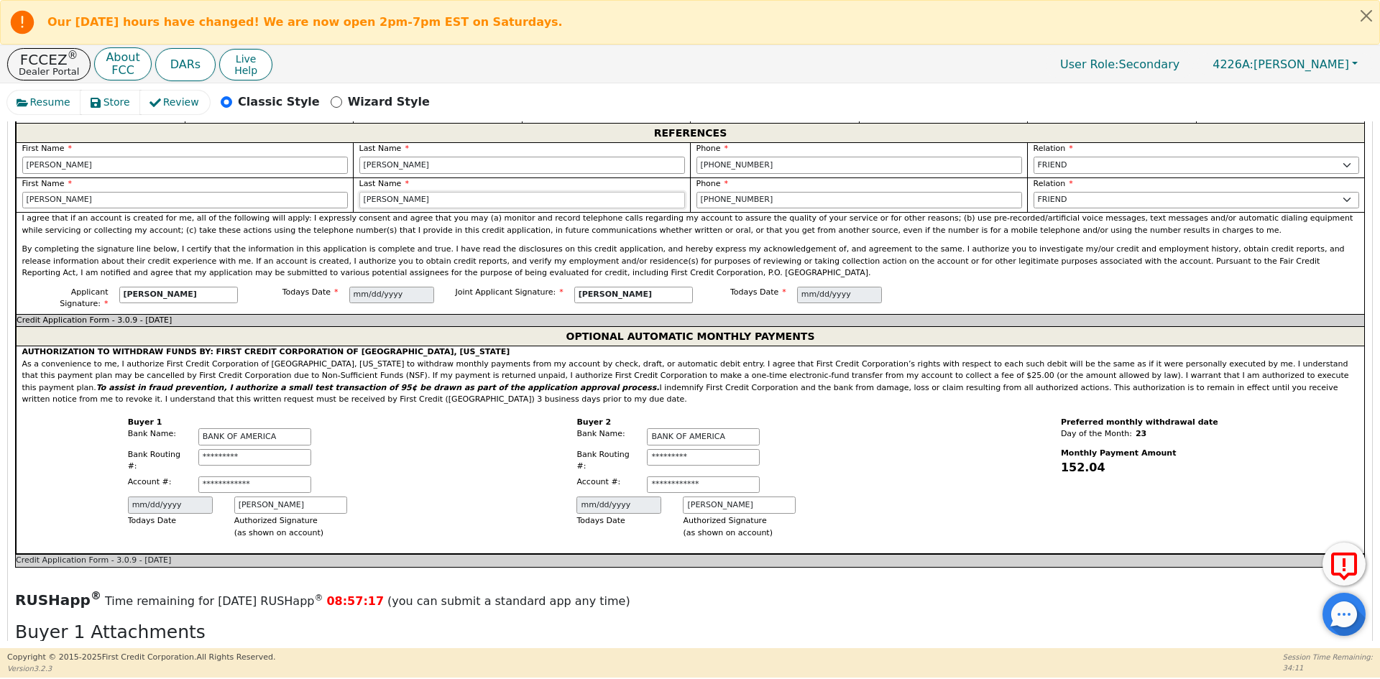
scroll to position [1869, 0]
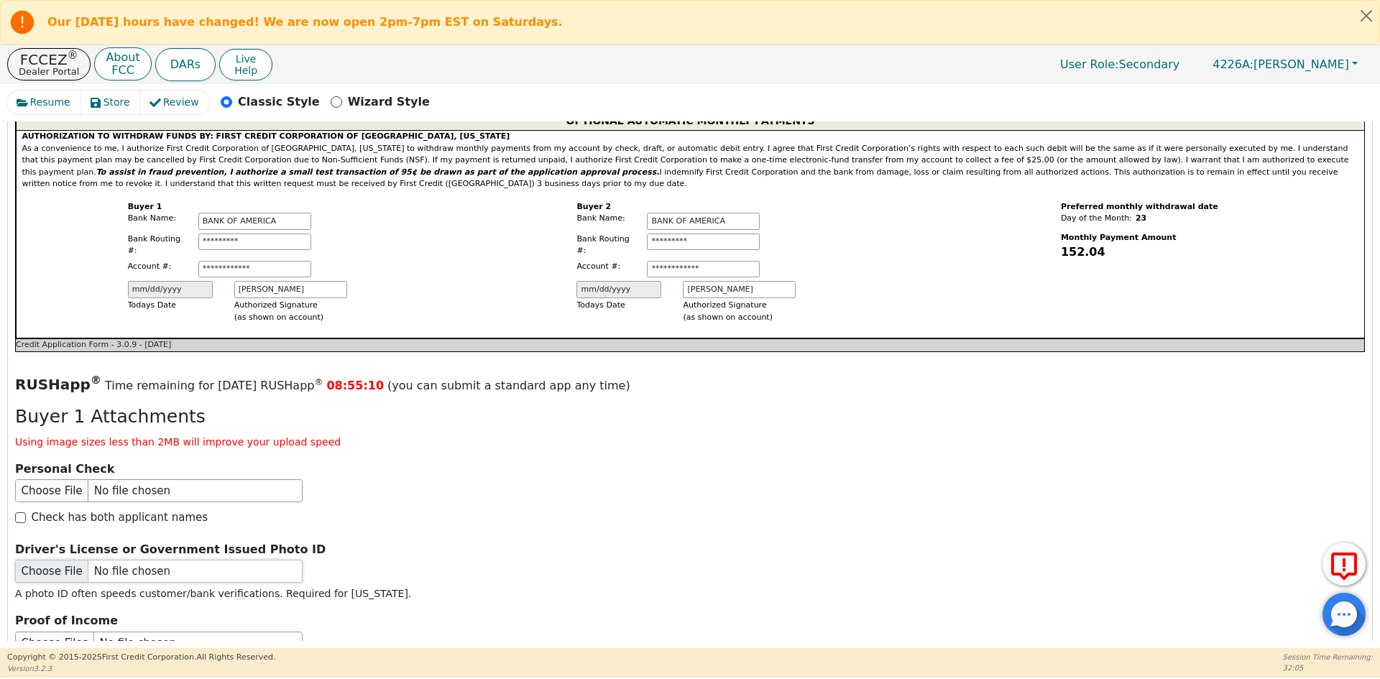
click at [116, 560] on input "file" at bounding box center [158, 571] width 287 height 23
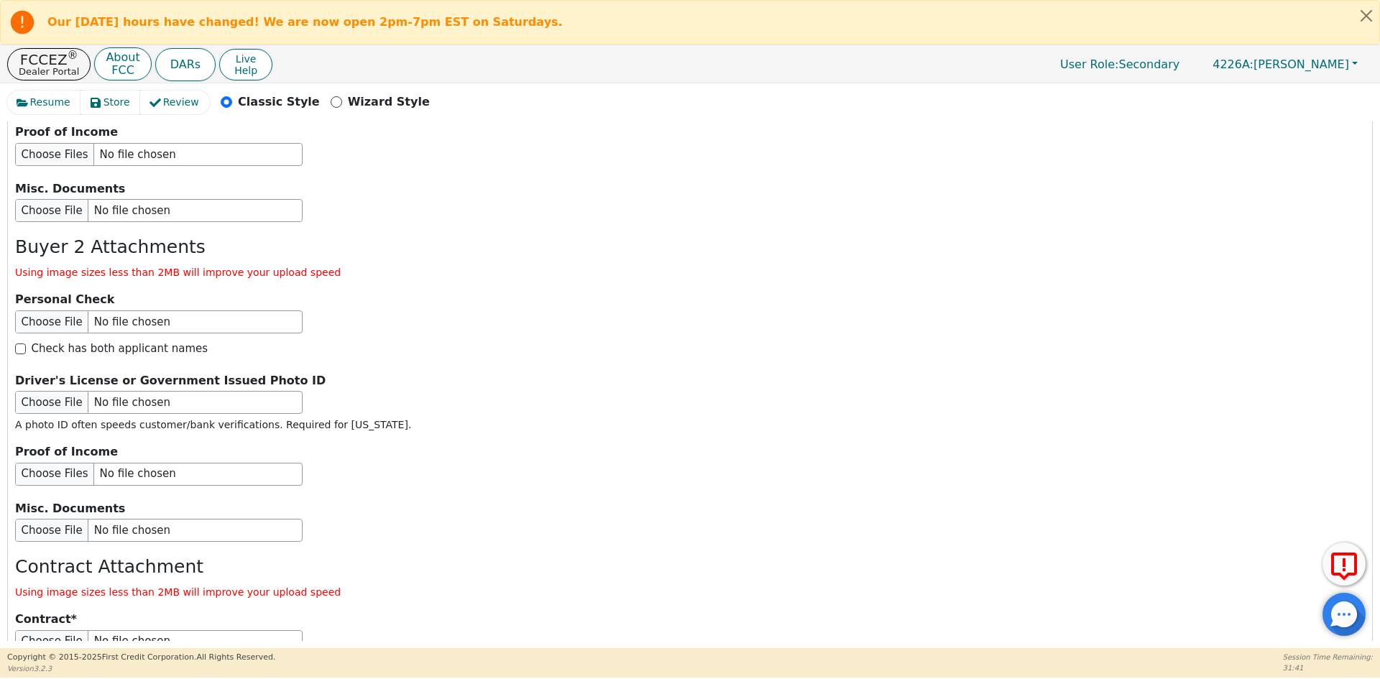
scroll to position [2444, 0]
click at [111, 390] on input "file" at bounding box center [158, 401] width 287 height 23
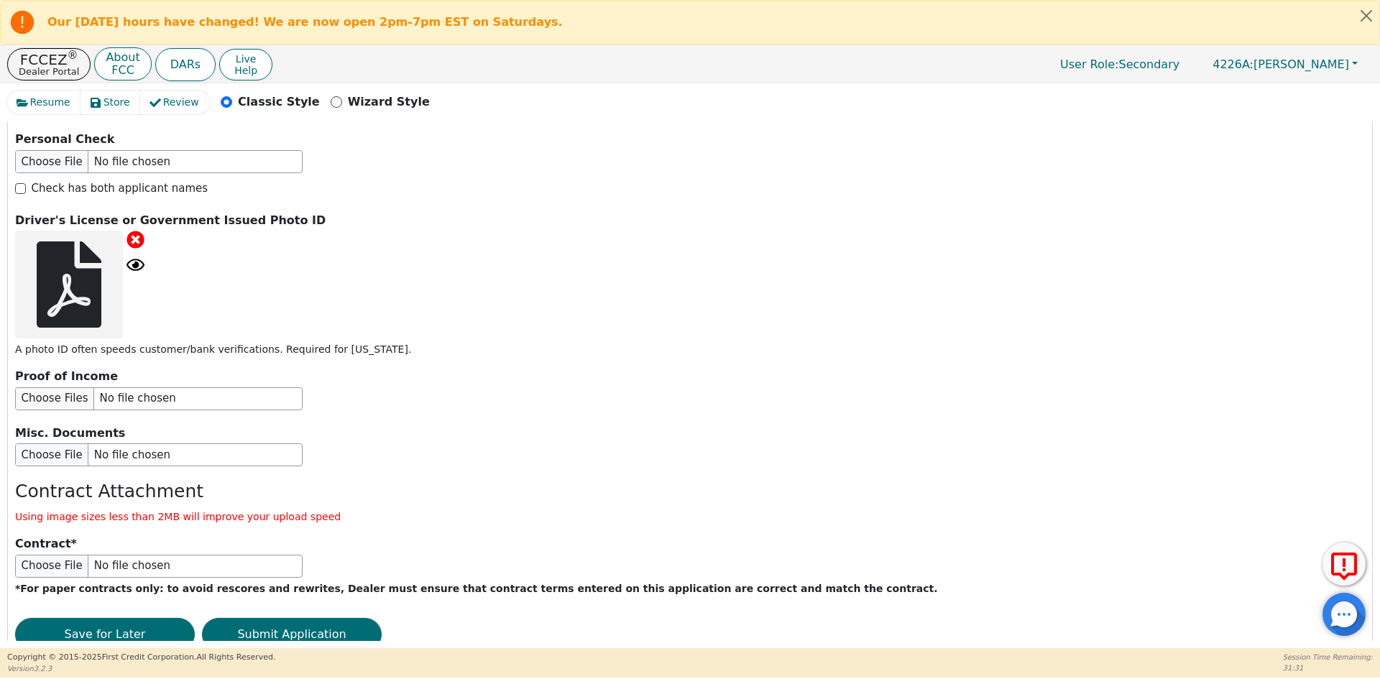
scroll to position [2603, 0]
click at [279, 617] on button "Submit Application" at bounding box center [292, 633] width 180 height 33
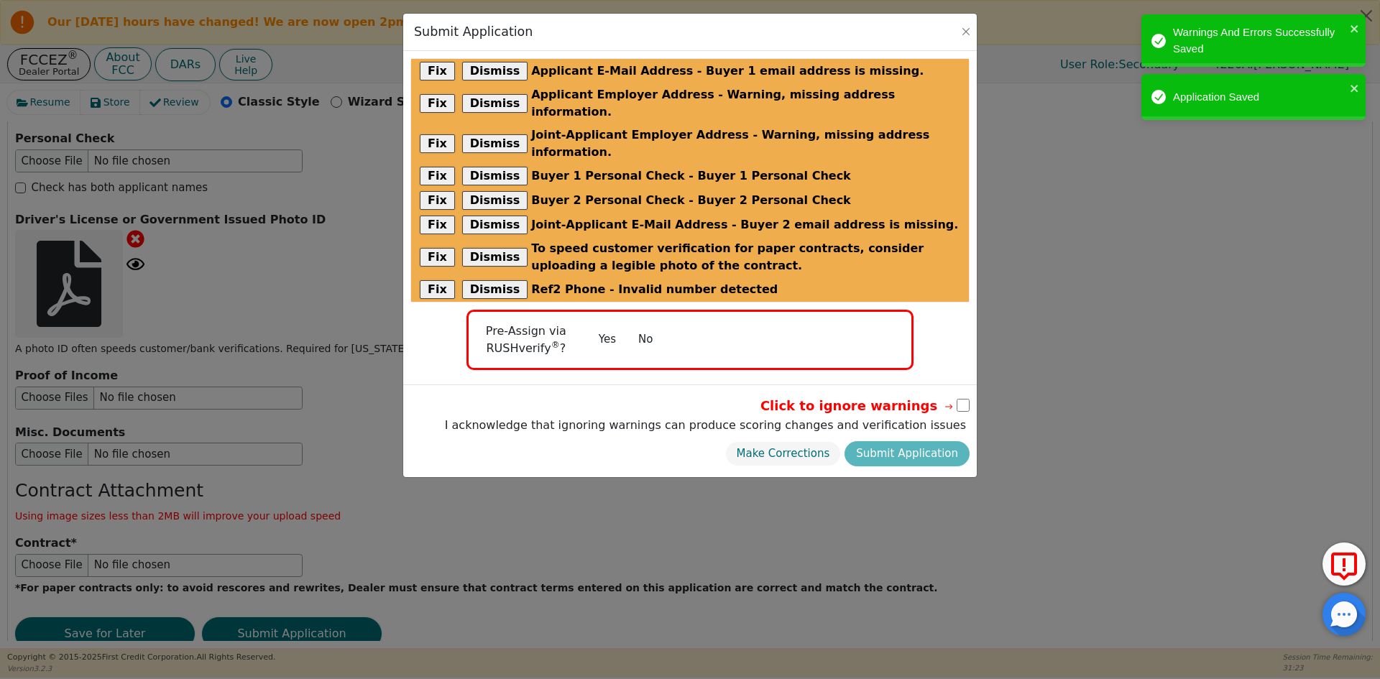
click at [648, 327] on button "No" at bounding box center [645, 339] width 37 height 25
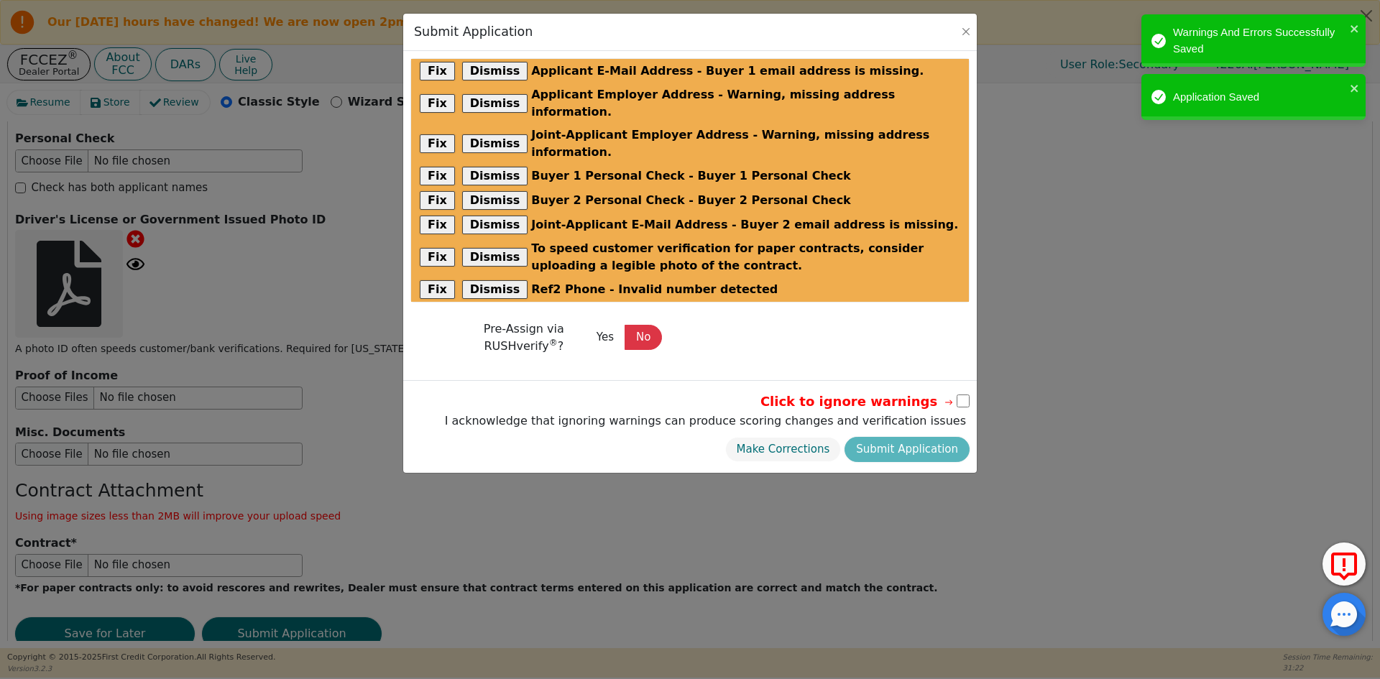
click at [962, 395] on input "checkbox" at bounding box center [963, 401] width 13 height 13
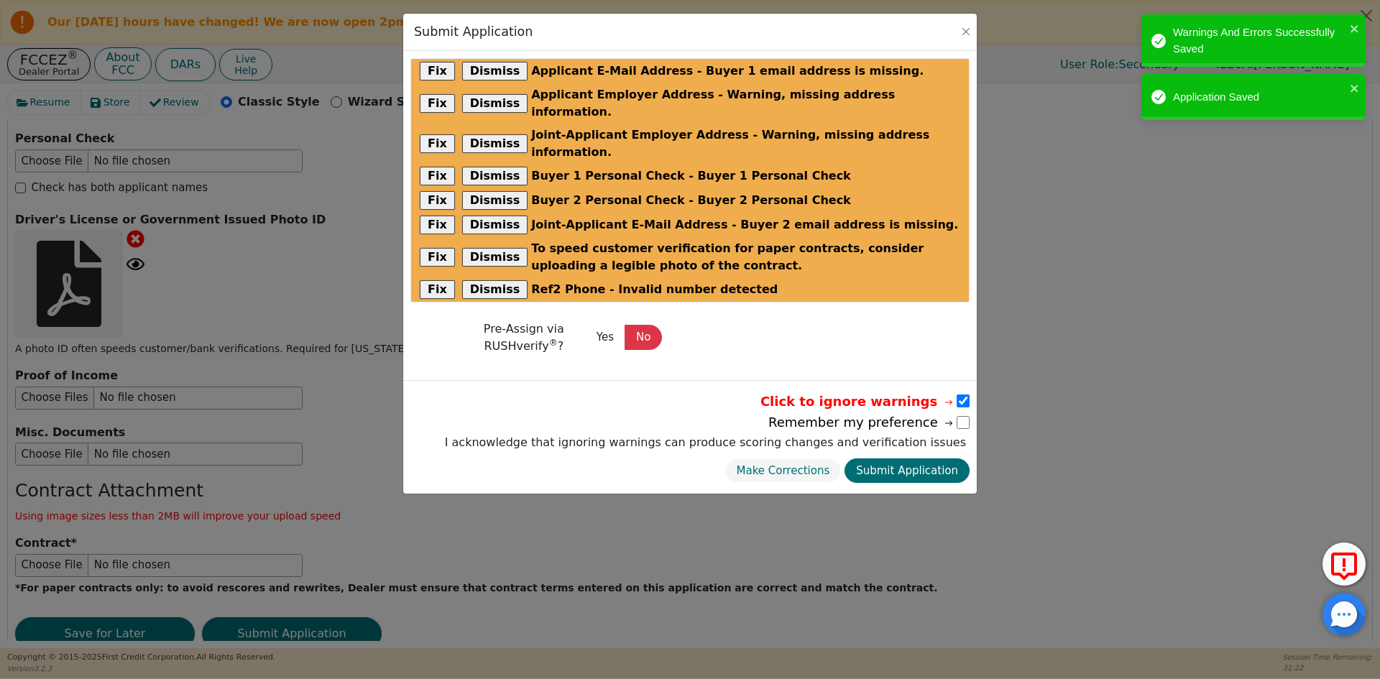
click at [921, 459] on button "Submit Application" at bounding box center [906, 471] width 125 height 25
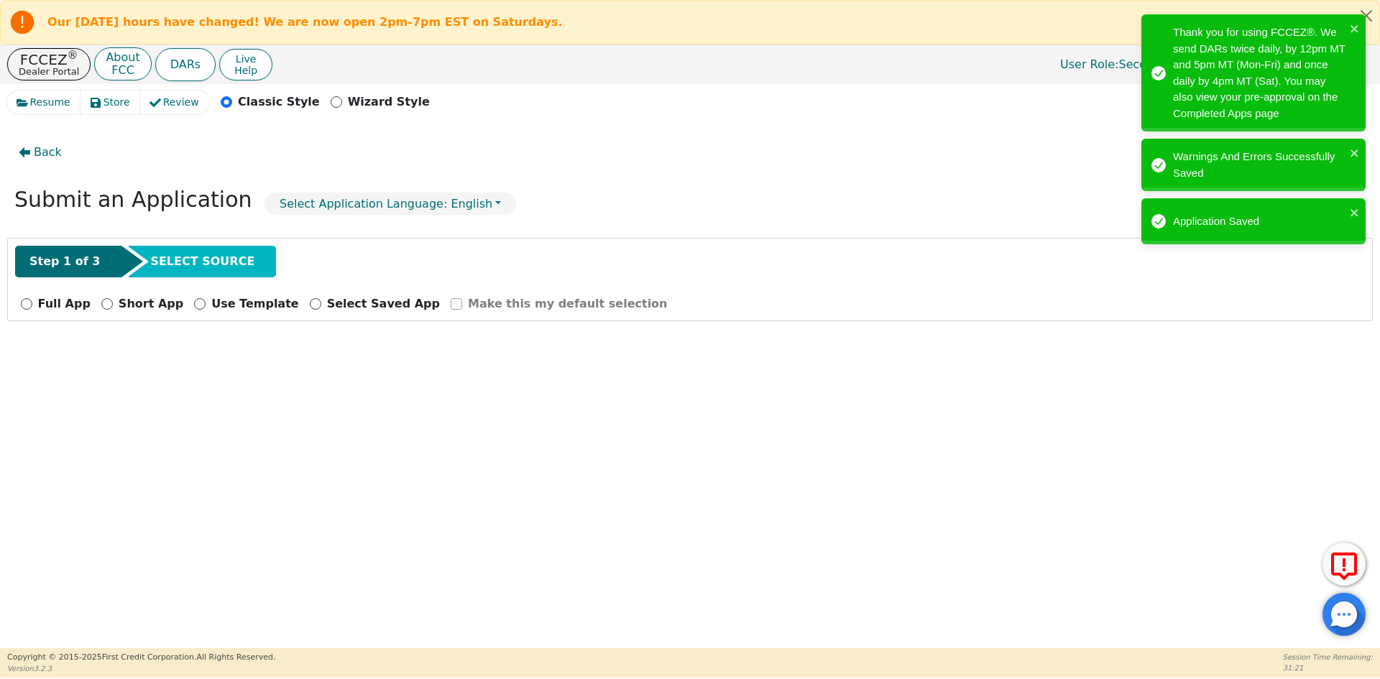
scroll to position [0, 0]
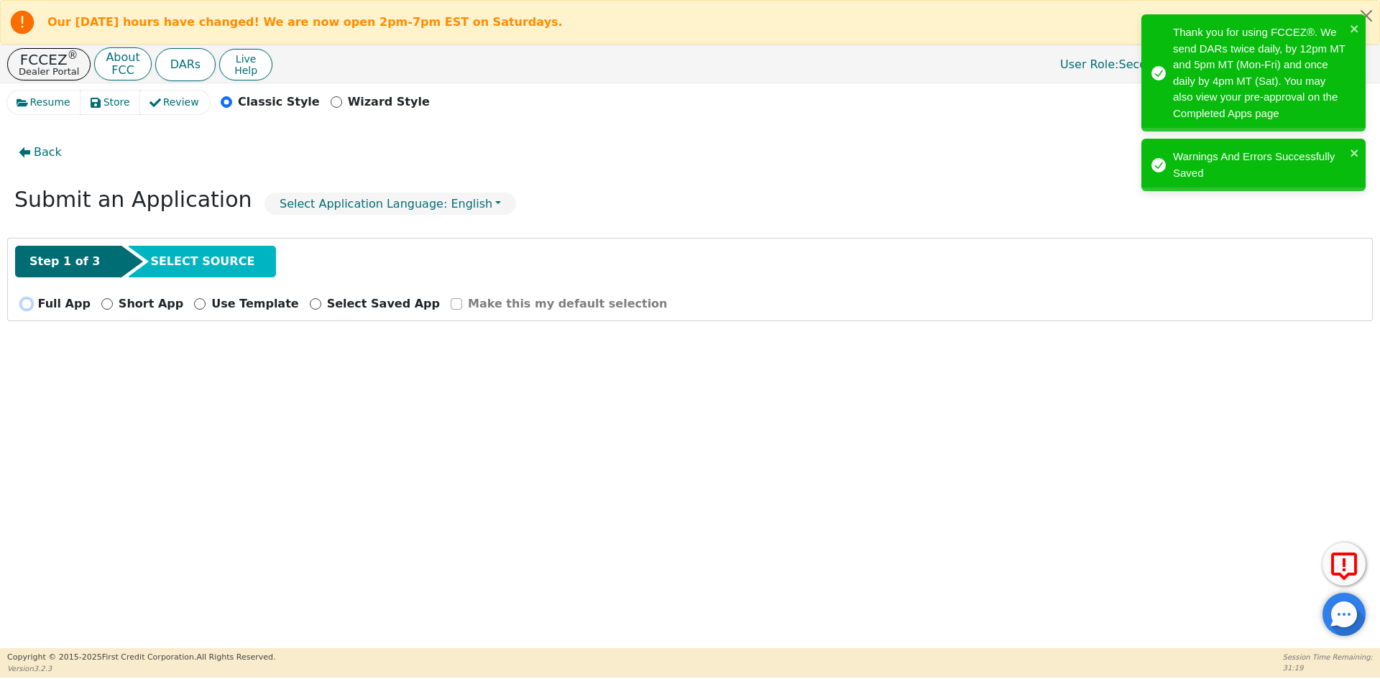
click at [31, 306] on input "Full App" at bounding box center [26, 303] width 11 height 11
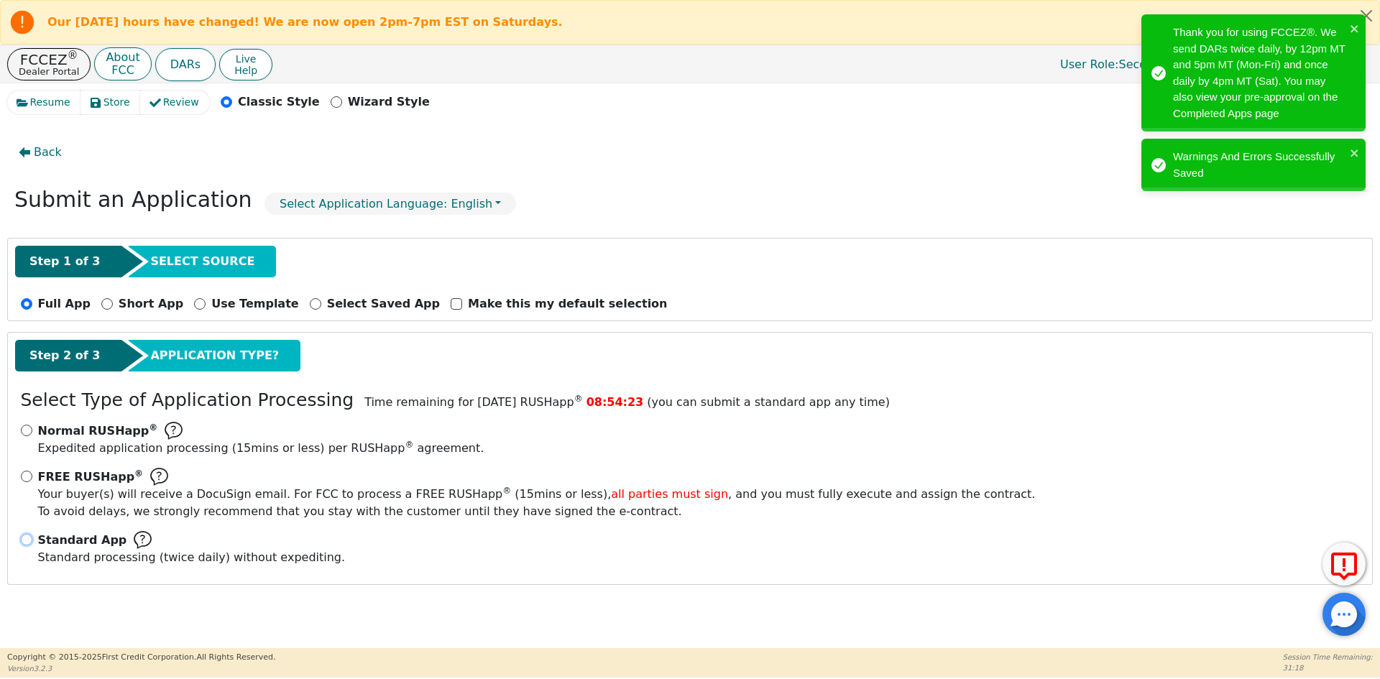
click at [29, 543] on input "Standard App Standard processing (twice daily) without expediting." at bounding box center [26, 539] width 11 height 11
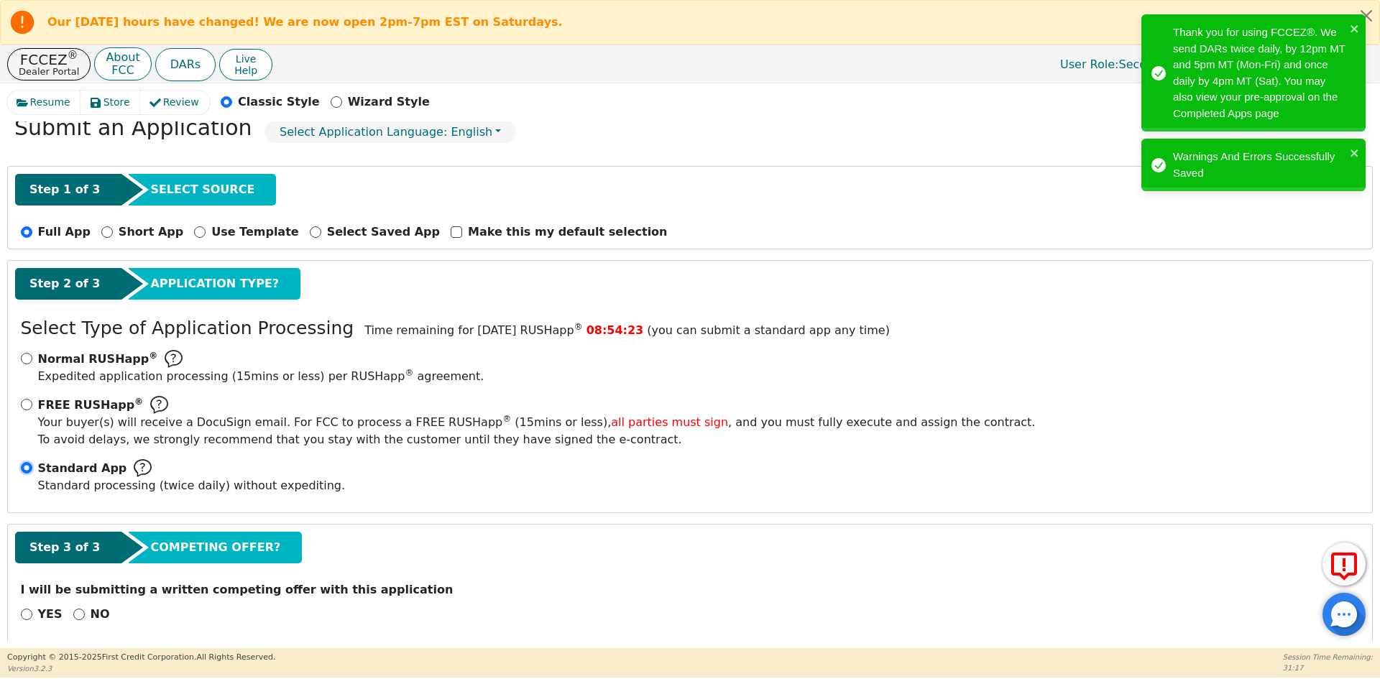
scroll to position [85, 0]
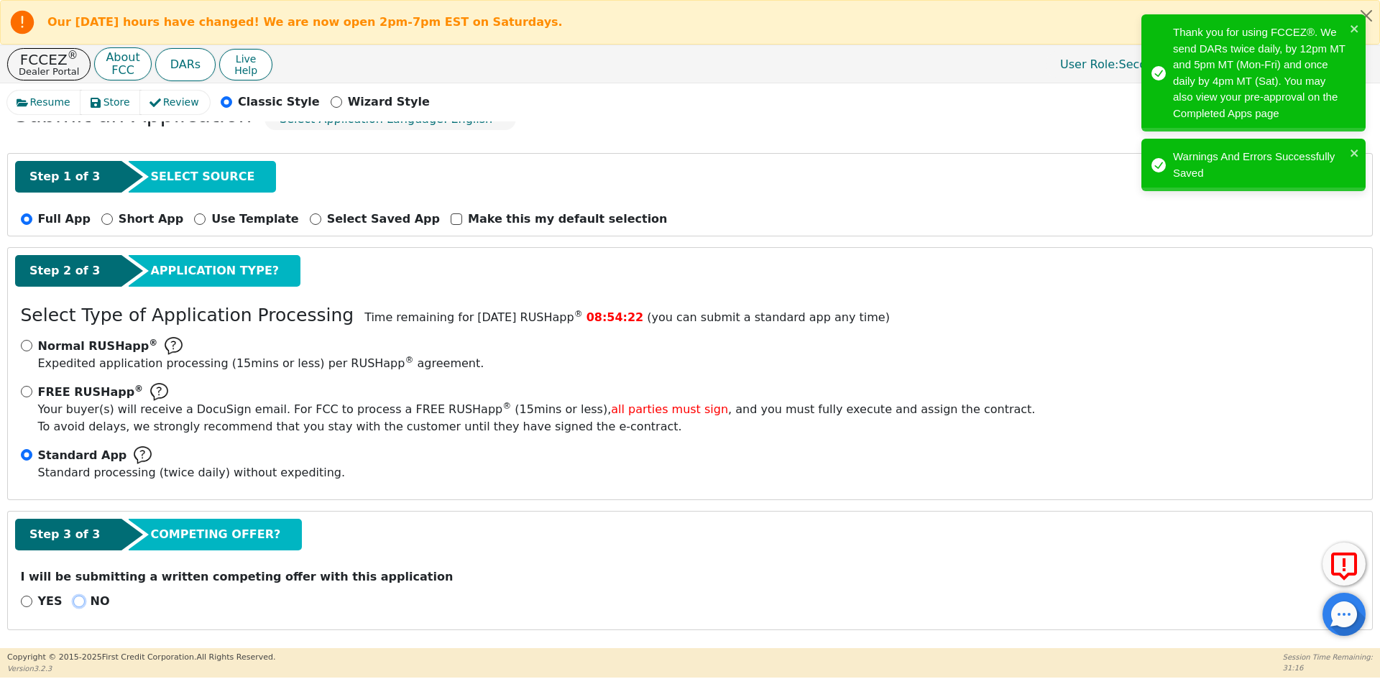
click at [73, 602] on input "NO" at bounding box center [78, 601] width 11 height 11
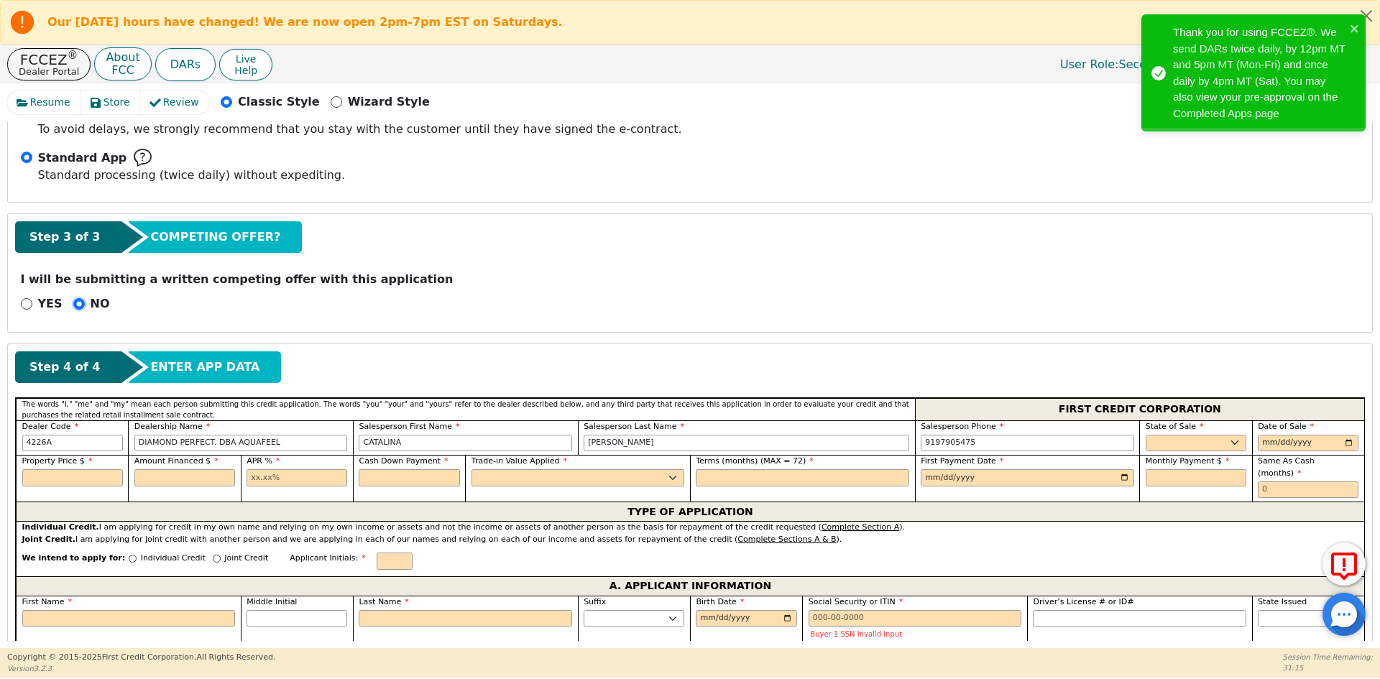
scroll to position [444, 0]
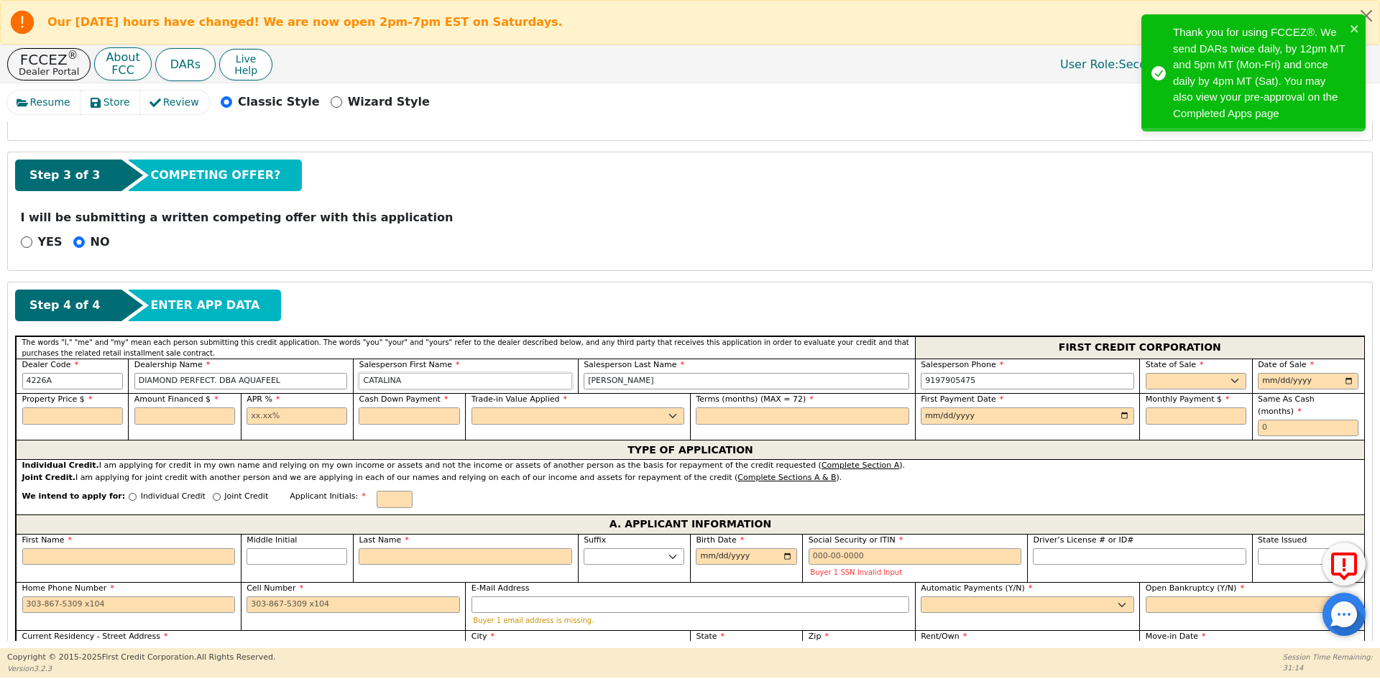
drag, startPoint x: 496, startPoint y: 379, endPoint x: 151, endPoint y: 426, distance: 348.1
click at [155, 426] on div "The words "I," "me" and "my" mean each person submitting this credit applicatio…" at bounding box center [690, 388] width 1348 height 104
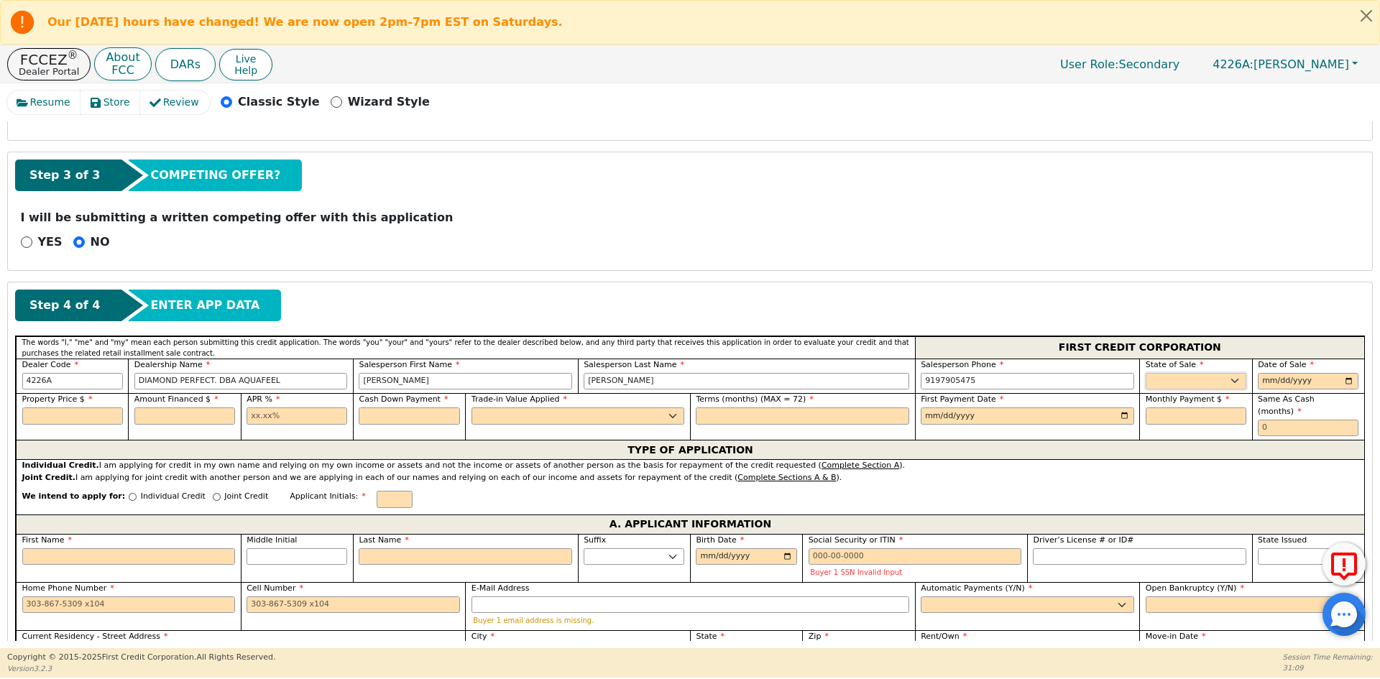
click at [1222, 379] on select "AK AL AR AZ CA CO CT DC DE FL [GEOGRAPHIC_DATA] HI IA ID IL IN KS [GEOGRAPHIC_D…" at bounding box center [1196, 381] width 101 height 17
click at [1347, 379] on input "date" at bounding box center [1308, 381] width 101 height 17
click at [99, 413] on input "text" at bounding box center [72, 415] width 101 height 17
click at [151, 419] on input "text" at bounding box center [184, 415] width 101 height 17
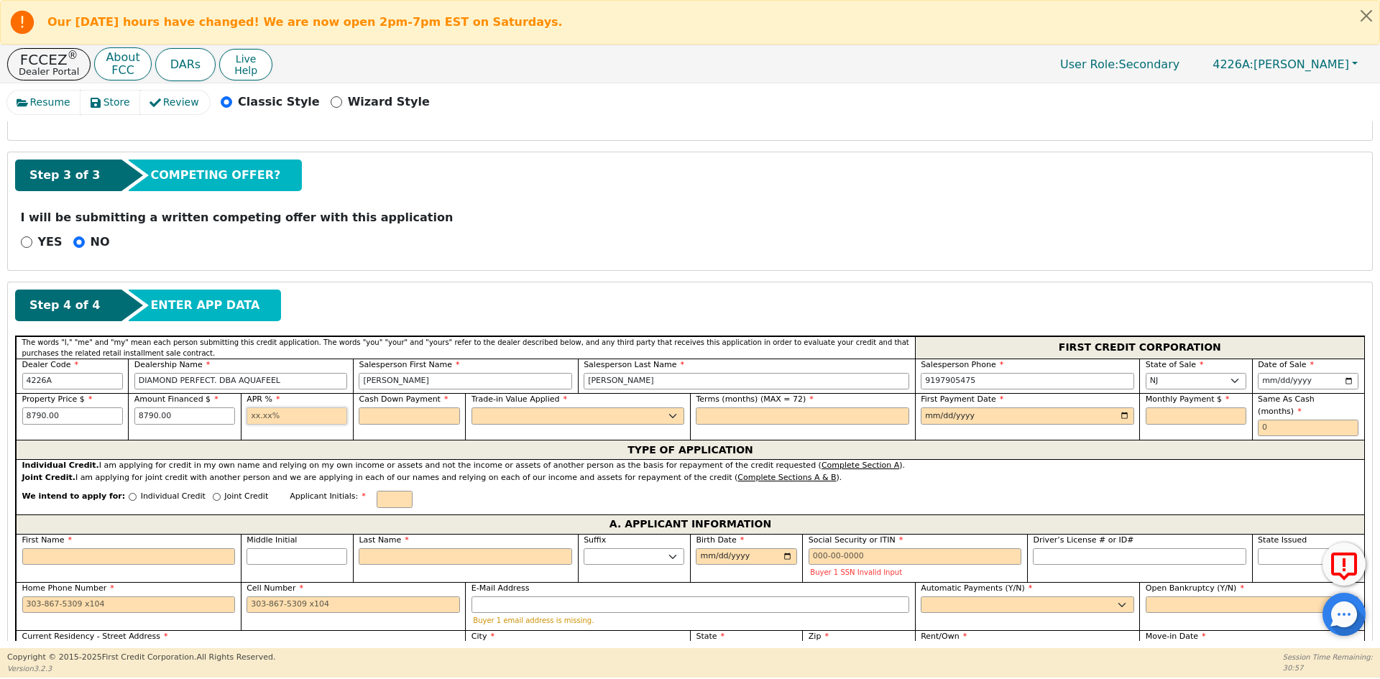
click at [298, 421] on input "text" at bounding box center [297, 415] width 101 height 17
click at [410, 413] on input "text" at bounding box center [409, 415] width 101 height 17
click at [321, 415] on input "text" at bounding box center [297, 415] width 101 height 17
click at [544, 411] on select "Yes No" at bounding box center [577, 415] width 213 height 17
click at [471, 407] on select "Yes No" at bounding box center [577, 415] width 213 height 17
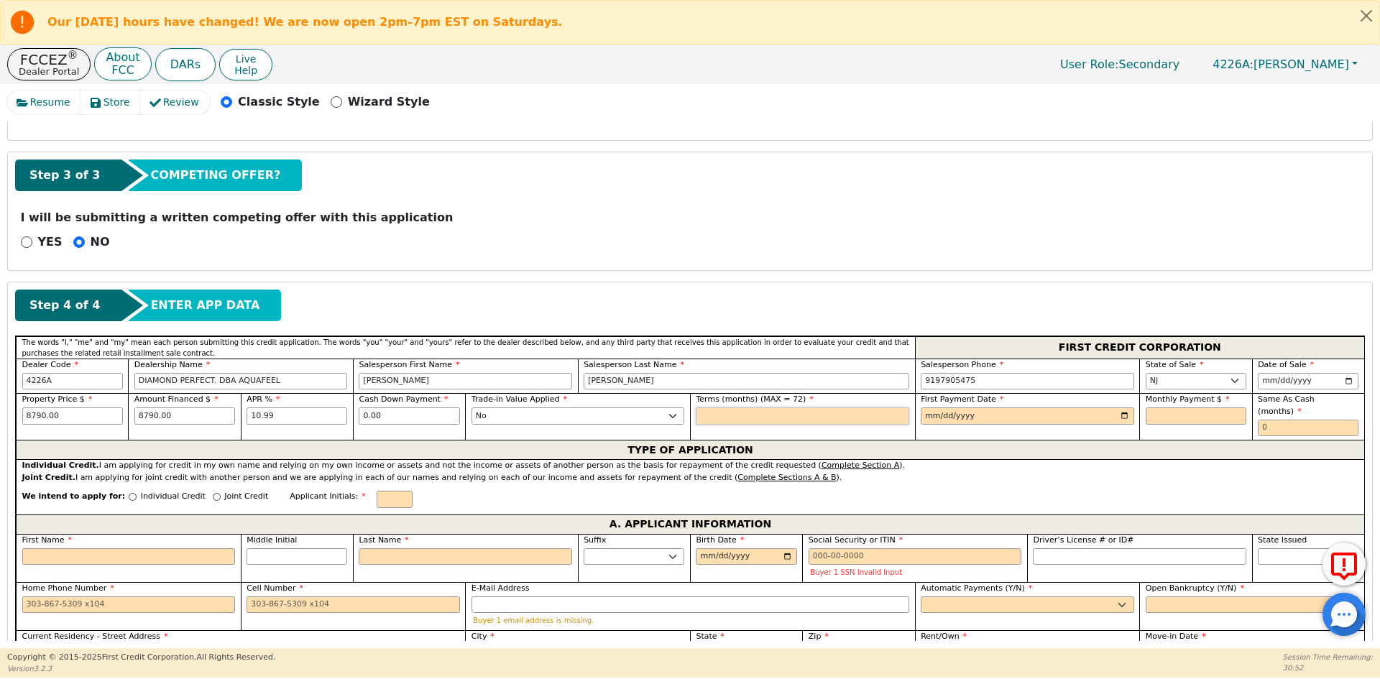
click at [701, 417] on input "text" at bounding box center [802, 415] width 213 height 17
click at [978, 422] on input "date" at bounding box center [1027, 415] width 213 height 17
click at [1119, 413] on input "date" at bounding box center [1027, 415] width 213 height 17
drag, startPoint x: 1164, startPoint y: 418, endPoint x: 1150, endPoint y: 418, distance: 13.7
click at [1164, 418] on input "text" at bounding box center [1196, 415] width 101 height 17
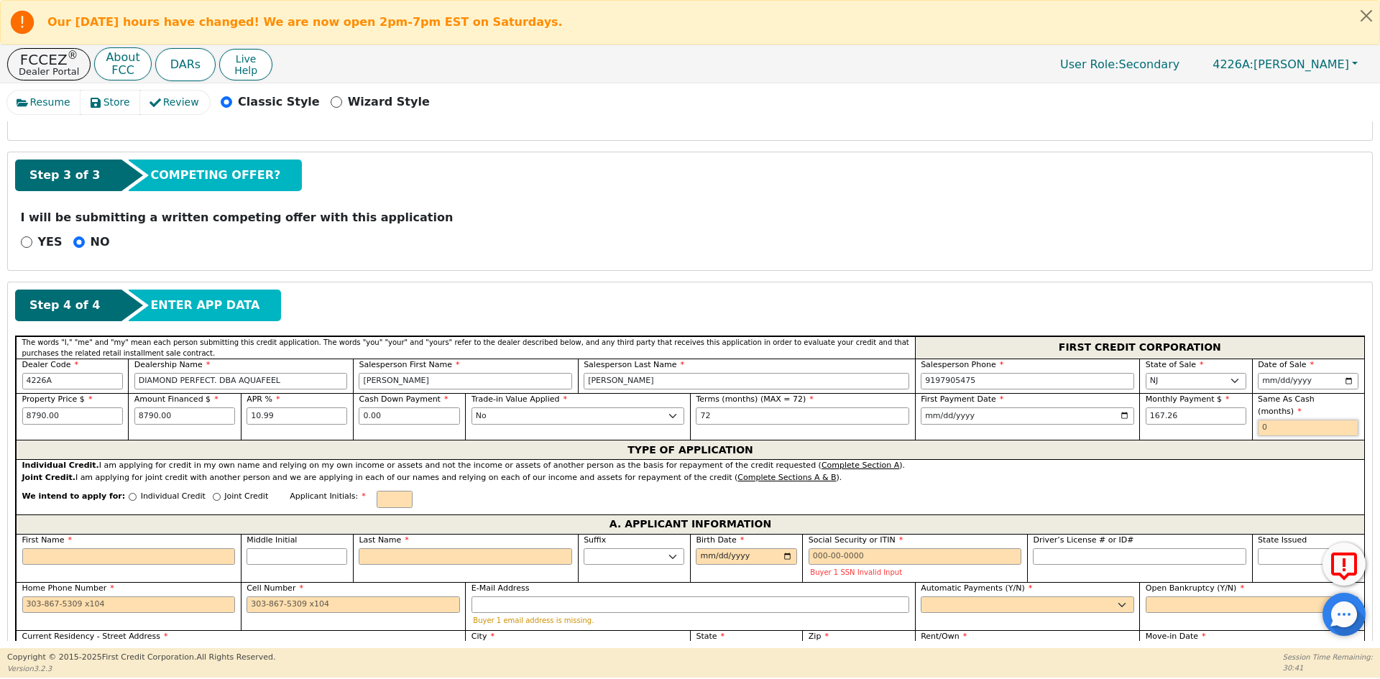
click at [1289, 420] on input "text" at bounding box center [1308, 428] width 101 height 17
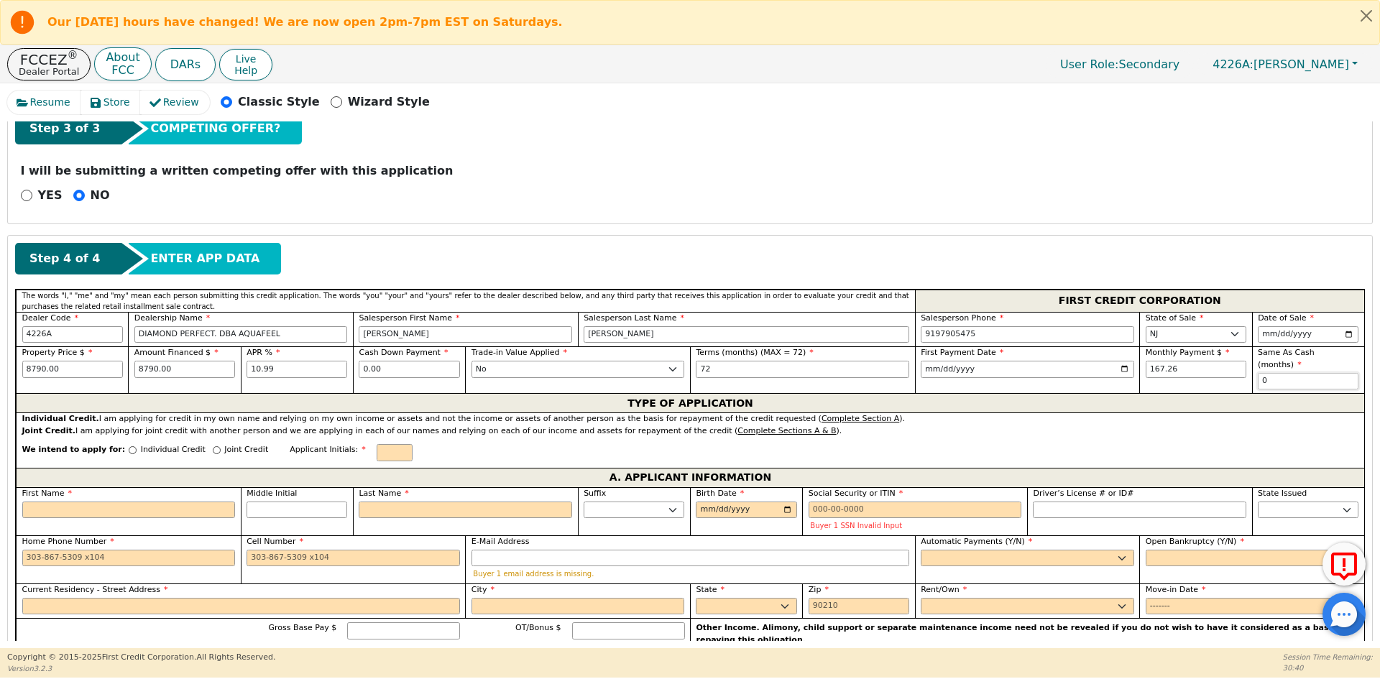
scroll to position [516, 0]
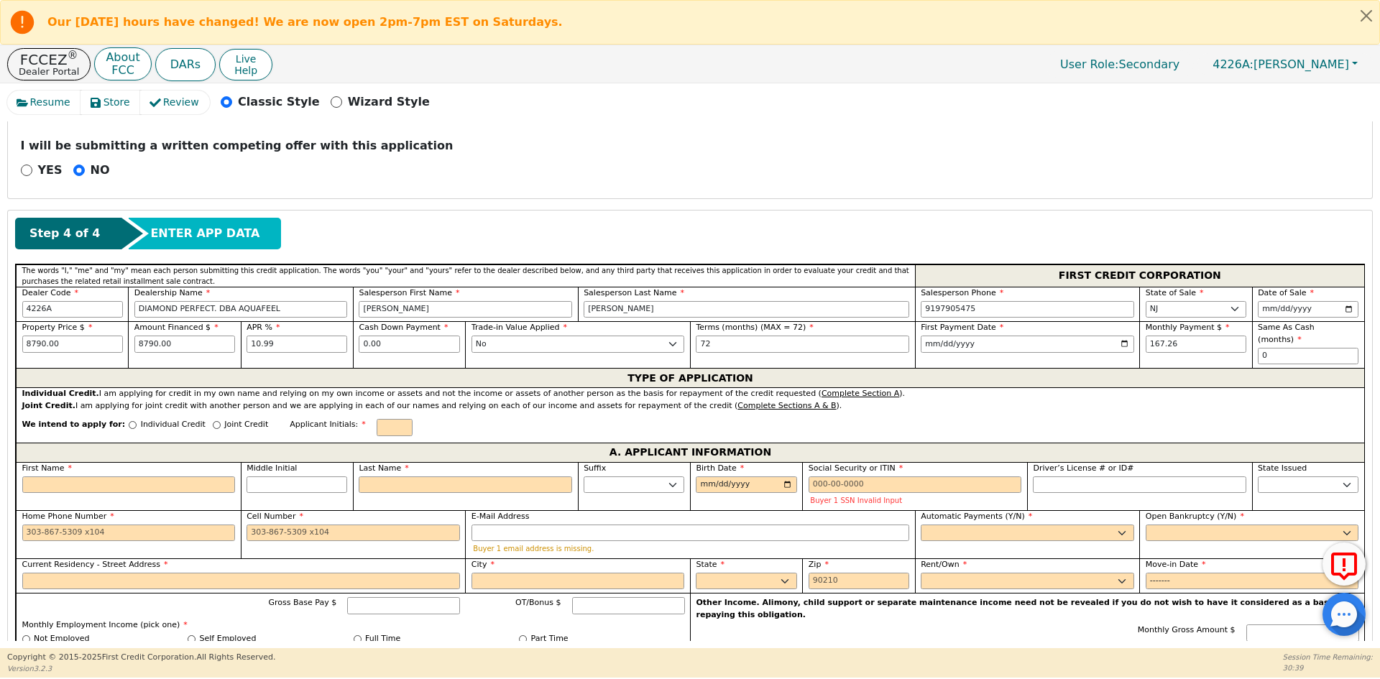
click at [141, 419] on p "Individual Credit" at bounding box center [173, 425] width 65 height 12
click at [137, 421] on input "Individual Credit" at bounding box center [133, 425] width 8 height 8
click at [377, 419] on input "text" at bounding box center [395, 427] width 36 height 17
click at [115, 476] on input "First Name" at bounding box center [128, 484] width 213 height 17
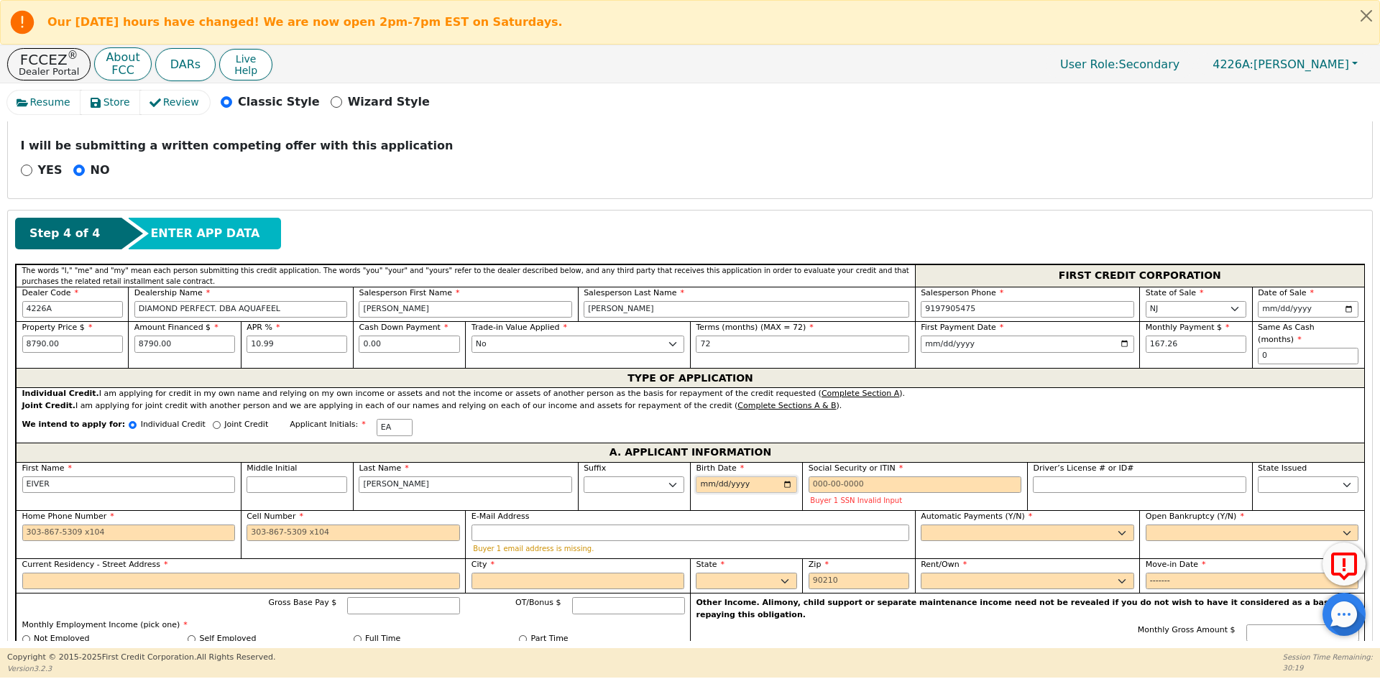
click at [706, 476] on input "Birth Date" at bounding box center [746, 484] width 101 height 17
click at [824, 476] on input "Social Security or ITIN" at bounding box center [915, 484] width 213 height 17
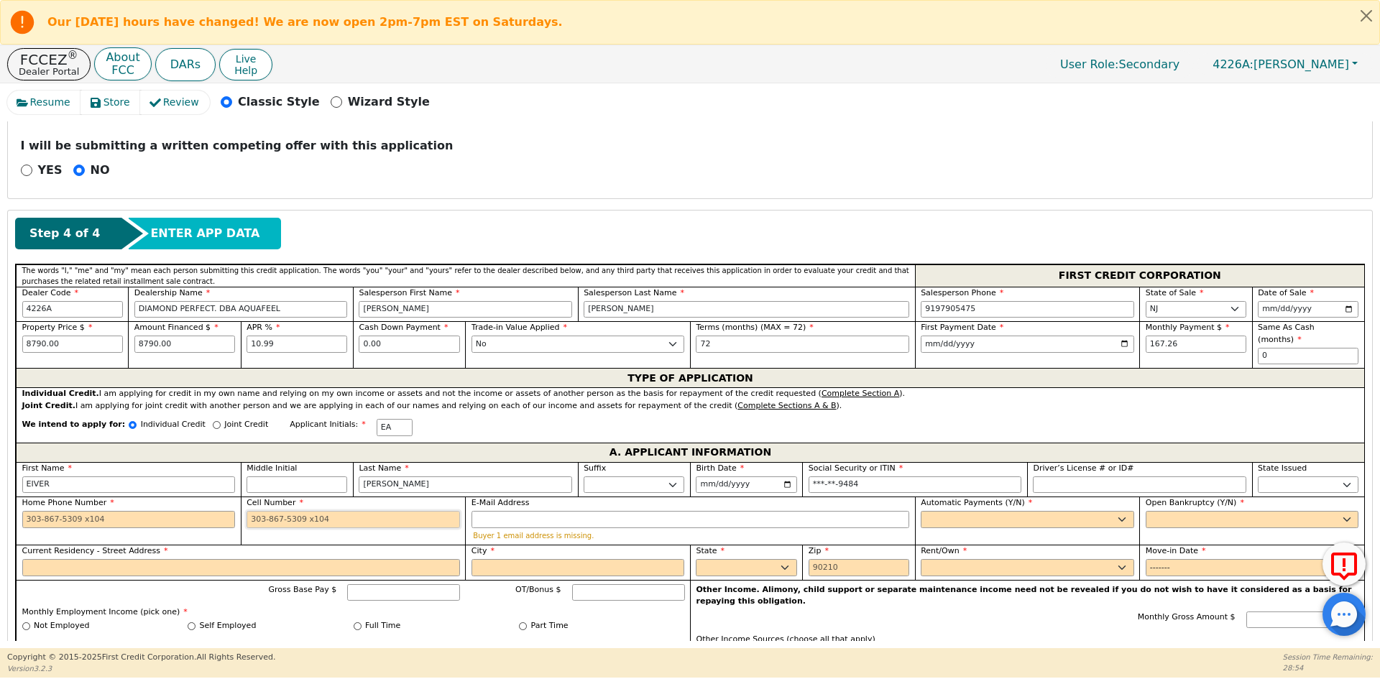
click at [280, 512] on input "Cell Number" at bounding box center [353, 519] width 213 height 17
click at [986, 511] on select "Yes No" at bounding box center [1027, 519] width 213 height 17
click at [921, 511] on select "Yes No" at bounding box center [1027, 519] width 213 height 17
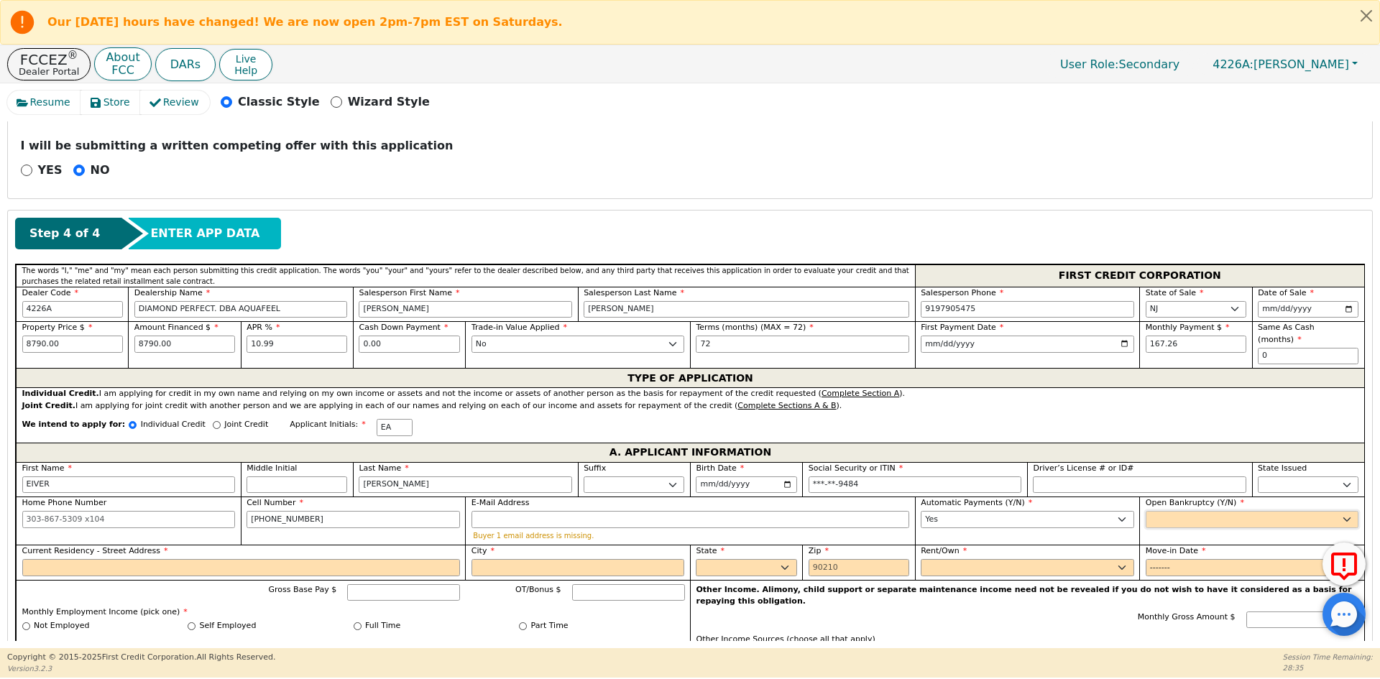
click at [1152, 511] on select "Yes No" at bounding box center [1252, 519] width 213 height 17
click at [1146, 511] on select "Yes No" at bounding box center [1252, 519] width 213 height 17
click at [118, 559] on input "Current Residency - Street Address" at bounding box center [241, 567] width 438 height 17
click at [117, 559] on input "Current Residency - Street Address" at bounding box center [241, 567] width 438 height 17
click at [111, 559] on input "Current Residency - Street Address" at bounding box center [241, 567] width 438 height 17
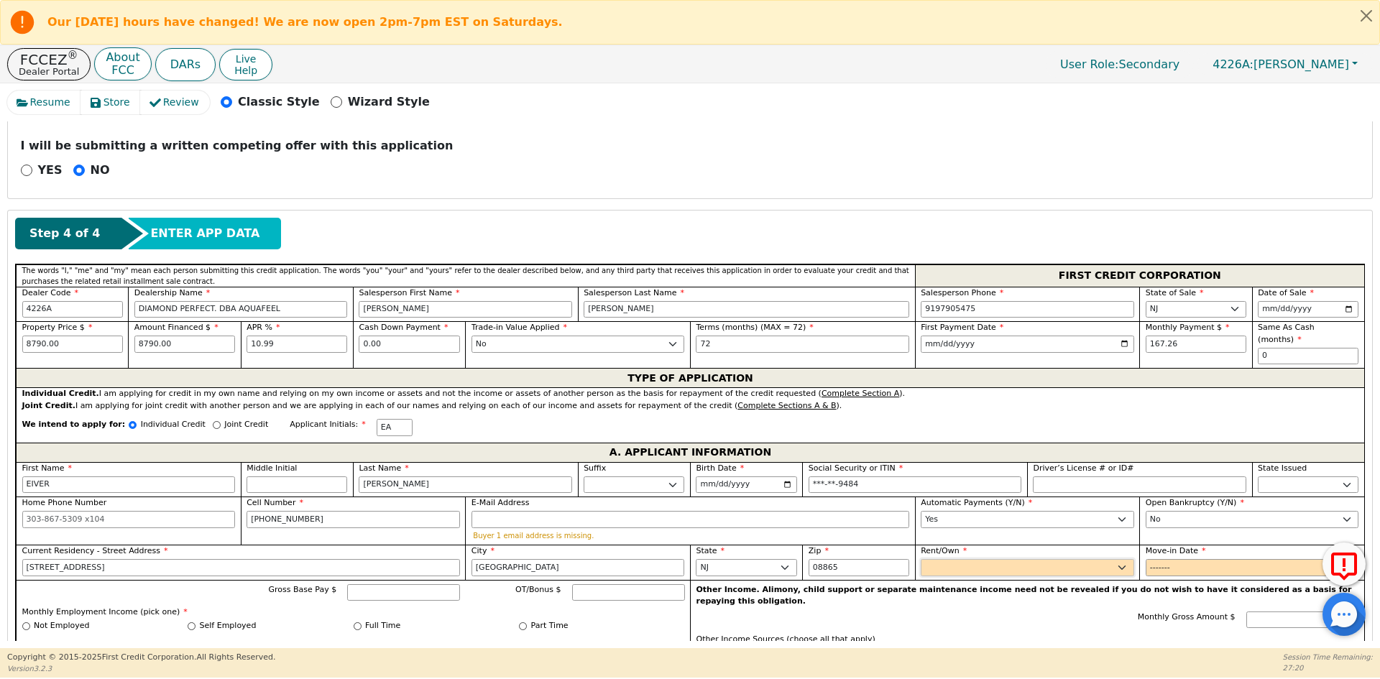
click at [1025, 559] on select "Rent Own" at bounding box center [1027, 567] width 213 height 17
click at [921, 559] on select "Rent Own" at bounding box center [1027, 567] width 213 height 17
click at [1149, 559] on input "Move-in Date" at bounding box center [1252, 567] width 213 height 17
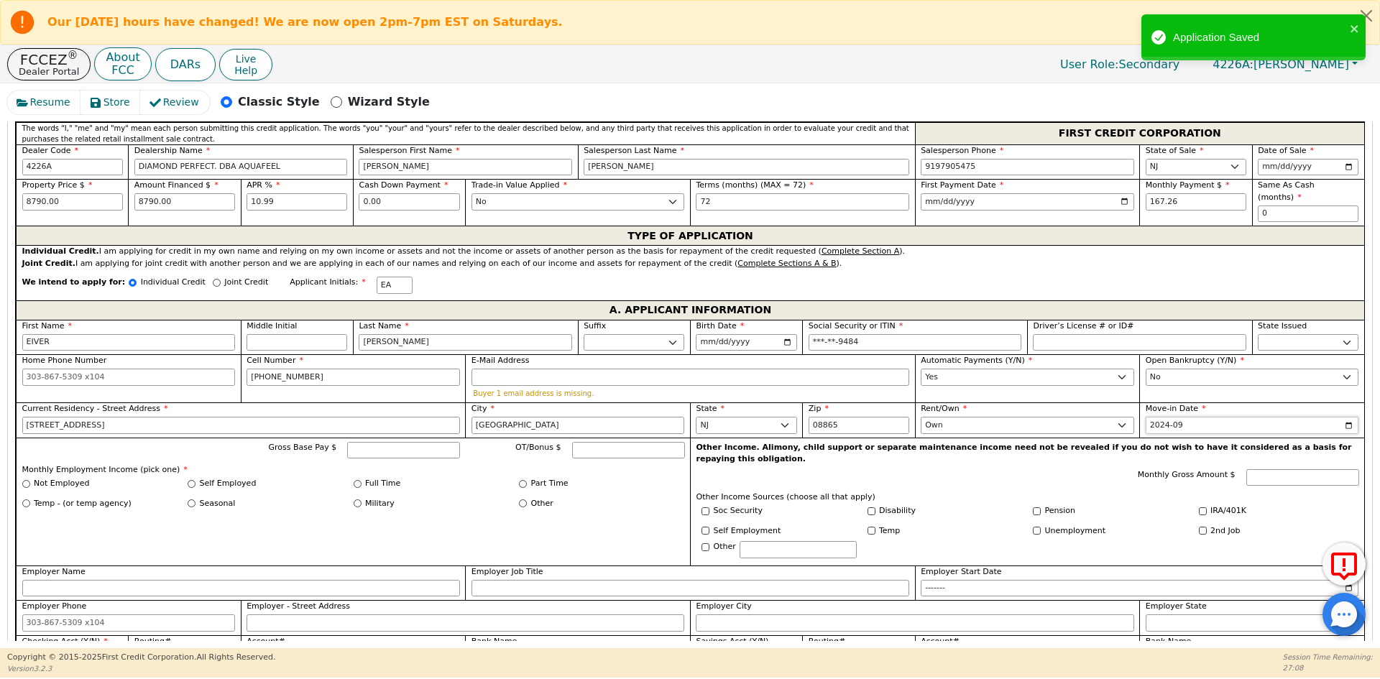
scroll to position [660, 0]
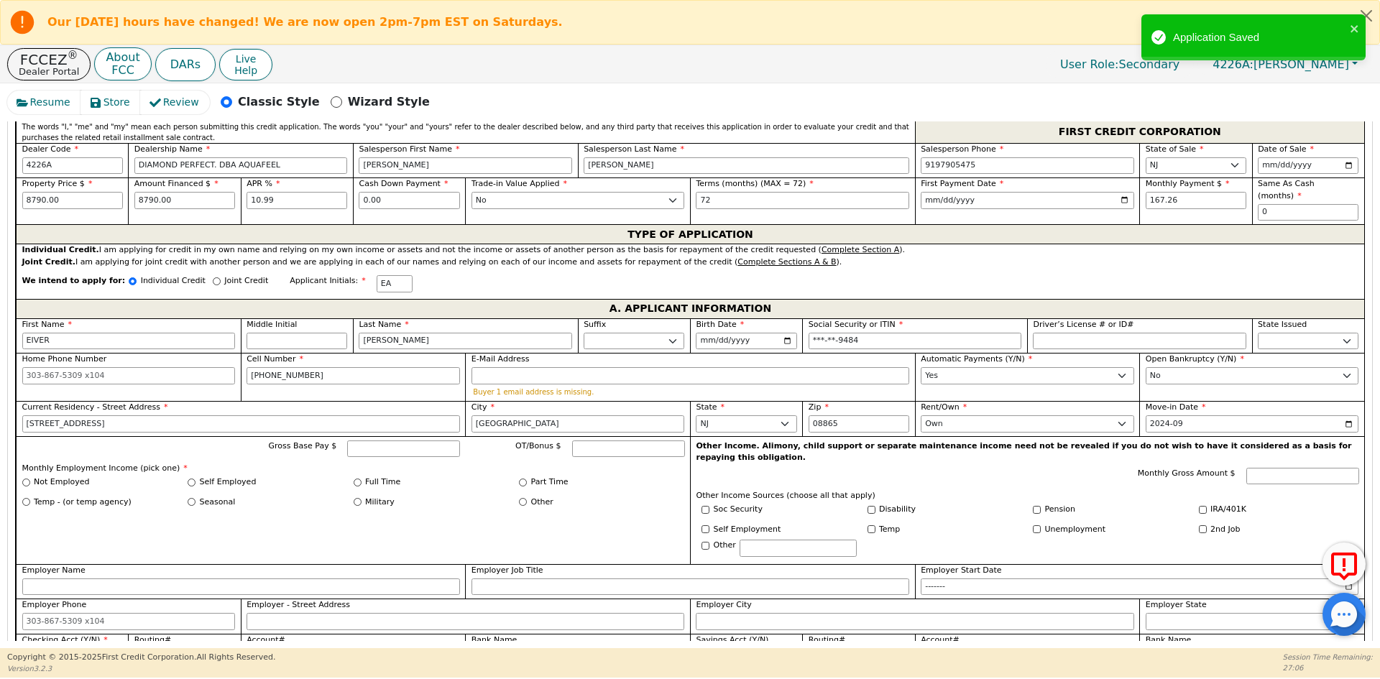
click at [377, 476] on label "Full Time" at bounding box center [382, 482] width 35 height 12
click at [361, 479] on input "Full Time" at bounding box center [358, 483] width 8 height 8
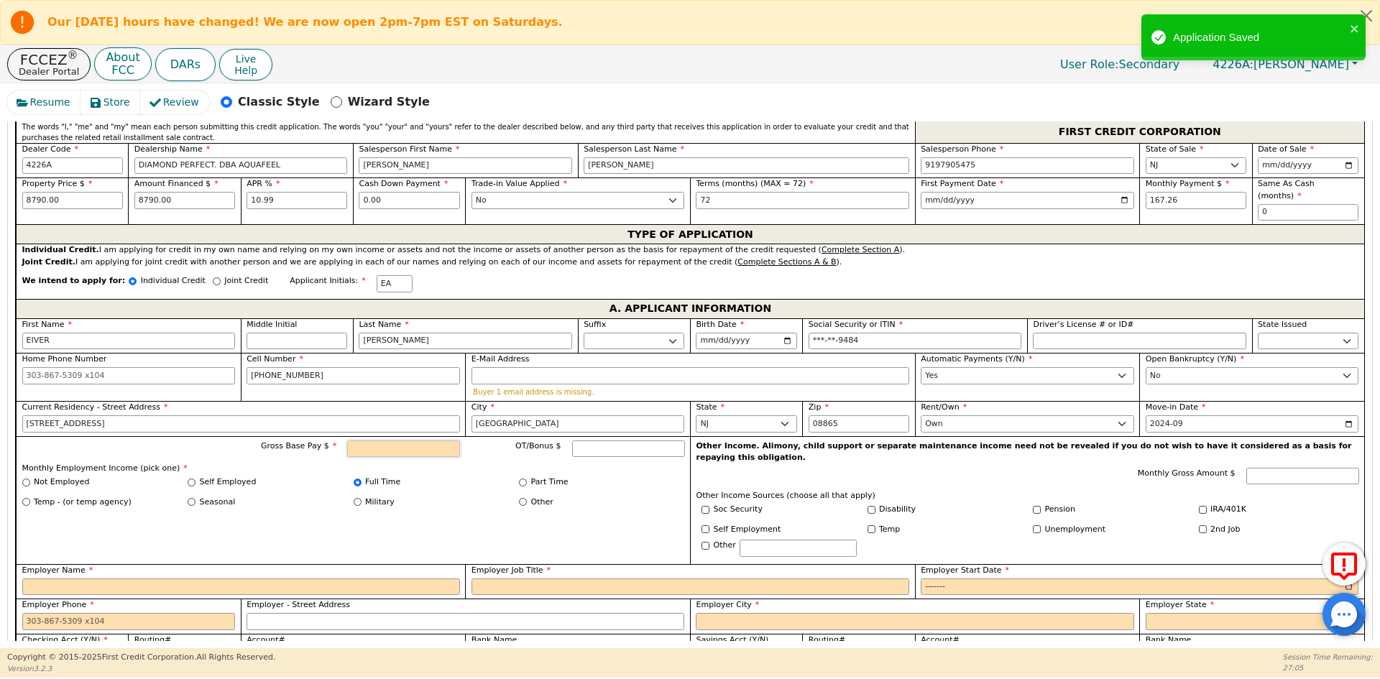
click at [395, 441] on input "Gross Base Pay $" at bounding box center [403, 449] width 113 height 17
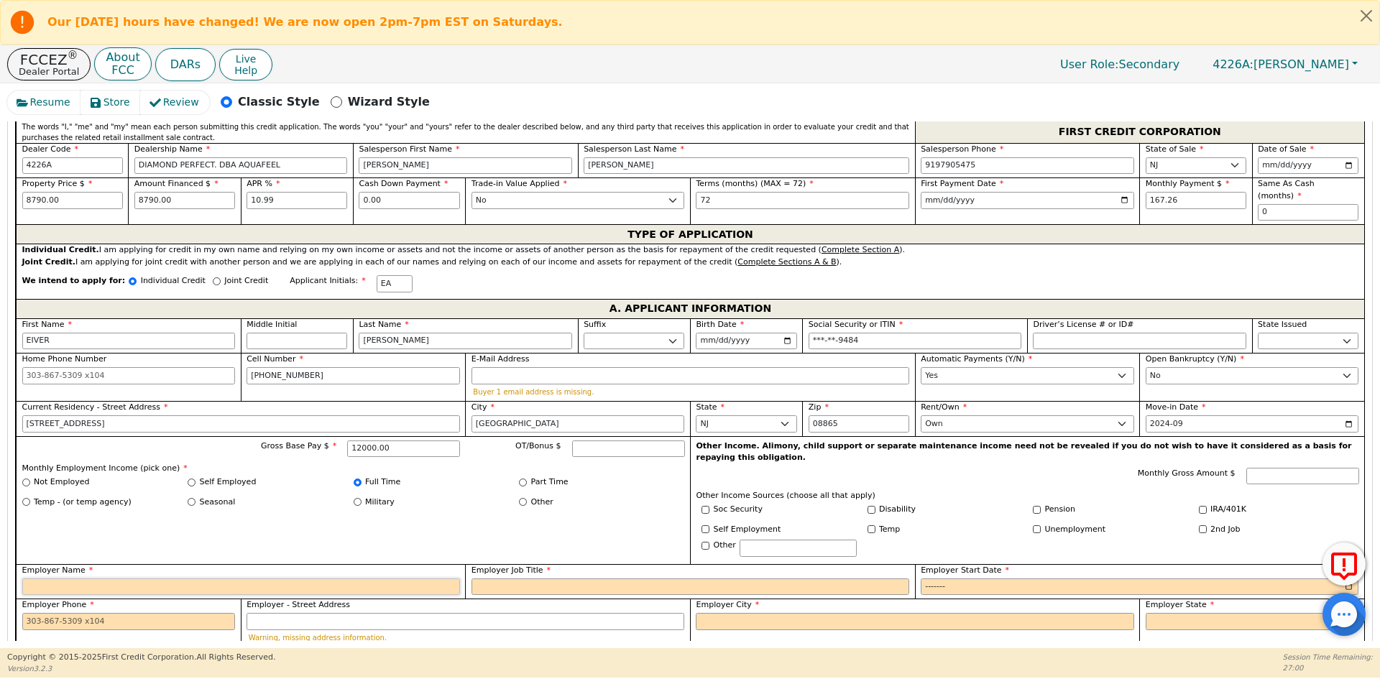
click at [237, 579] on input "Employer Name" at bounding box center [241, 587] width 438 height 17
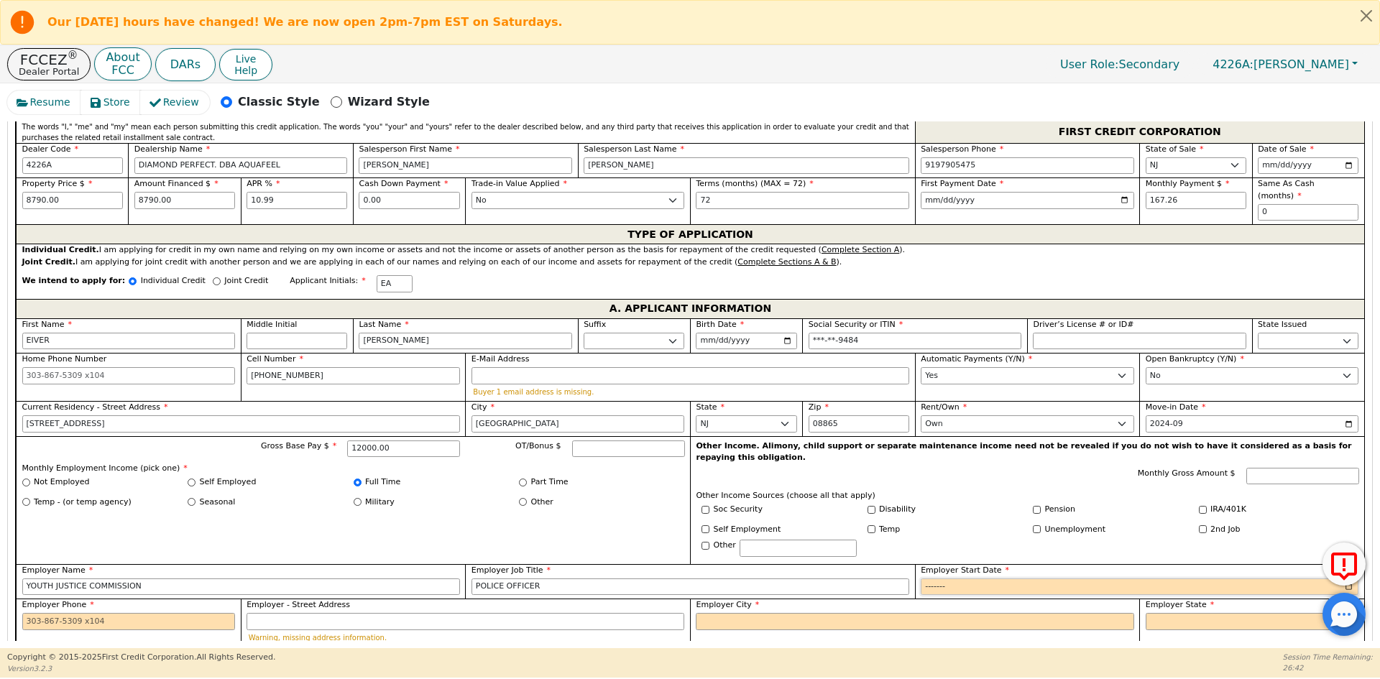
click at [925, 579] on input "Employer Start Date" at bounding box center [1140, 587] width 438 height 17
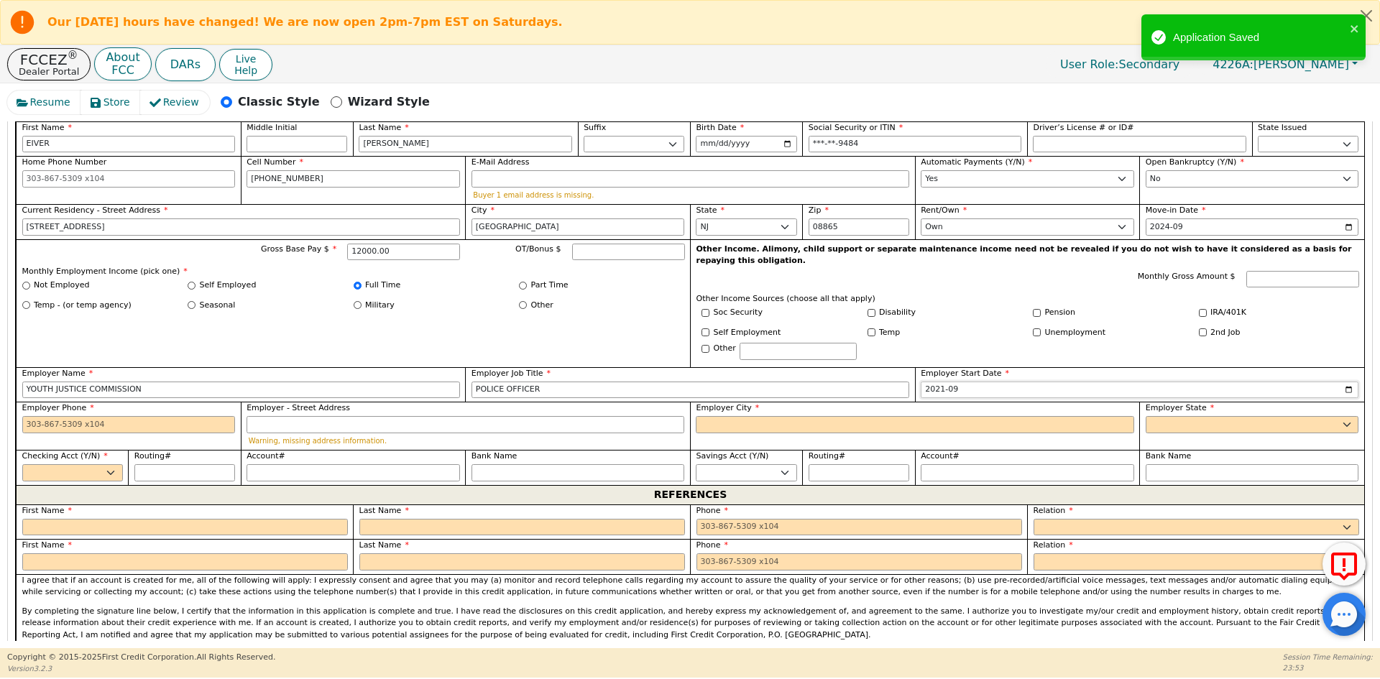
scroll to position [875, 0]
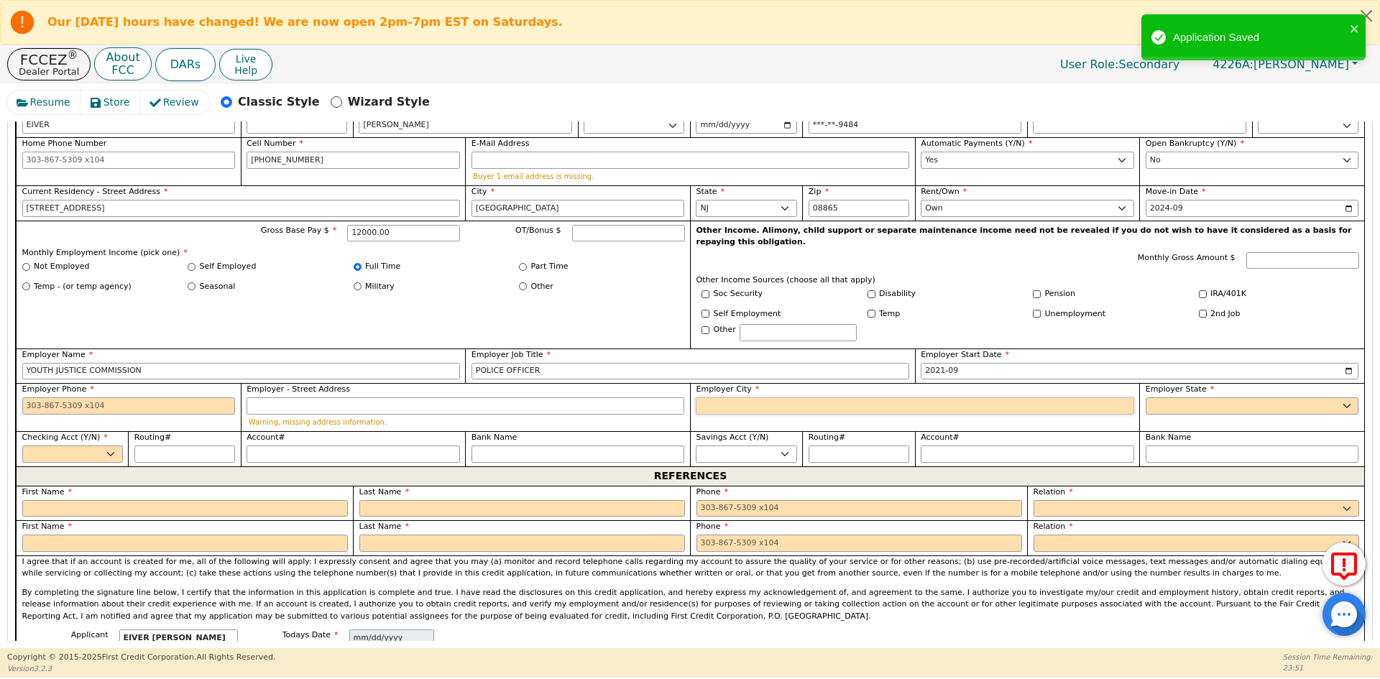
click at [769, 397] on input "Employer City" at bounding box center [915, 405] width 438 height 17
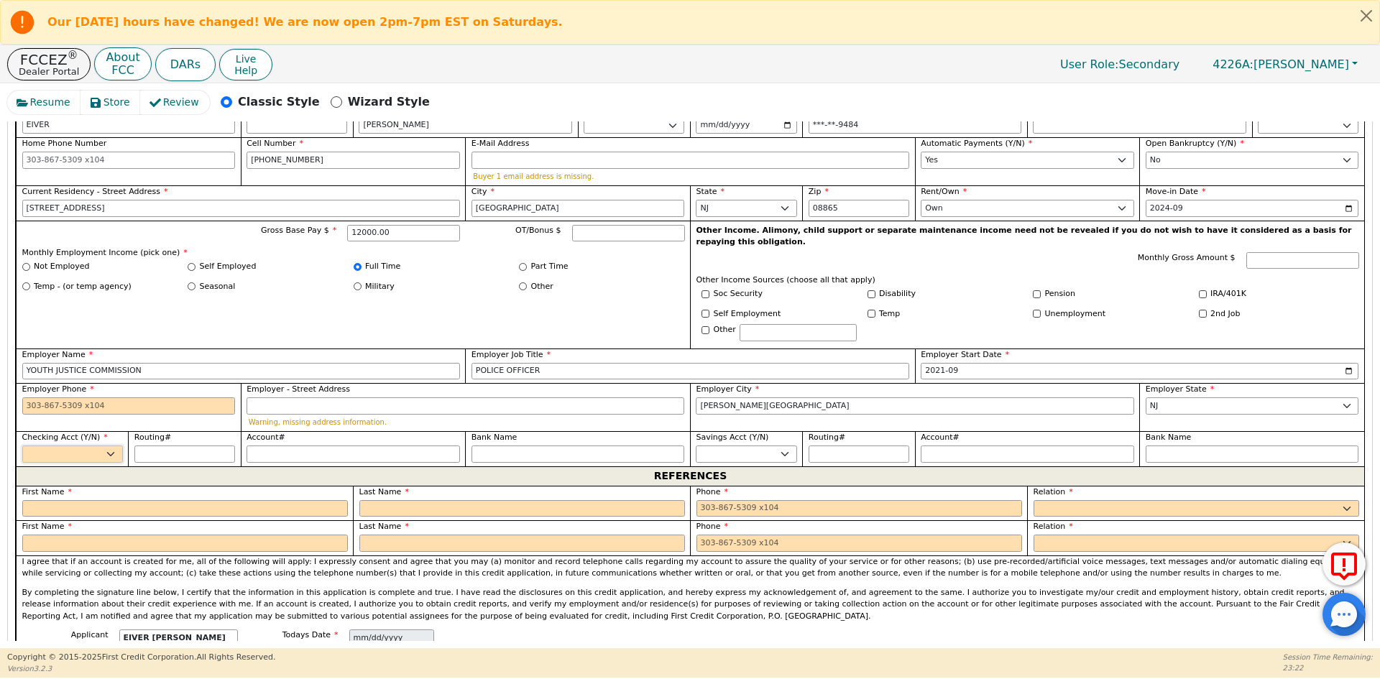
click at [54, 446] on select "Yes No" at bounding box center [72, 454] width 101 height 17
click at [22, 446] on select "Yes No" at bounding box center [72, 454] width 101 height 17
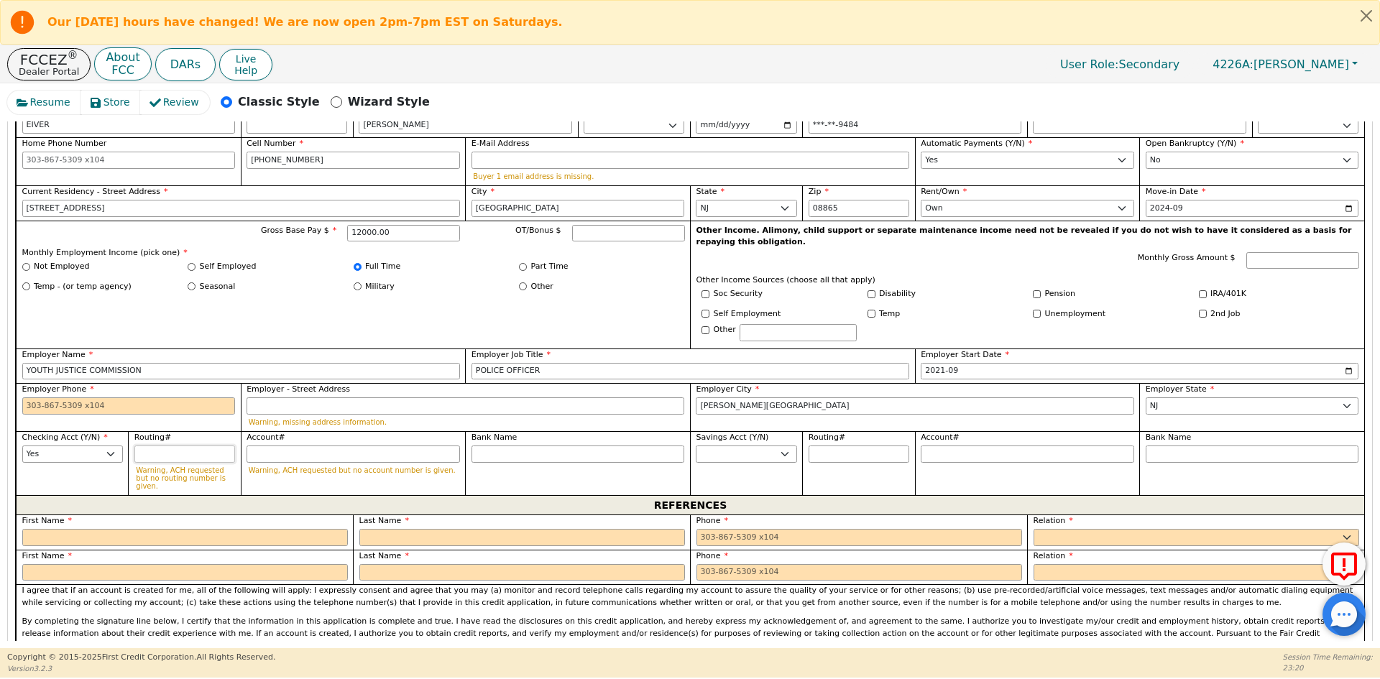
click at [198, 446] on input "Routing#" at bounding box center [184, 454] width 101 height 17
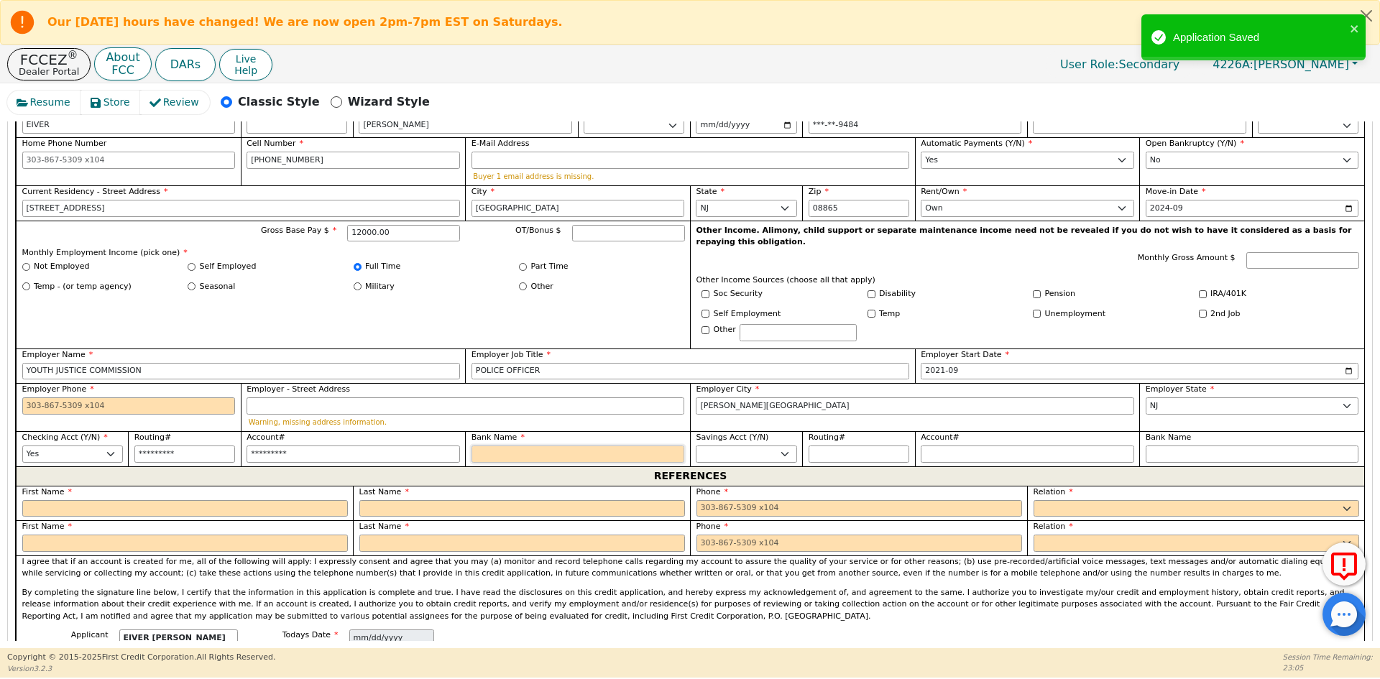
click at [503, 446] on input "Bank Name" at bounding box center [577, 454] width 213 height 17
click at [257, 500] on input "text" at bounding box center [185, 508] width 326 height 17
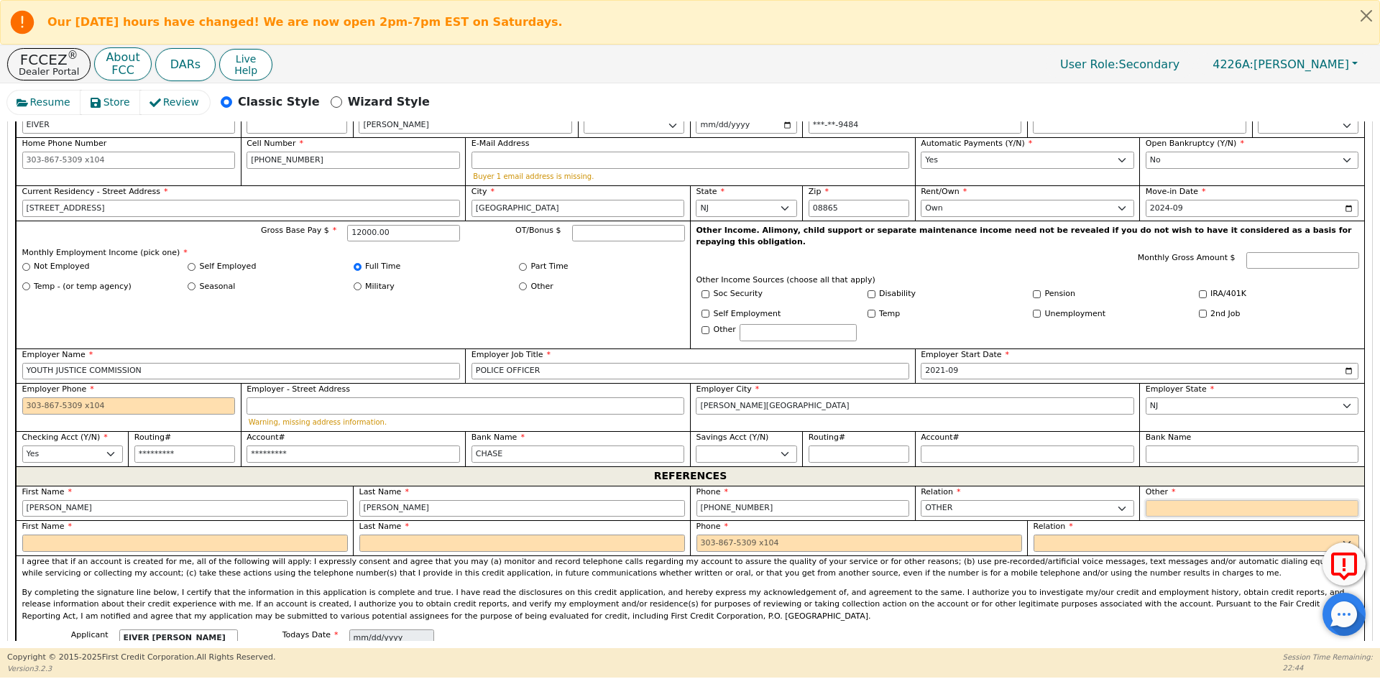
click at [1240, 500] on input "text" at bounding box center [1252, 508] width 213 height 17
click at [206, 535] on input "text" at bounding box center [185, 543] width 326 height 17
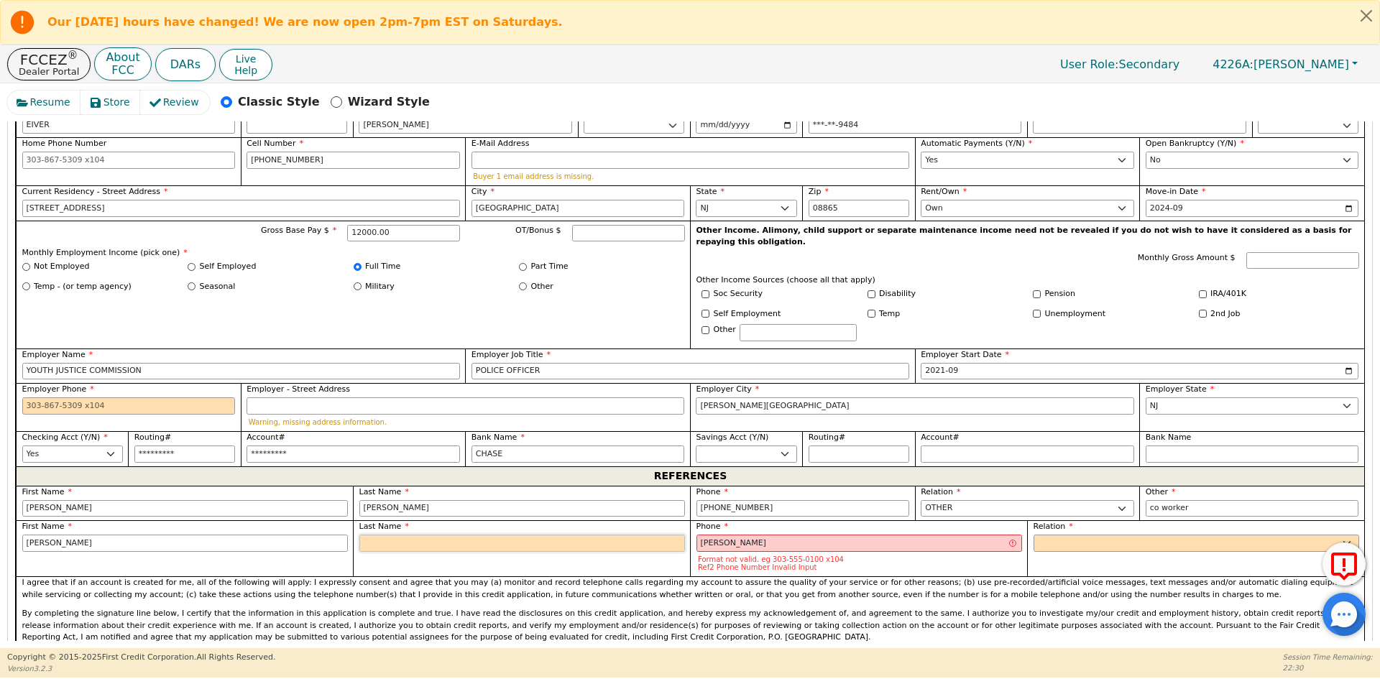
click at [470, 535] on input "text" at bounding box center [522, 543] width 326 height 17
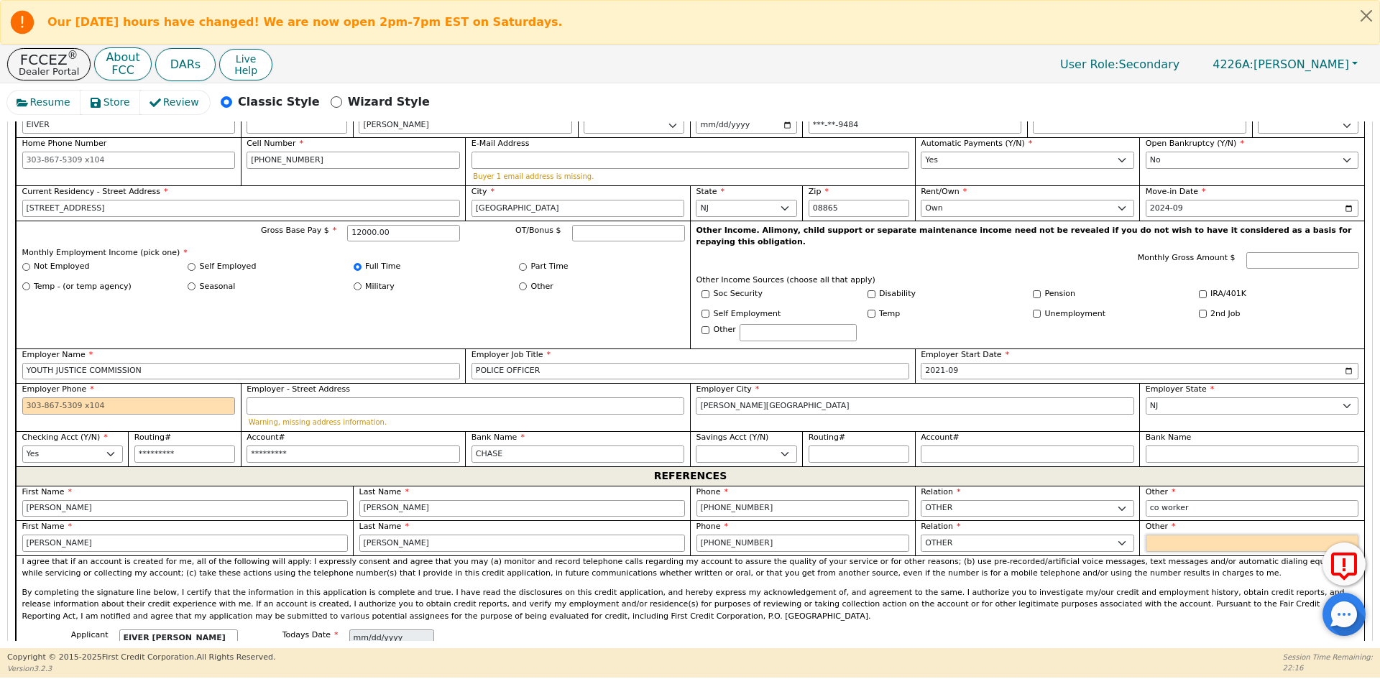
click at [1230, 535] on input "text" at bounding box center [1252, 543] width 213 height 17
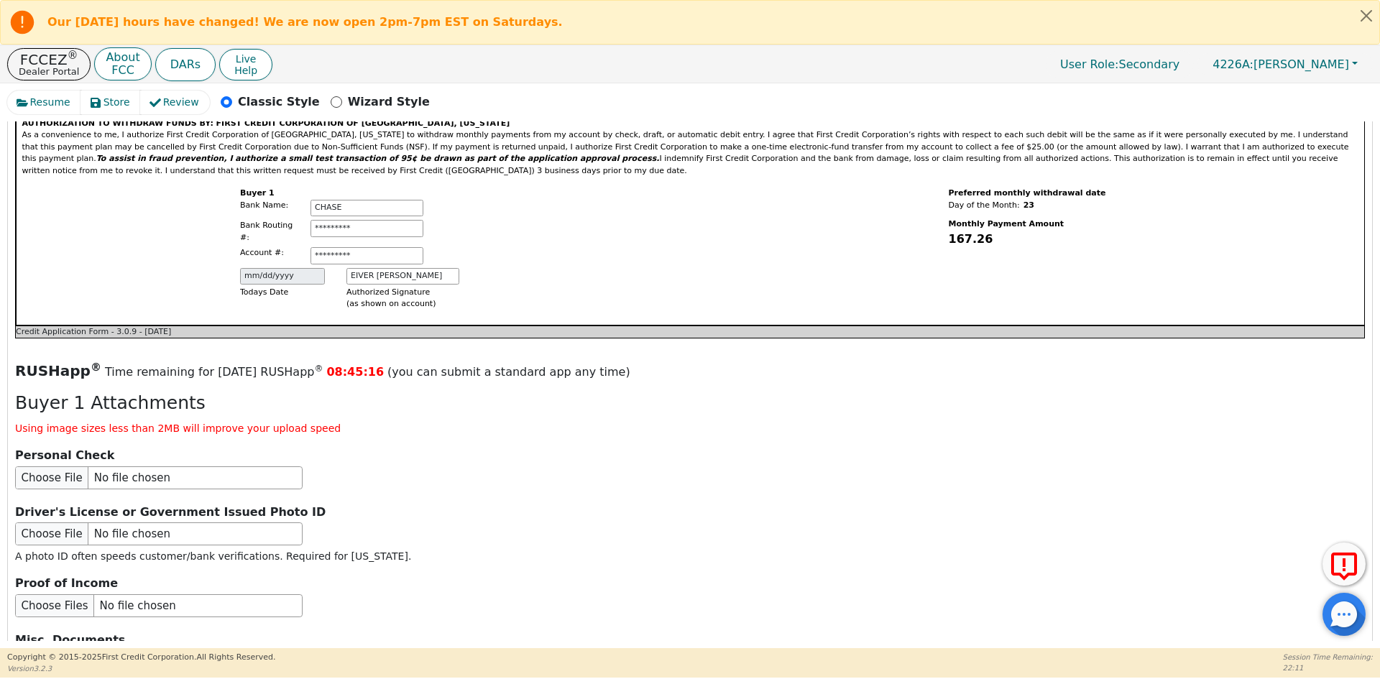
scroll to position [1522, 0]
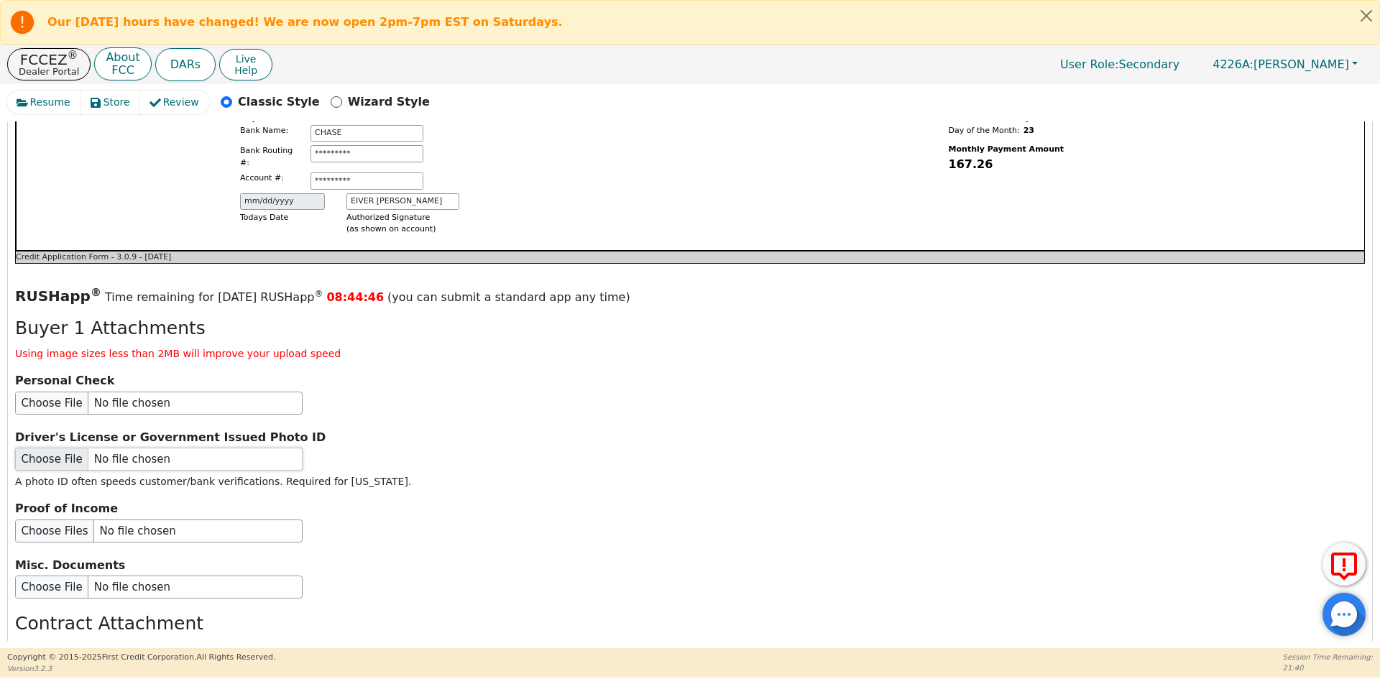
click at [47, 448] on input "file" at bounding box center [158, 459] width 287 height 23
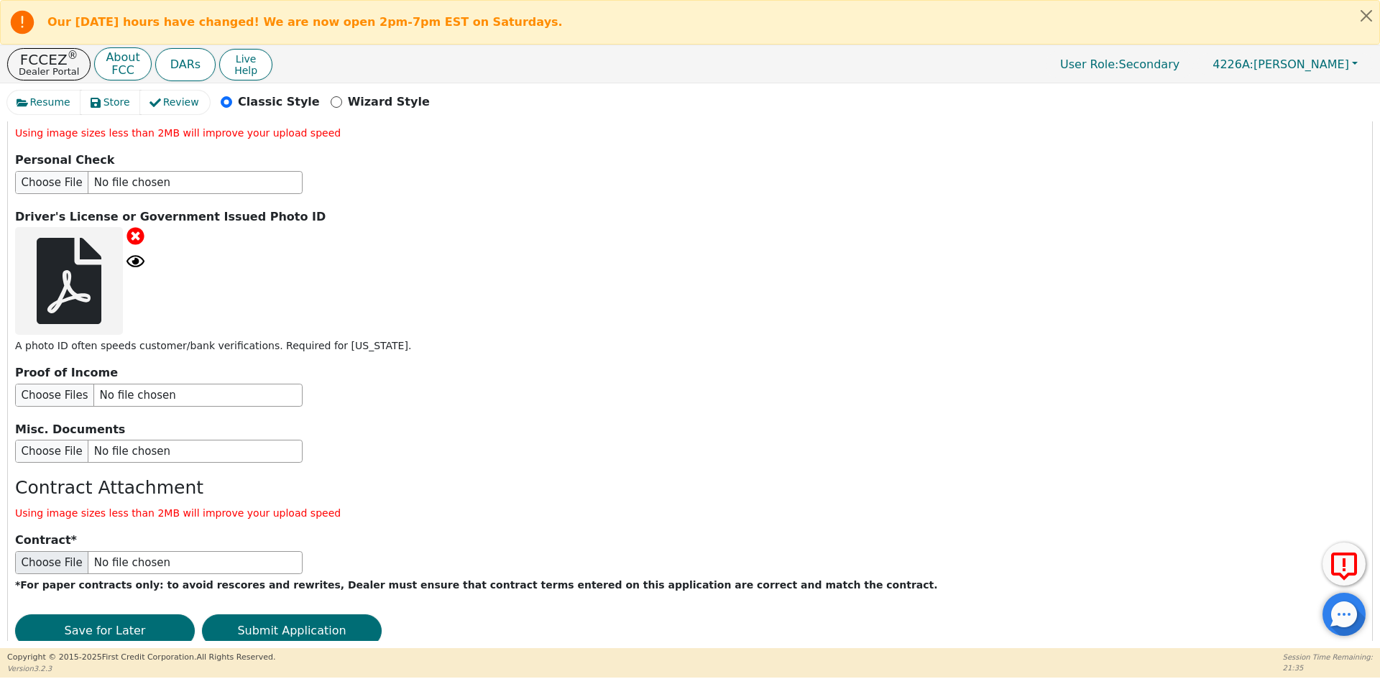
scroll to position [1752, 0]
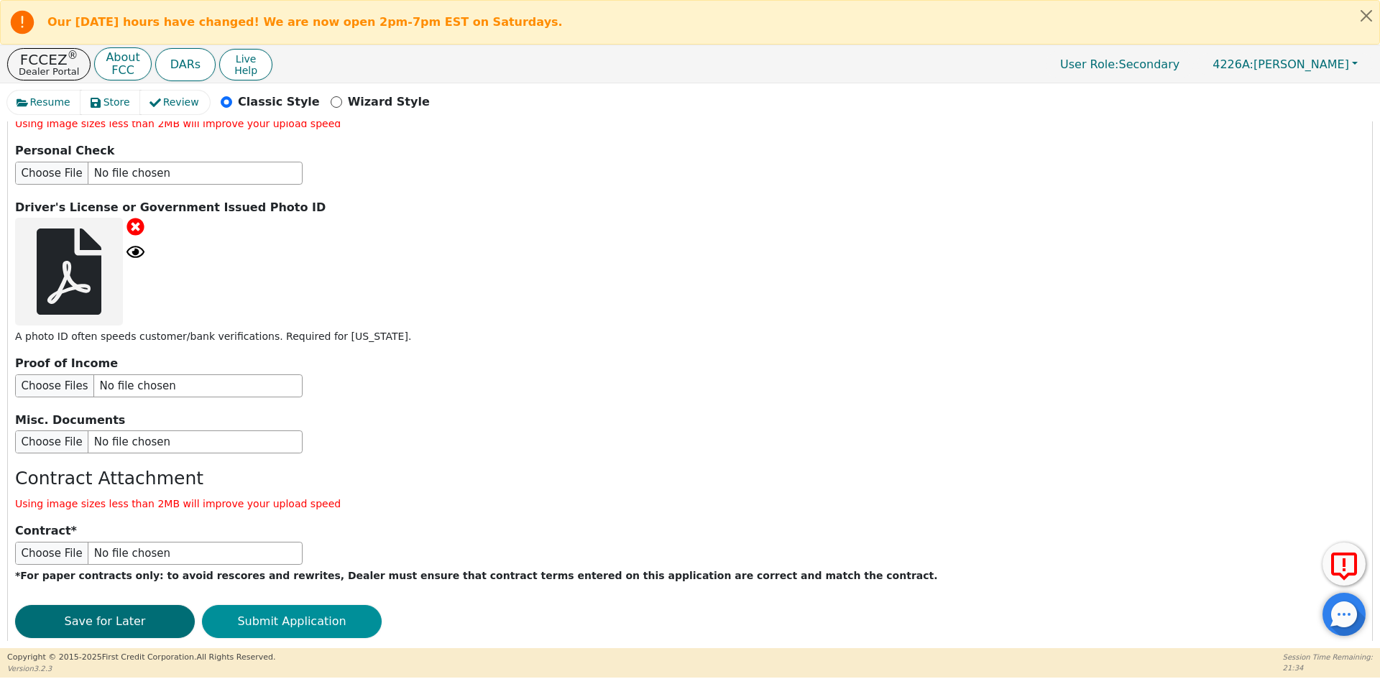
click at [298, 605] on button "Submit Application" at bounding box center [292, 621] width 180 height 33
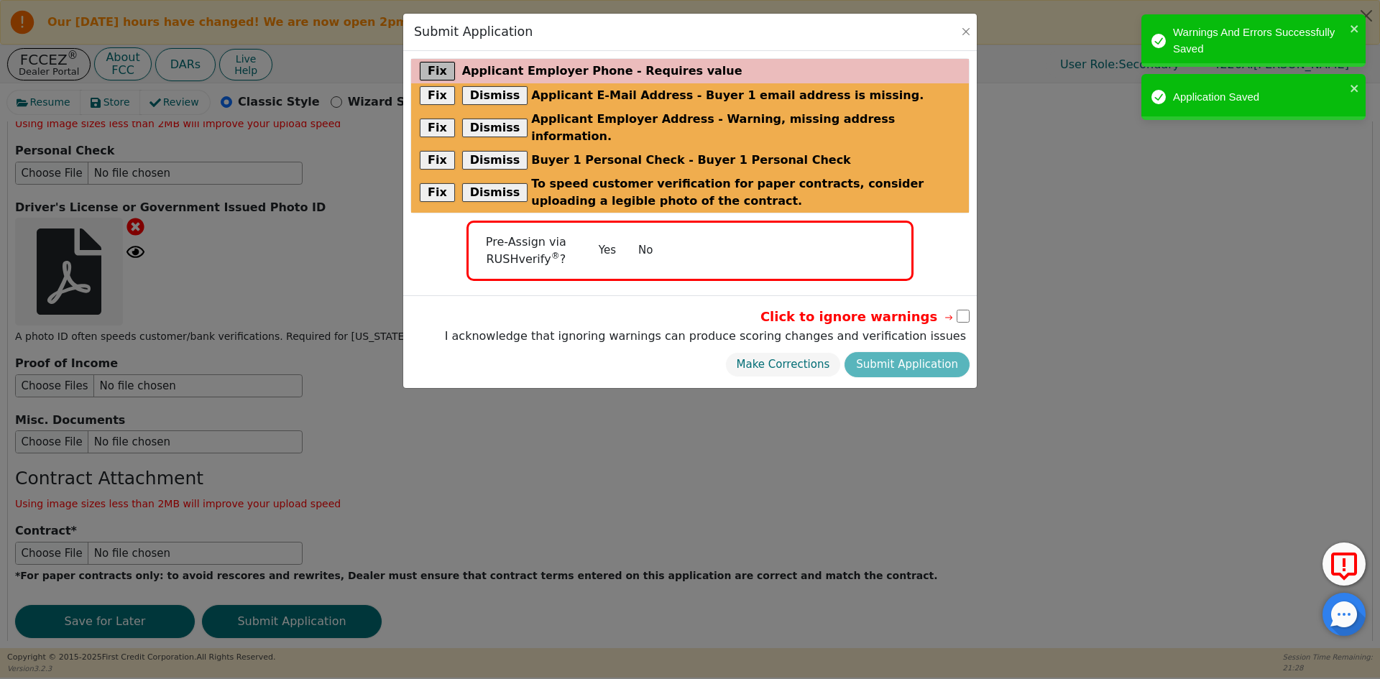
click at [436, 65] on button "Fix" at bounding box center [437, 71] width 35 height 19
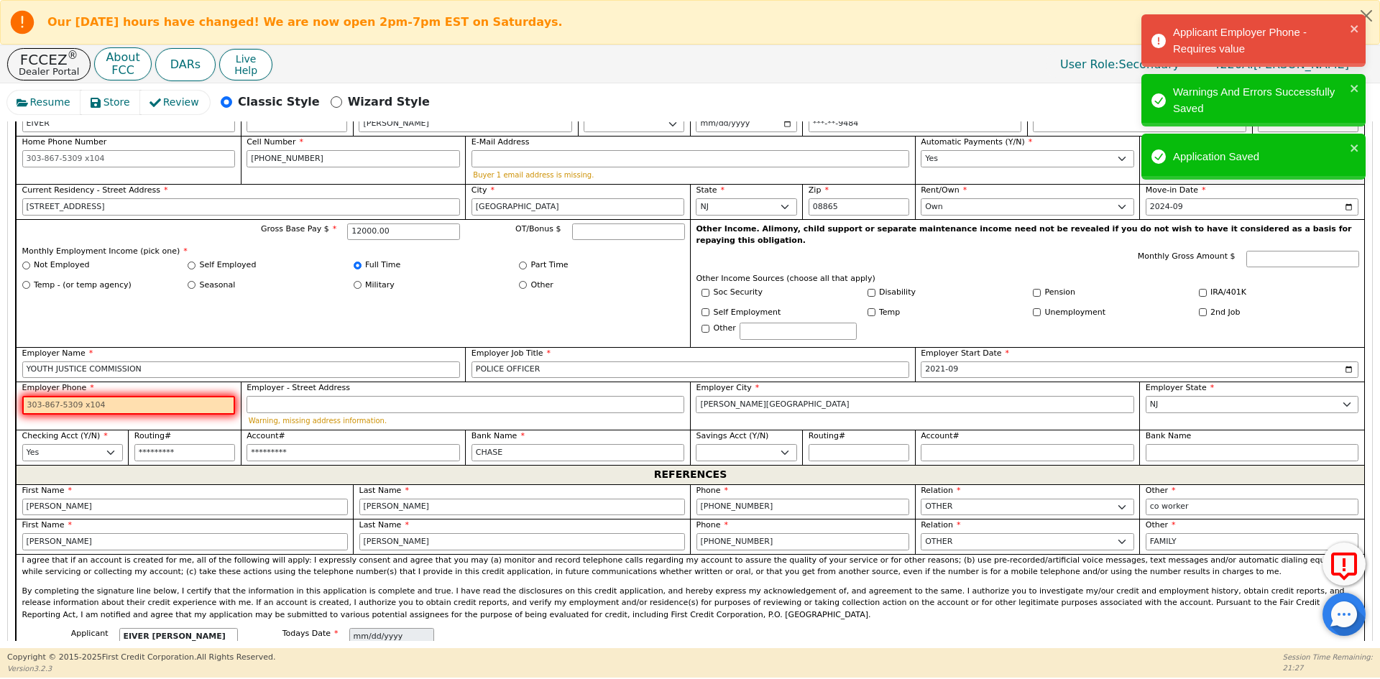
scroll to position [878, 0]
click at [124, 395] on input "Employer Phone" at bounding box center [128, 404] width 213 height 19
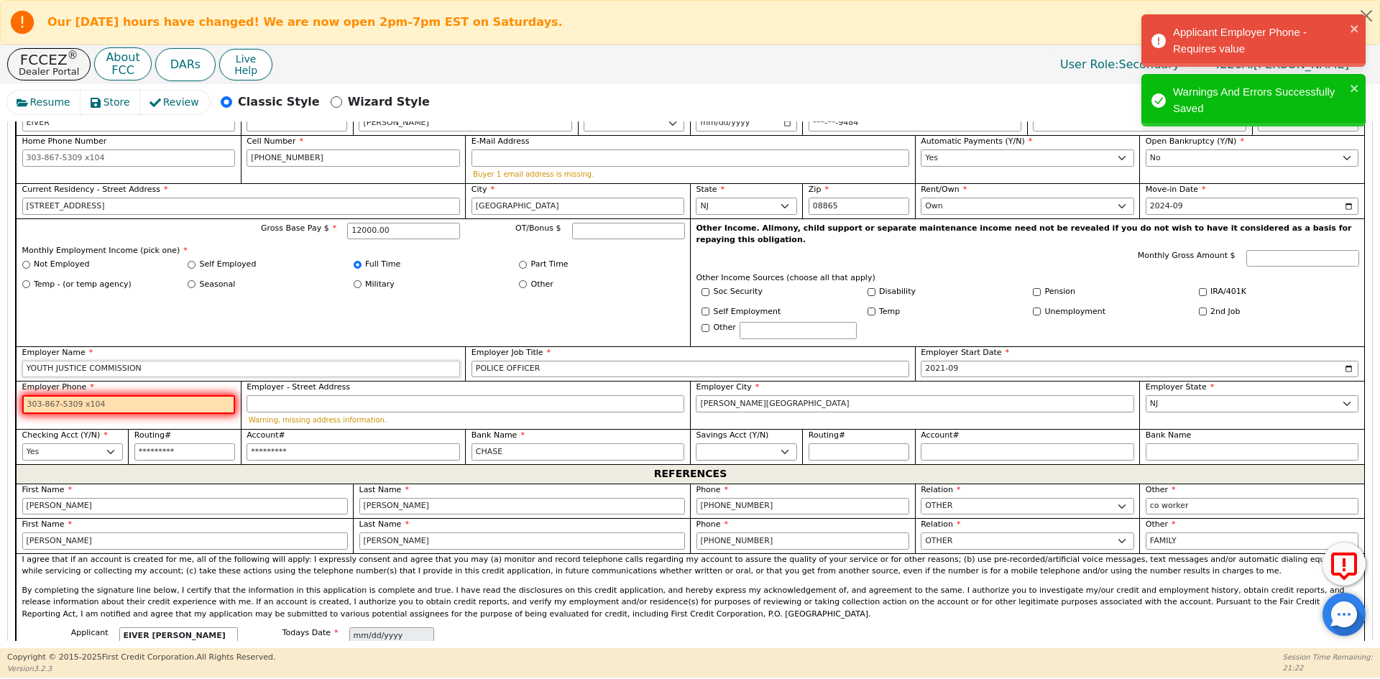
drag, startPoint x: 160, startPoint y: 345, endPoint x: 0, endPoint y: 344, distance: 159.6
click at [0, 344] on div "Resume Store Review Classic Style Wizard Style Back Submit an Application Selec…" at bounding box center [690, 365] width 1380 height 565
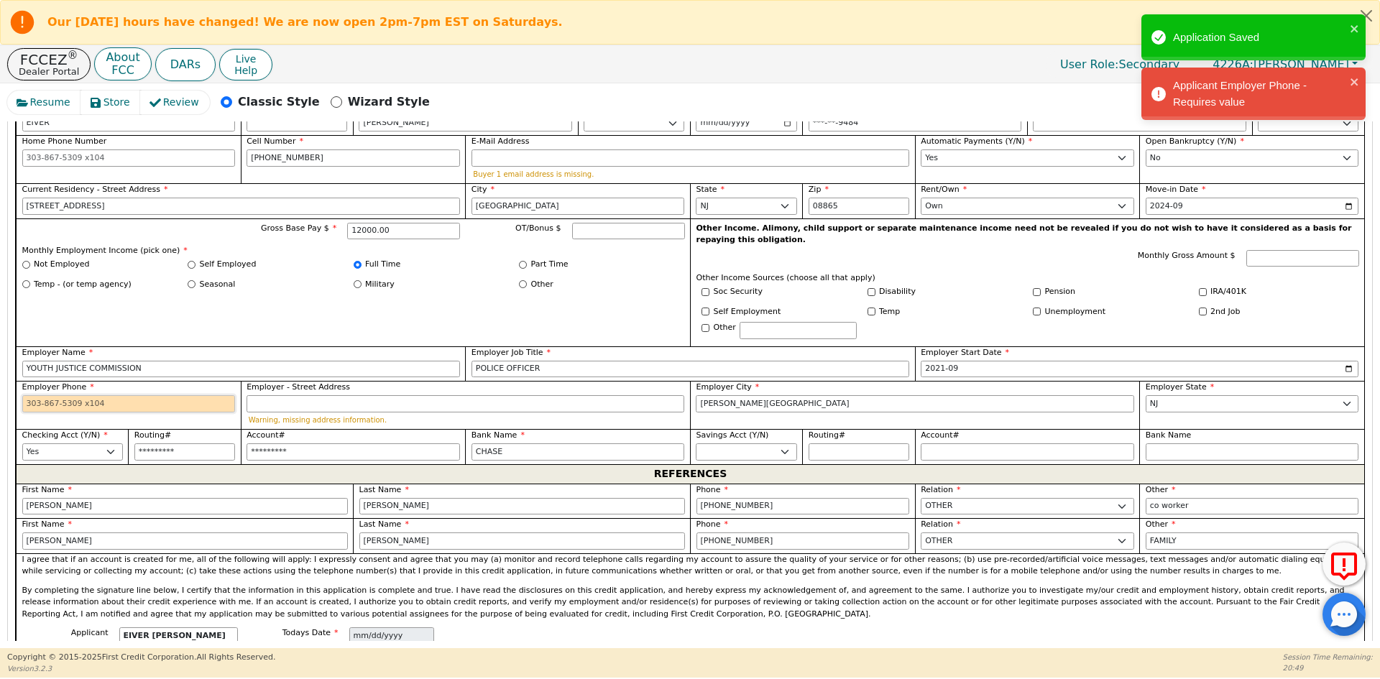
click at [139, 395] on input "Employer Phone" at bounding box center [128, 403] width 213 height 17
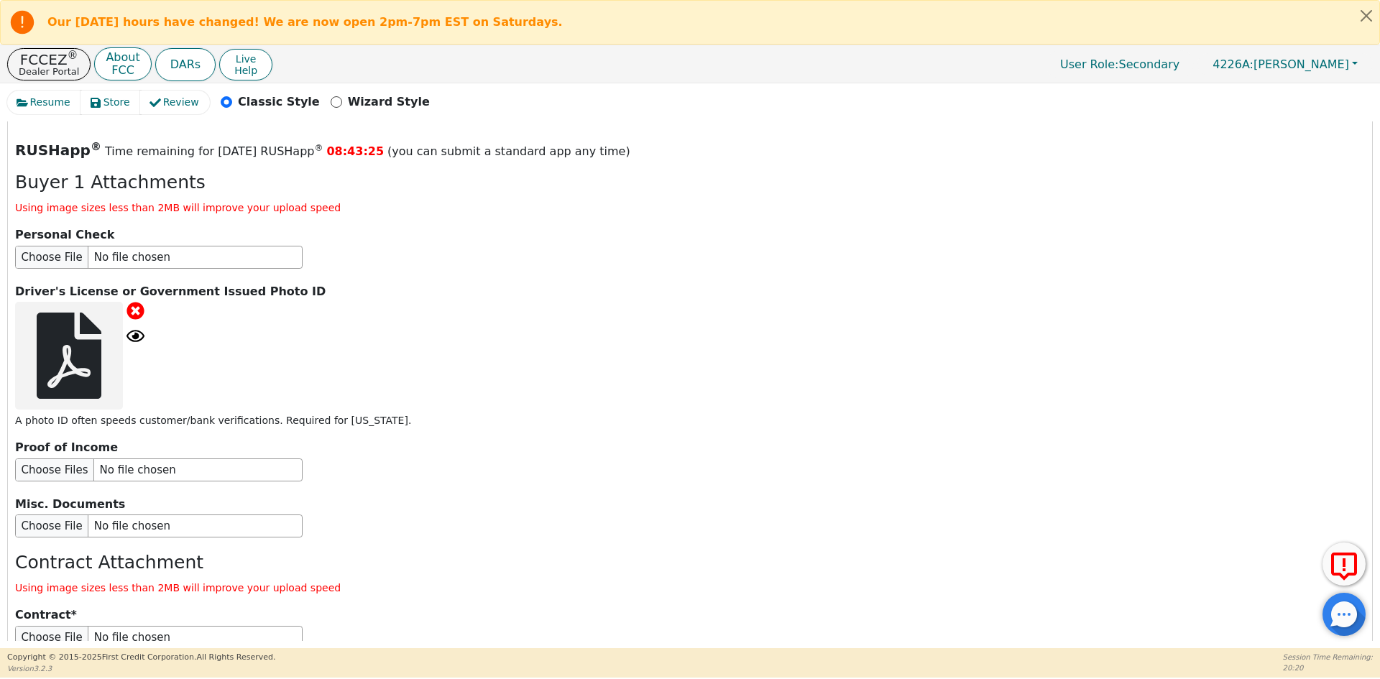
scroll to position [1752, 0]
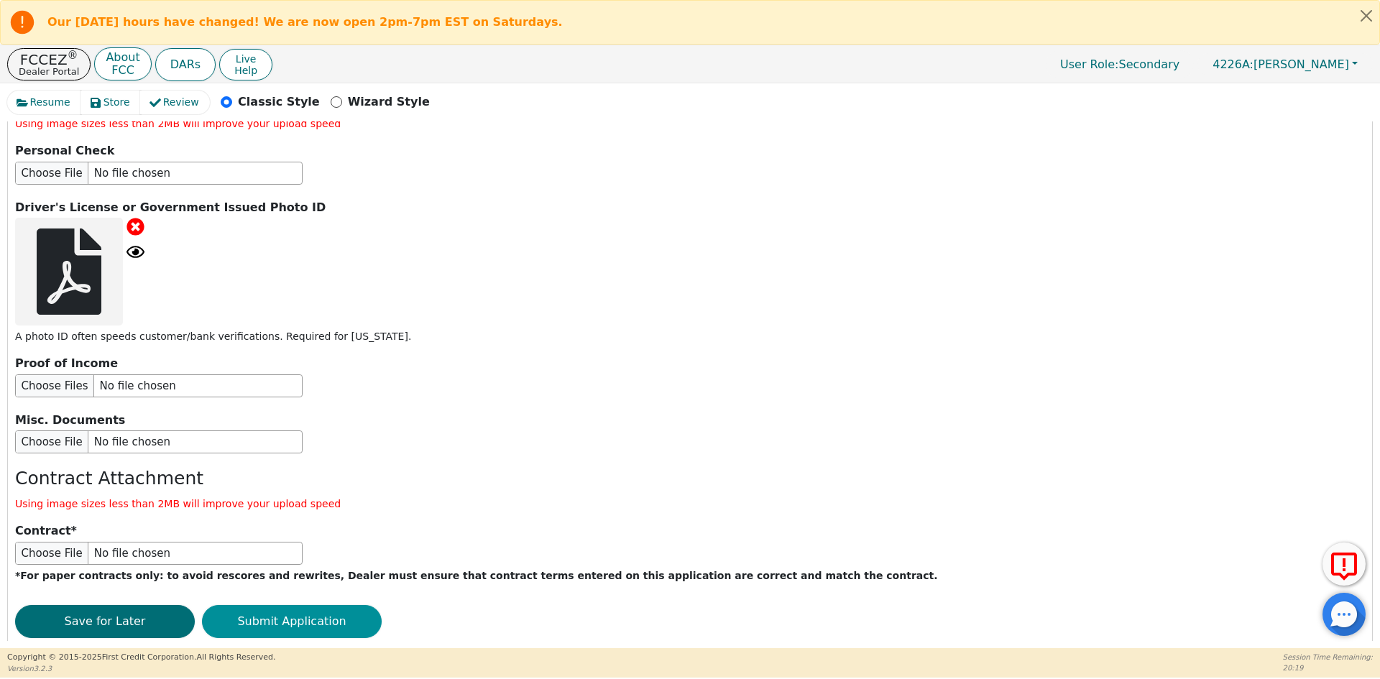
click at [293, 605] on button "Submit Application" at bounding box center [292, 621] width 180 height 33
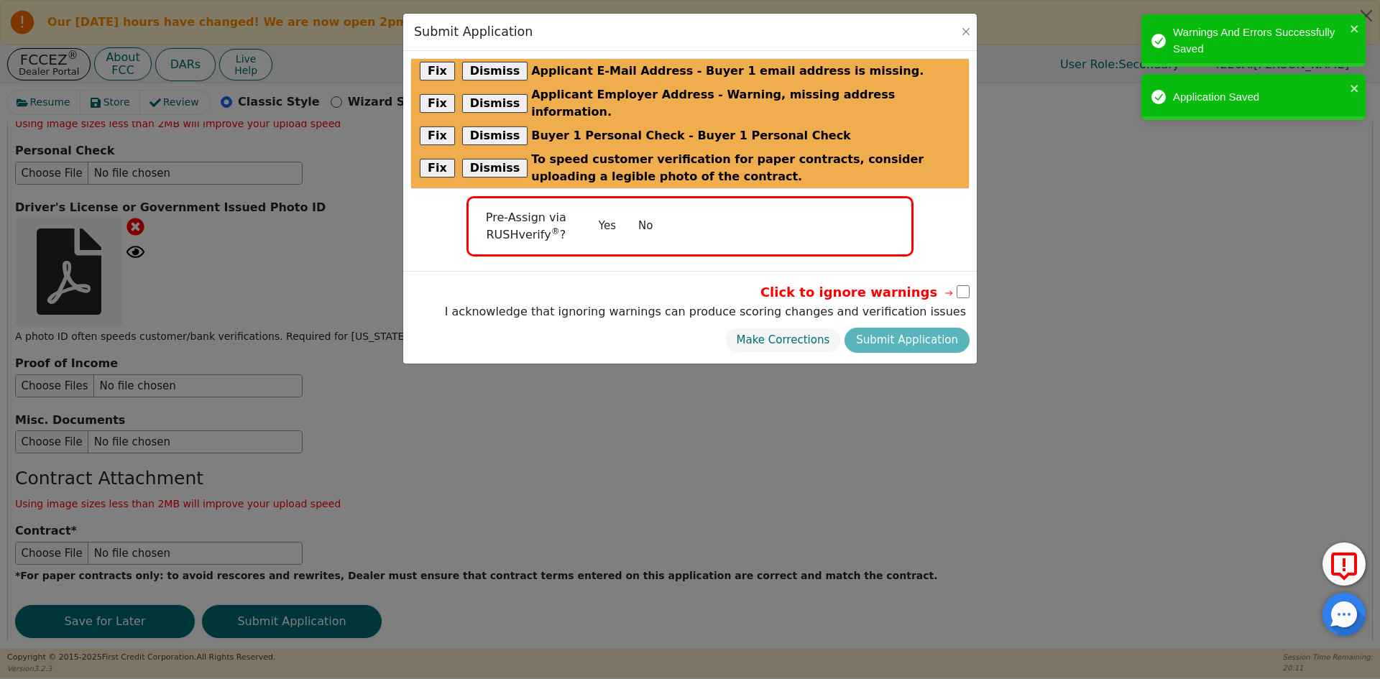
click at [643, 213] on button "No" at bounding box center [645, 225] width 37 height 25
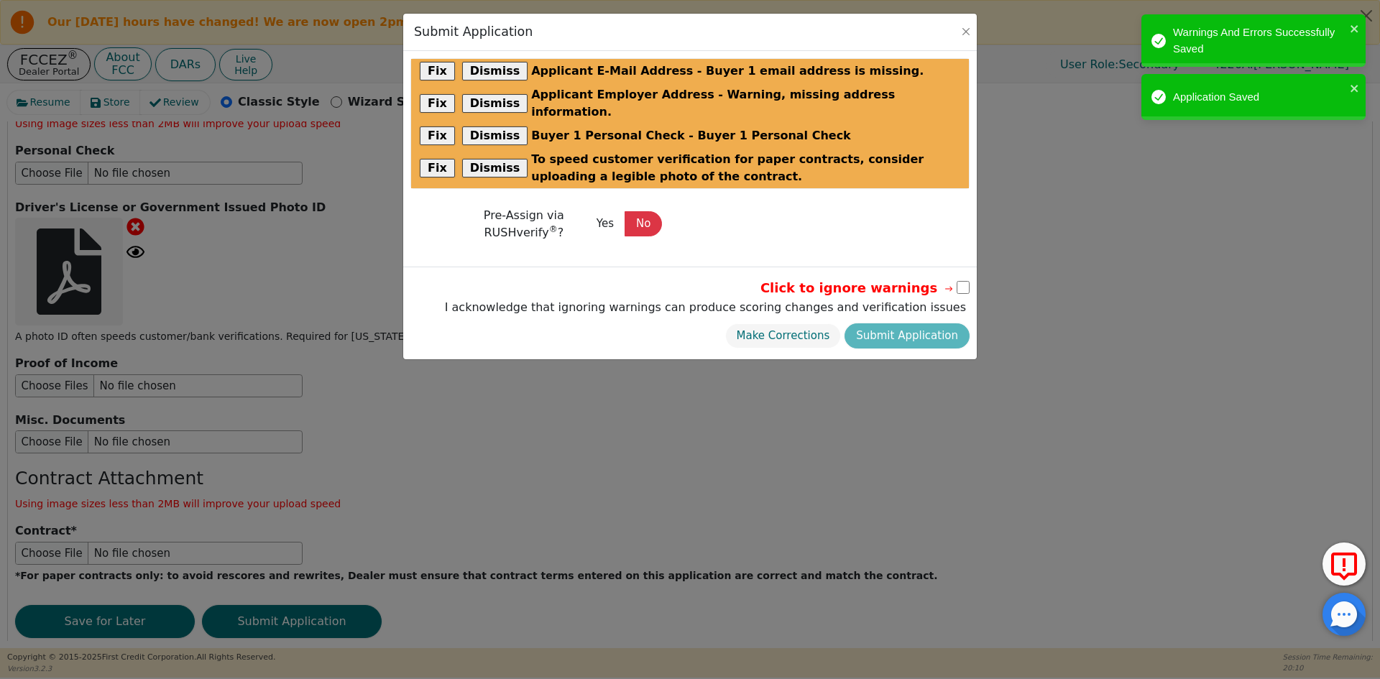
click at [964, 281] on input "checkbox" at bounding box center [963, 287] width 13 height 13
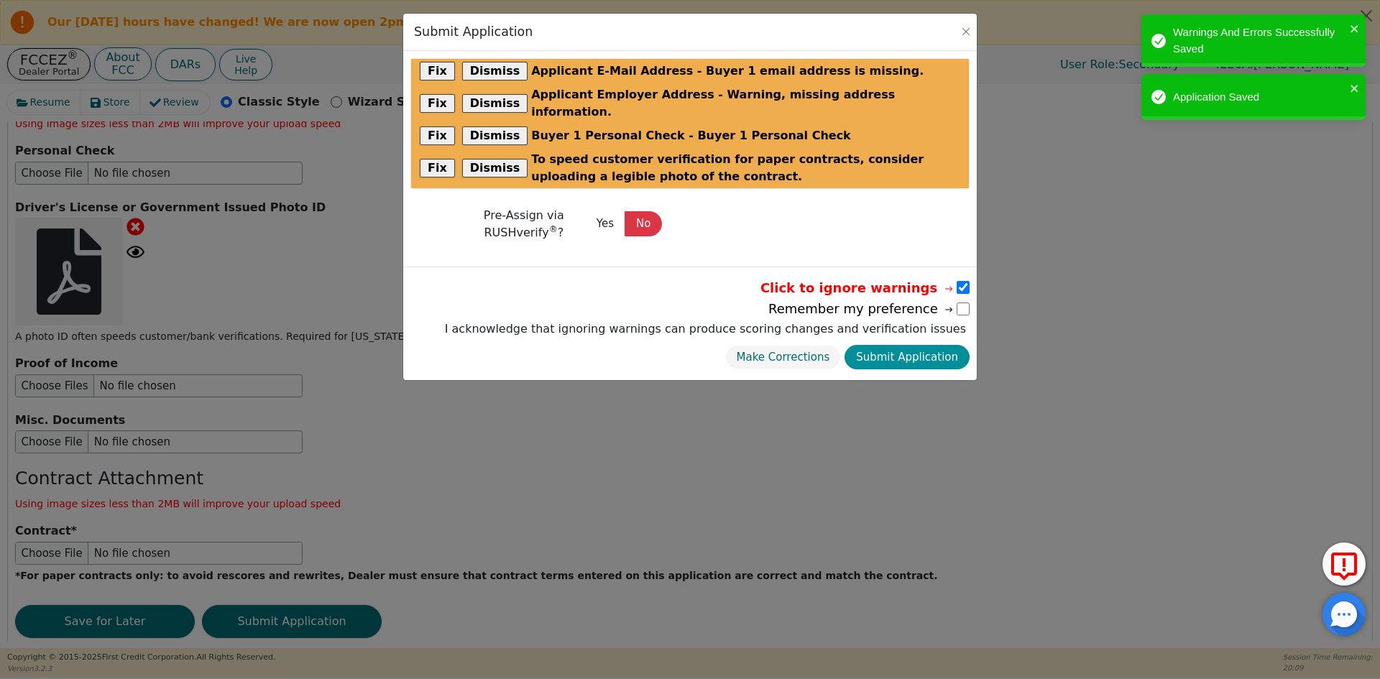
click at [940, 345] on button "Submit Application" at bounding box center [906, 357] width 125 height 25
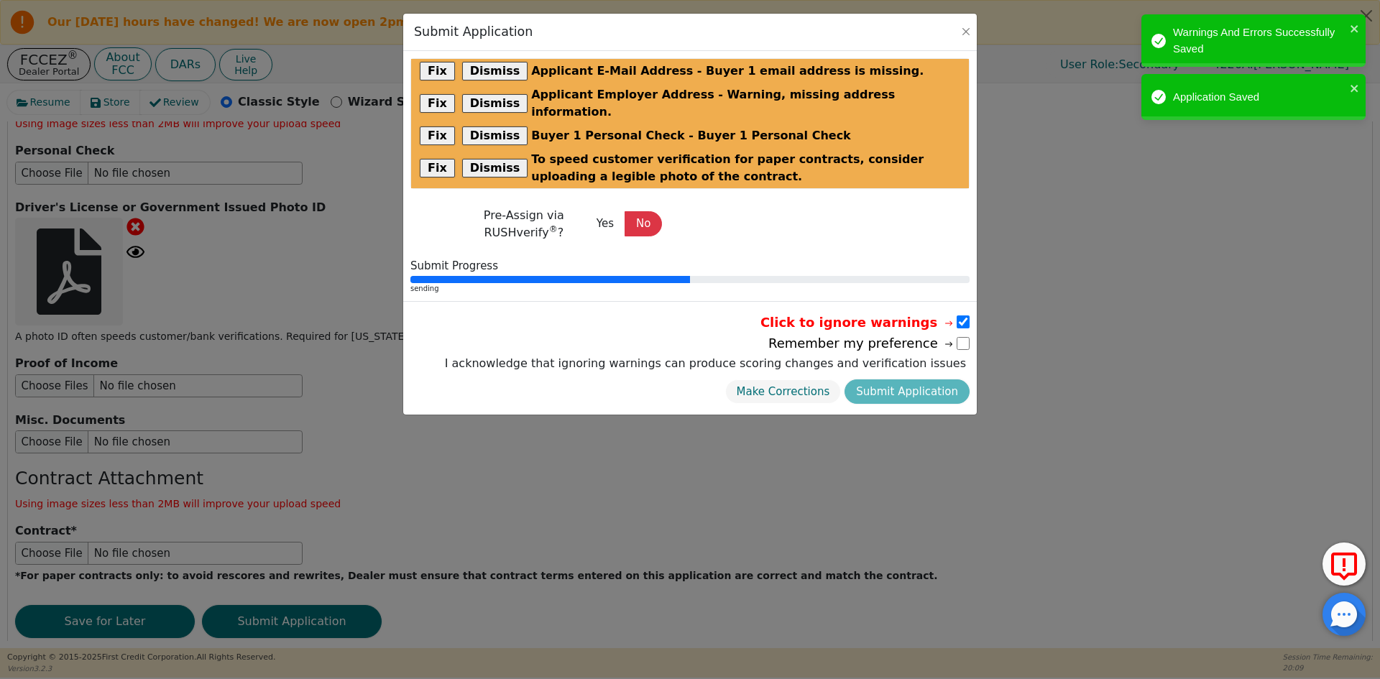
scroll to position [0, 0]
